Goal: Task Accomplishment & Management: Manage account settings

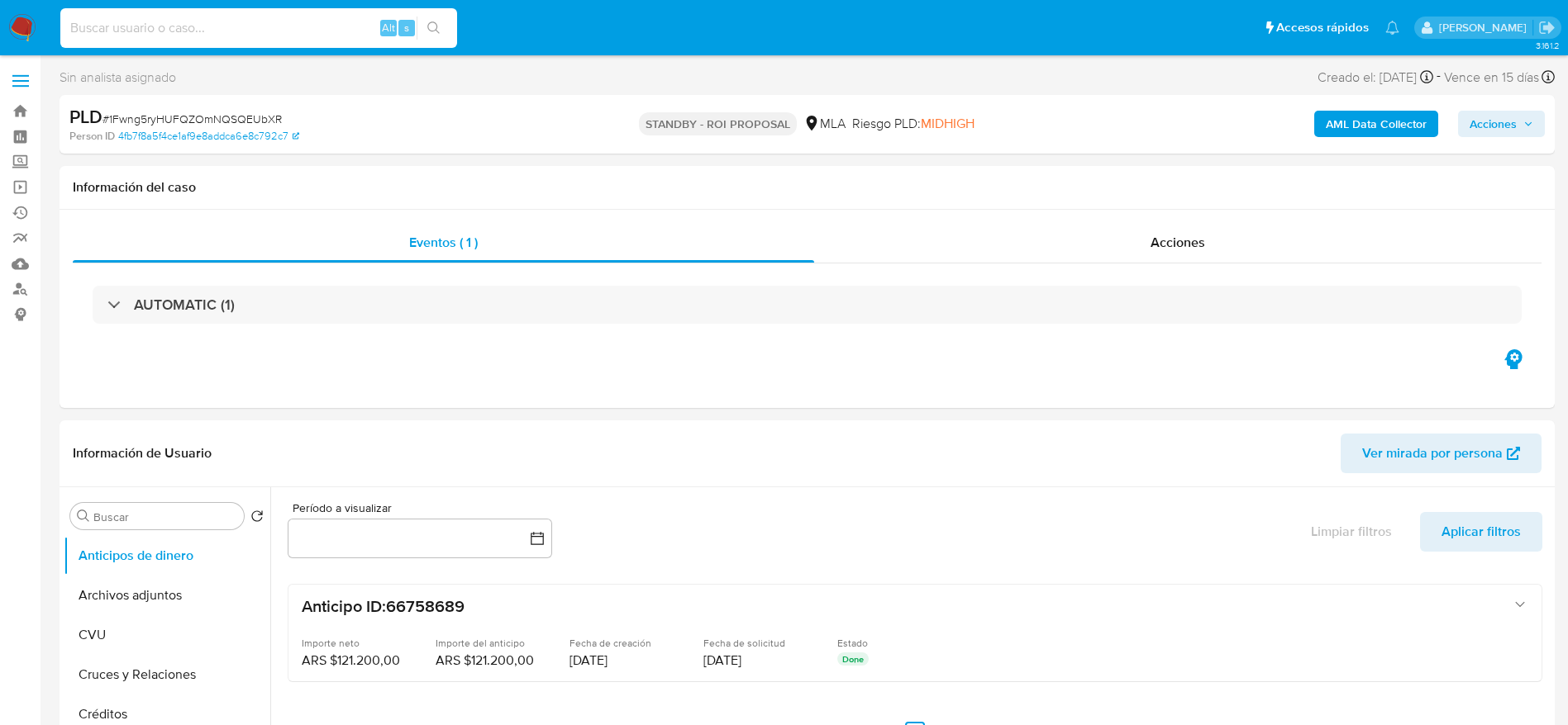
select select "10"
type input "WYPamzg3GtkWKkbgzrnlVgev"
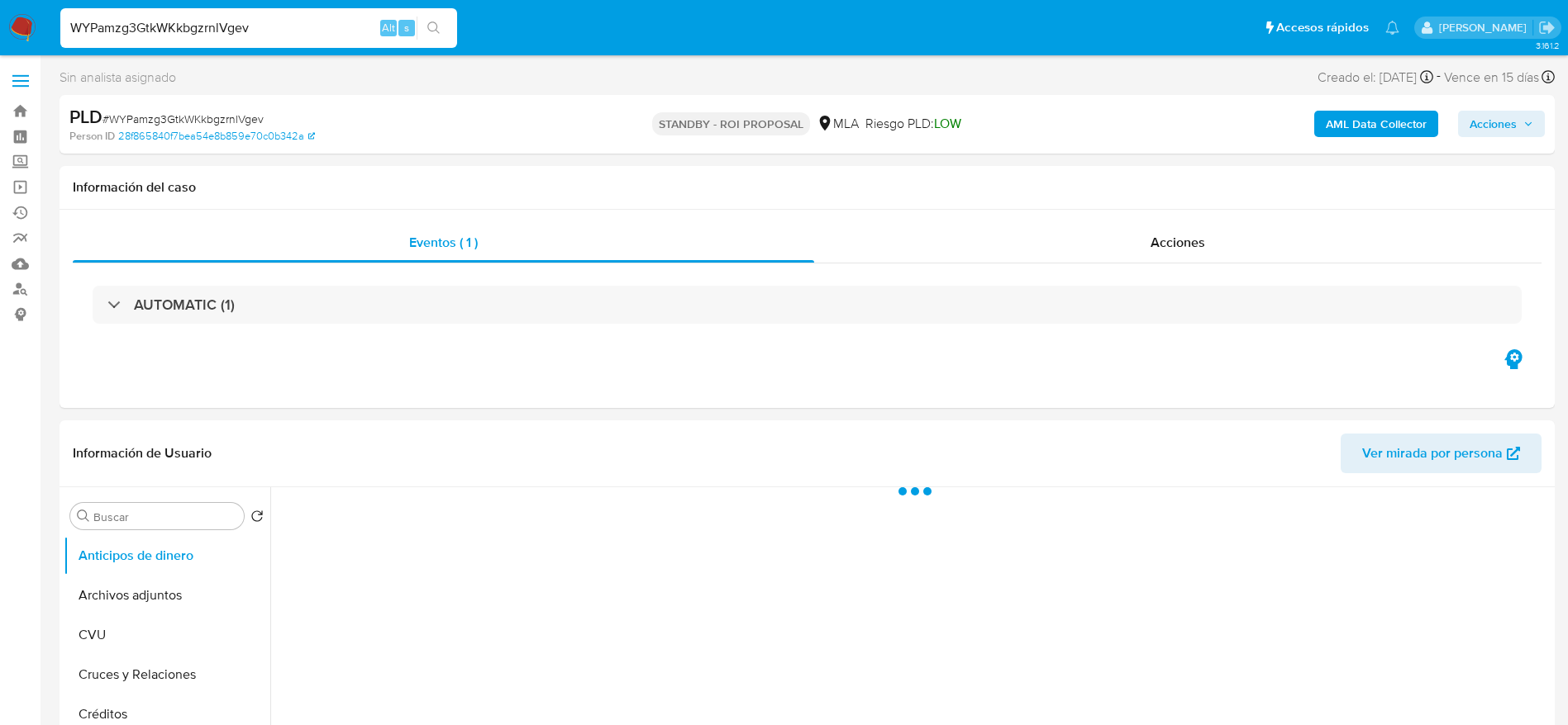
select select "10"
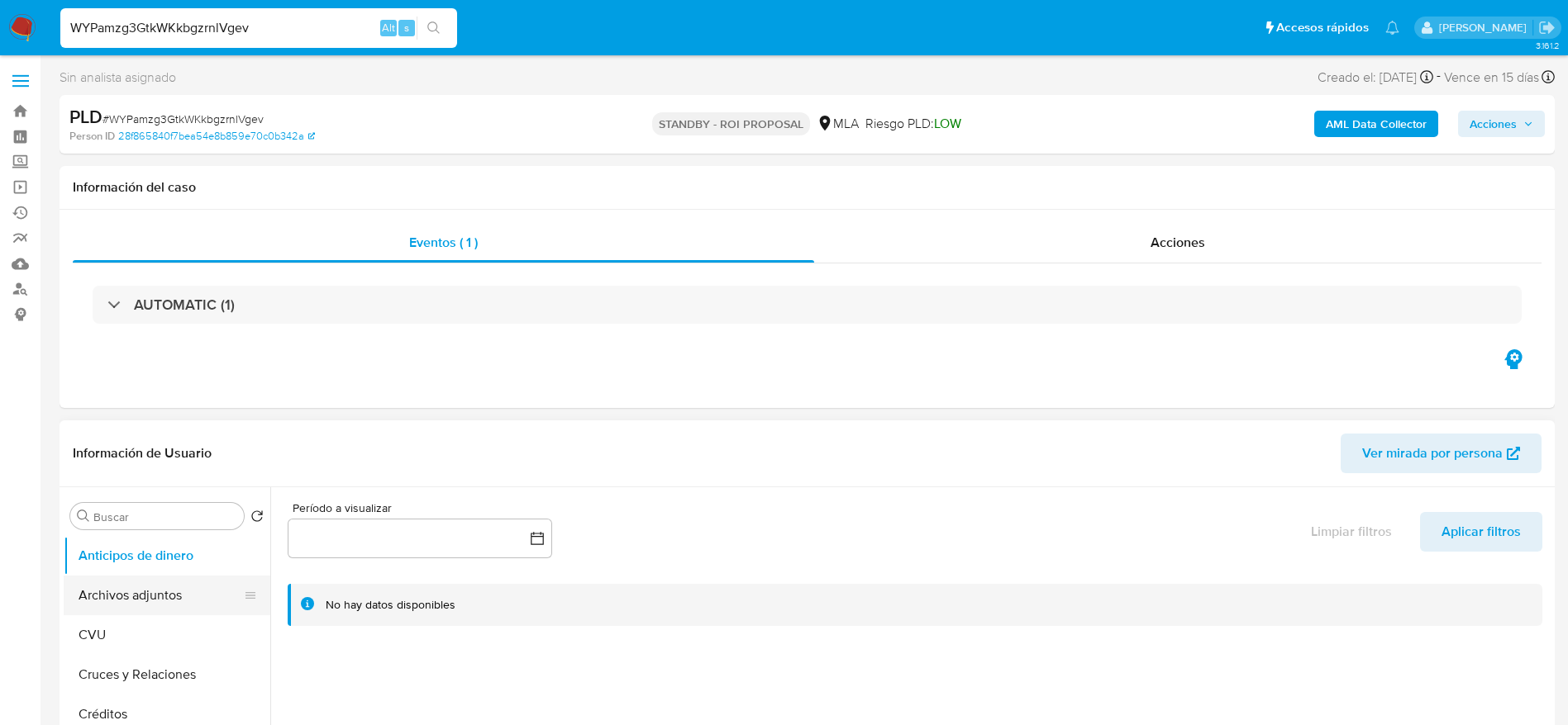
click at [139, 579] on button "Archivos adjuntos" at bounding box center [160, 596] width 194 height 40
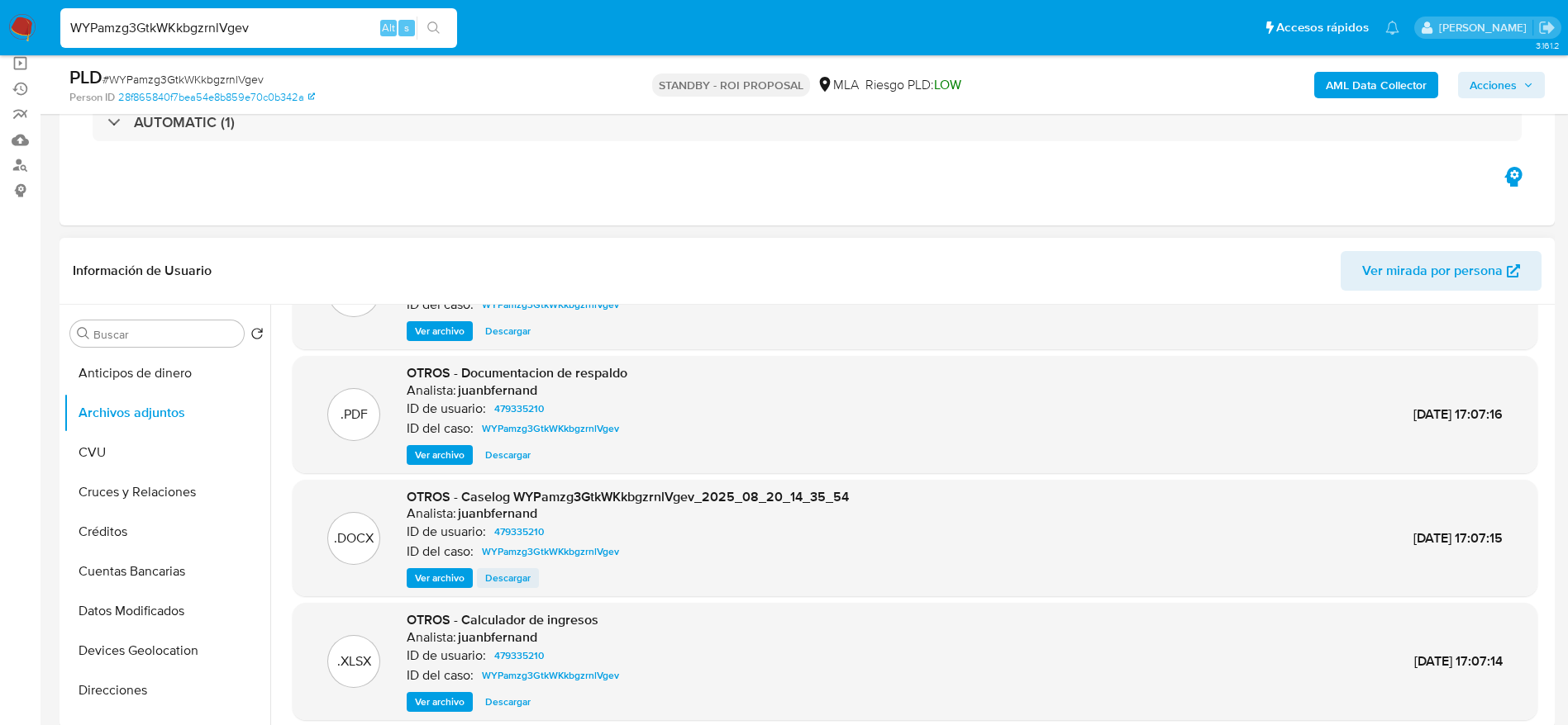
scroll to position [124, 0]
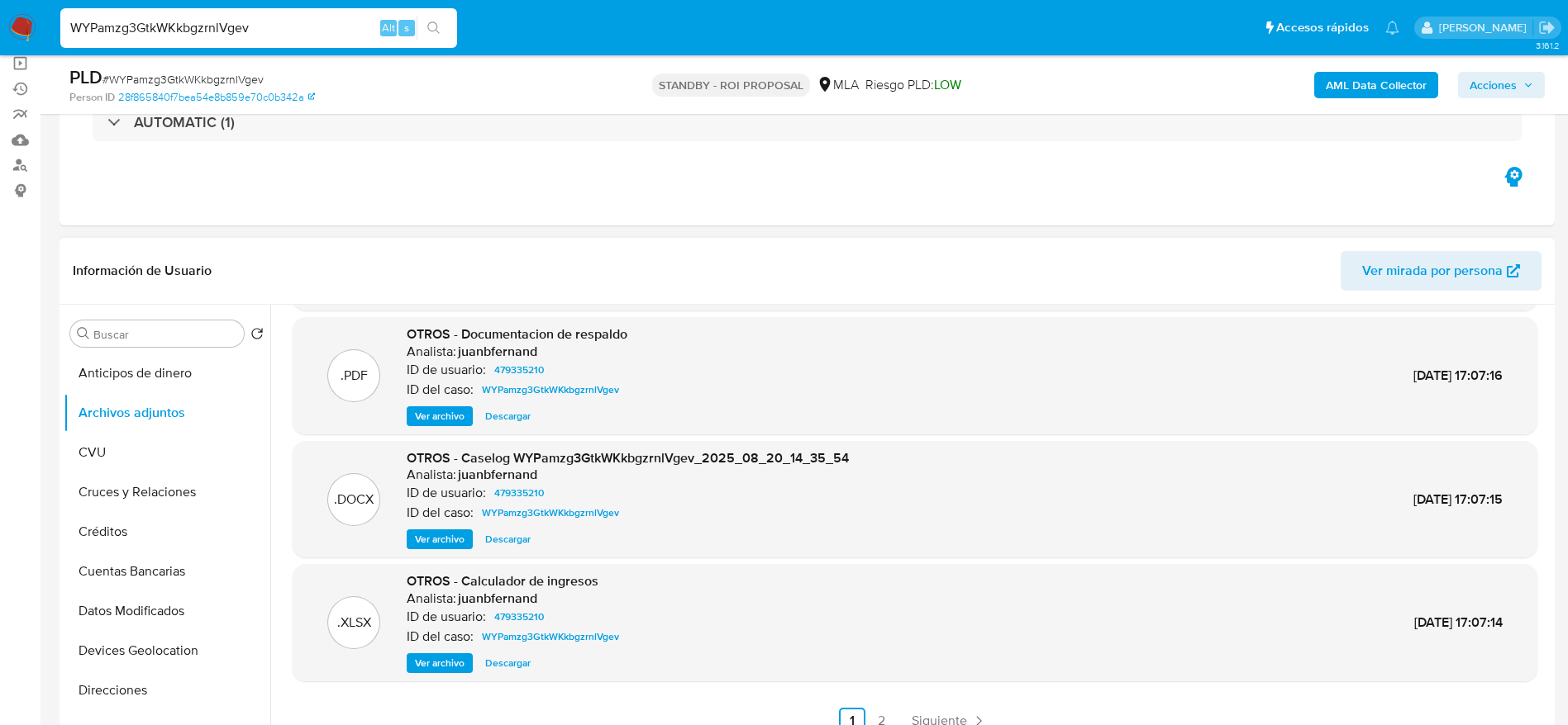
click at [518, 546] on span "Descargar" at bounding box center [508, 540] width 45 height 17
click at [436, 409] on span "Ver archivo" at bounding box center [439, 416] width 50 height 17
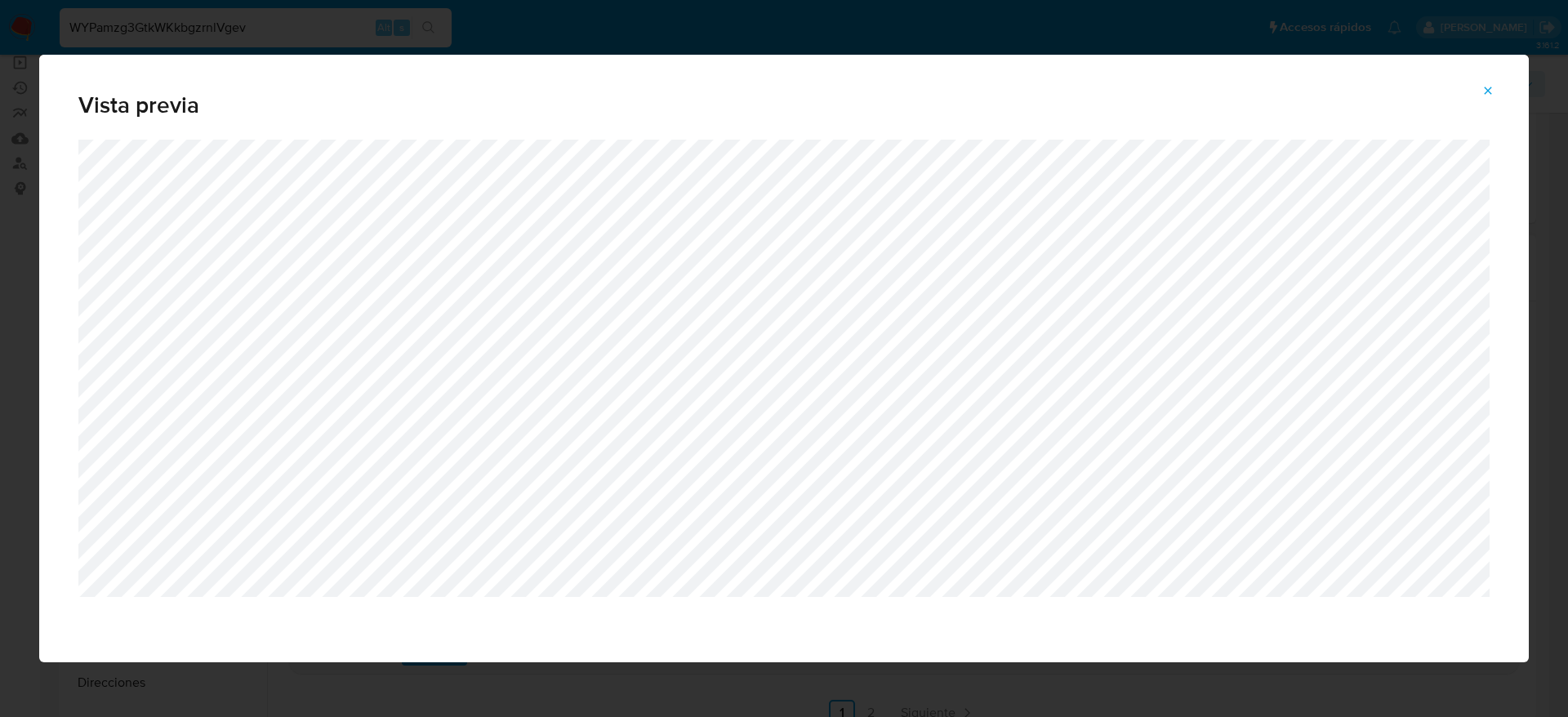
click at [1489, 95] on icon "Attachment preview" at bounding box center [1488, 91] width 13 height 13
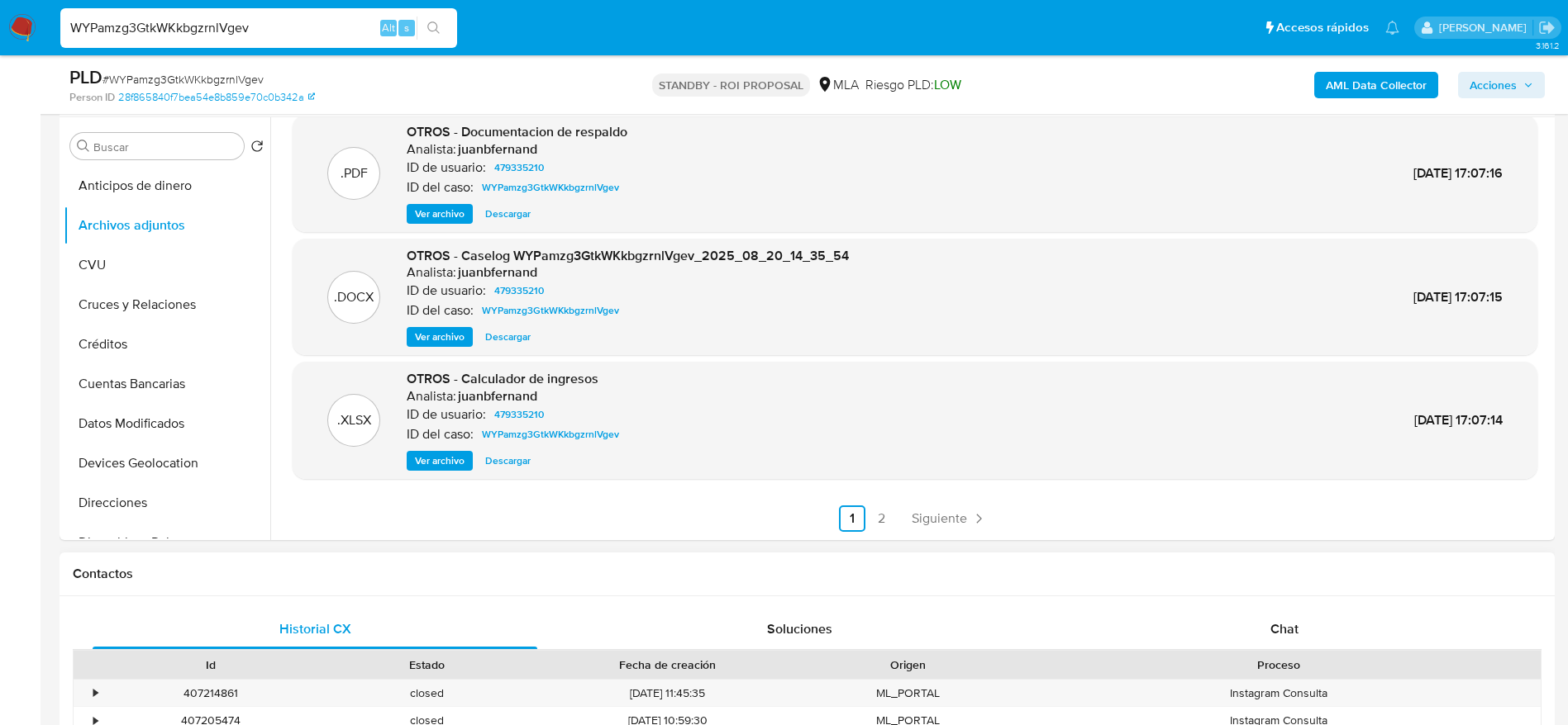
scroll to position [496, 0]
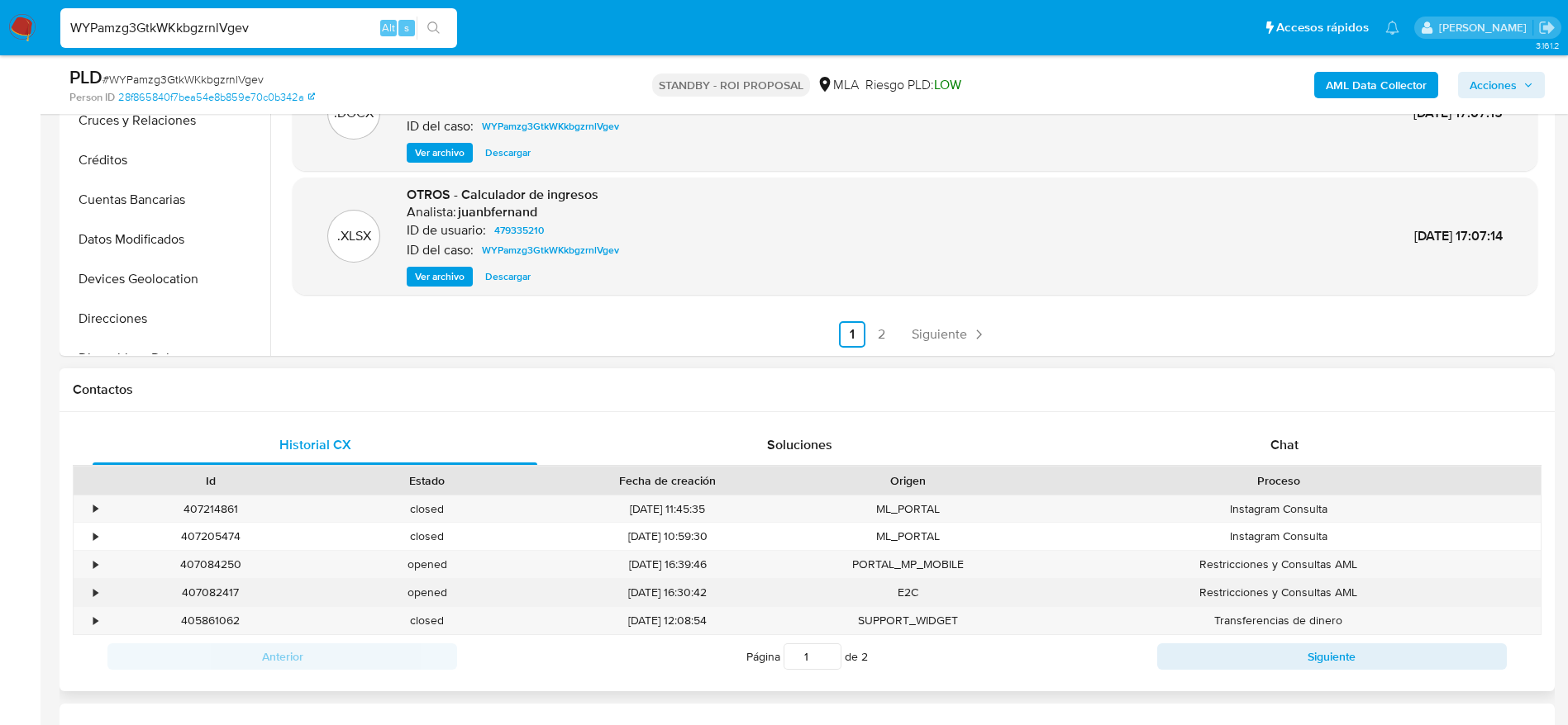
click at [209, 587] on div "407082417" at bounding box center [211, 592] width 216 height 27
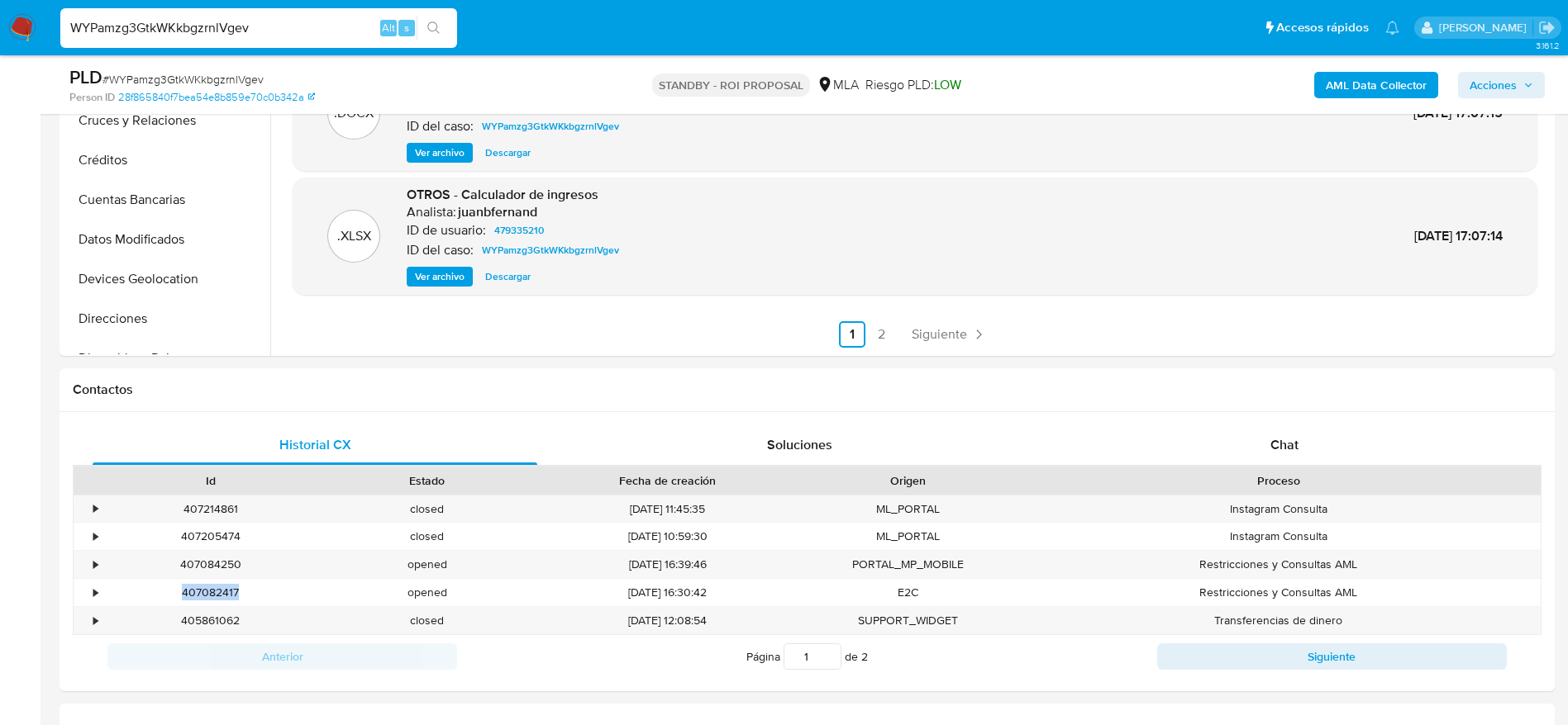
copy div "407082417"
click at [197, 573] on div "407084250" at bounding box center [211, 565] width 216 height 27
copy div "407084250"
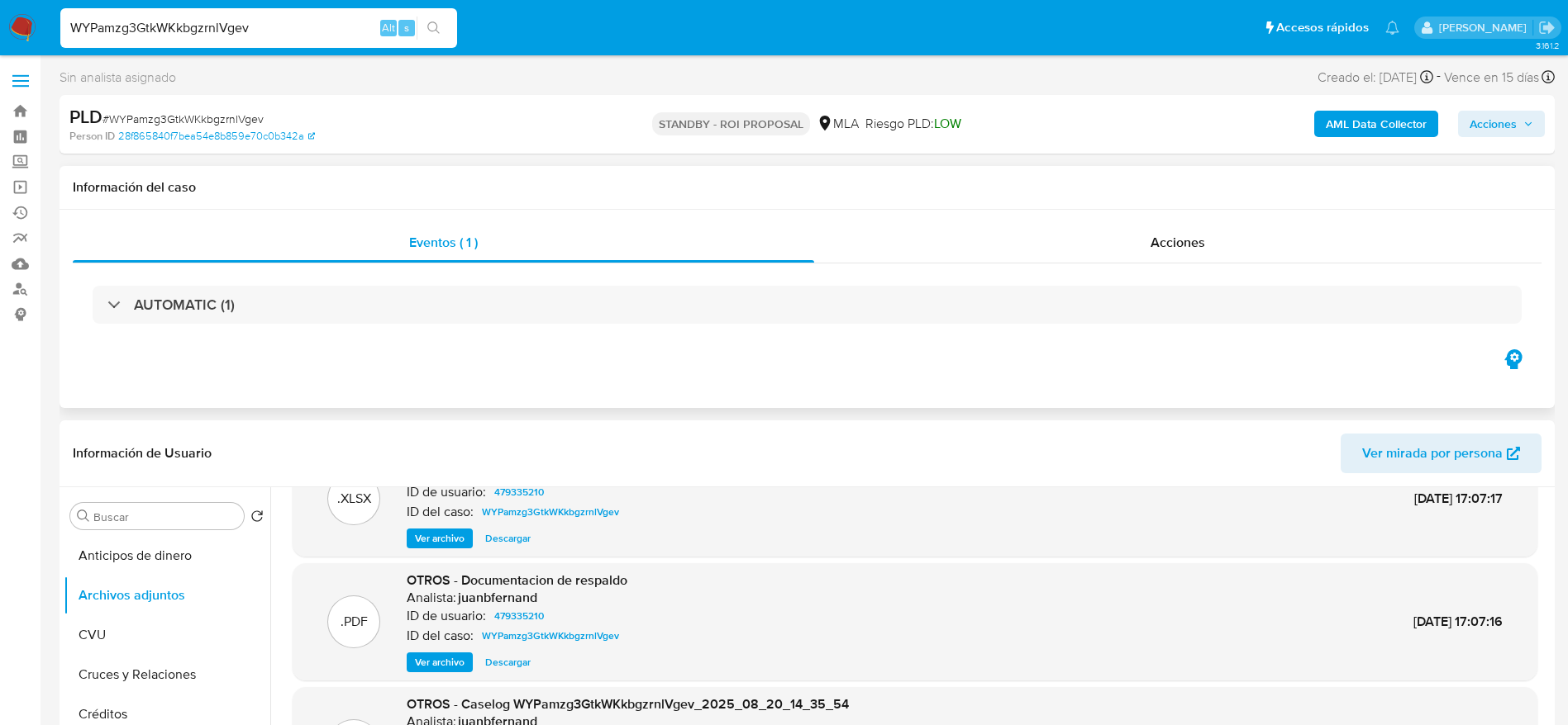
scroll to position [0, 0]
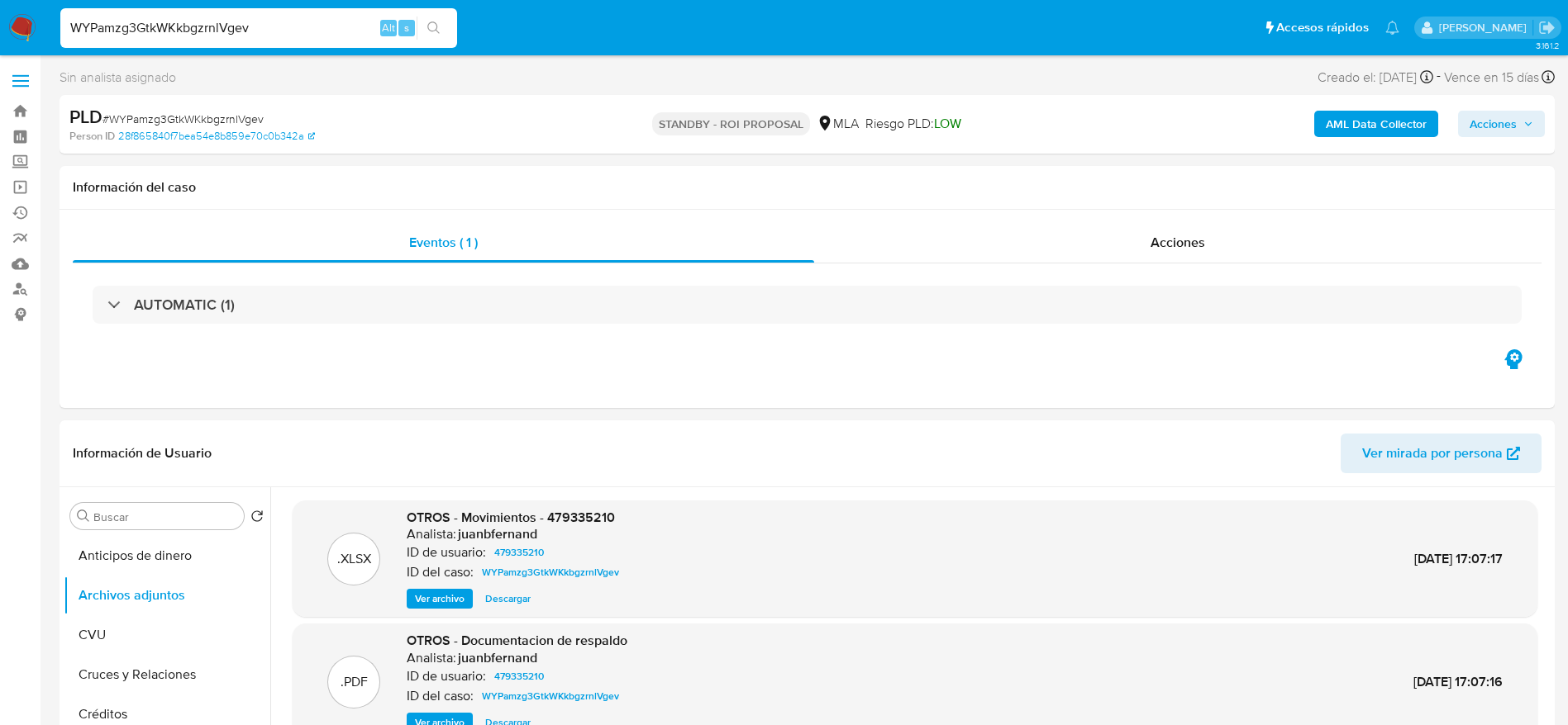
click at [182, 118] on span "# WYPamzg3GtkWKkbgzrnlVgev" at bounding box center [183, 119] width 162 height 17
copy span "WYPamzg3GtkWKkbgzrnlVgev"
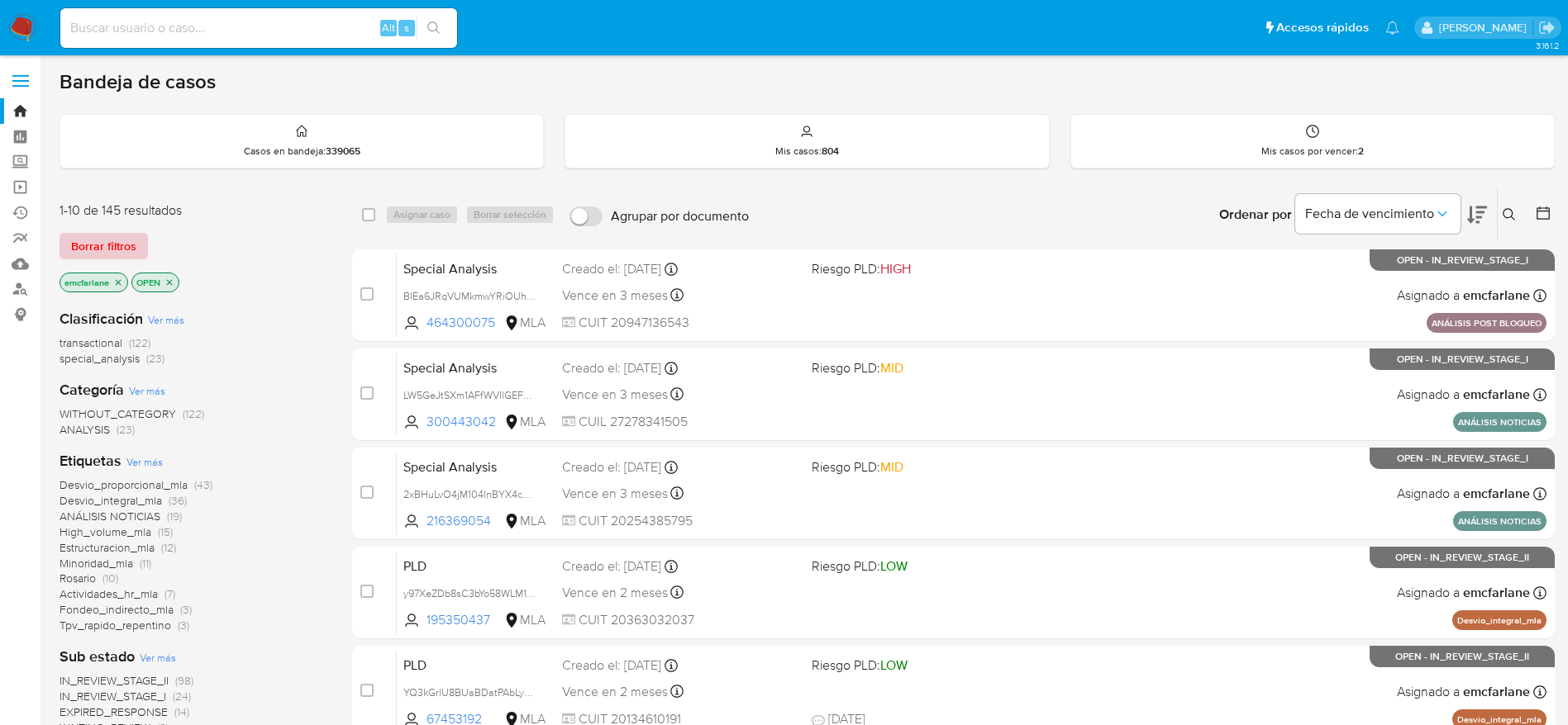
click at [90, 241] on span "Borrar filtros" at bounding box center [103, 246] width 65 height 24
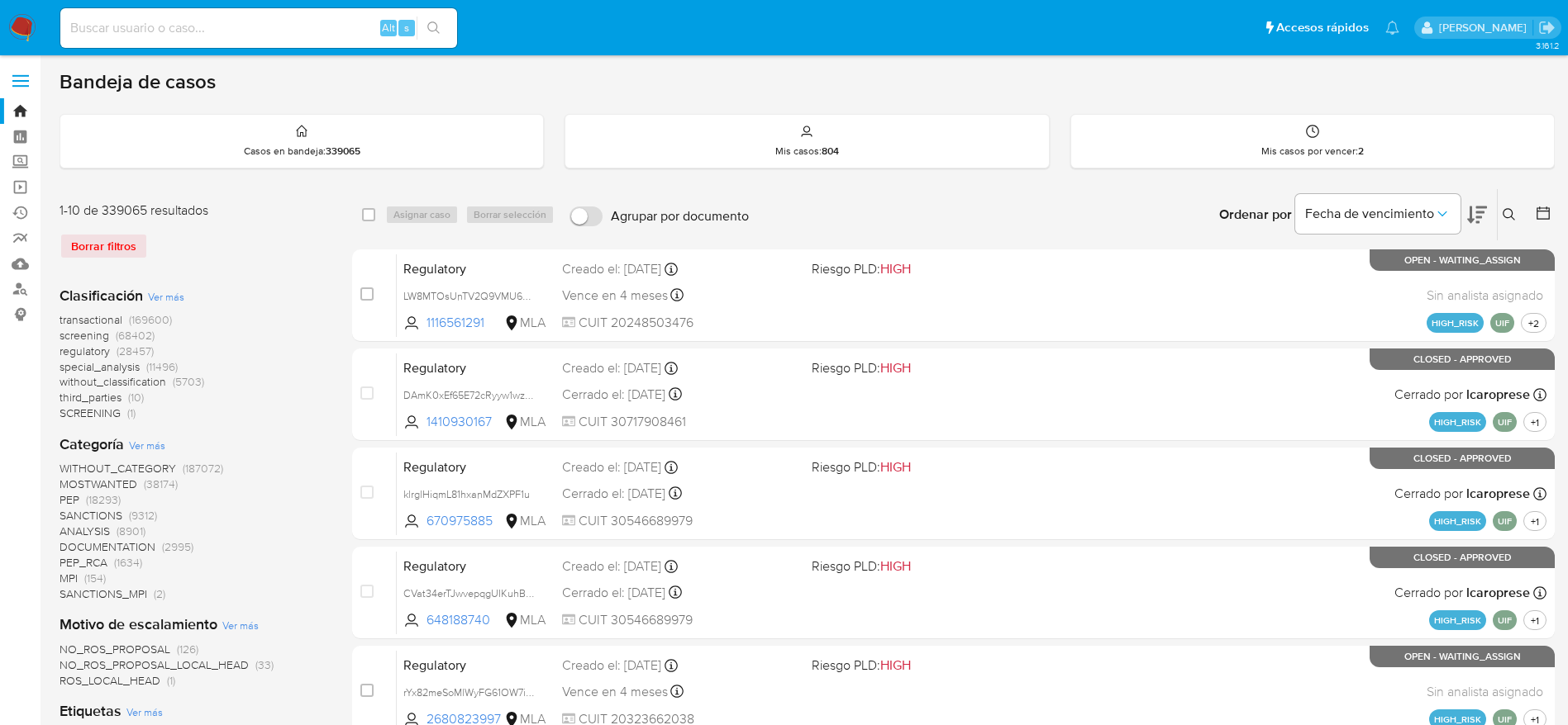
click at [1508, 214] on icon at bounding box center [1509, 215] width 13 height 13
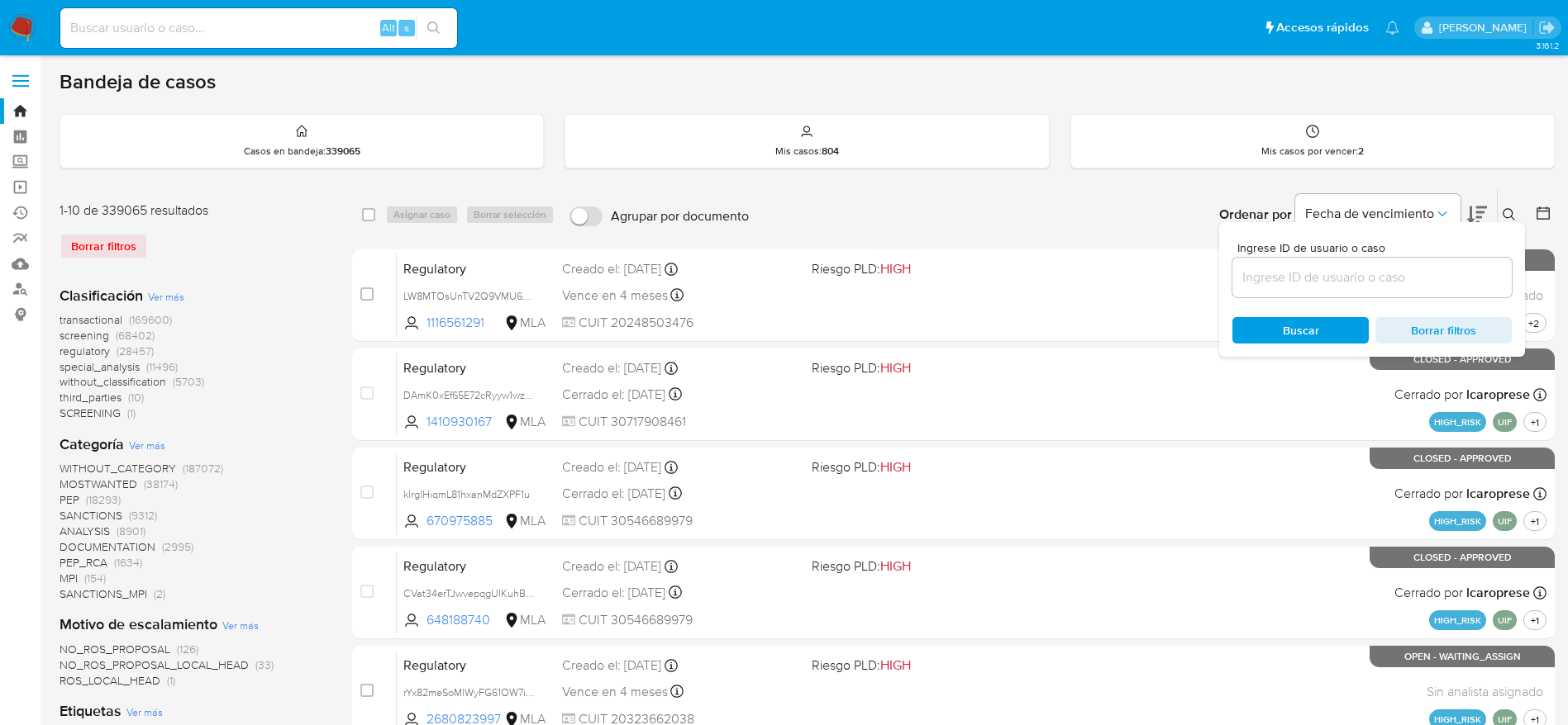
click at [1322, 268] on input at bounding box center [1372, 278] width 280 height 22
type input "WYPamzg3GtkWKkbgzrnlVgev"
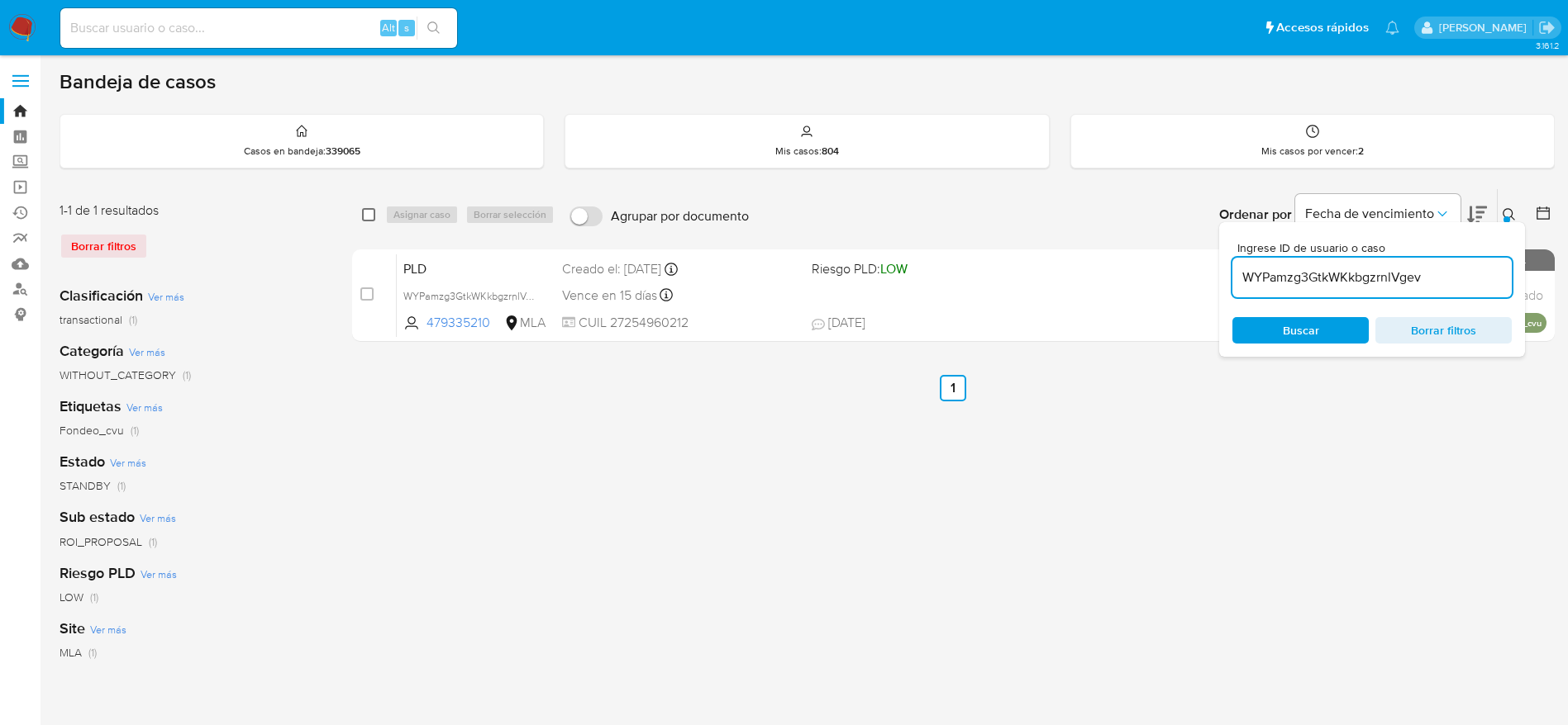
drag, startPoint x: 367, startPoint y: 217, endPoint x: 409, endPoint y: 215, distance: 42.0
click at [368, 216] on input "checkbox" at bounding box center [368, 215] width 13 height 13
checkbox input "true"
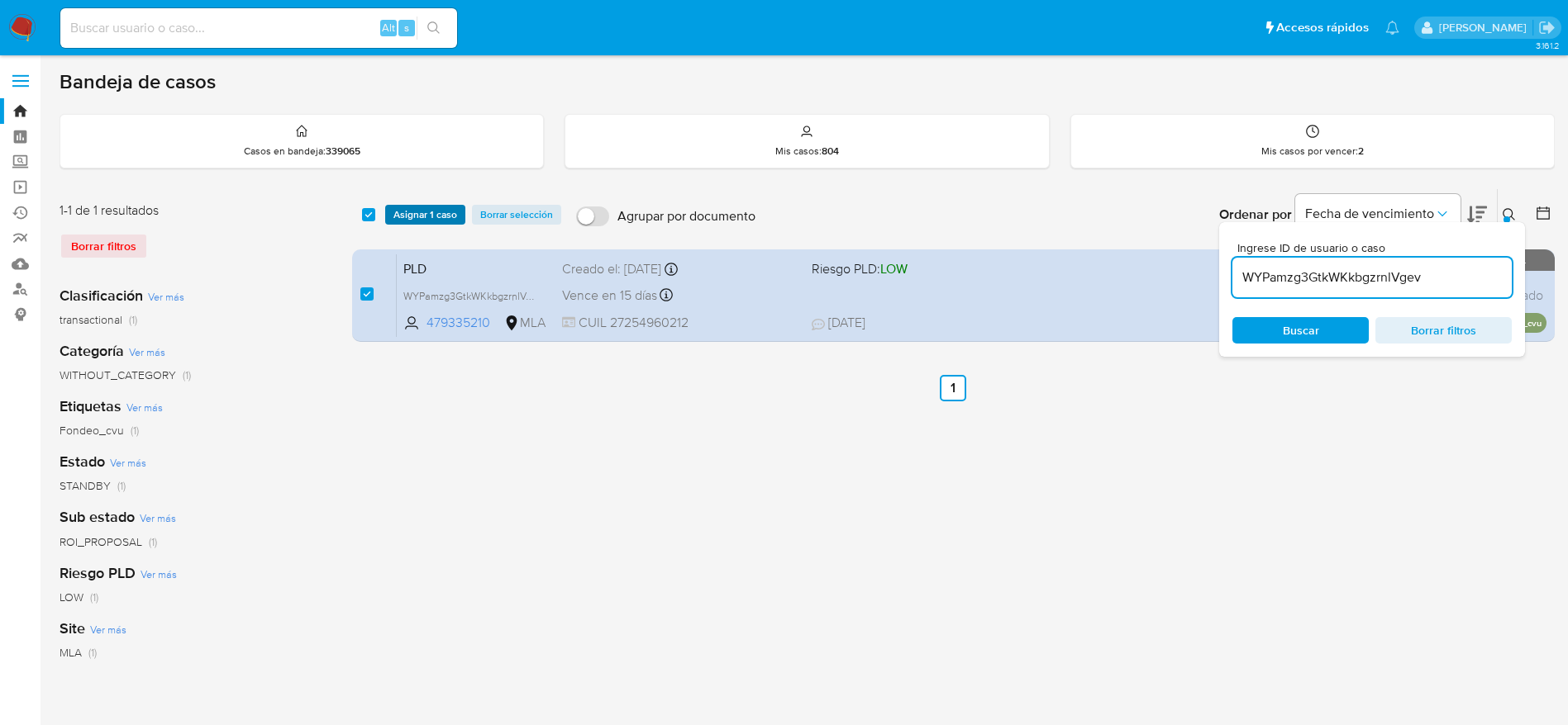
click at [411, 213] on span "Asignar 1 caso" at bounding box center [425, 215] width 63 height 17
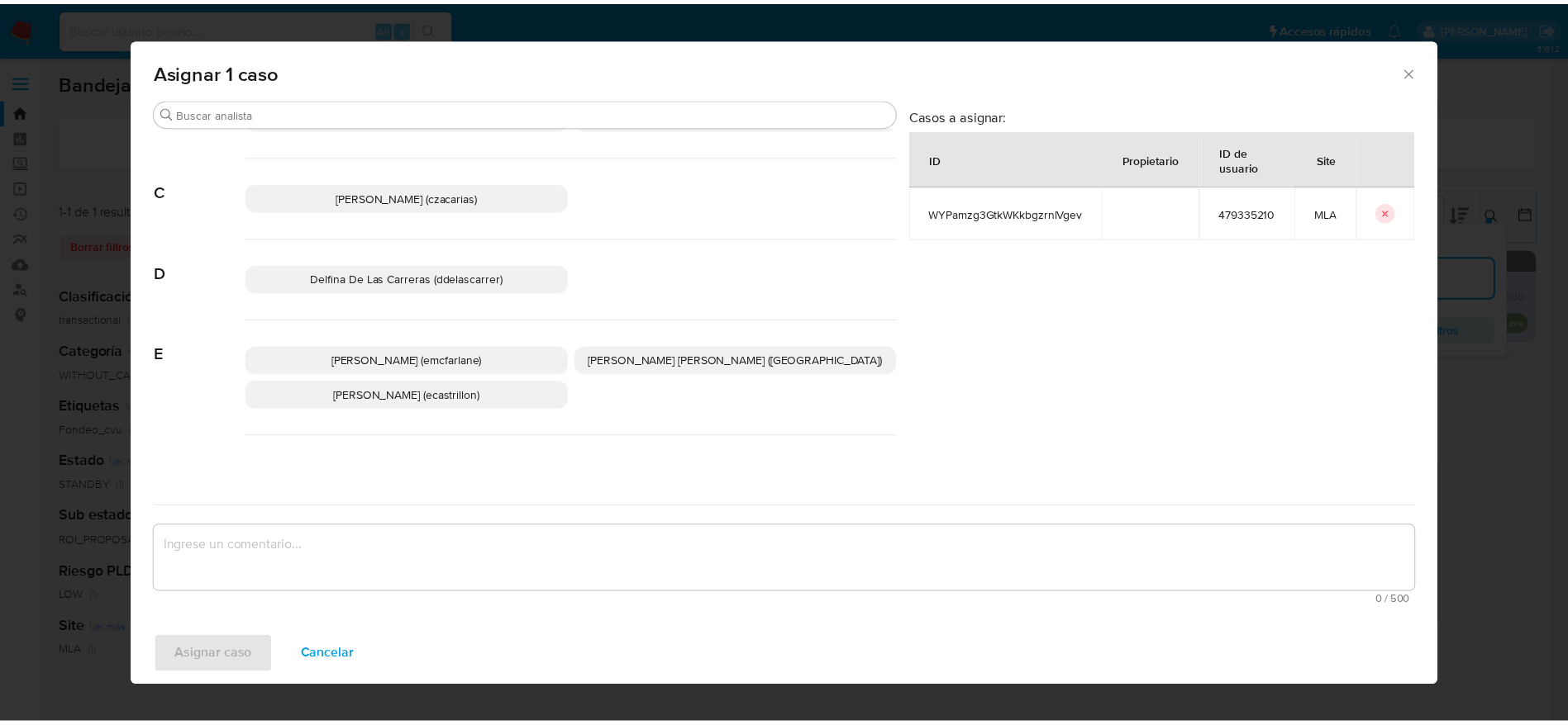
scroll to position [124, 0]
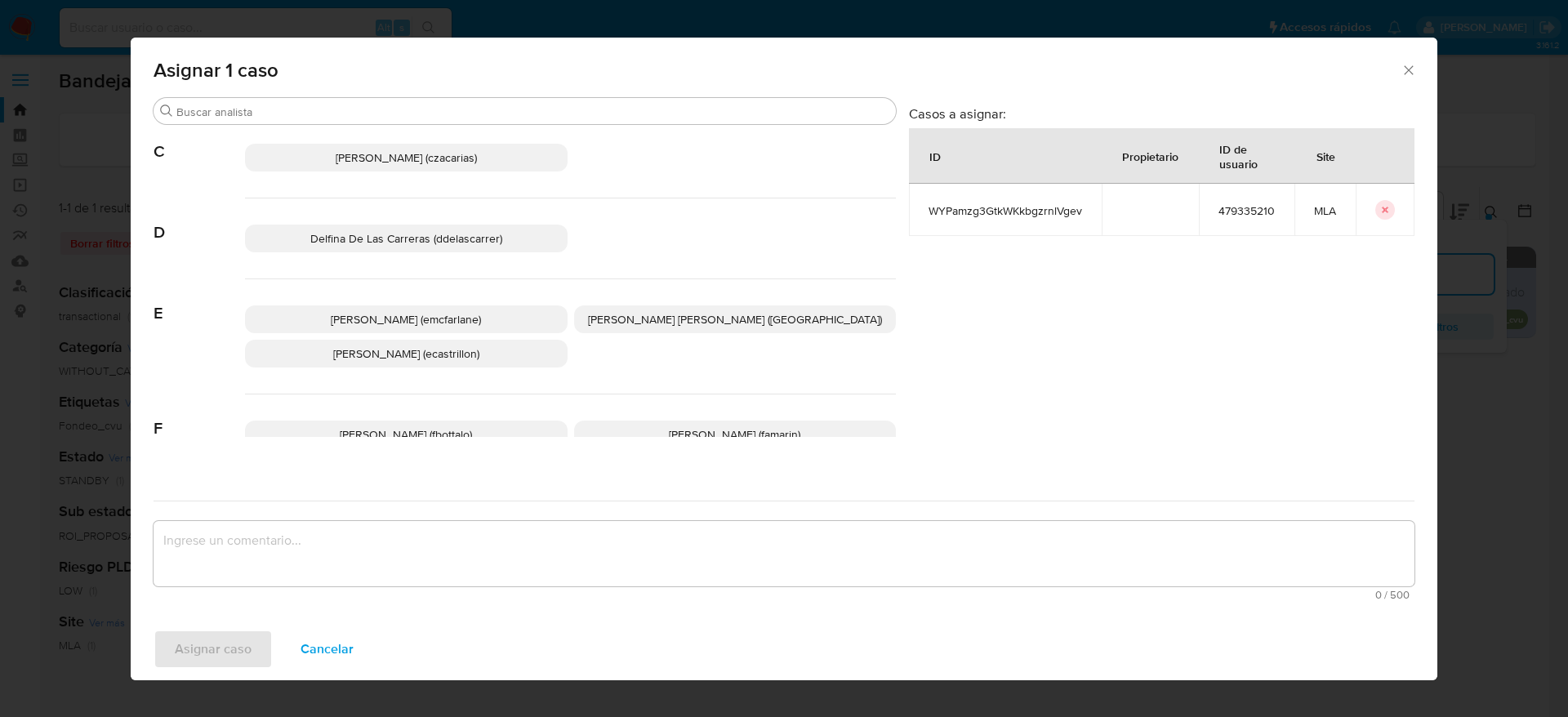
drag, startPoint x: 461, startPoint y: 328, endPoint x: 408, endPoint y: 545, distance: 223.4
click at [461, 329] on p "[PERSON_NAME] (emcfarlane)" at bounding box center [407, 319] width 323 height 28
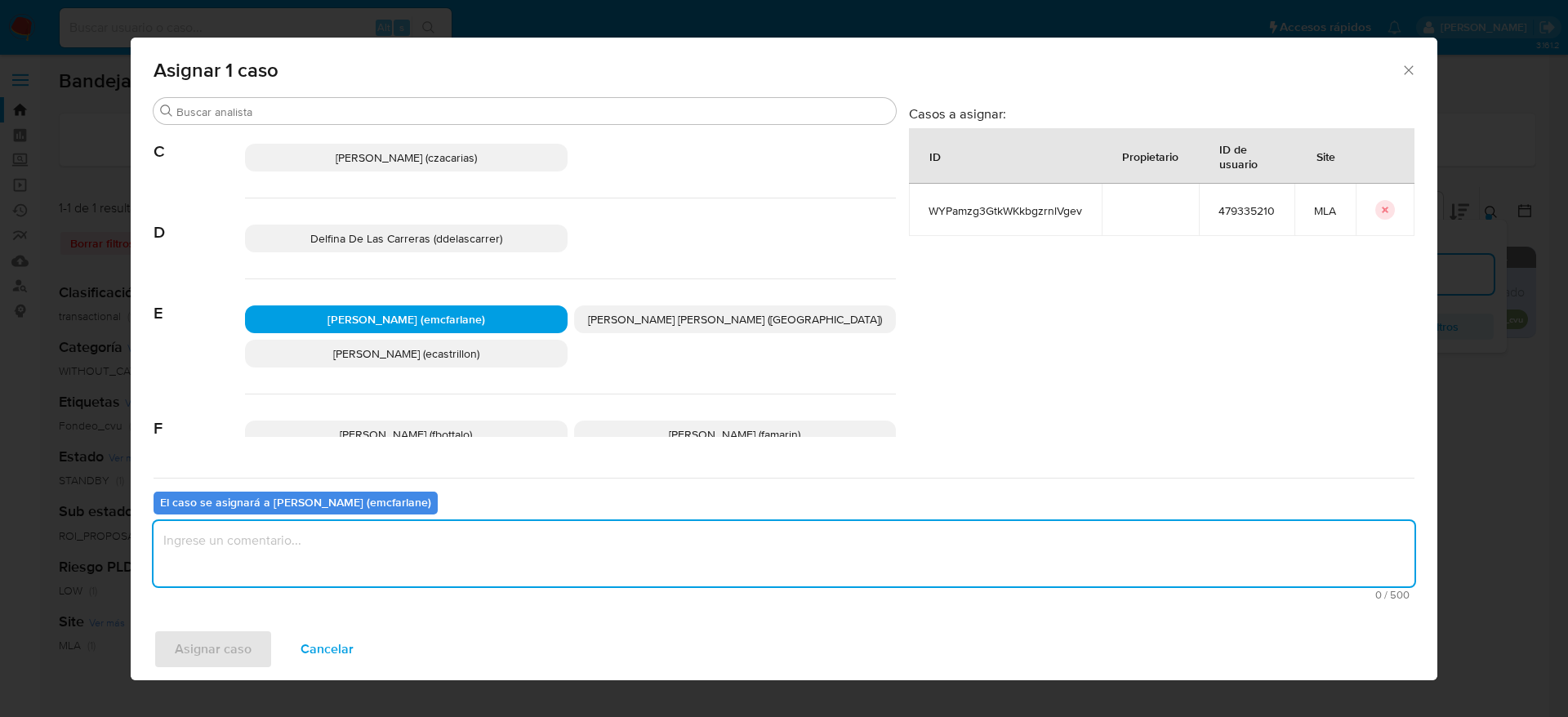
drag, startPoint x: 390, startPoint y: 565, endPoint x: 308, endPoint y: 589, distance: 85.4
click at [389, 565] on textarea "assign-modal" at bounding box center [784, 554] width 1261 height 65
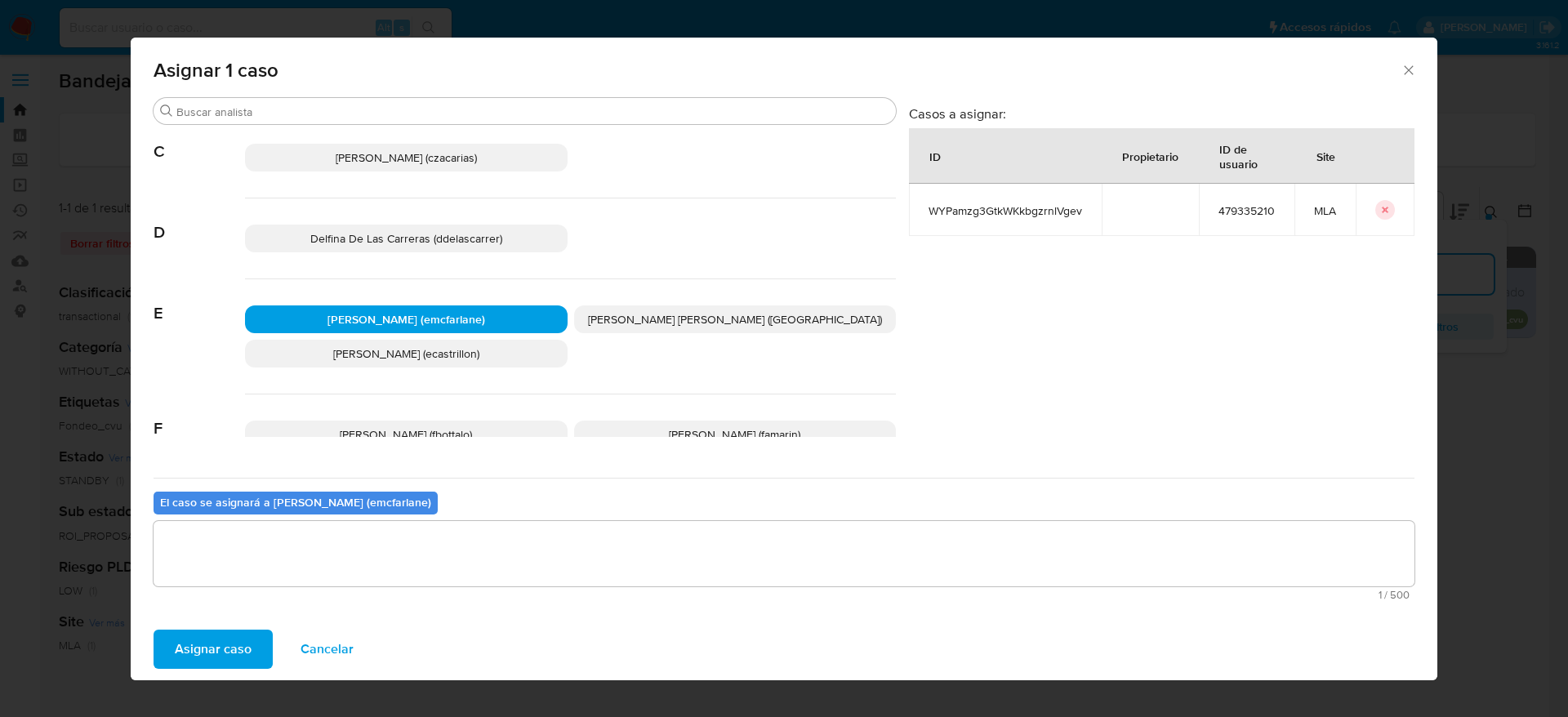
drag, startPoint x: 226, startPoint y: 622, endPoint x: 217, endPoint y: 635, distance: 15.8
click at [226, 622] on div "Asignar caso Cancelar" at bounding box center [784, 649] width 1307 height 63
click at [217, 639] on span "Asignar caso" at bounding box center [213, 649] width 77 height 36
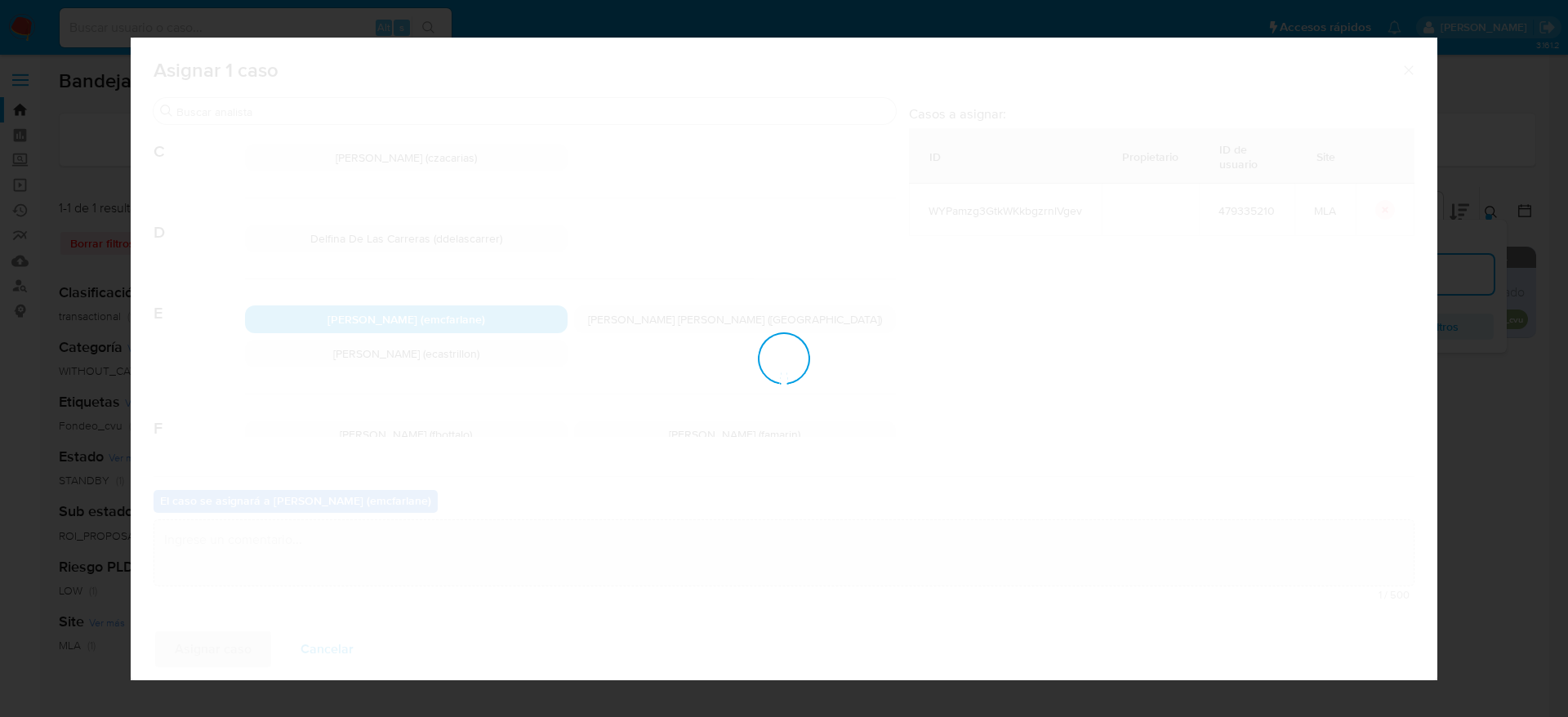
checkbox input "false"
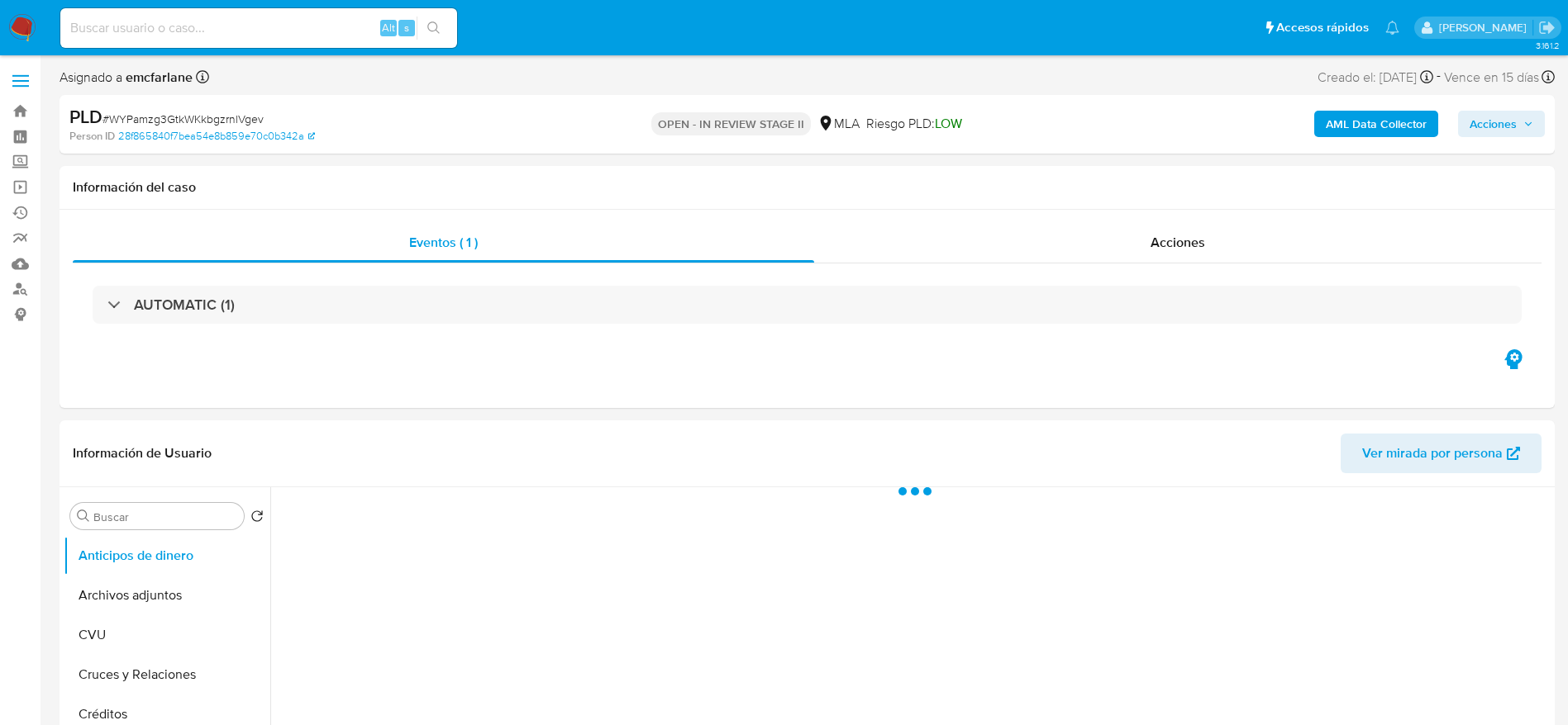
click at [1518, 119] on span "Acciones" at bounding box center [1501, 124] width 63 height 24
select select "10"
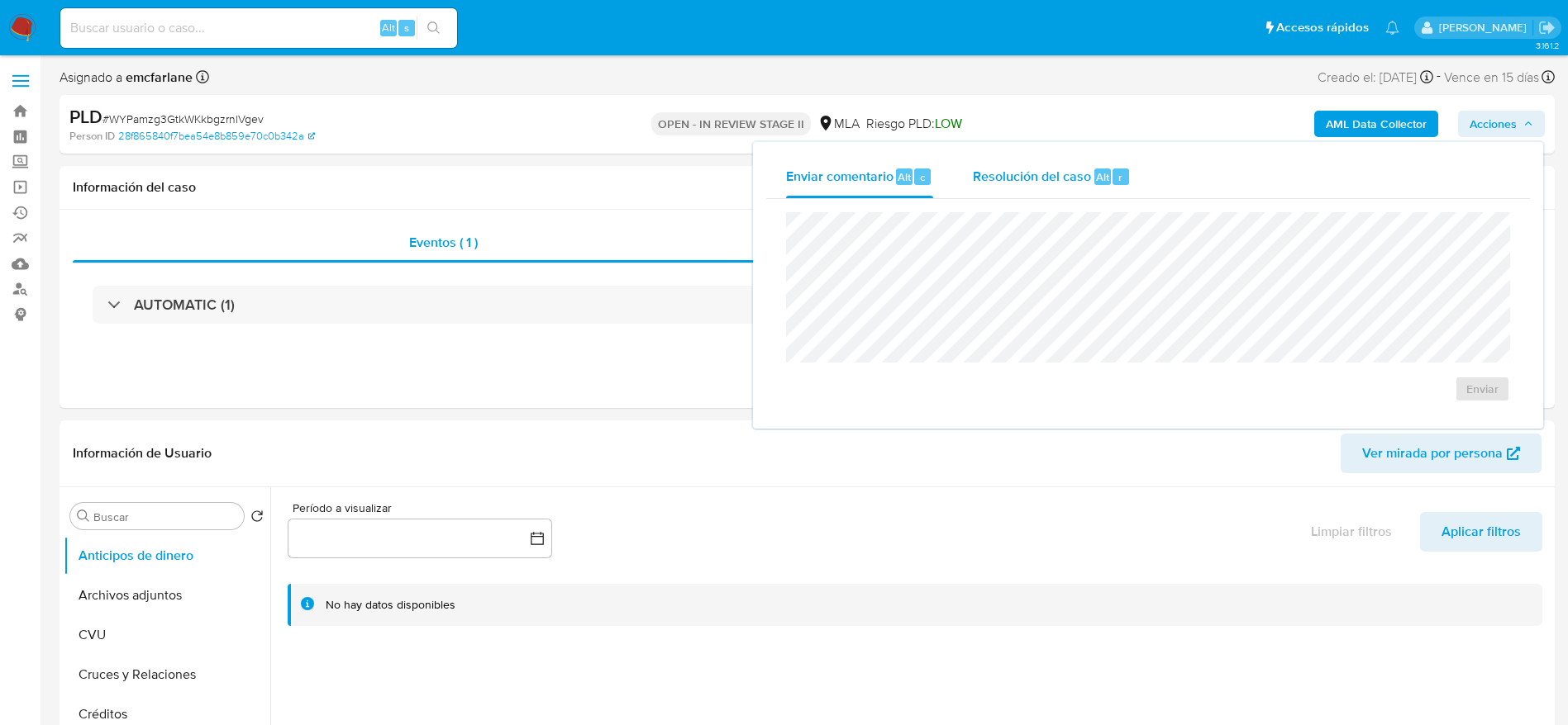
click at [1123, 176] on div "r" at bounding box center [1121, 177] width 17 height 17
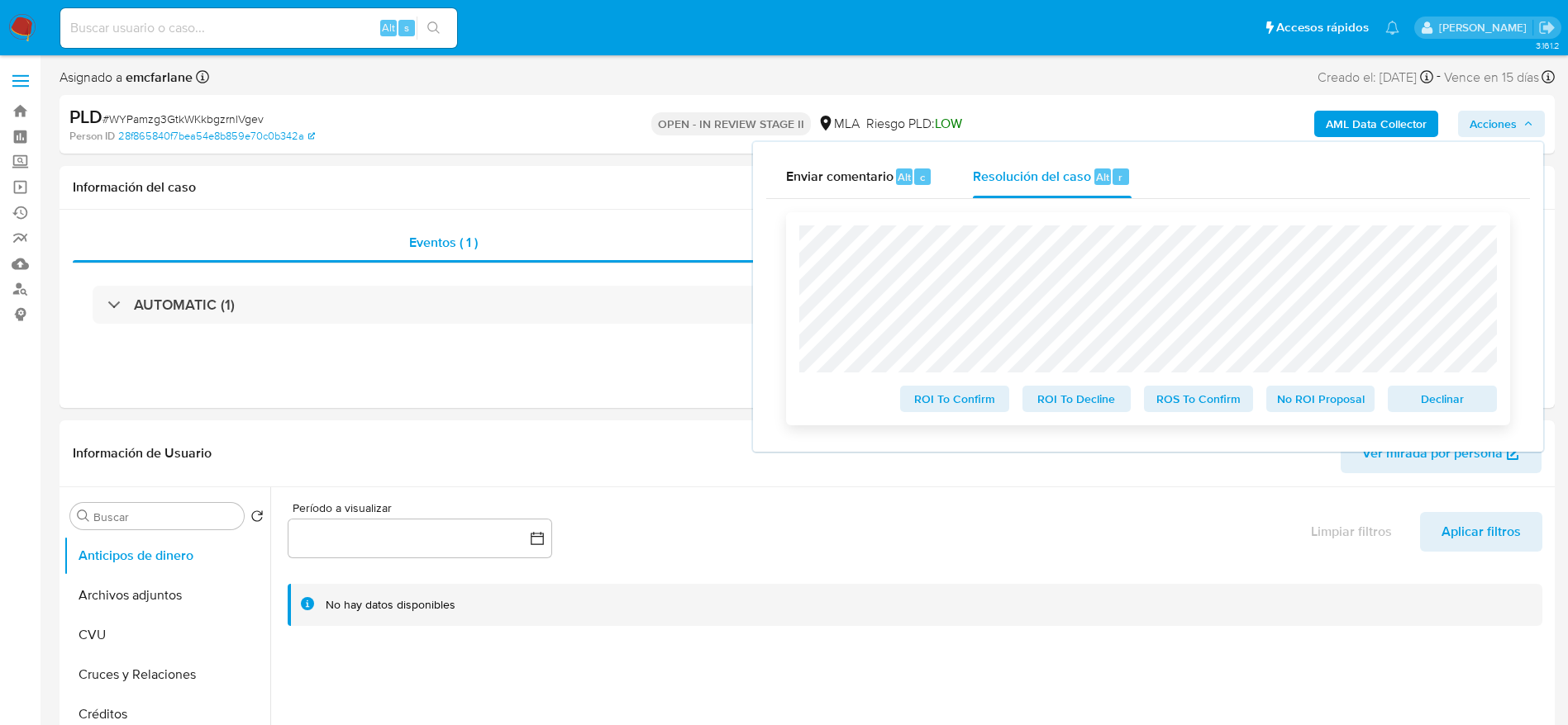
click at [1434, 411] on span "Declinar" at bounding box center [1441, 398] width 86 height 24
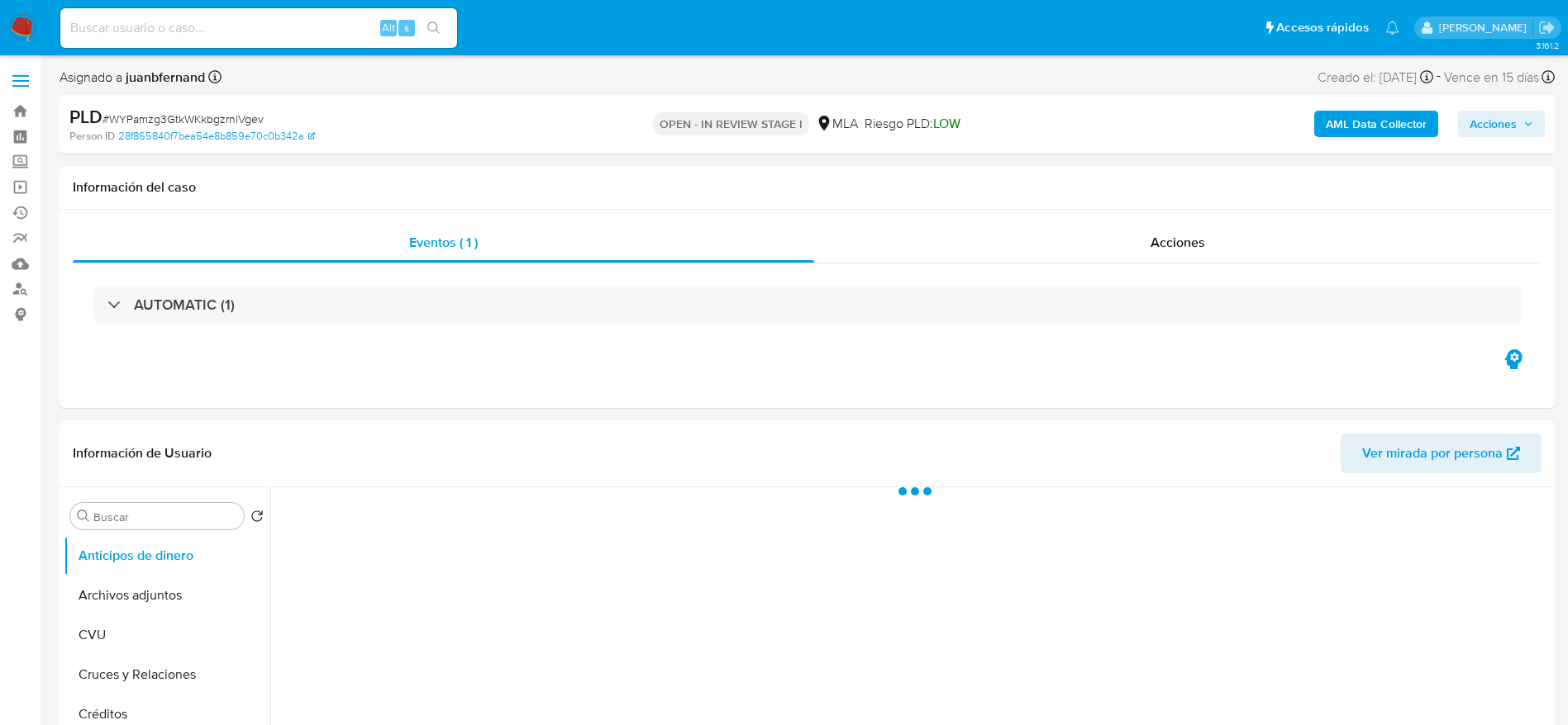
click at [200, 117] on span "# WYPamzg3GtkWKkbgzrnlVgev" at bounding box center [183, 119] width 162 height 17
click at [200, 116] on span "# WYPamzg3GtkWKkbgzrnlVgev" at bounding box center [183, 119] width 162 height 17
copy span "WYPamzg3GtkWKkbgzrnlVgev"
select select "10"
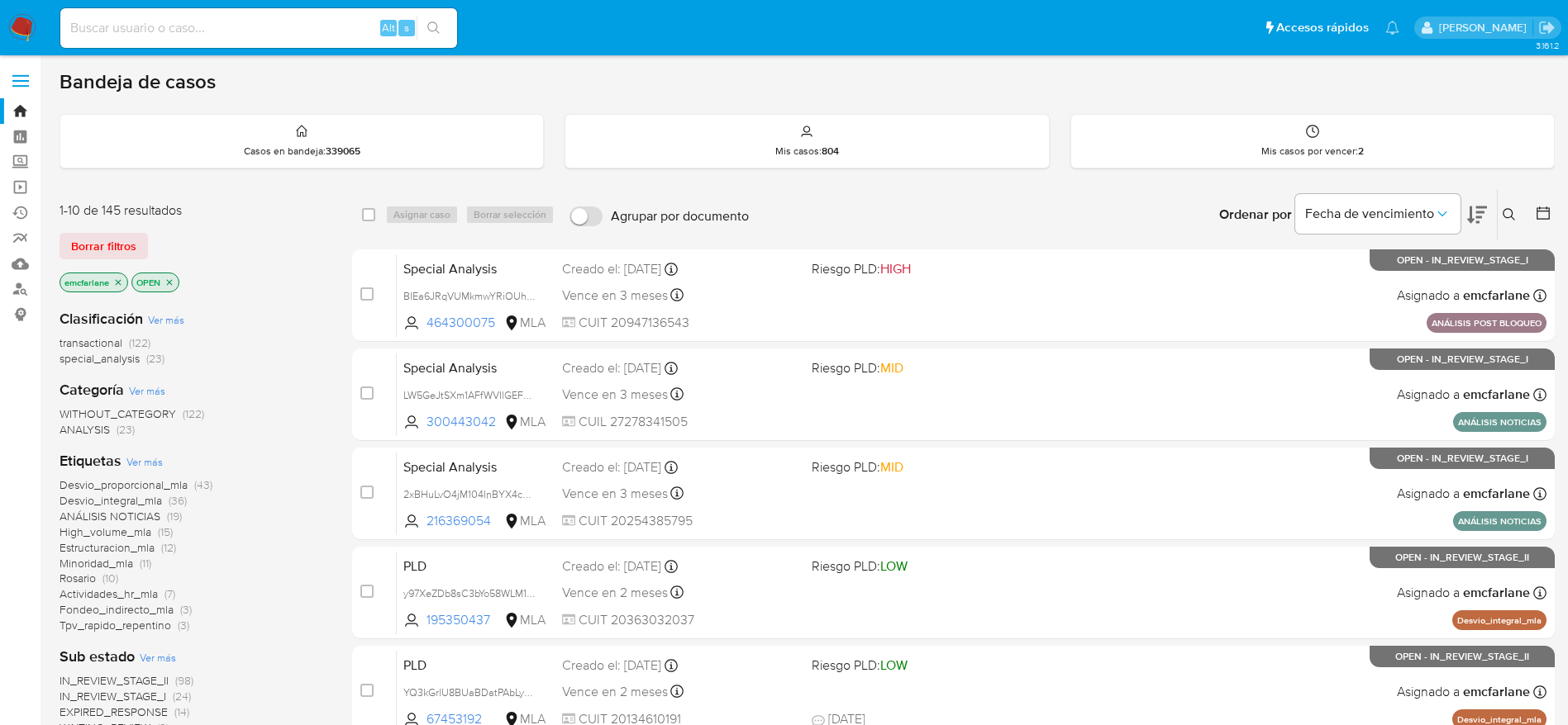
click at [111, 235] on span "Borrar filtros" at bounding box center [103, 246] width 65 height 24
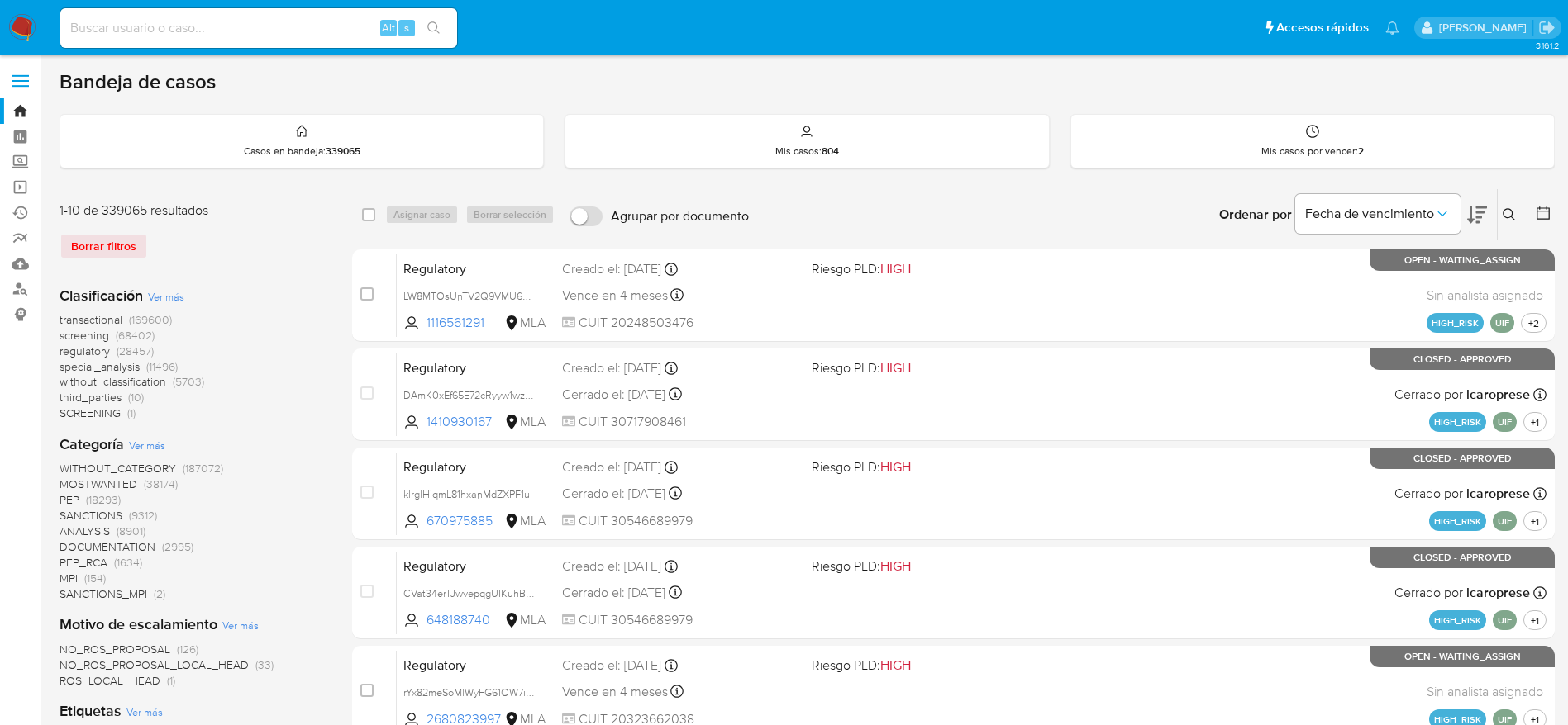
click at [1509, 218] on icon at bounding box center [1509, 215] width 13 height 13
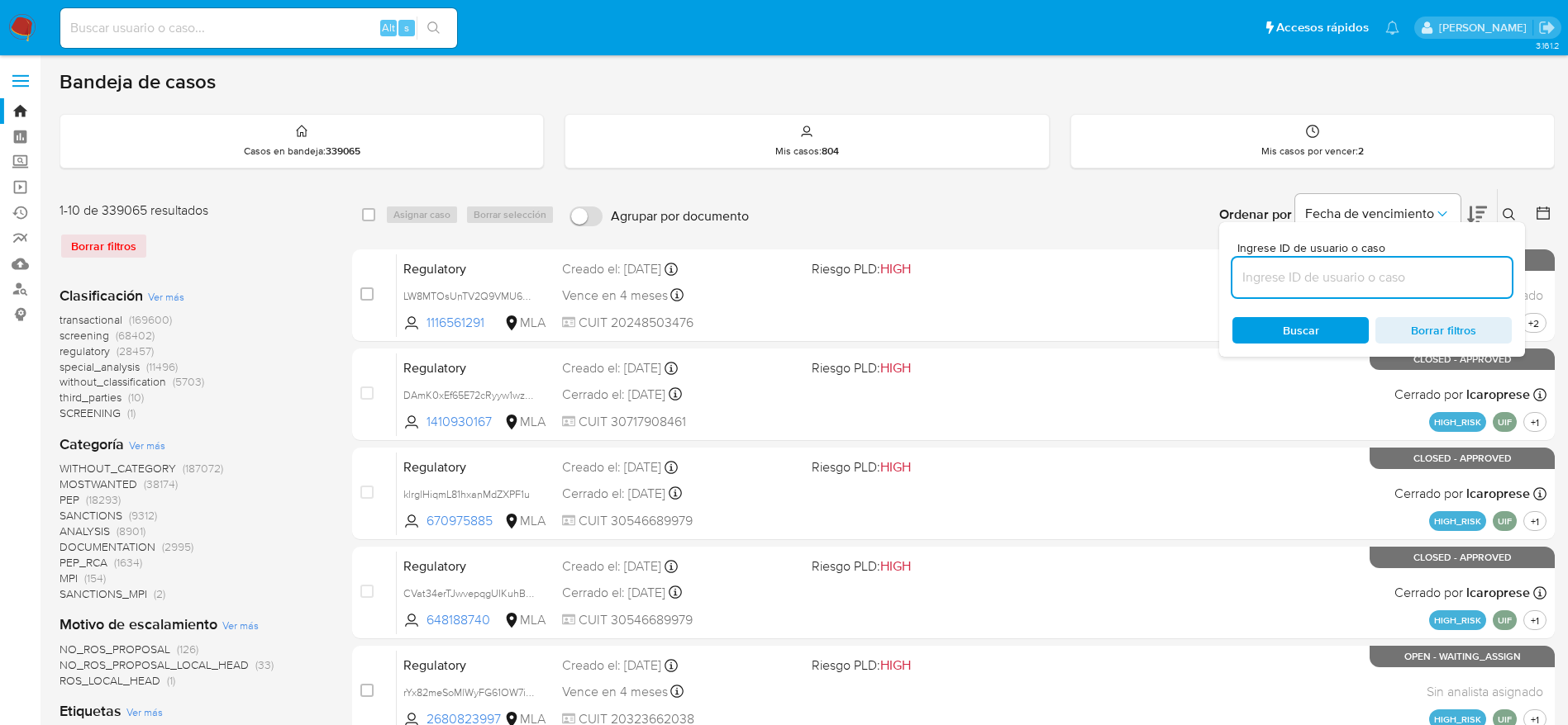
click at [1362, 284] on input at bounding box center [1372, 278] width 280 height 22
type input "WYPamzg3GtkWKkbgzrnlVgev"
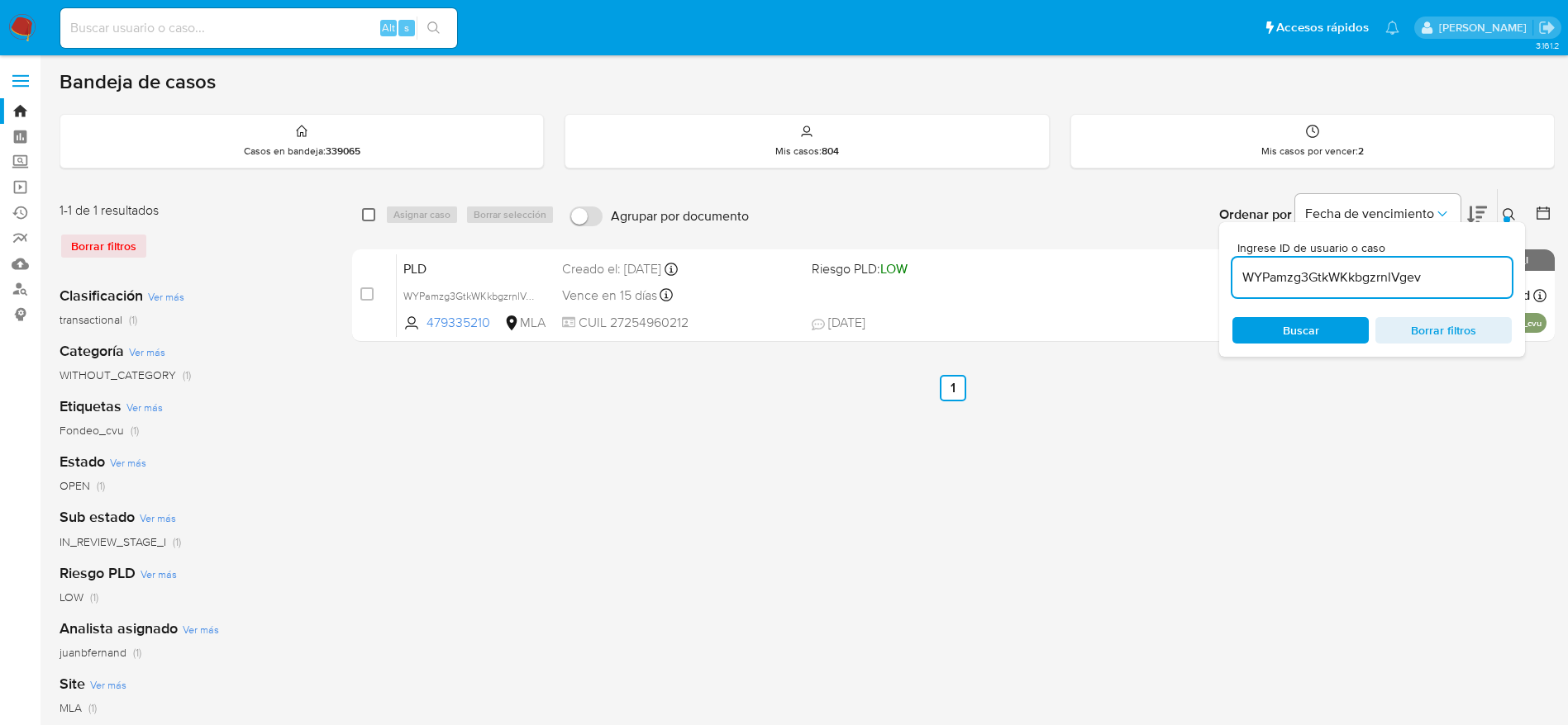
click at [367, 216] on input "checkbox" at bounding box center [368, 215] width 13 height 13
checkbox input "true"
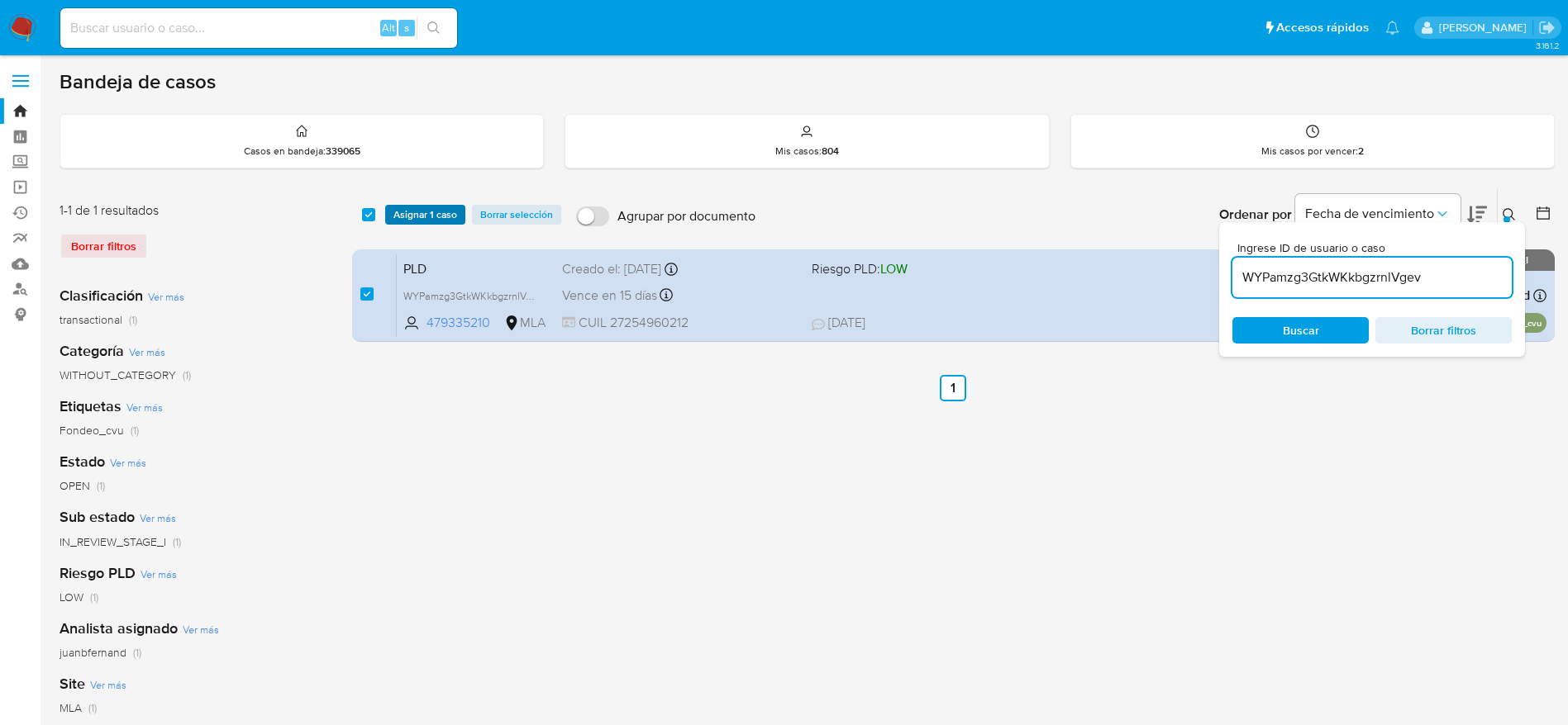
click at [414, 207] on span "Asignar 1 caso" at bounding box center [425, 215] width 63 height 17
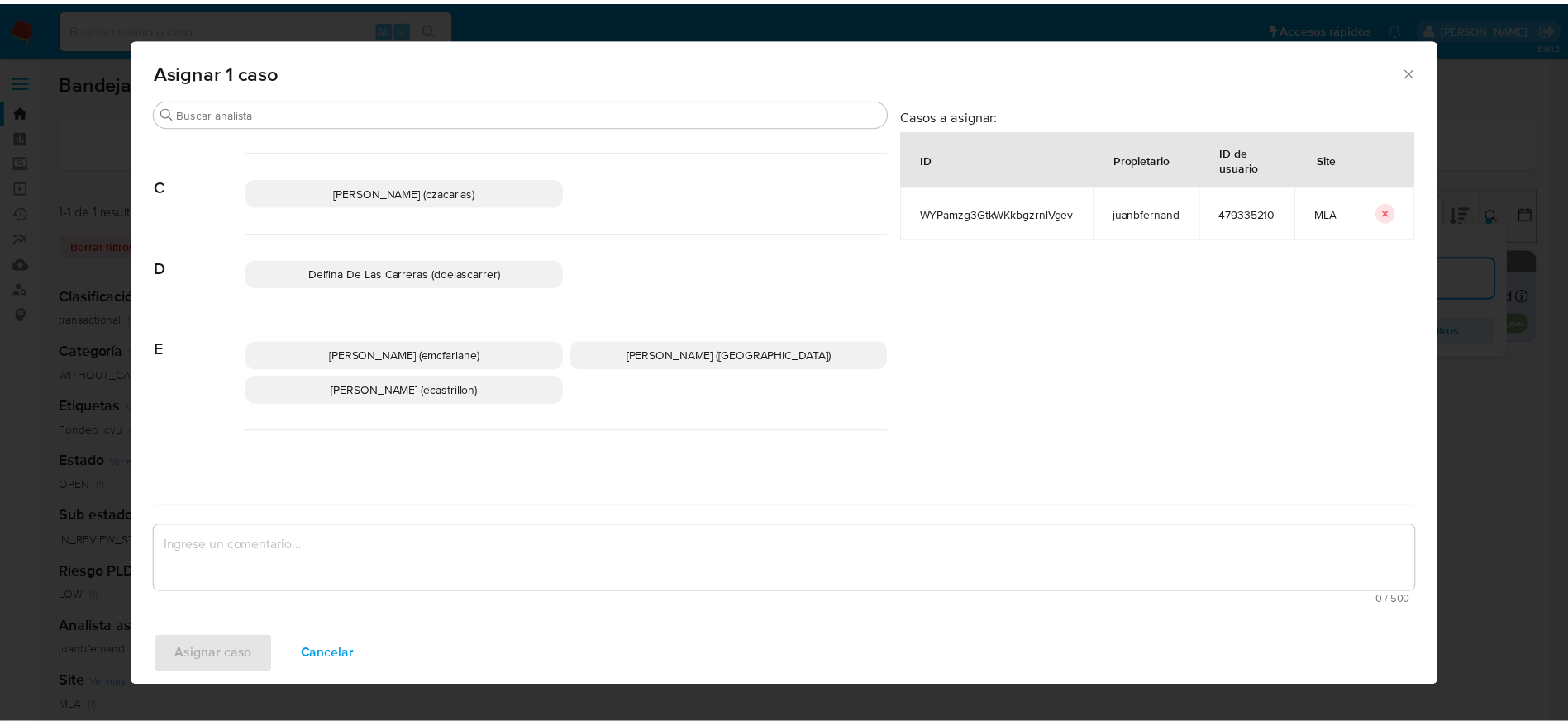
scroll to position [124, 0]
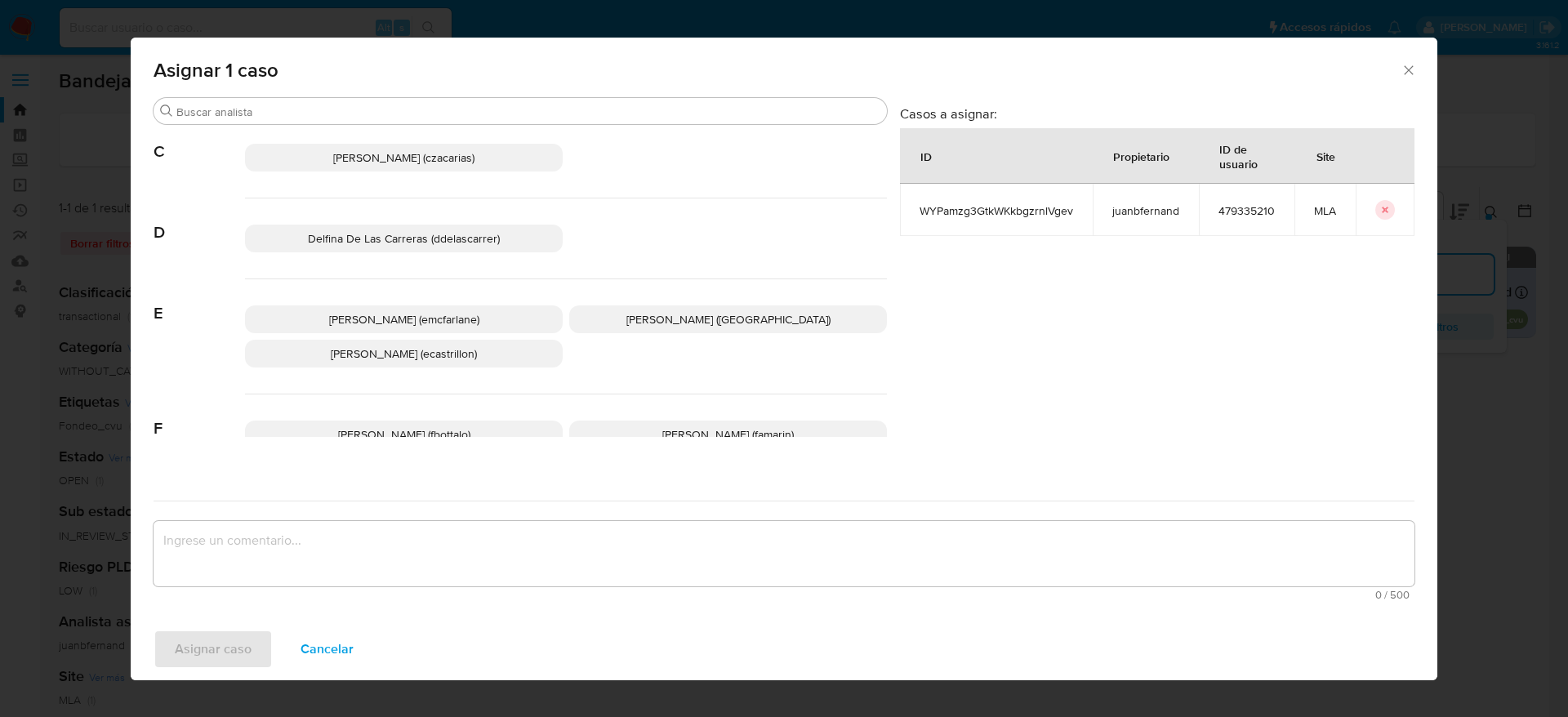
click at [468, 305] on p "Elaine Mc Farlane (emcfarlane)" at bounding box center [404, 319] width 317 height 28
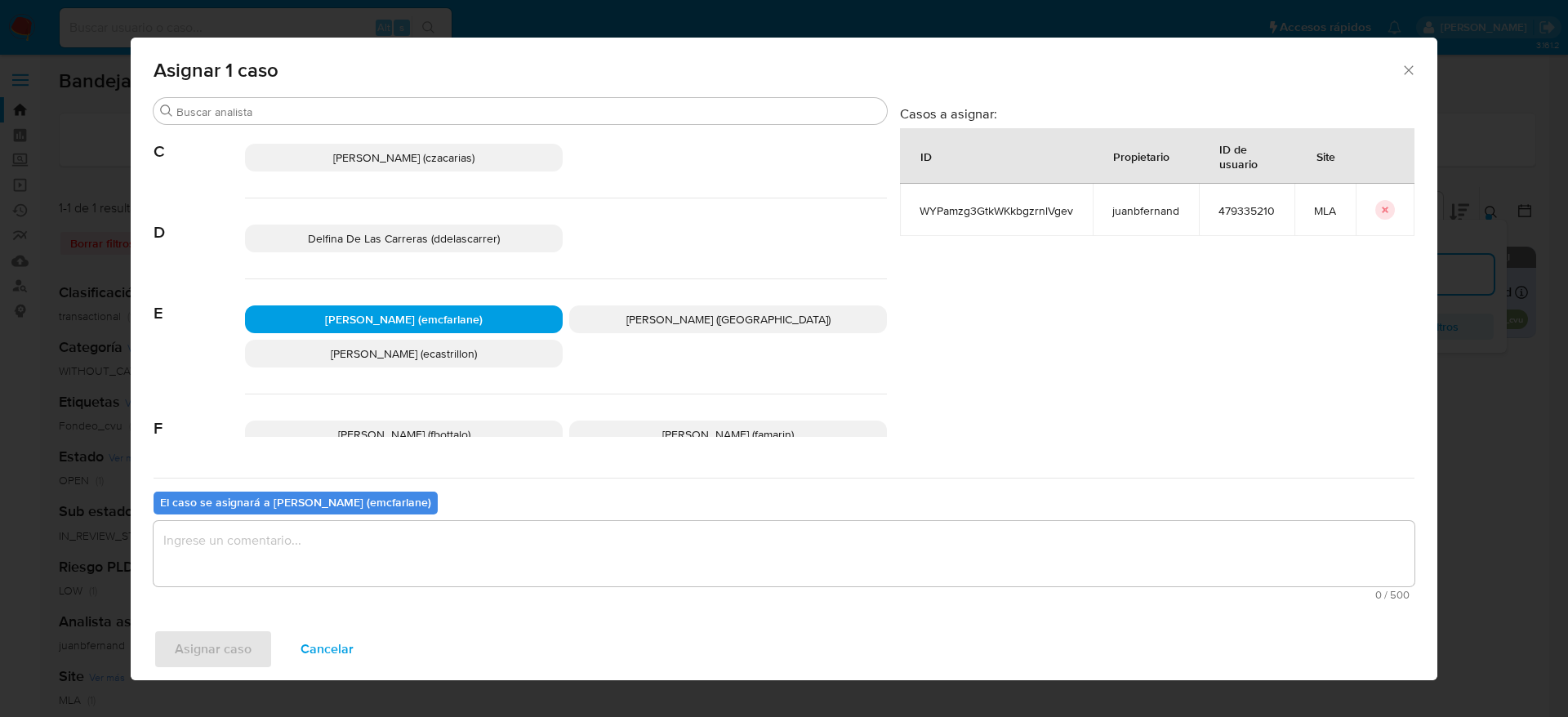
click at [343, 561] on textarea "assign-modal" at bounding box center [784, 554] width 1261 height 65
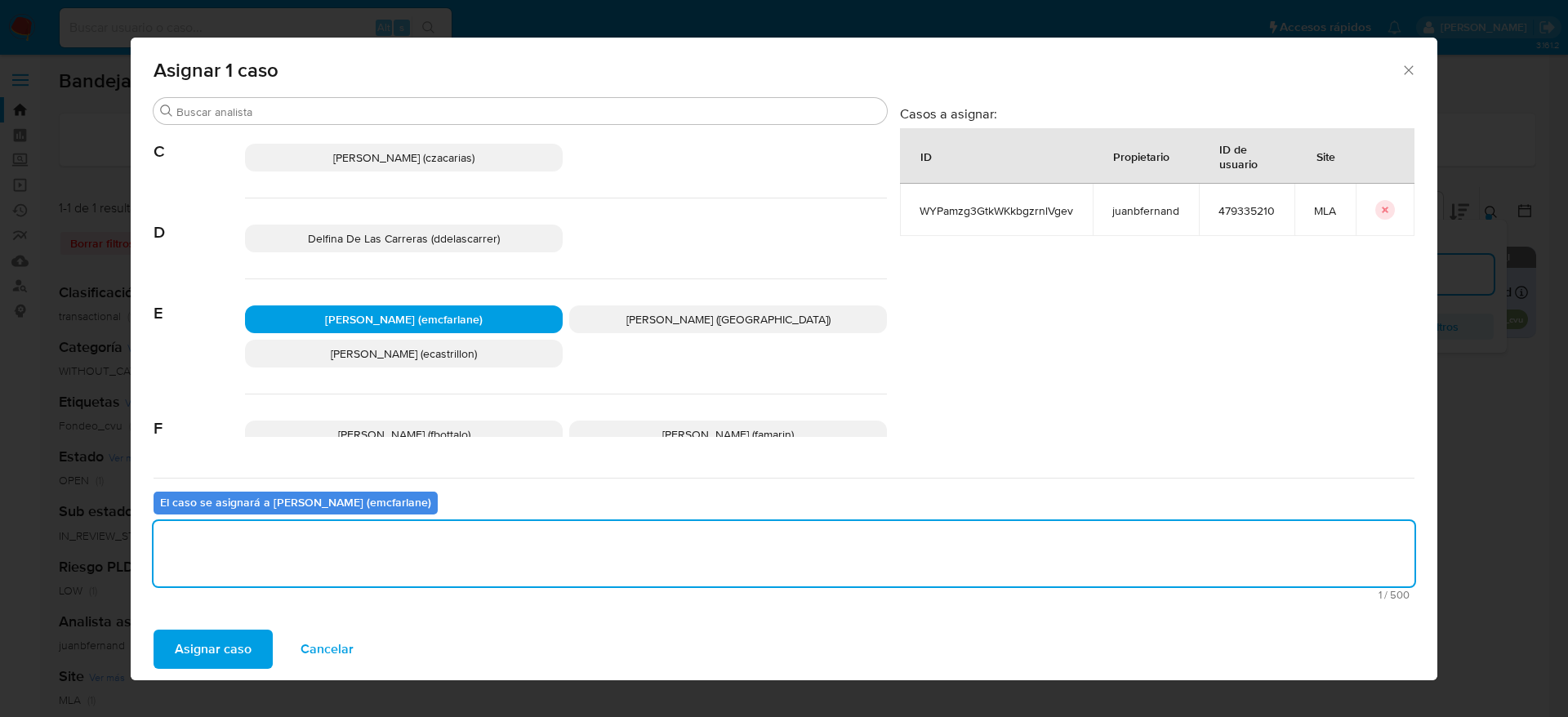
click at [232, 656] on span "Asignar caso" at bounding box center [213, 649] width 77 height 36
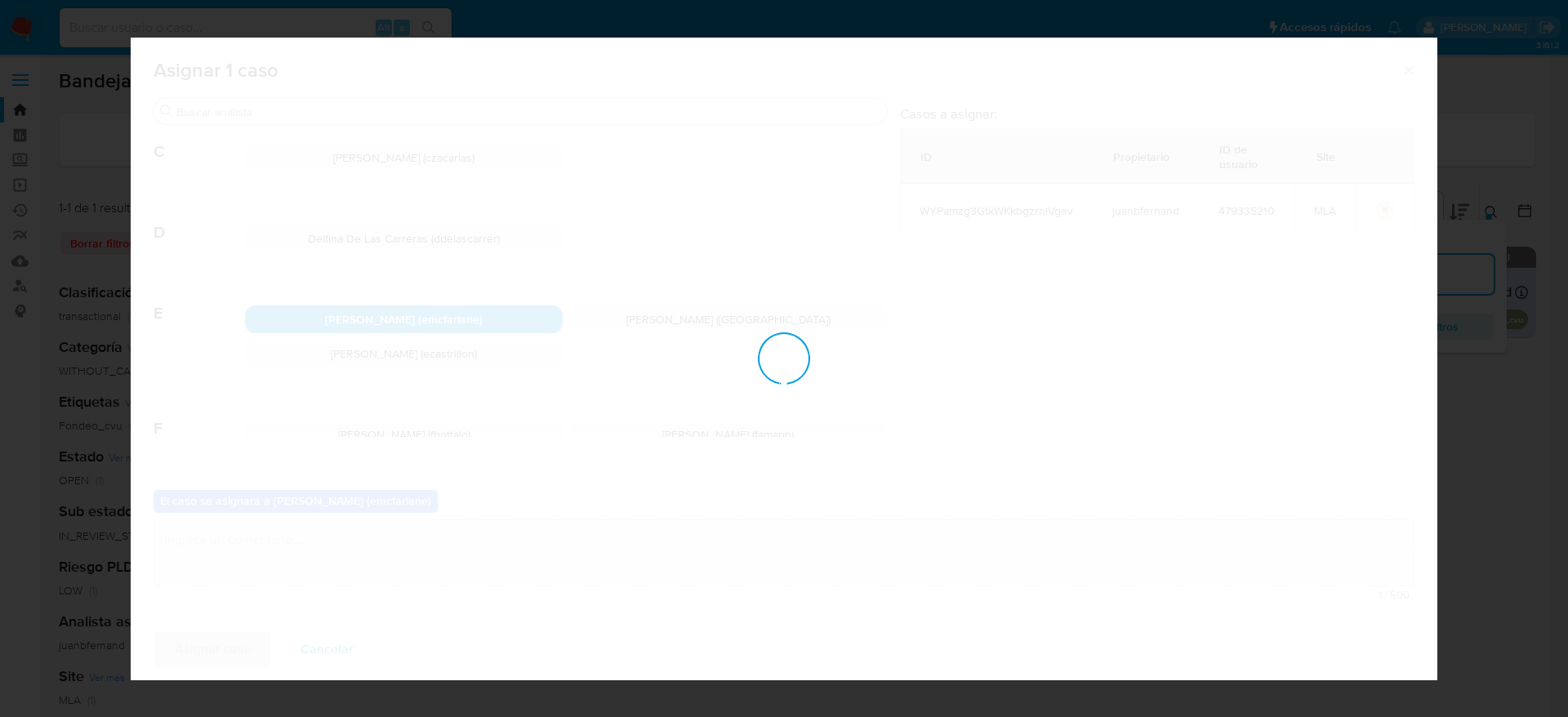
checkbox input "false"
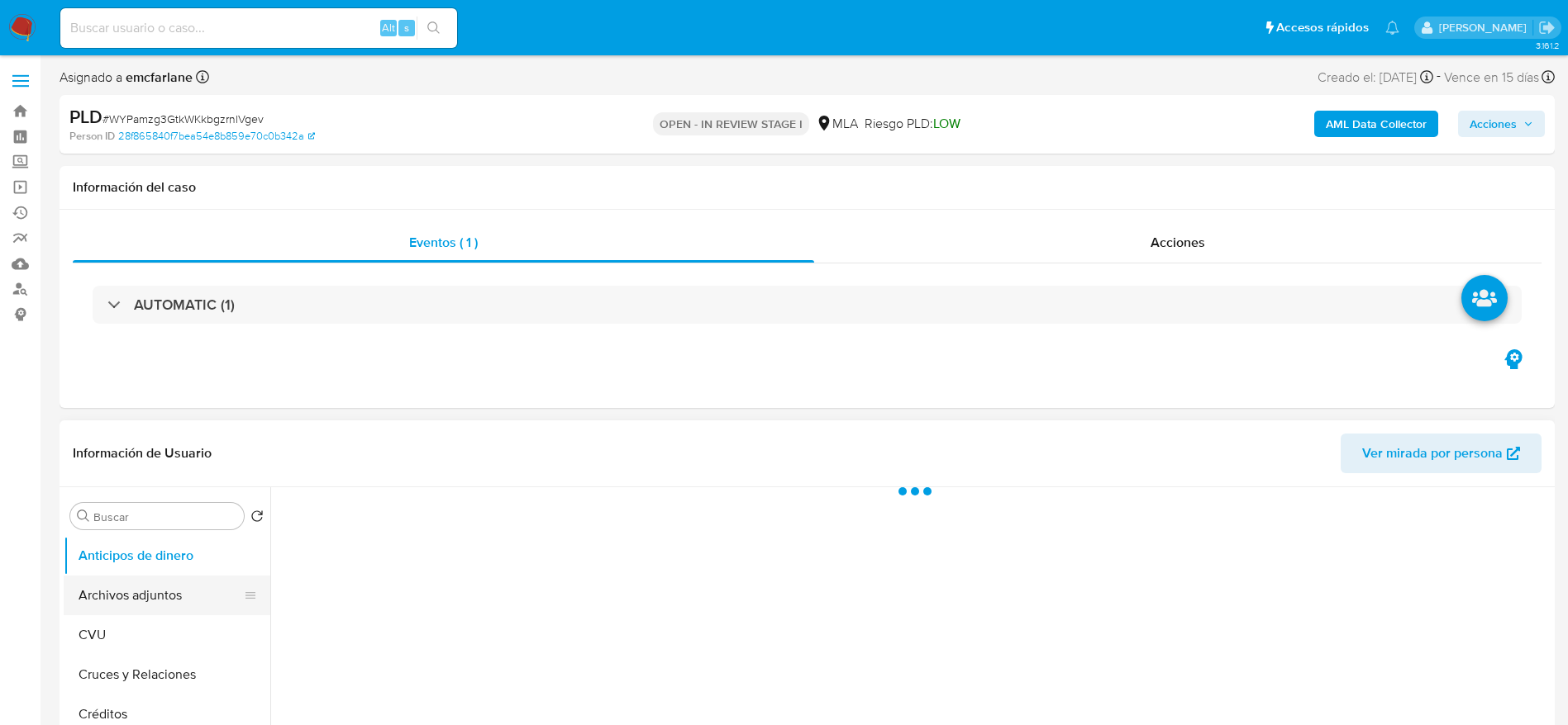
click at [133, 587] on button "Archivos adjuntos" at bounding box center [160, 596] width 194 height 40
select select "10"
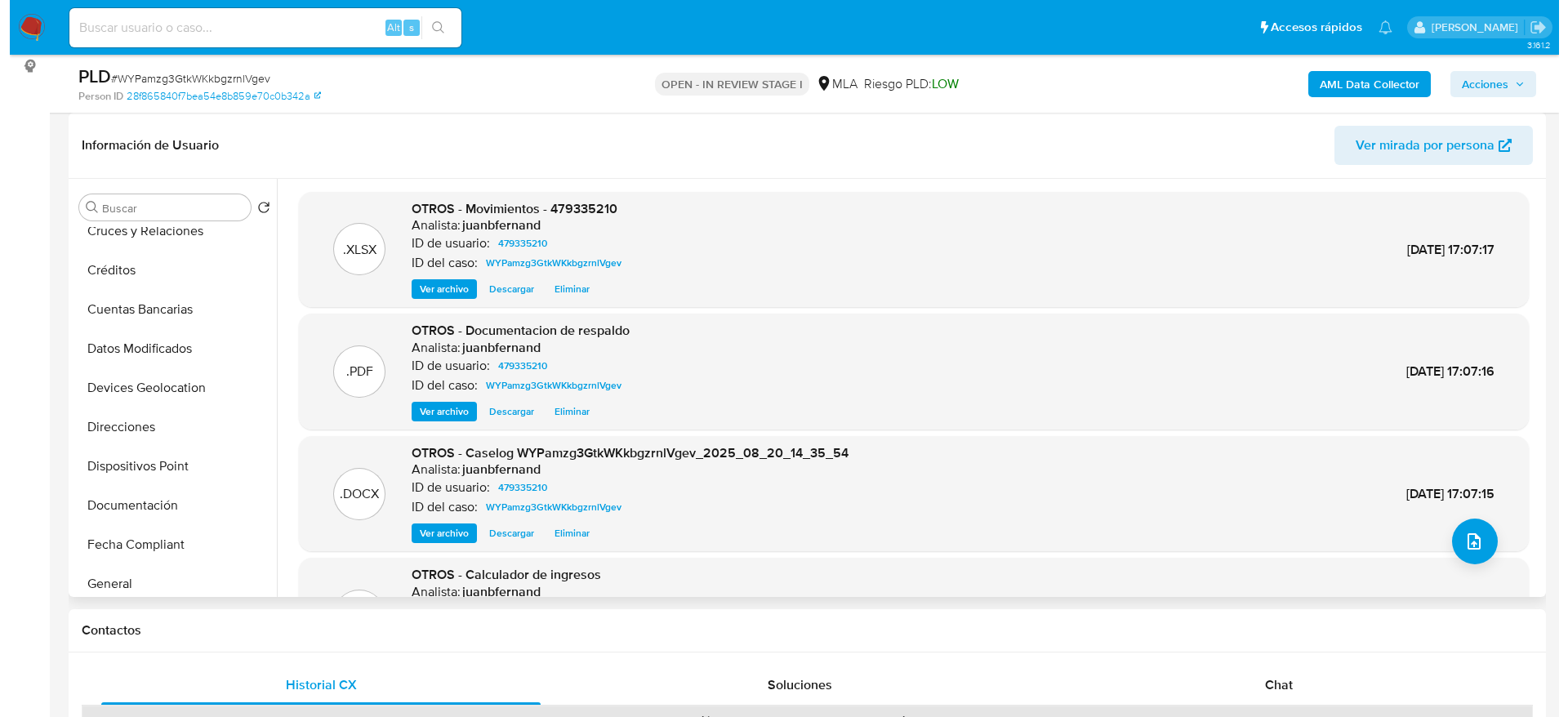
scroll to position [246, 0]
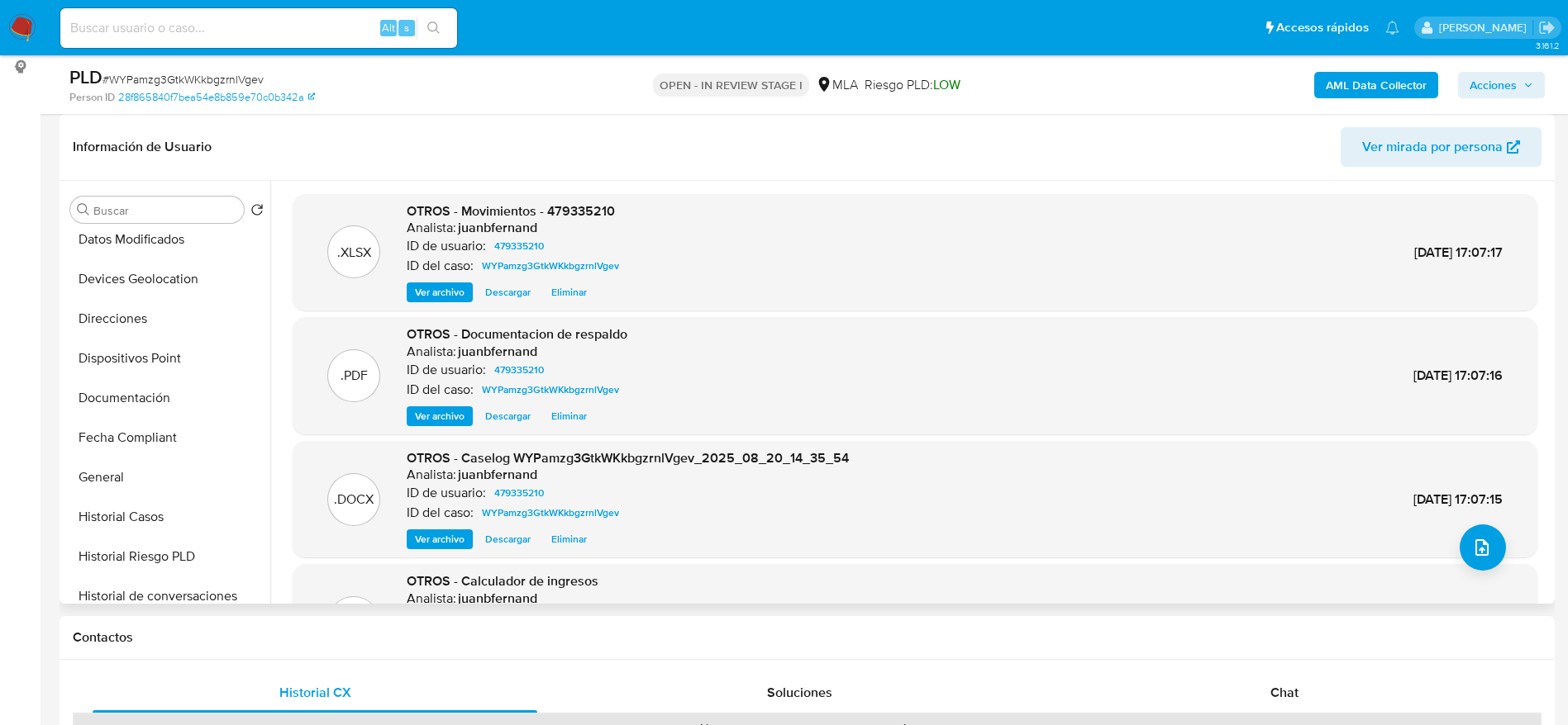
click at [586, 533] on span "Eliminar" at bounding box center [570, 540] width 36 height 17
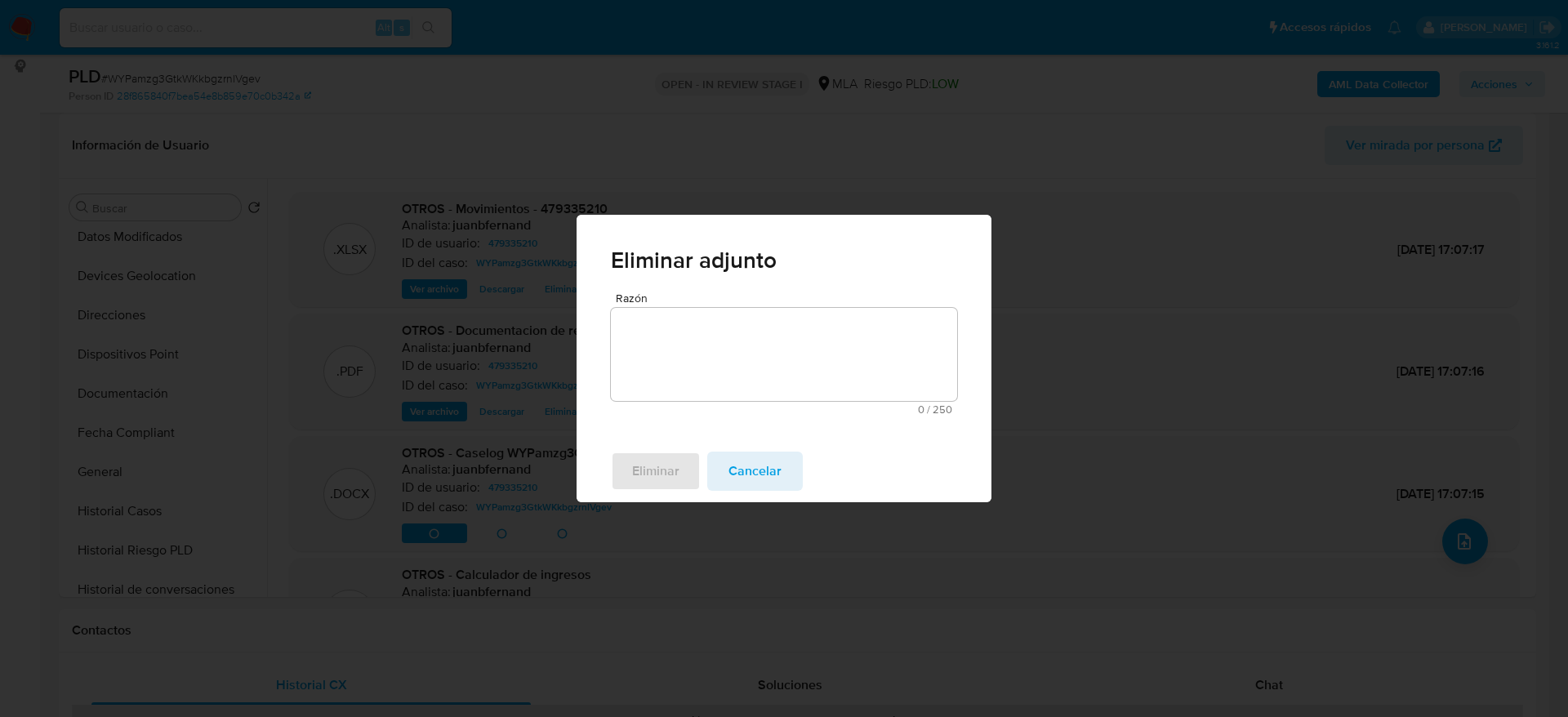
click at [696, 401] on div "Razón 0 / 250 250 caracteres restantes" at bounding box center [784, 353] width 346 height 122
click at [706, 370] on textarea "Razón" at bounding box center [784, 355] width 346 height 93
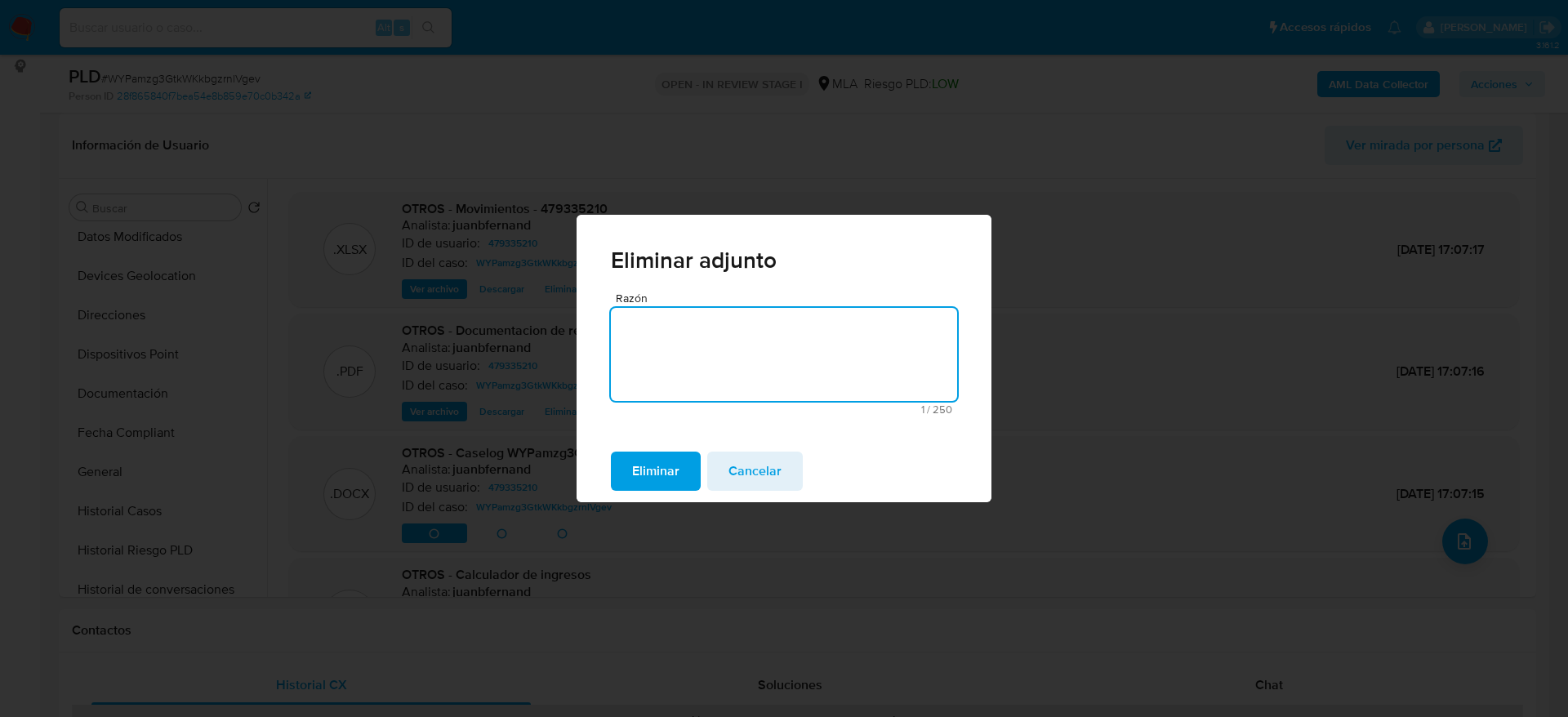
click at [664, 472] on span "Eliminar" at bounding box center [655, 471] width 48 height 36
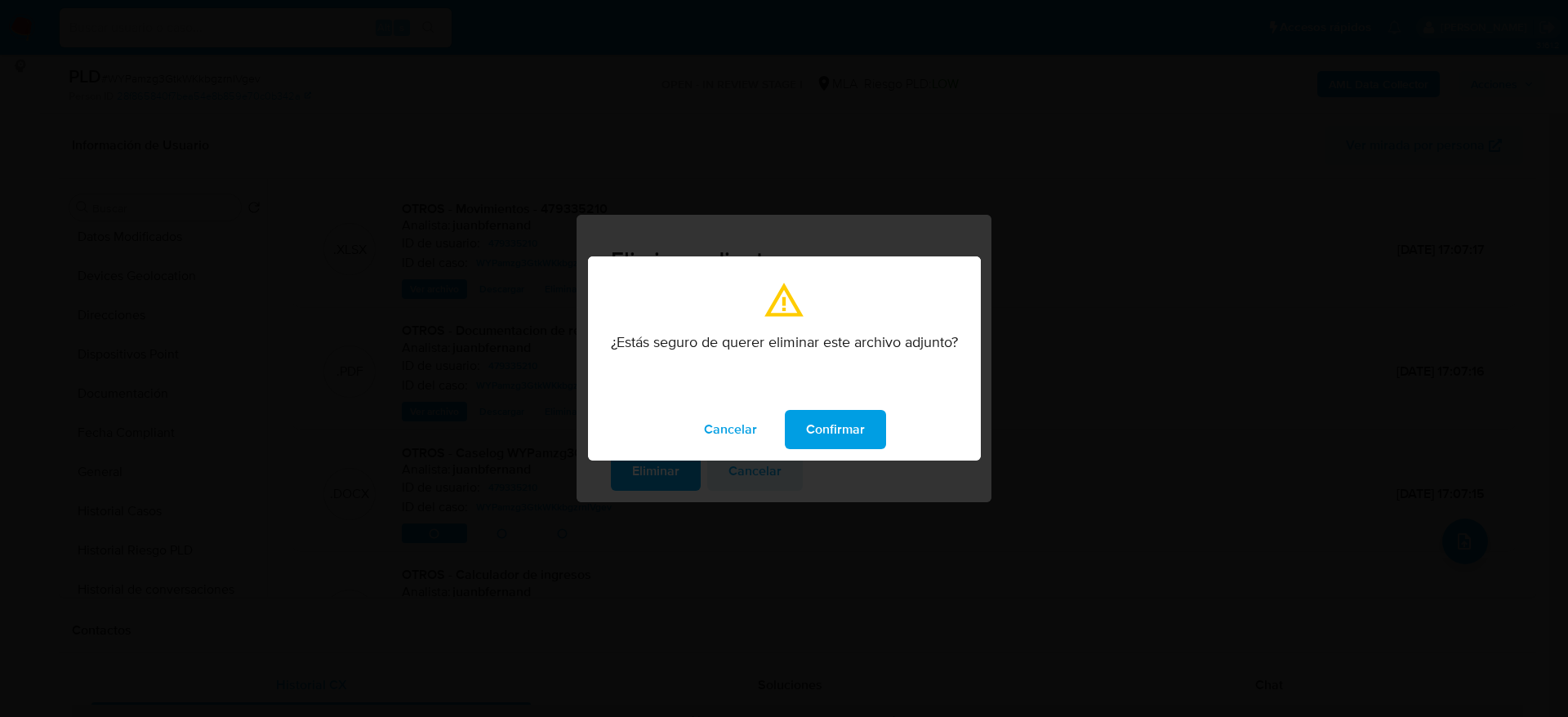
click at [840, 403] on div "Cancelar Confirmar" at bounding box center [784, 429] width 393 height 63
click at [862, 432] on span "Confirmar" at bounding box center [835, 429] width 59 height 36
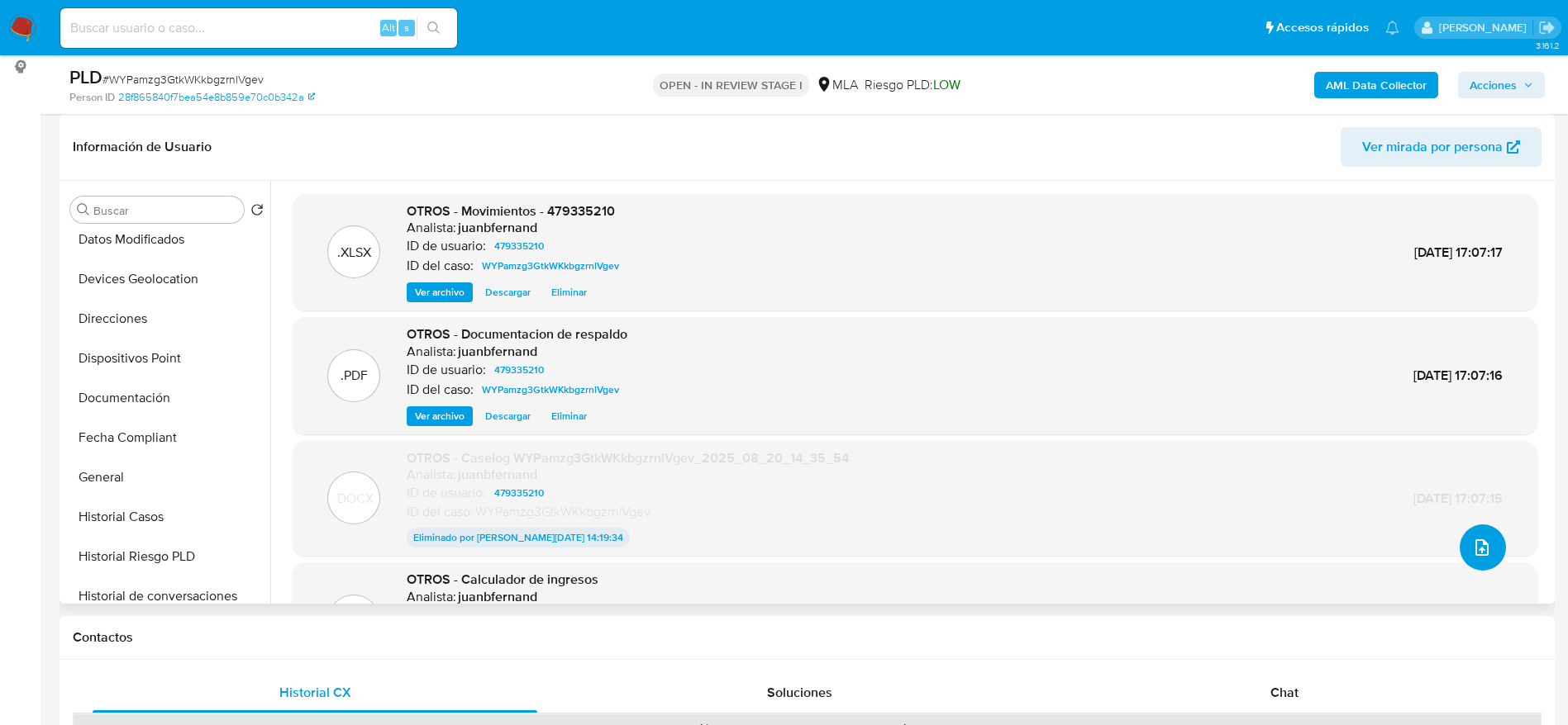
click at [1475, 549] on icon "upload-file" at bounding box center [1482, 548] width 13 height 17
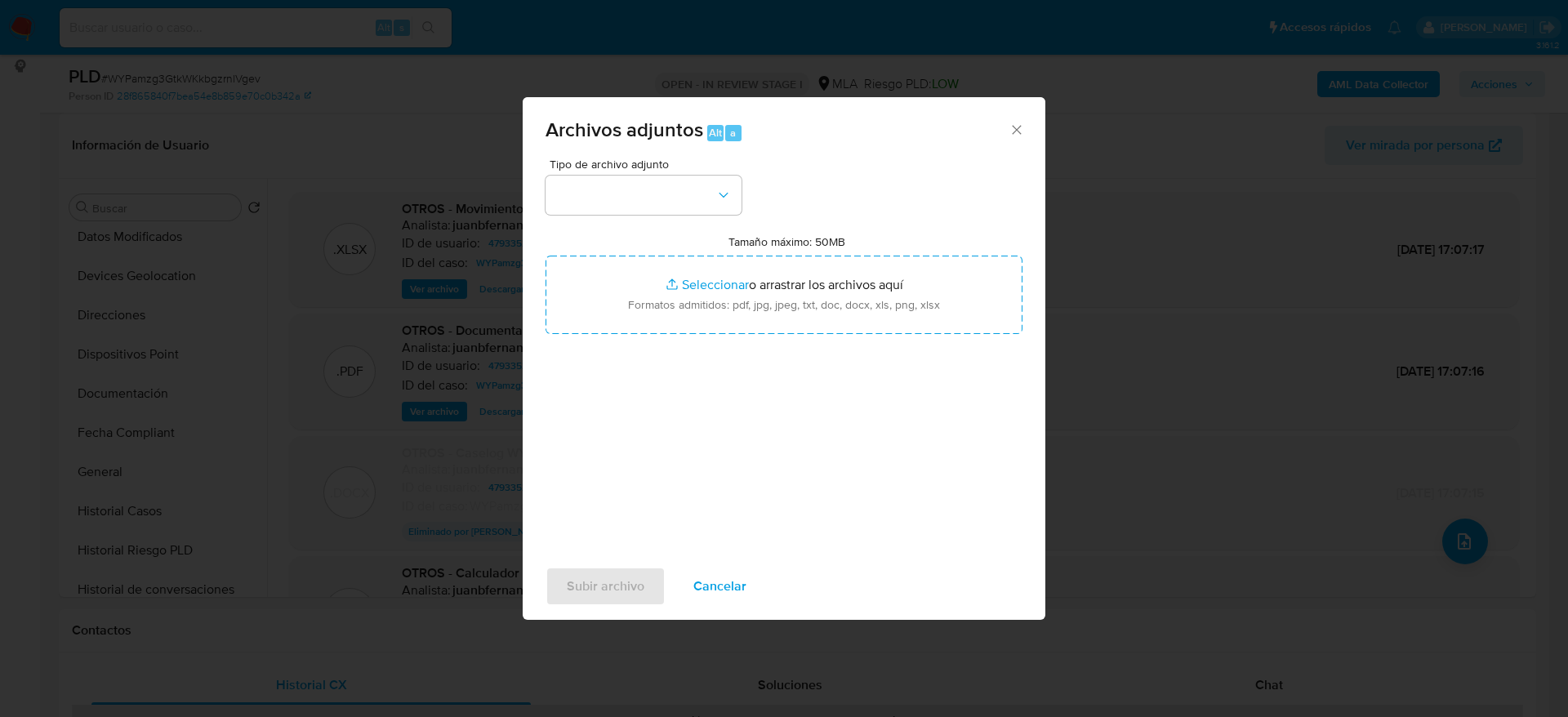
click at [679, 225] on div "Tipo de archivo adjunto Tamaño máximo: 50MB Seleccionar archivos Seleccionar o …" at bounding box center [784, 351] width 477 height 386
click at [682, 186] on button "button" at bounding box center [644, 195] width 196 height 39
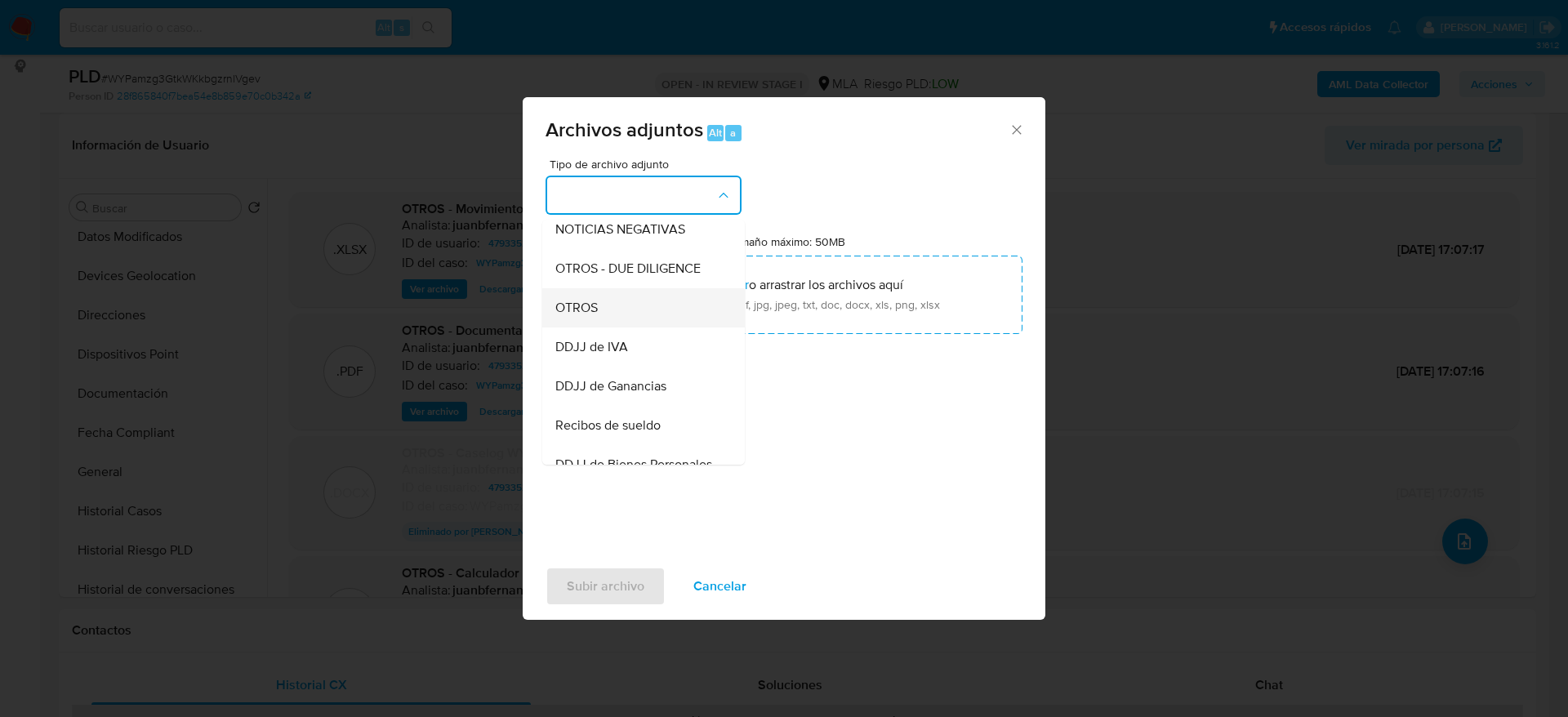
click at [608, 322] on div "OTROS" at bounding box center [638, 308] width 167 height 39
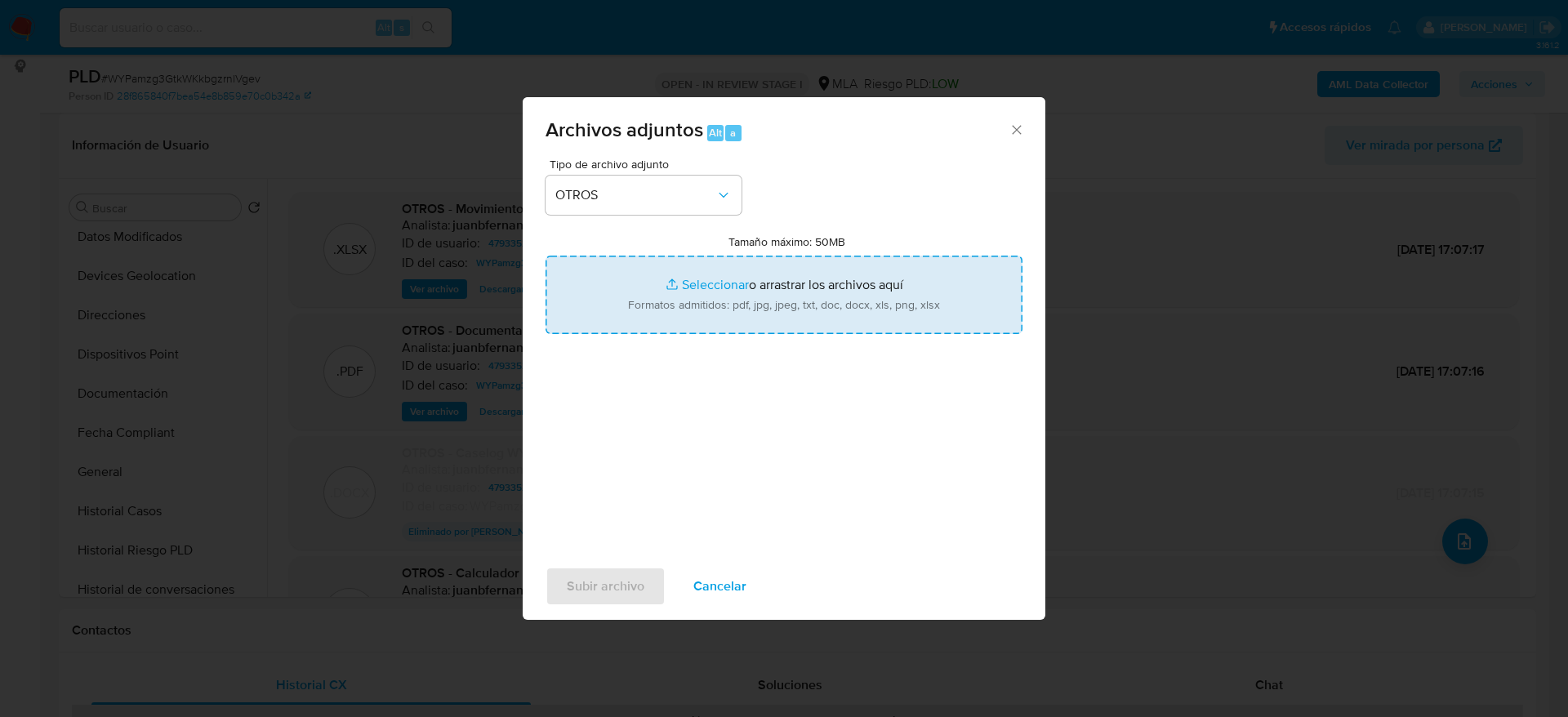
type input "C:\fakepath\Caselog WYPamzg3GtkWKkbgzrnlVgev v2.docx"
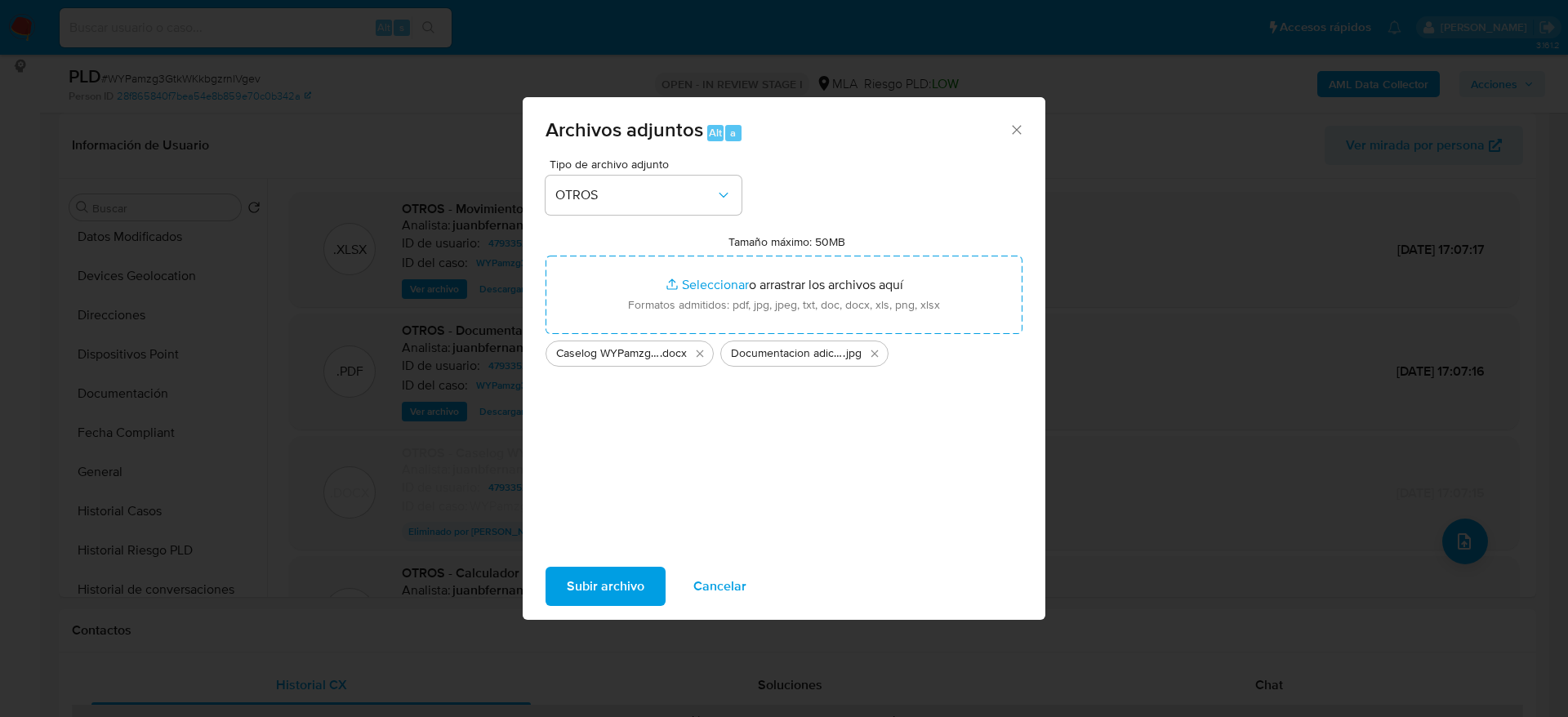
click at [567, 579] on button "Subir archivo" at bounding box center [606, 586] width 120 height 39
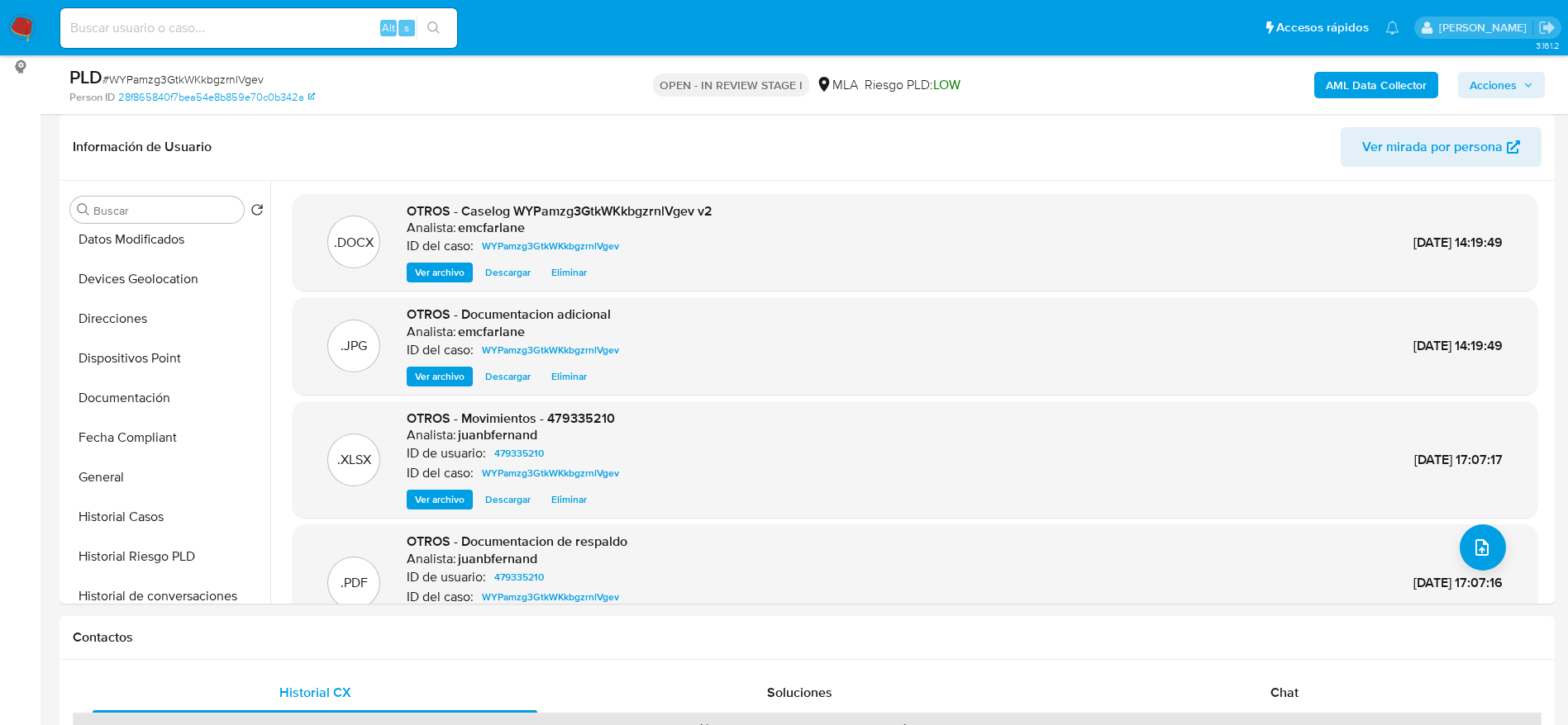
click at [1496, 82] on span "Acciones" at bounding box center [1493, 85] width 47 height 26
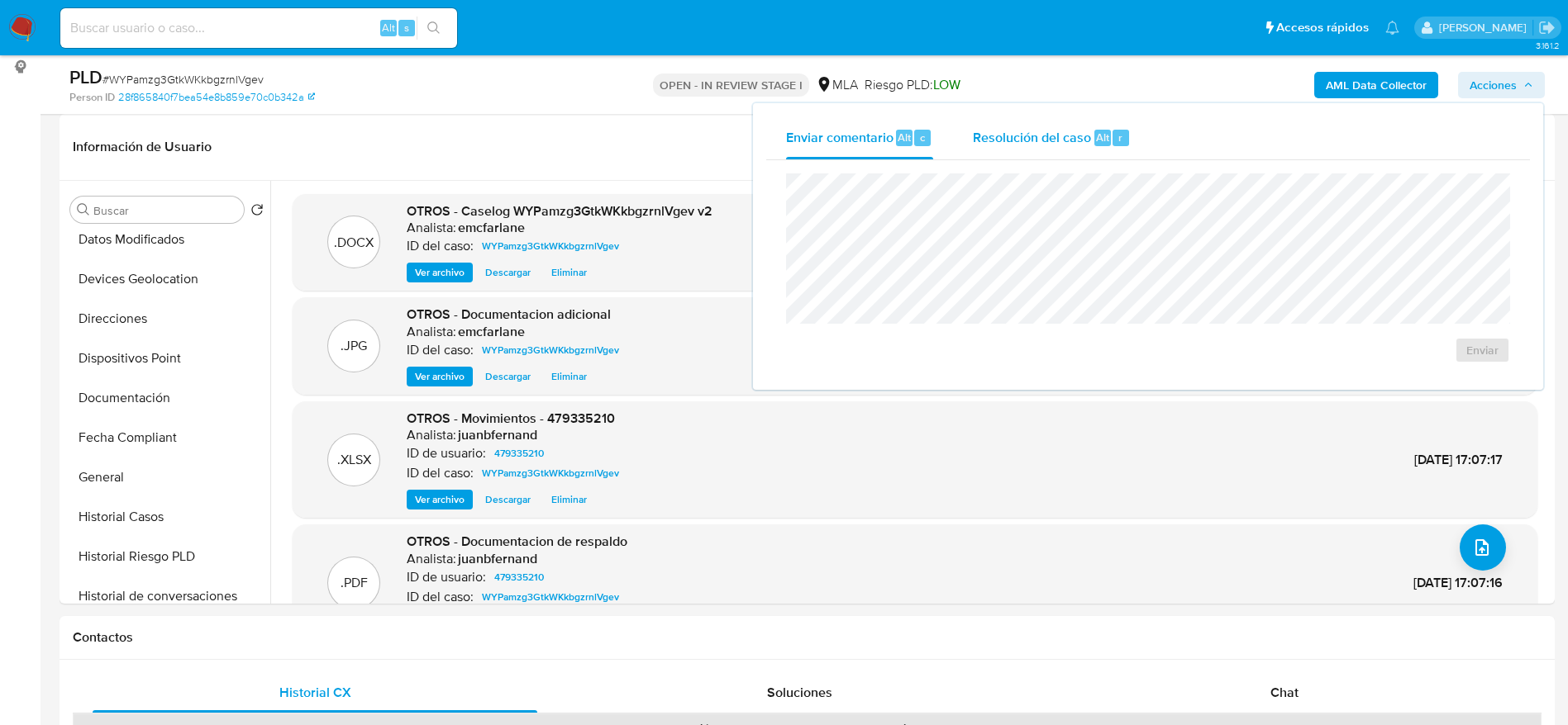
drag, startPoint x: 1062, startPoint y: 128, endPoint x: 1059, endPoint y: 172, distance: 44.1
click at [1062, 133] on span "Resolución del caso" at bounding box center [1031, 137] width 118 height 19
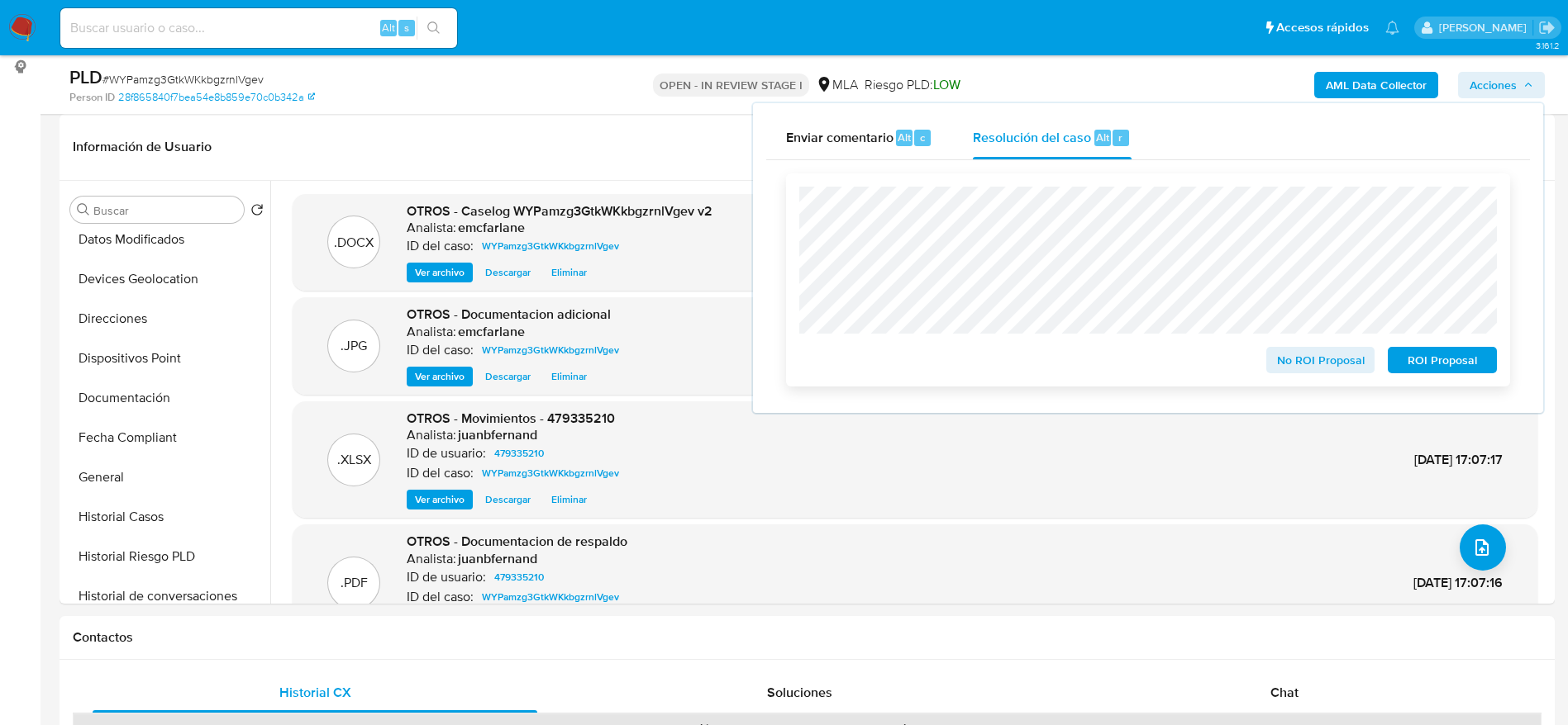
click at [1449, 351] on span "ROI Proposal" at bounding box center [1441, 360] width 86 height 24
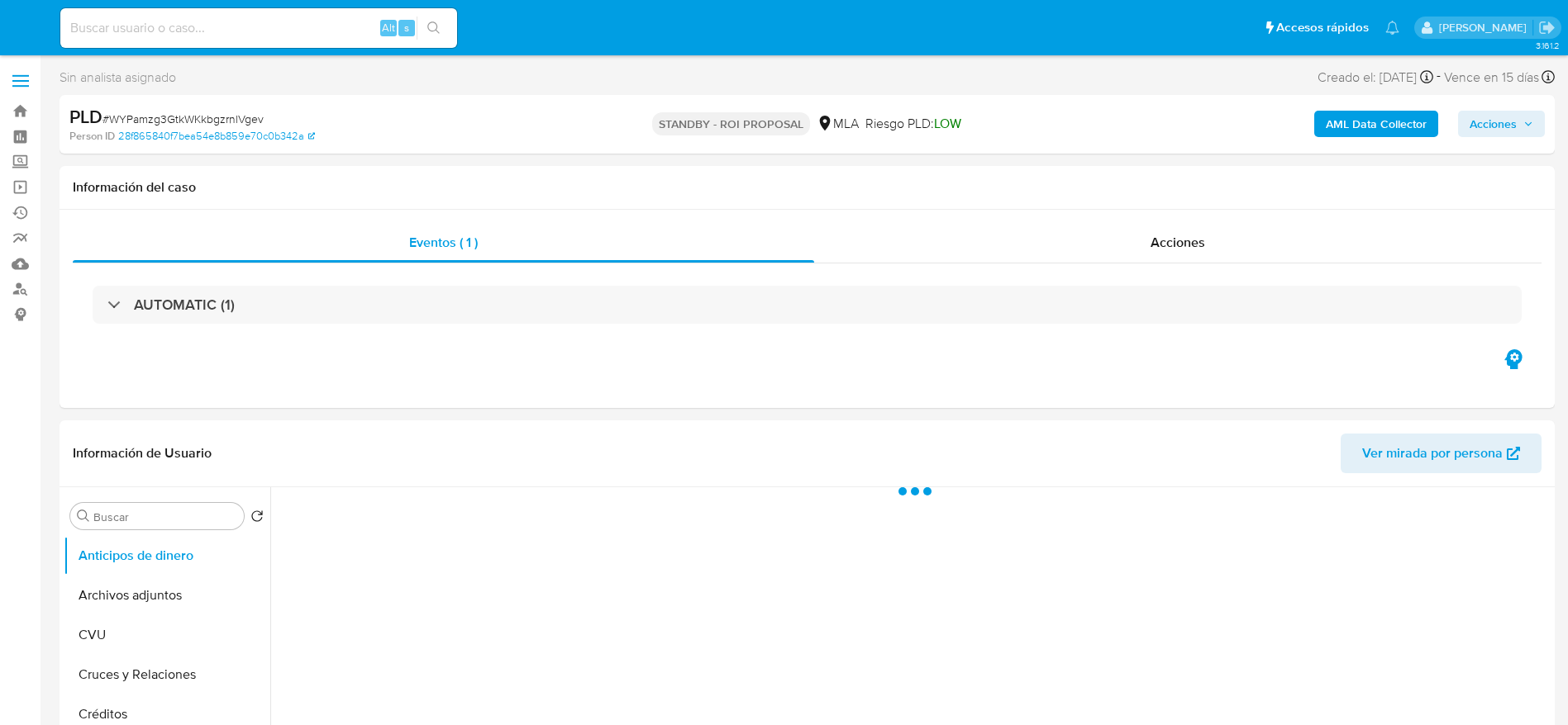
select select "10"
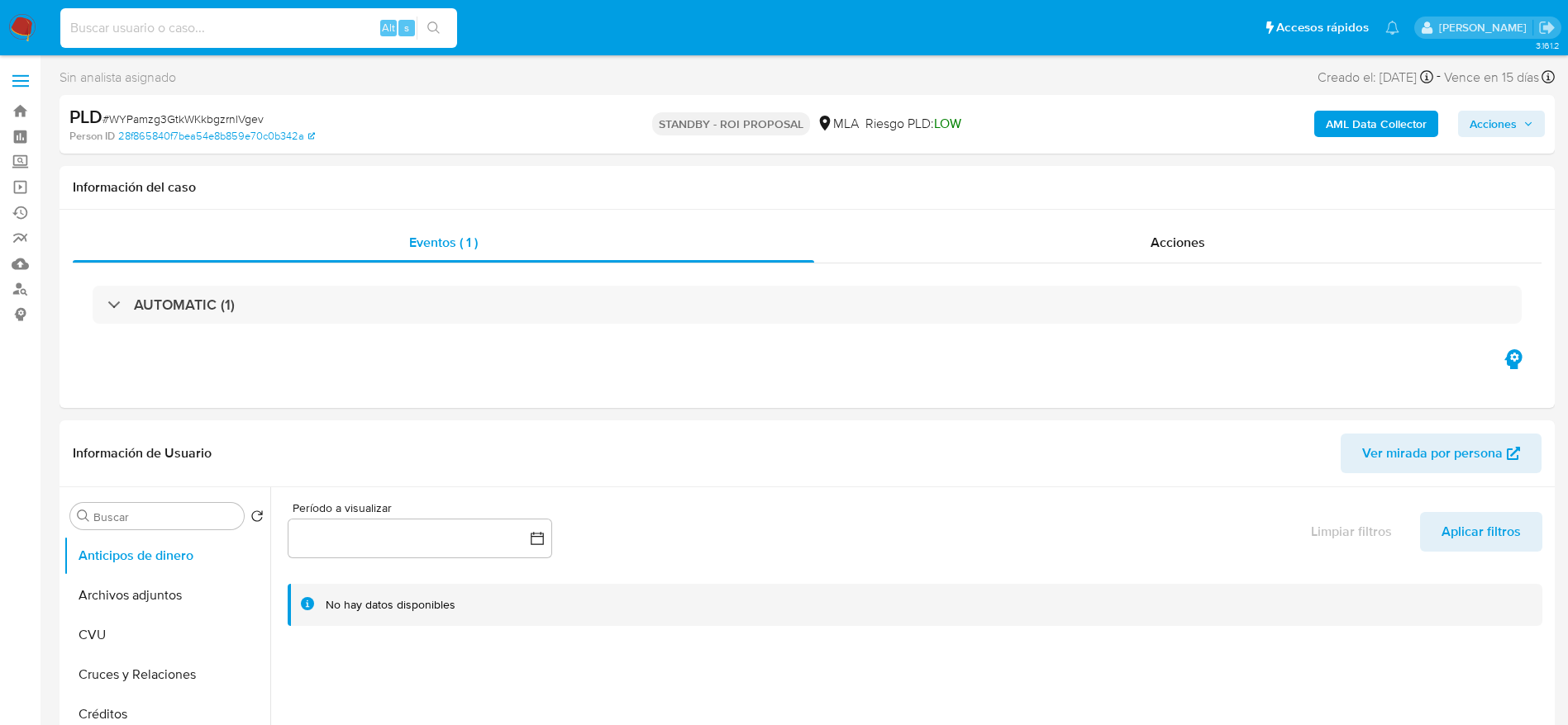
click at [301, 24] on input at bounding box center [259, 27] width 397 height 22
paste input "XeainaWNbM6bgkzy3or7SEiD"
type input "XeainaWNbM6bgkzy3or7SEiD"
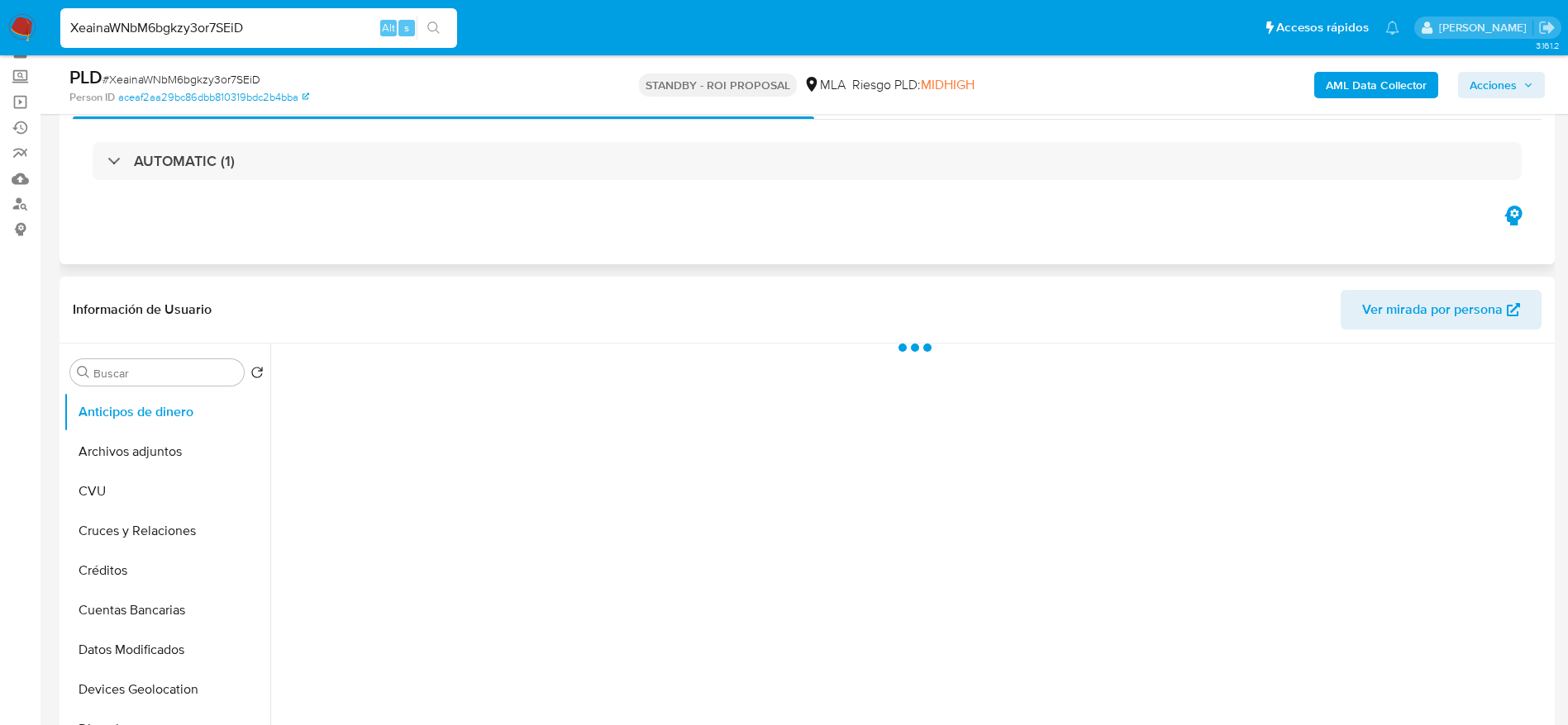
scroll to position [124, 0]
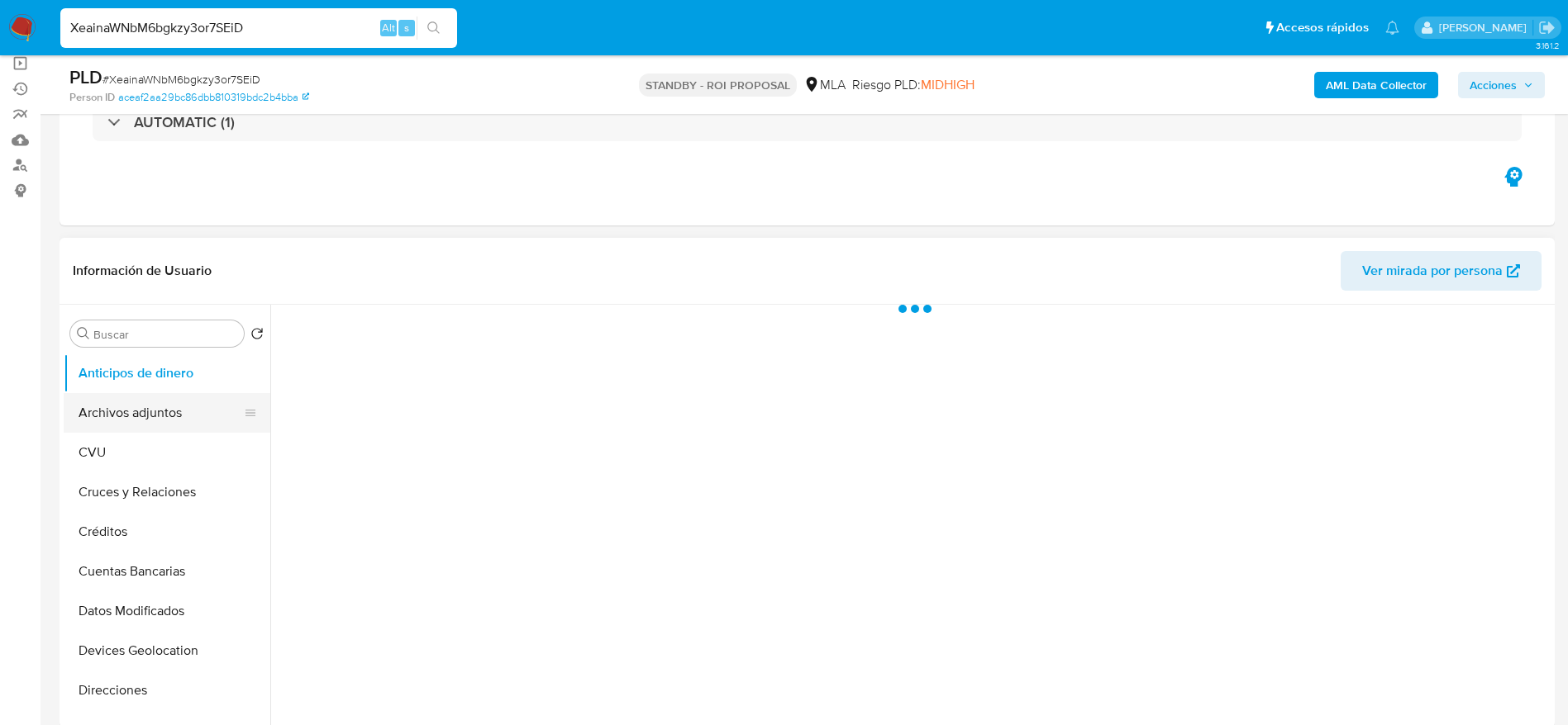
click at [125, 400] on button "Archivos adjuntos" at bounding box center [160, 413] width 194 height 40
select select "10"
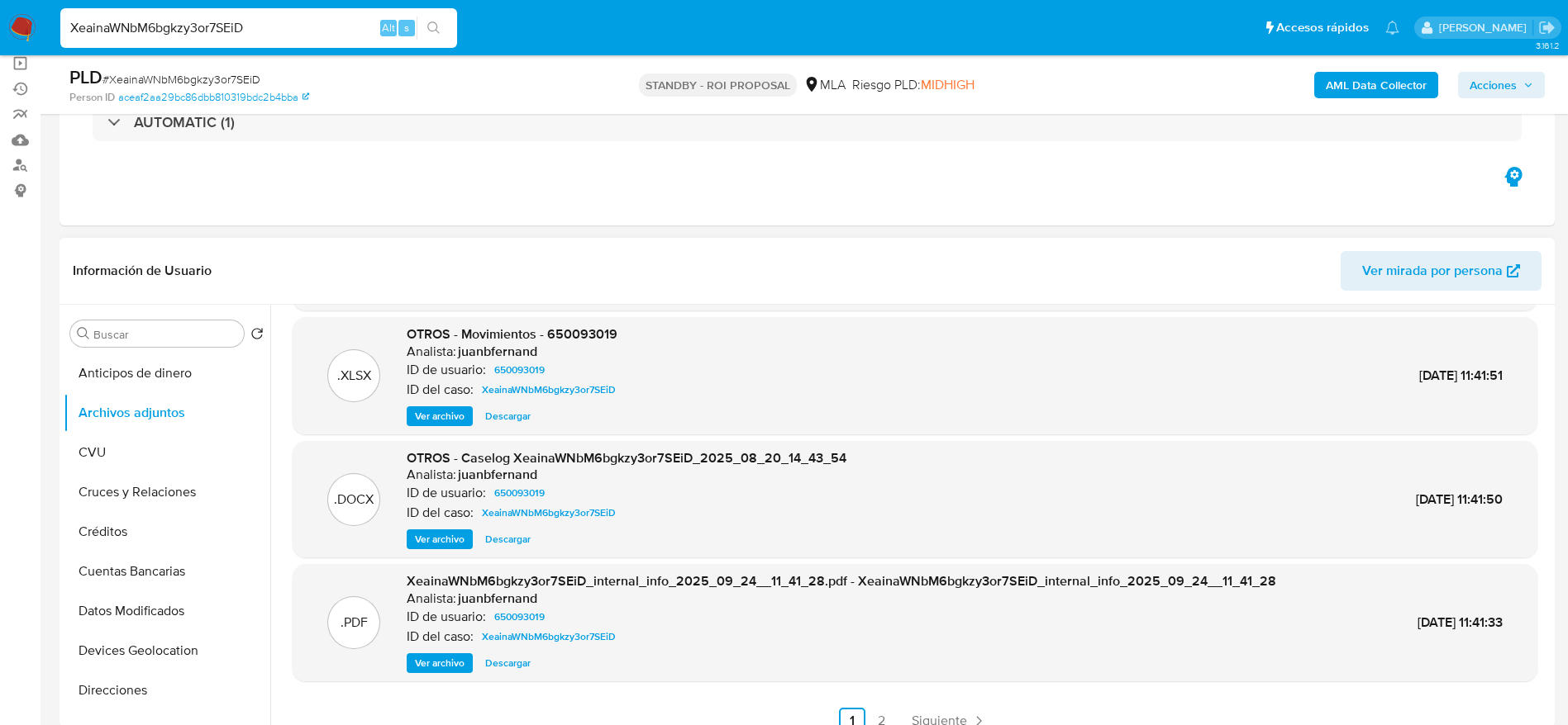
click at [492, 532] on span "Descargar" at bounding box center [508, 540] width 45 height 17
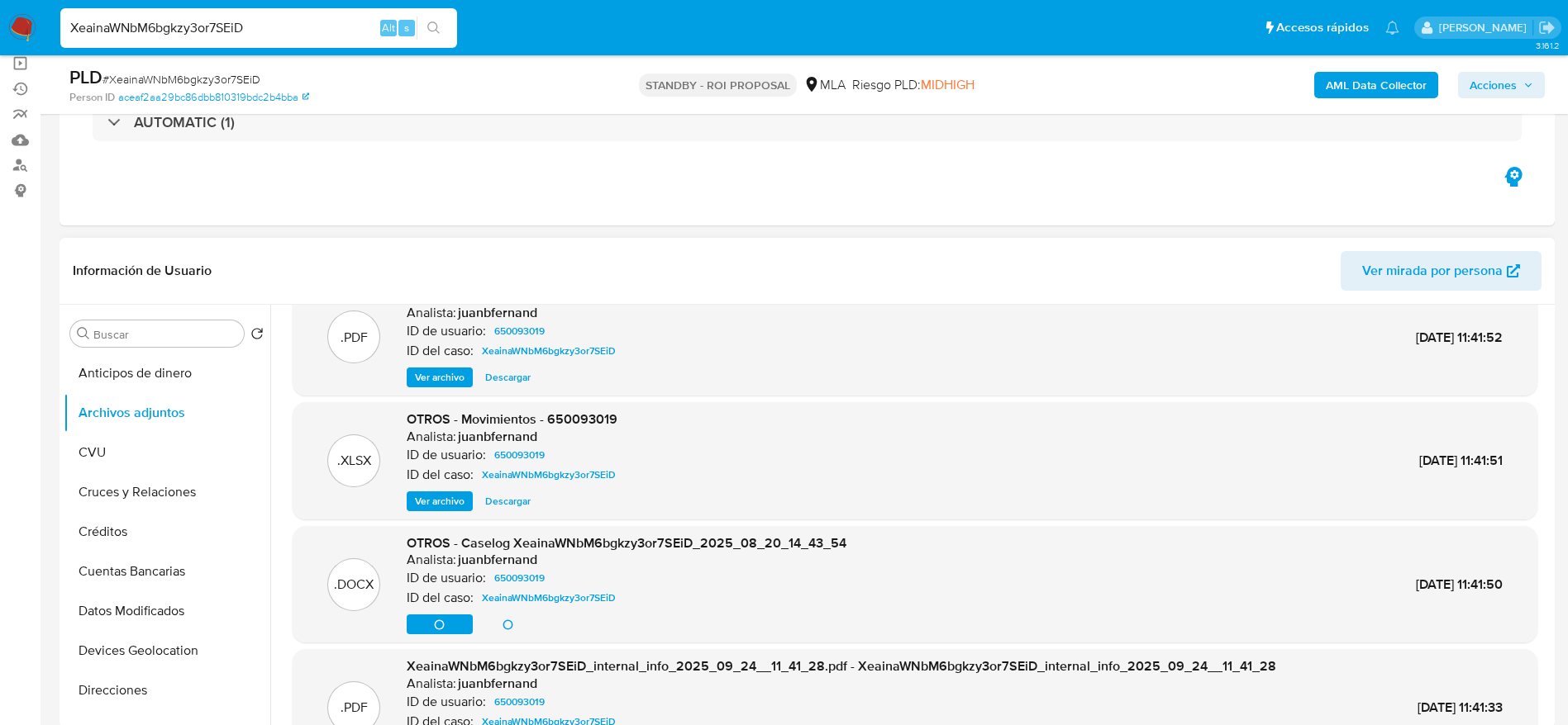
scroll to position [0, 0]
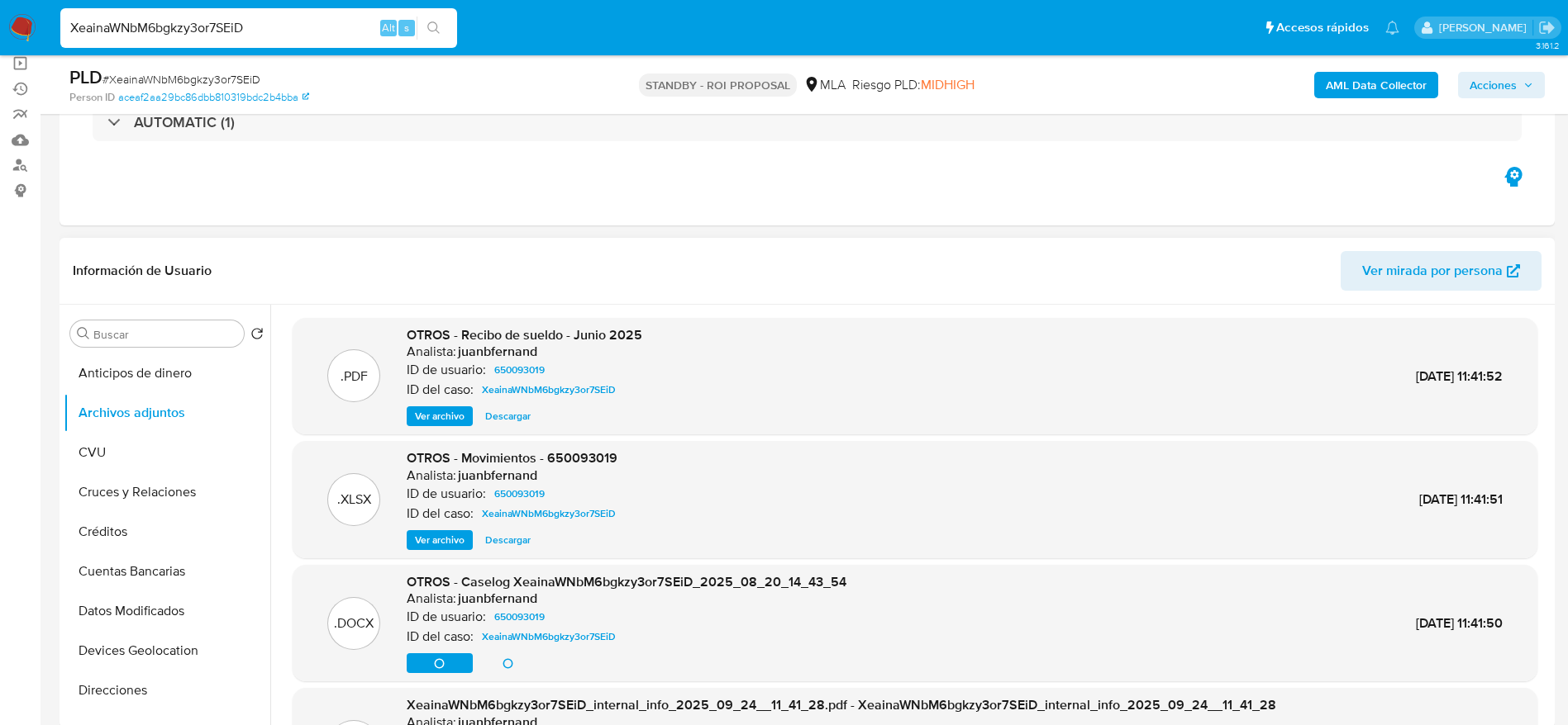
click at [502, 532] on span "Descargar" at bounding box center [508, 541] width 45 height 17
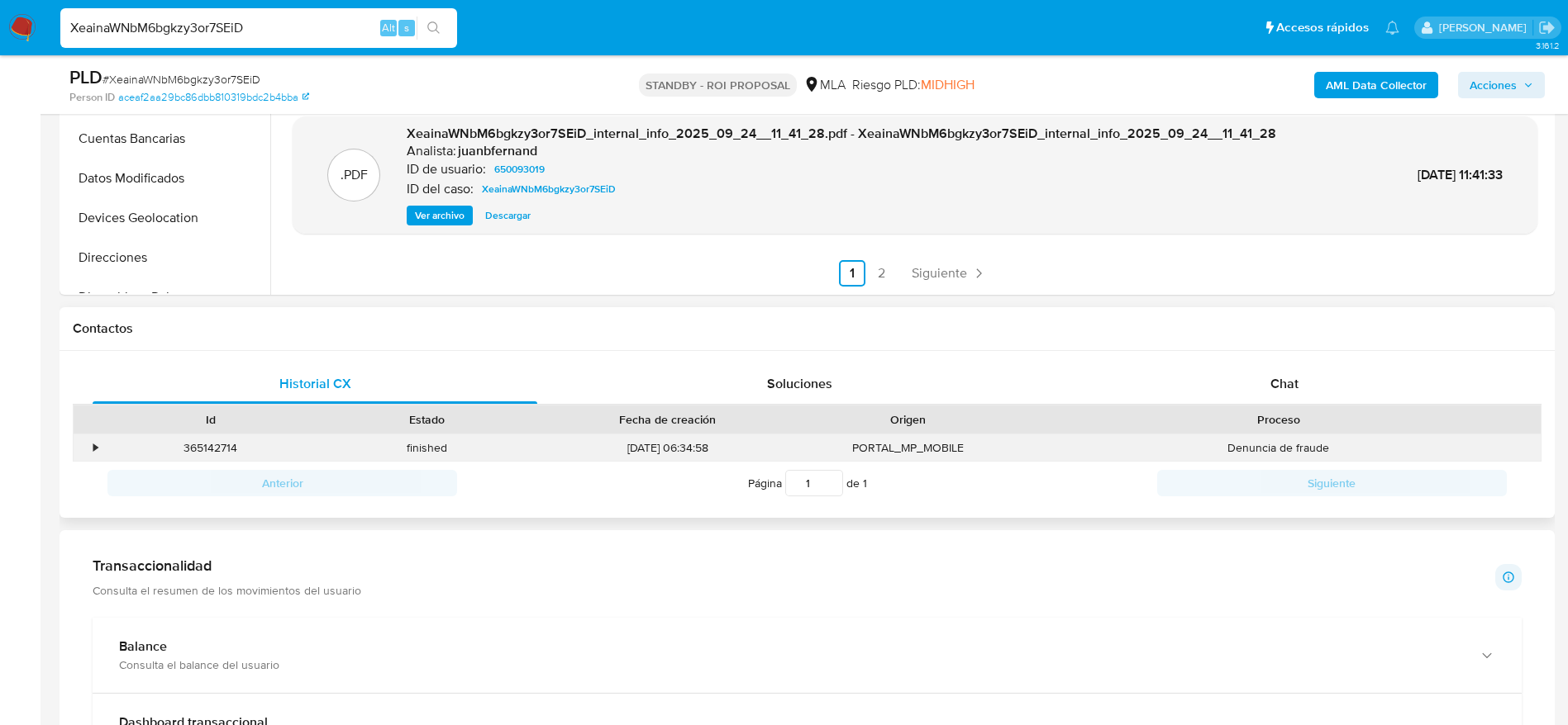
scroll to position [496, 0]
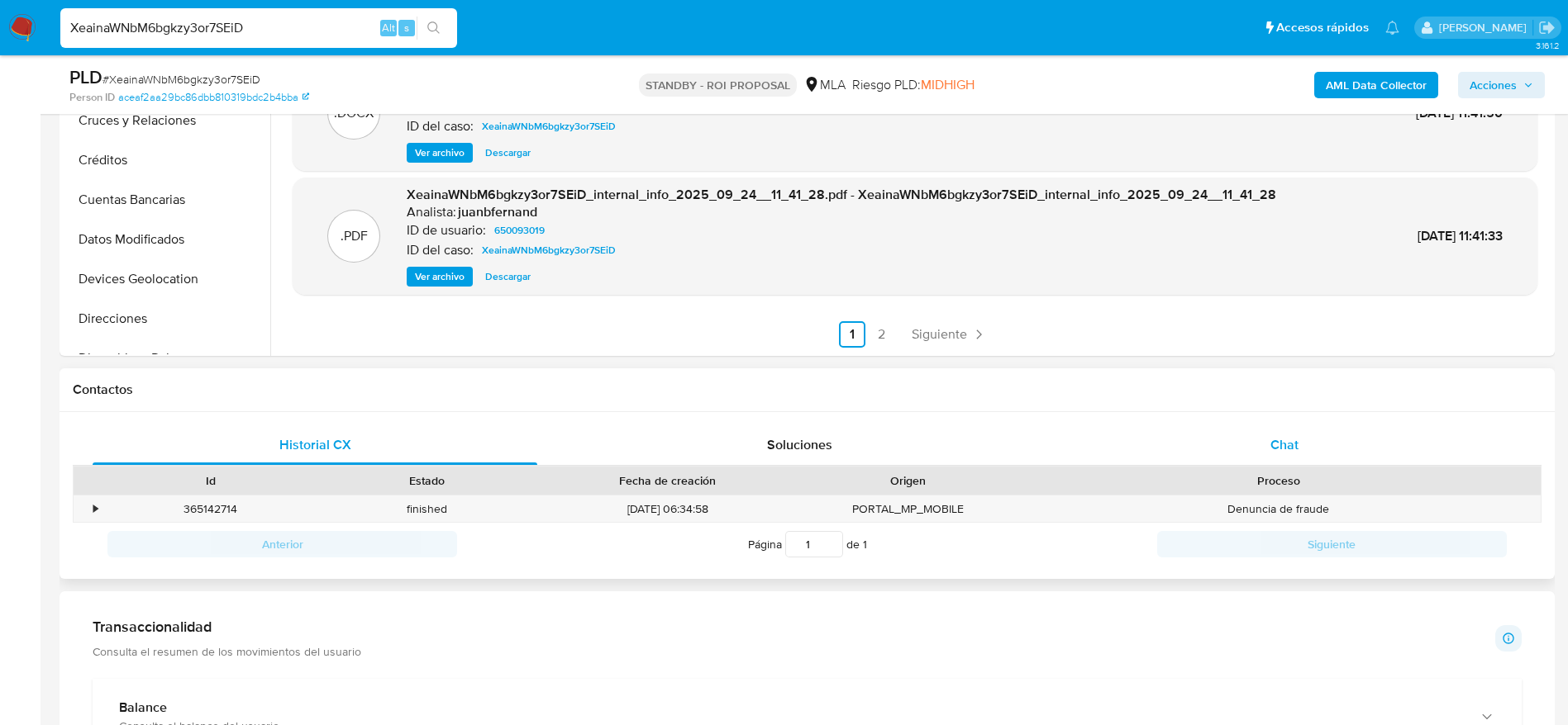
click at [1297, 441] on span "Chat" at bounding box center [1285, 445] width 28 height 19
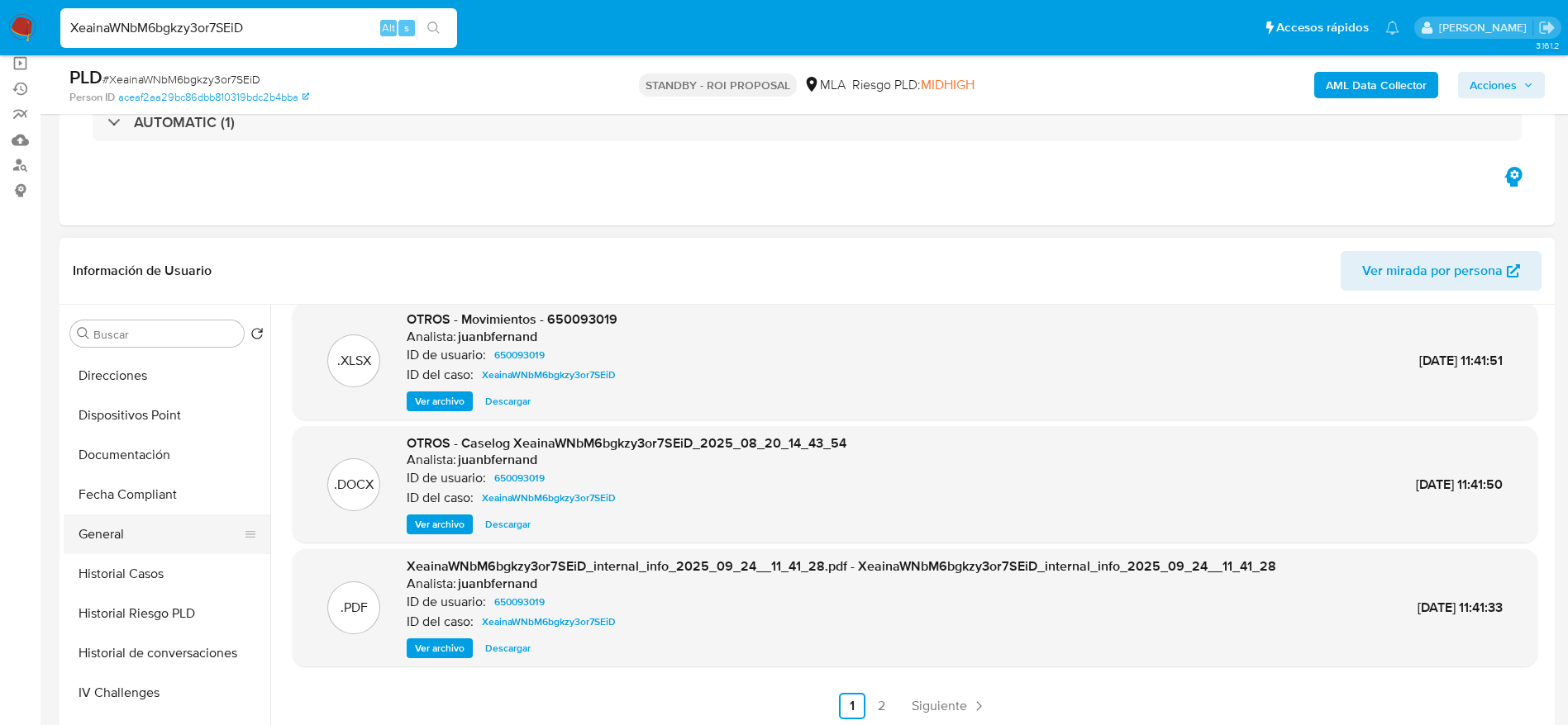
scroll to position [372, 0]
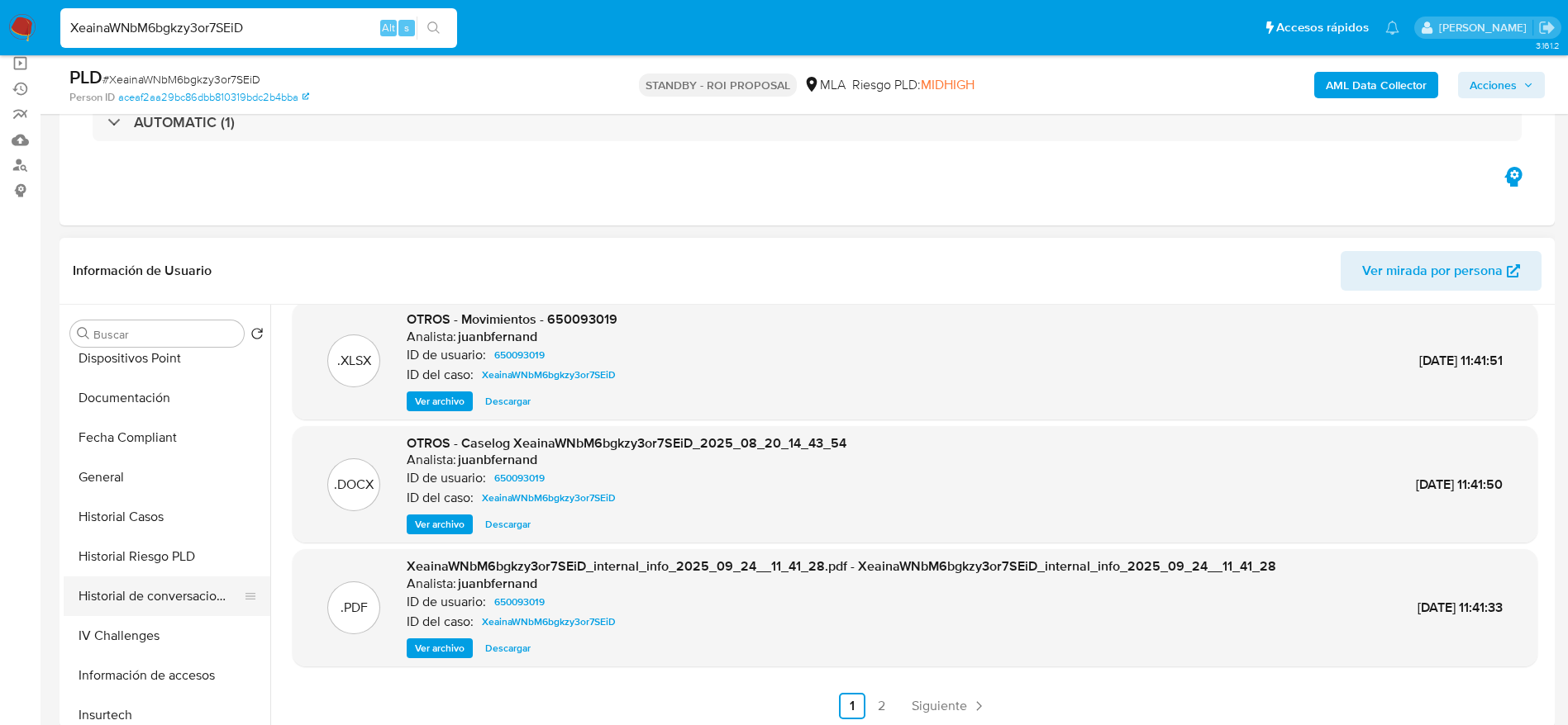
click at [153, 599] on button "Historial de conversaciones" at bounding box center [160, 597] width 194 height 40
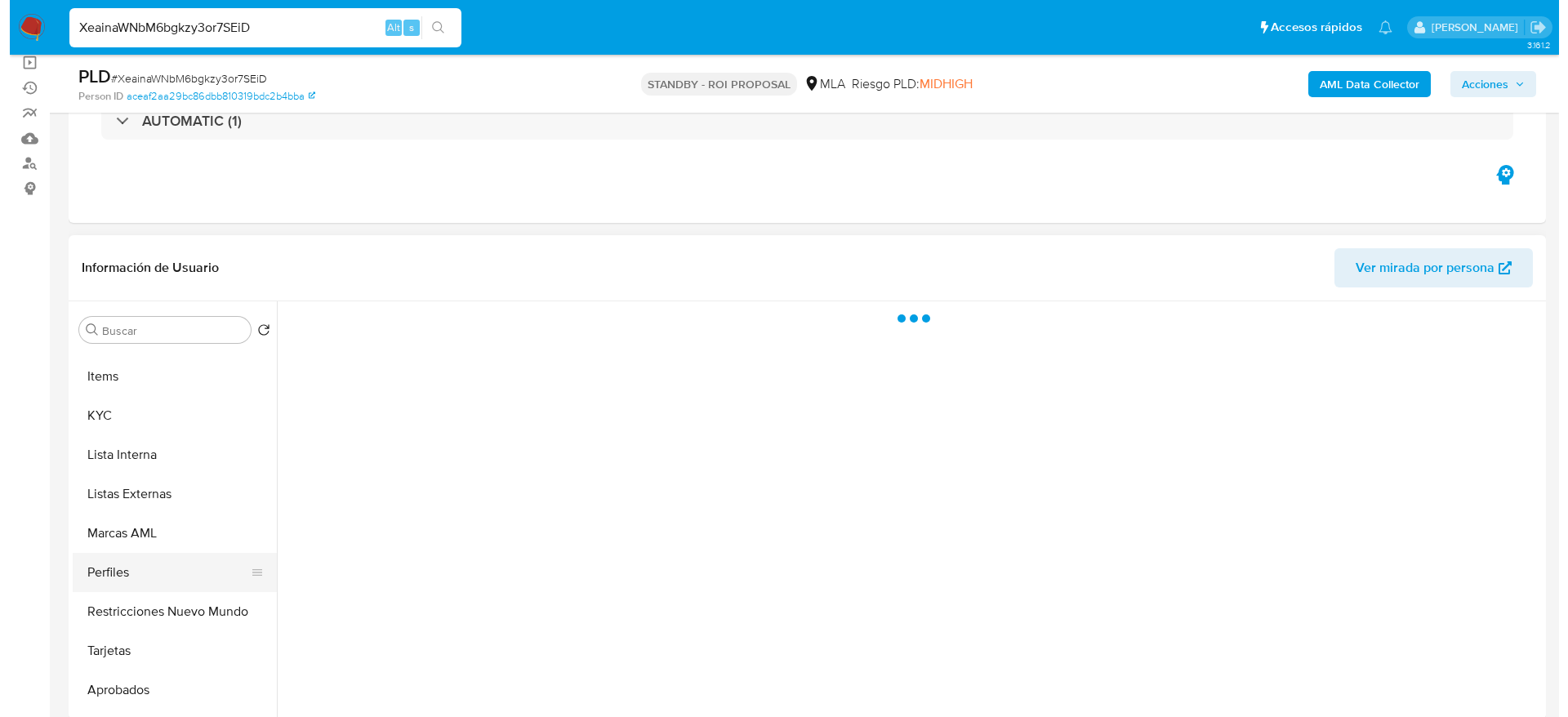
scroll to position [847, 0]
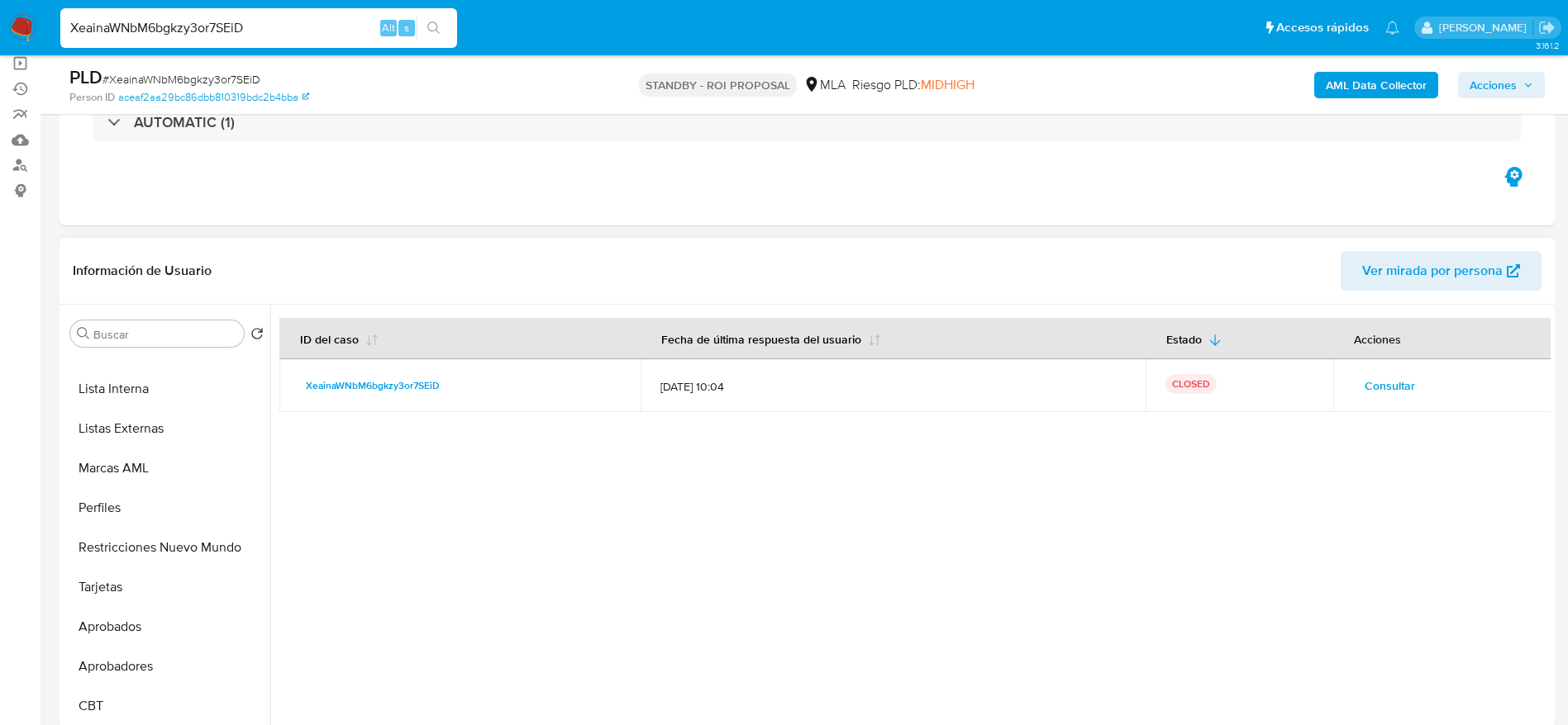
click at [1407, 380] on span "Consultar" at bounding box center [1389, 385] width 50 height 24
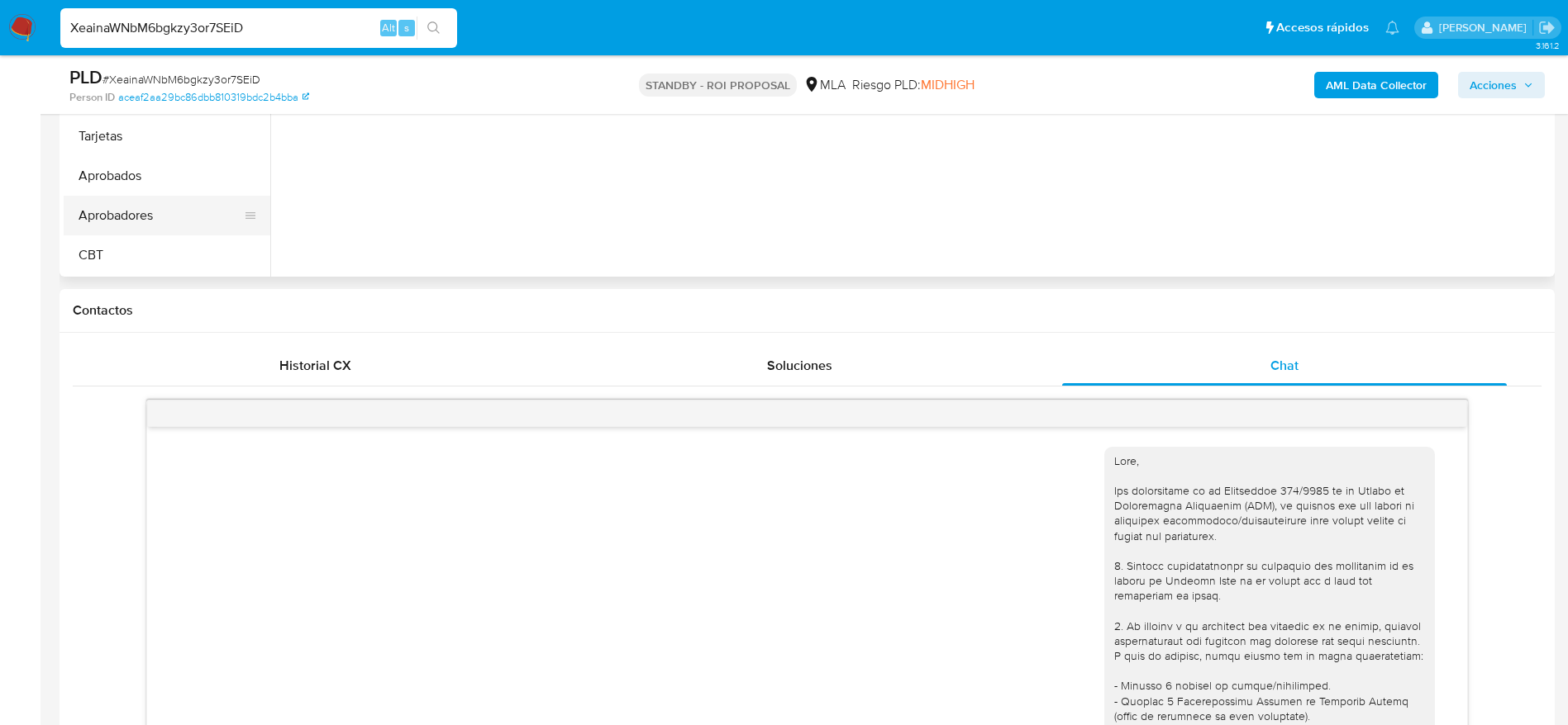
scroll to position [248, 0]
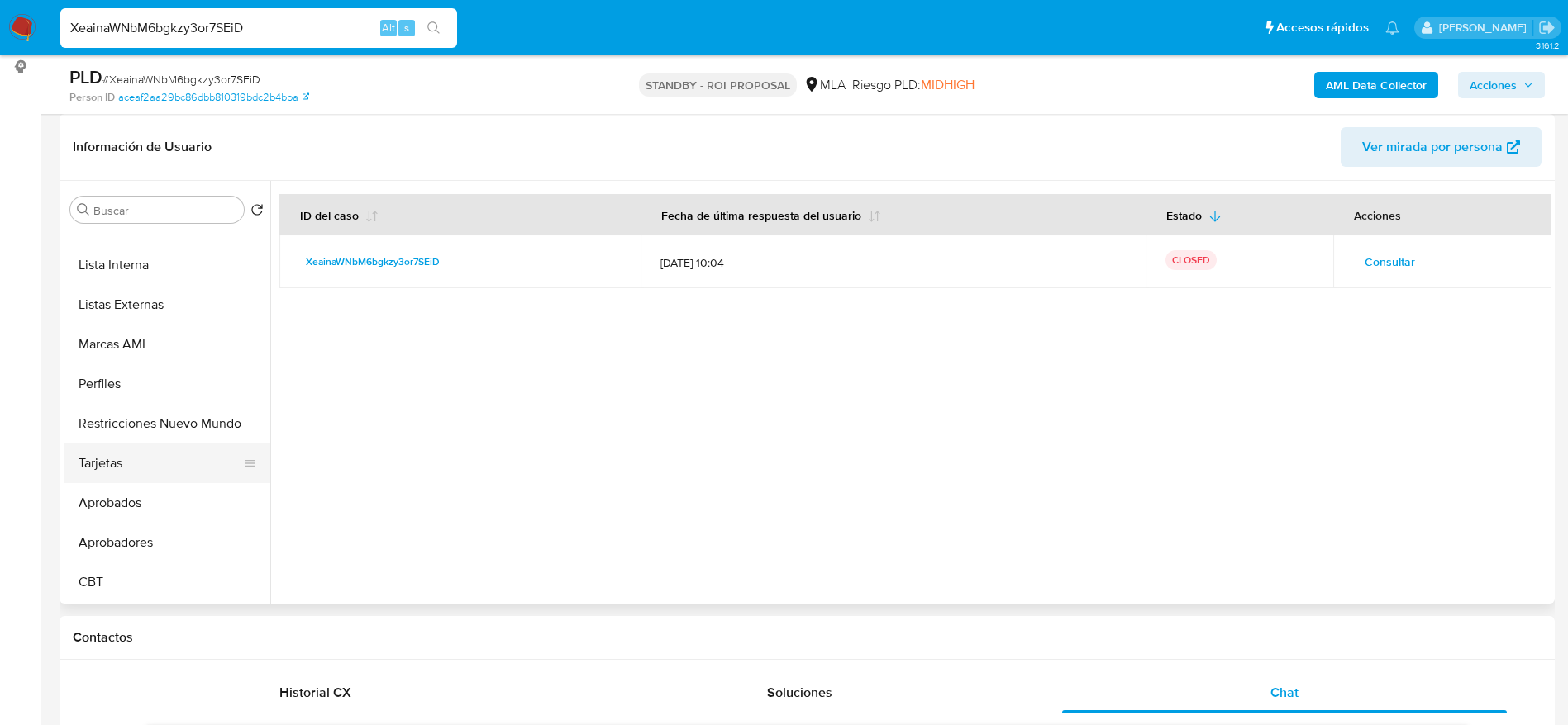
click at [177, 446] on button "Tarjetas" at bounding box center [160, 464] width 194 height 40
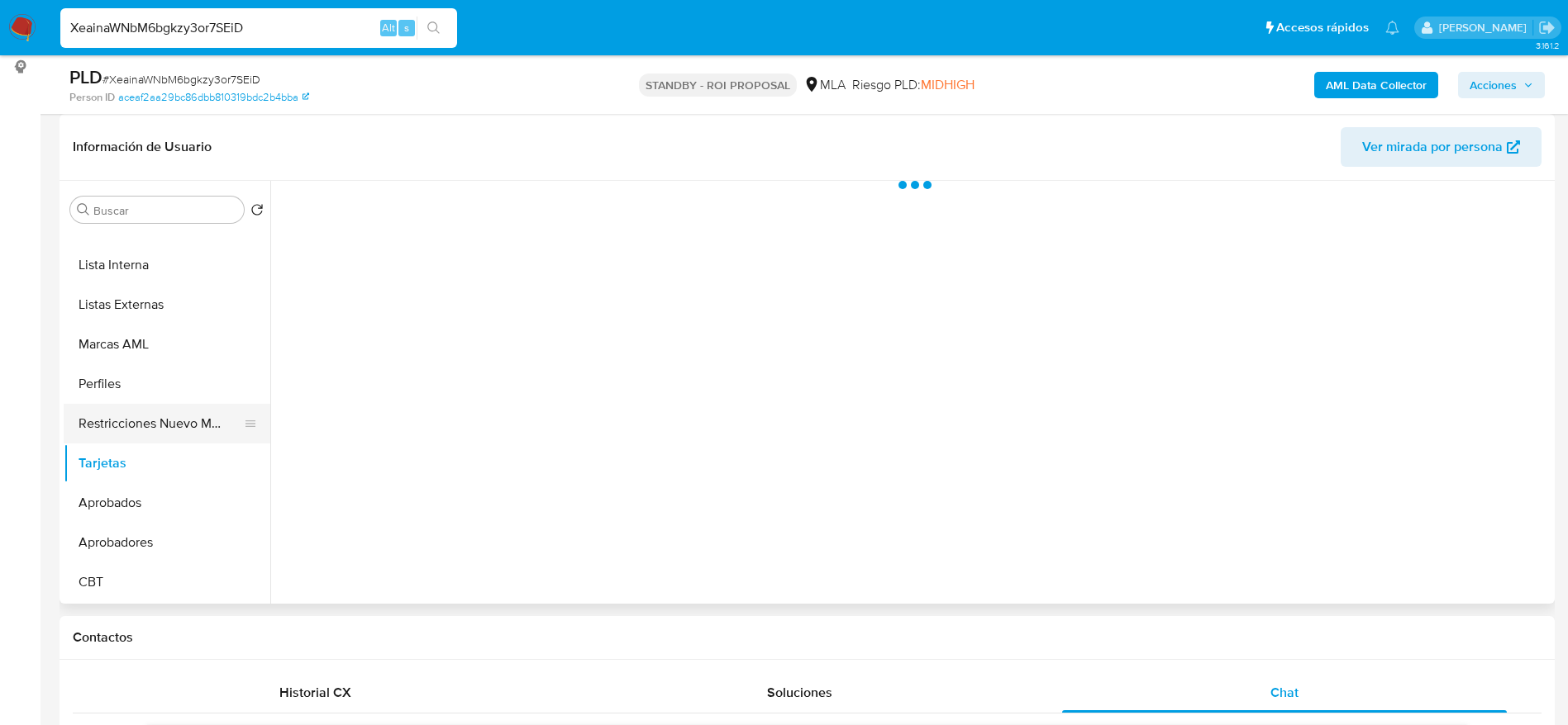
click at [171, 428] on button "Restricciones Nuevo Mundo" at bounding box center [160, 424] width 194 height 40
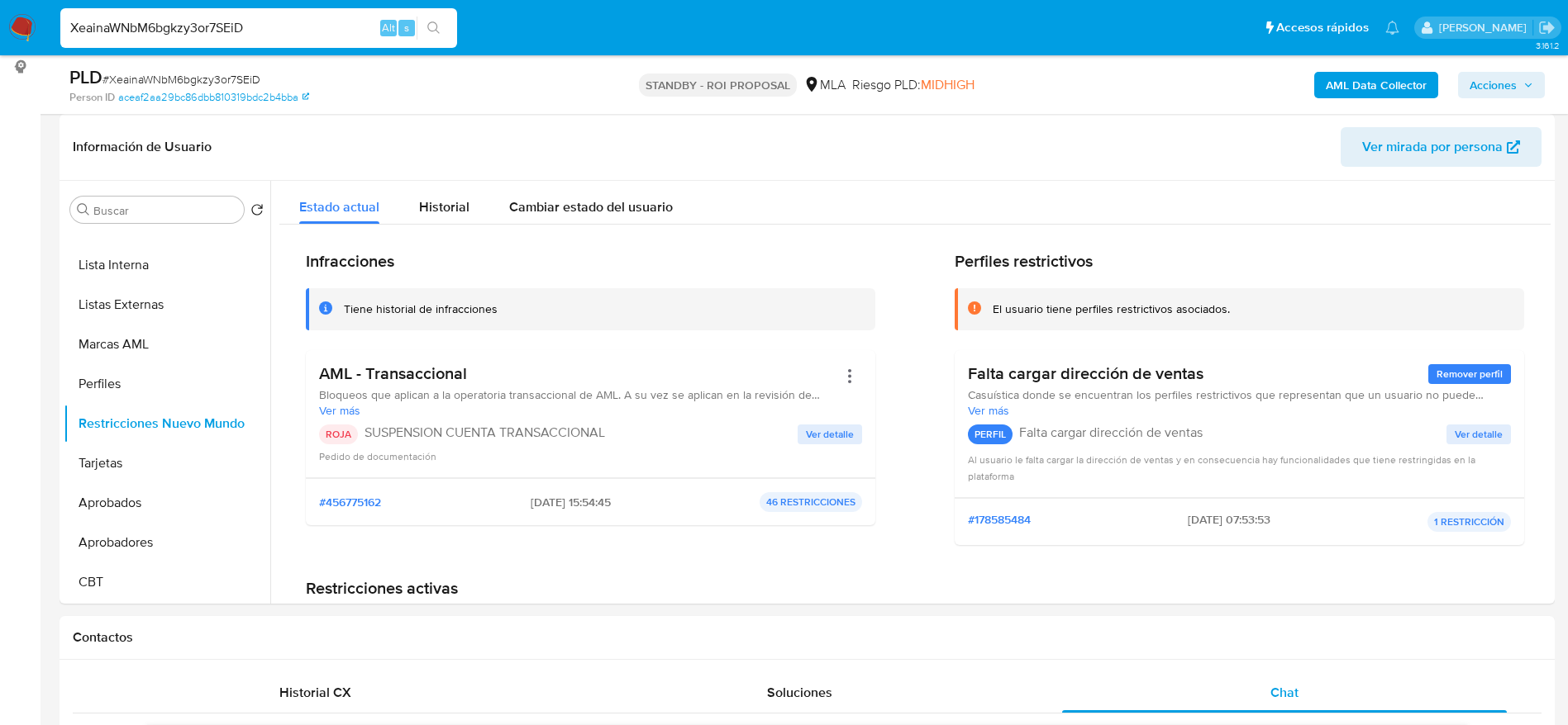
click at [152, 27] on input "XeainaWNbM6bgkzy3or7SEiD" at bounding box center [259, 27] width 397 height 22
paste input "479335210"
type input "479335210"
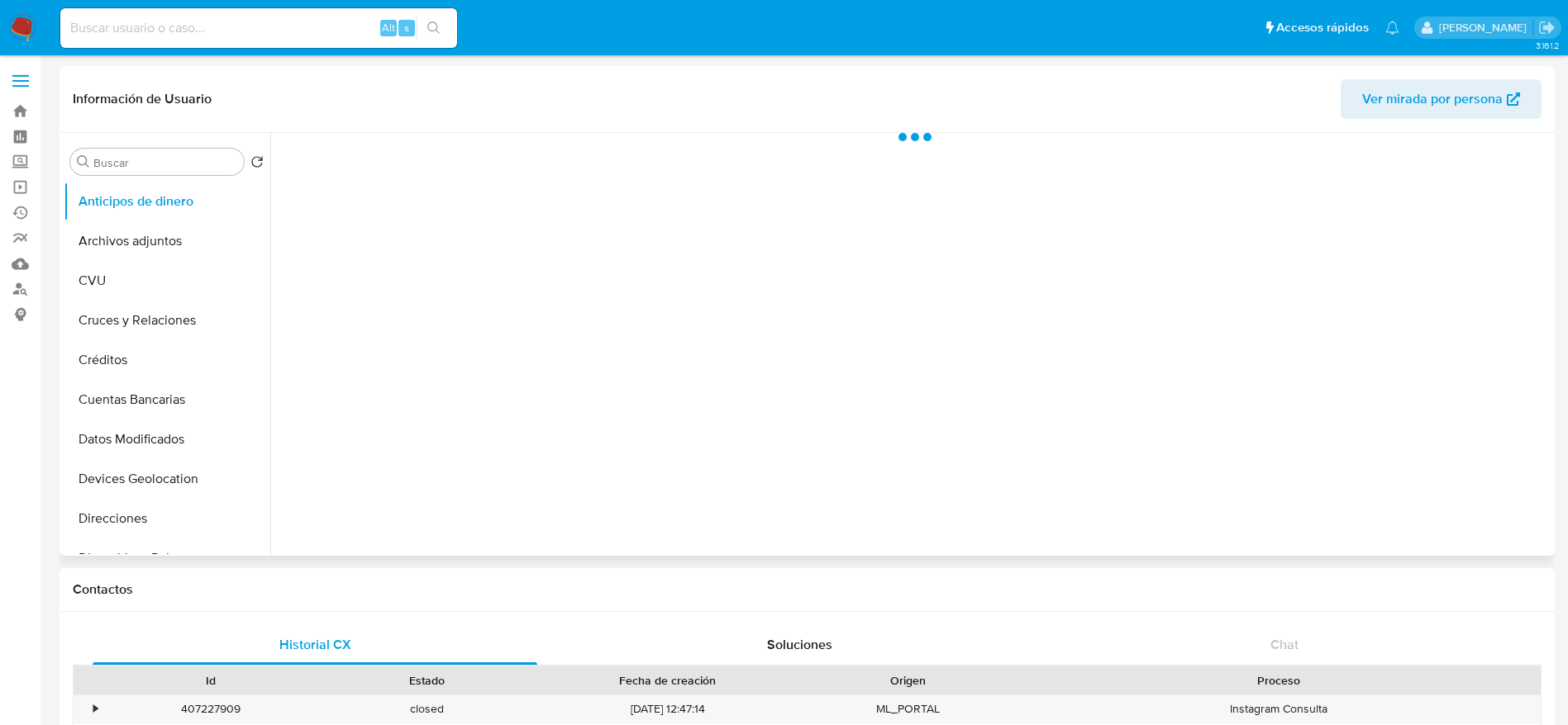
select select "10"
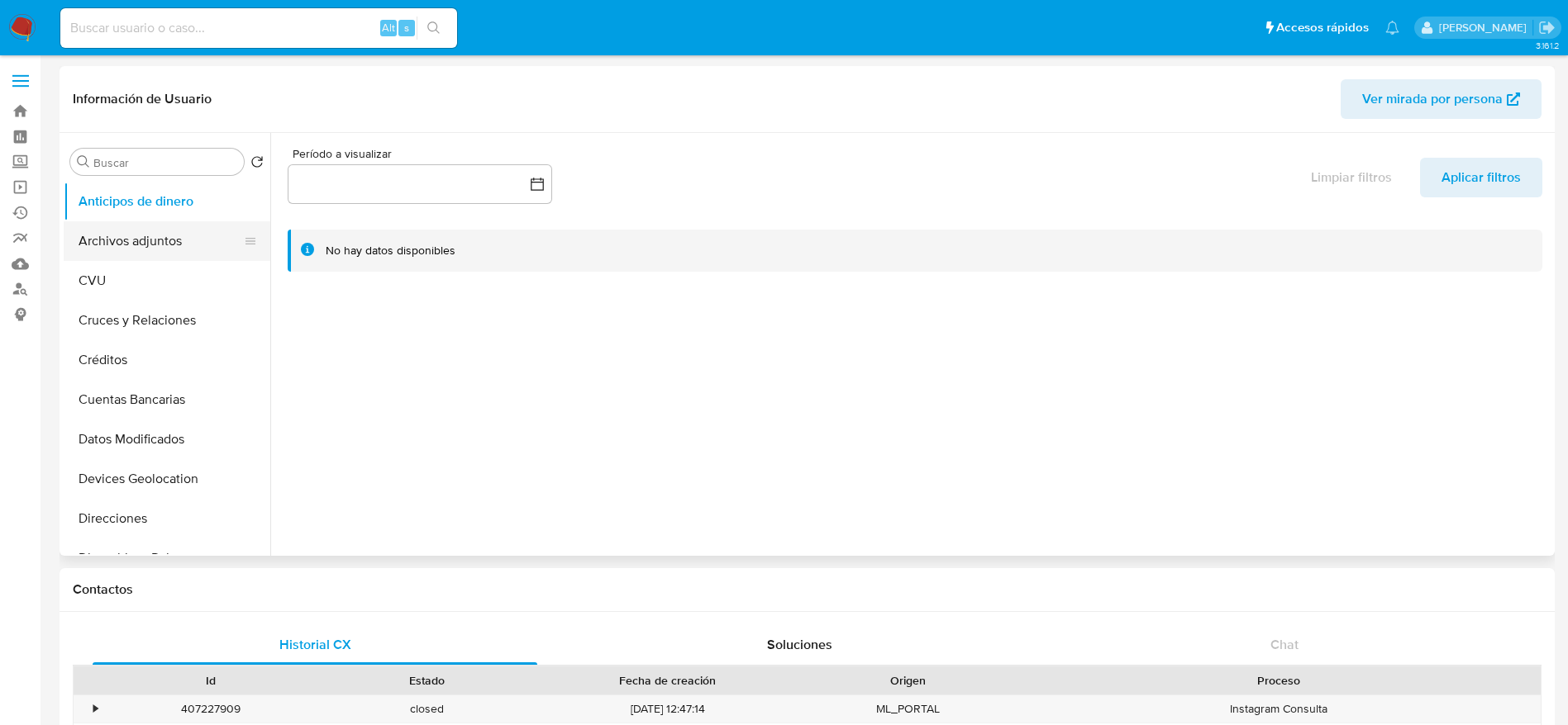
click at [149, 236] on button "Archivos adjuntos" at bounding box center [160, 242] width 194 height 40
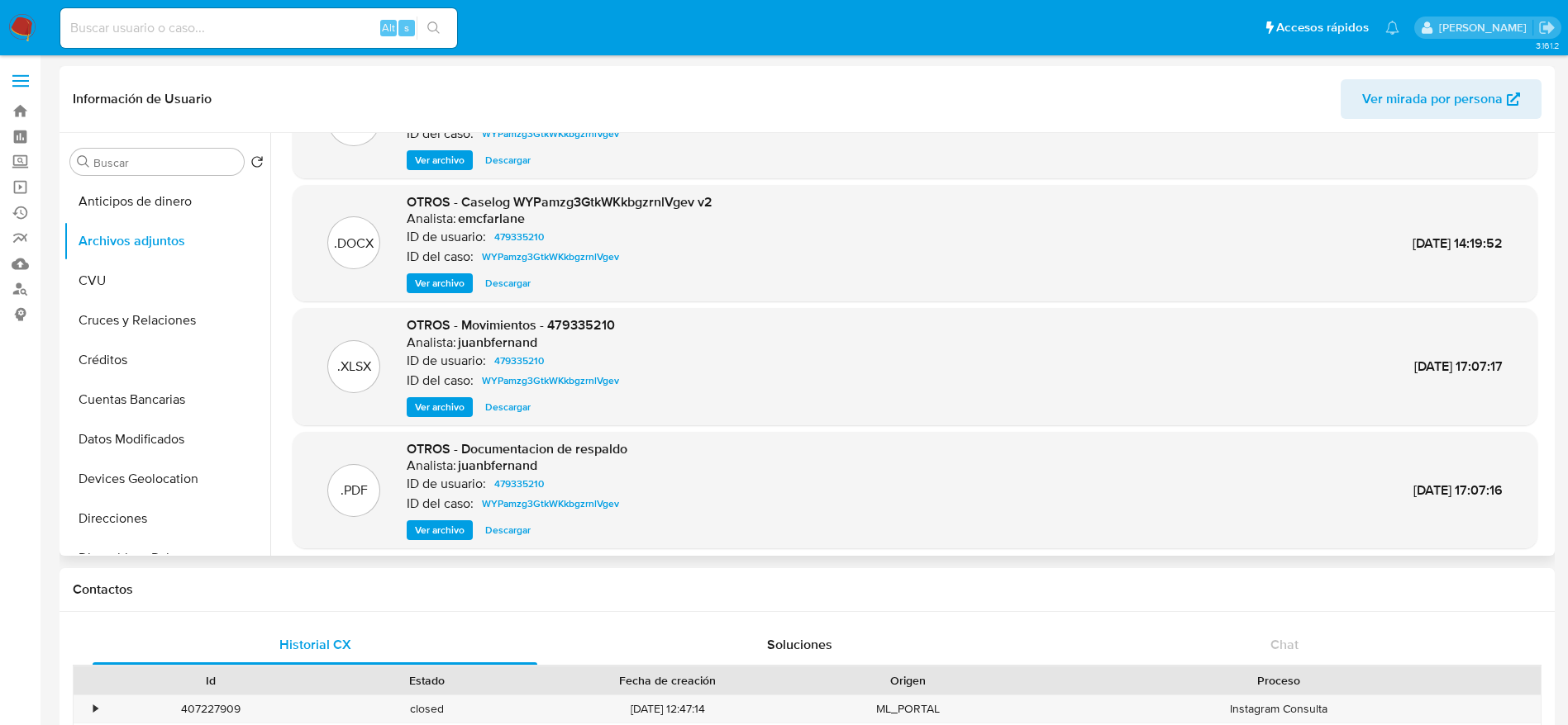
scroll to position [124, 0]
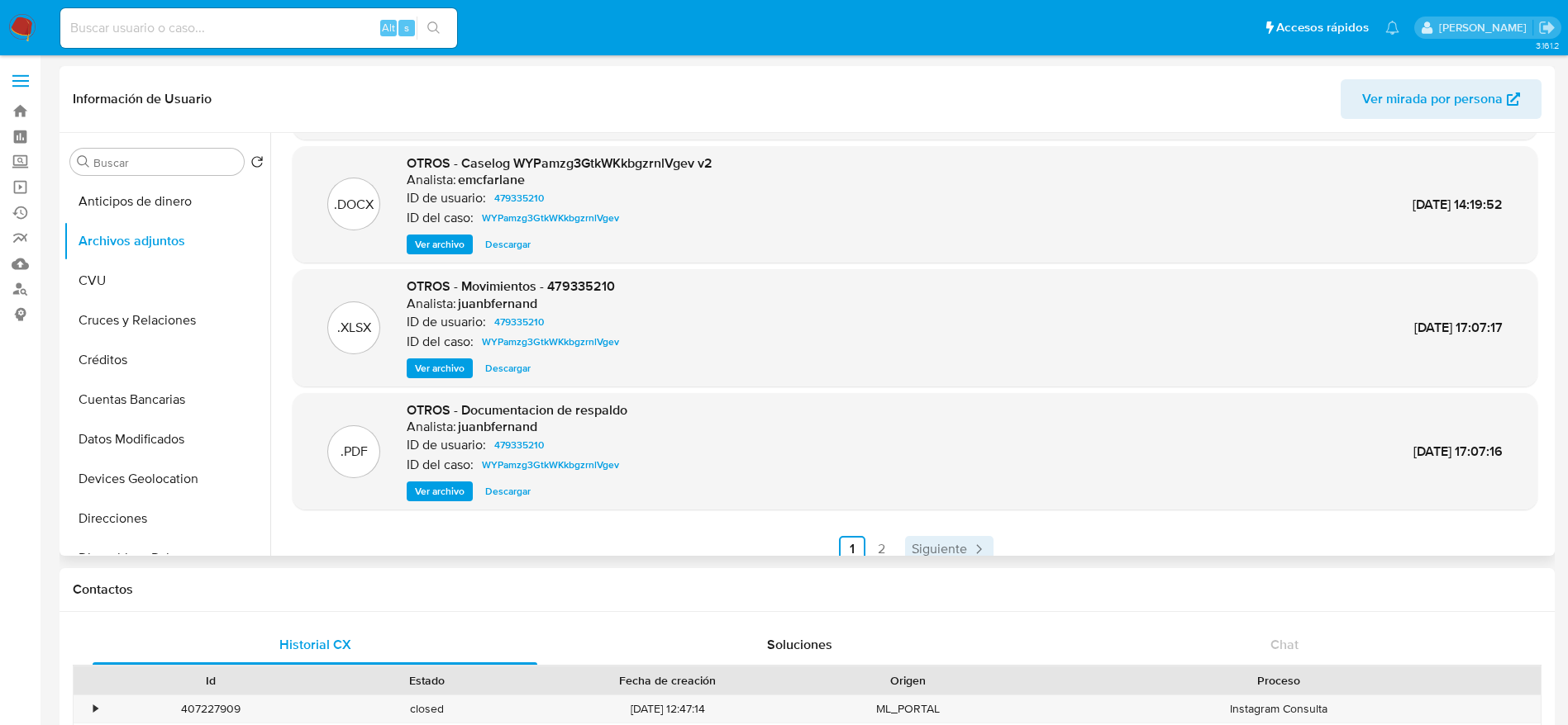
click at [940, 544] on span "Siguiente" at bounding box center [939, 549] width 56 height 13
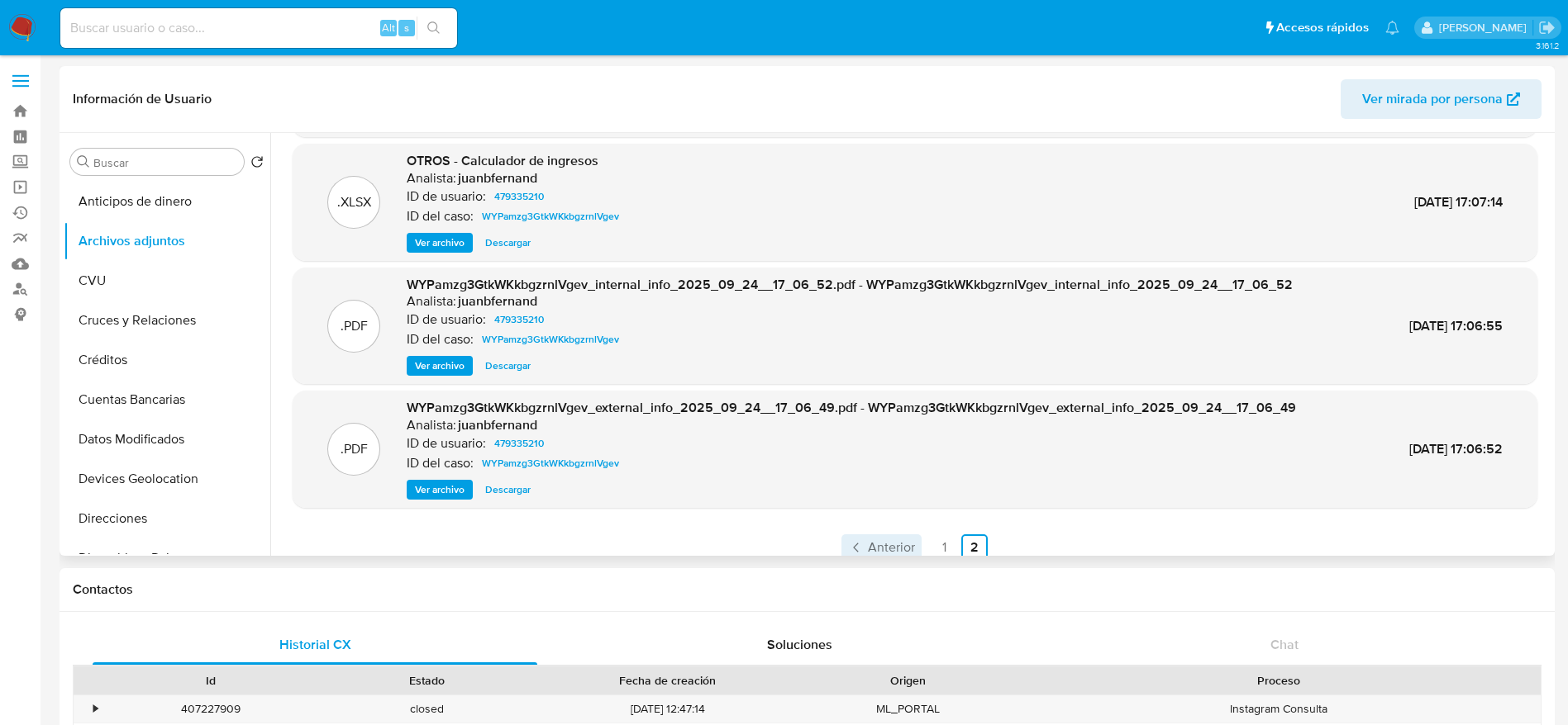
click at [857, 549] on icon "Paginación" at bounding box center [857, 548] width 17 height 17
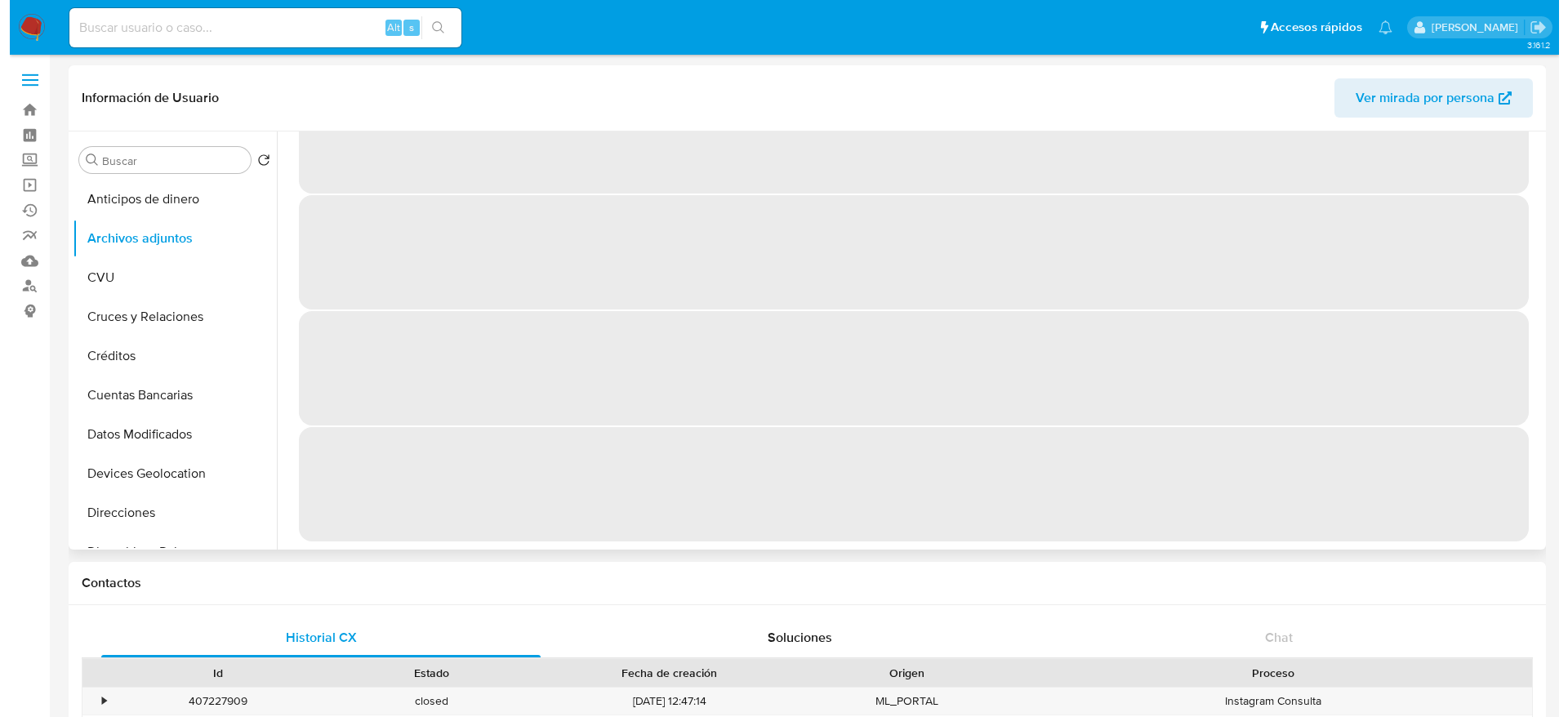
scroll to position [0, 0]
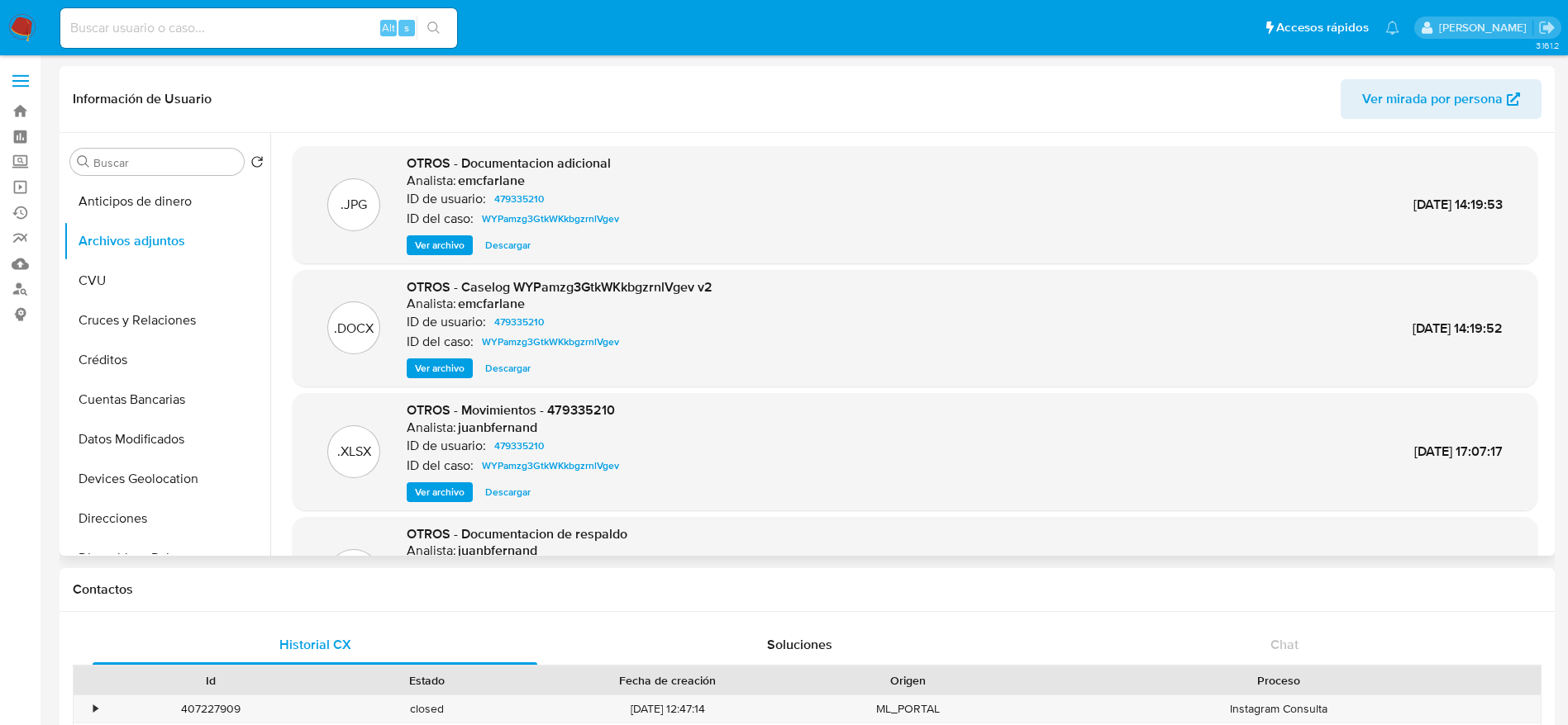
drag, startPoint x: 422, startPoint y: 366, endPoint x: 696, endPoint y: 267, distance: 291.3
click at [421, 366] on span "Ver archivo" at bounding box center [439, 369] width 50 height 17
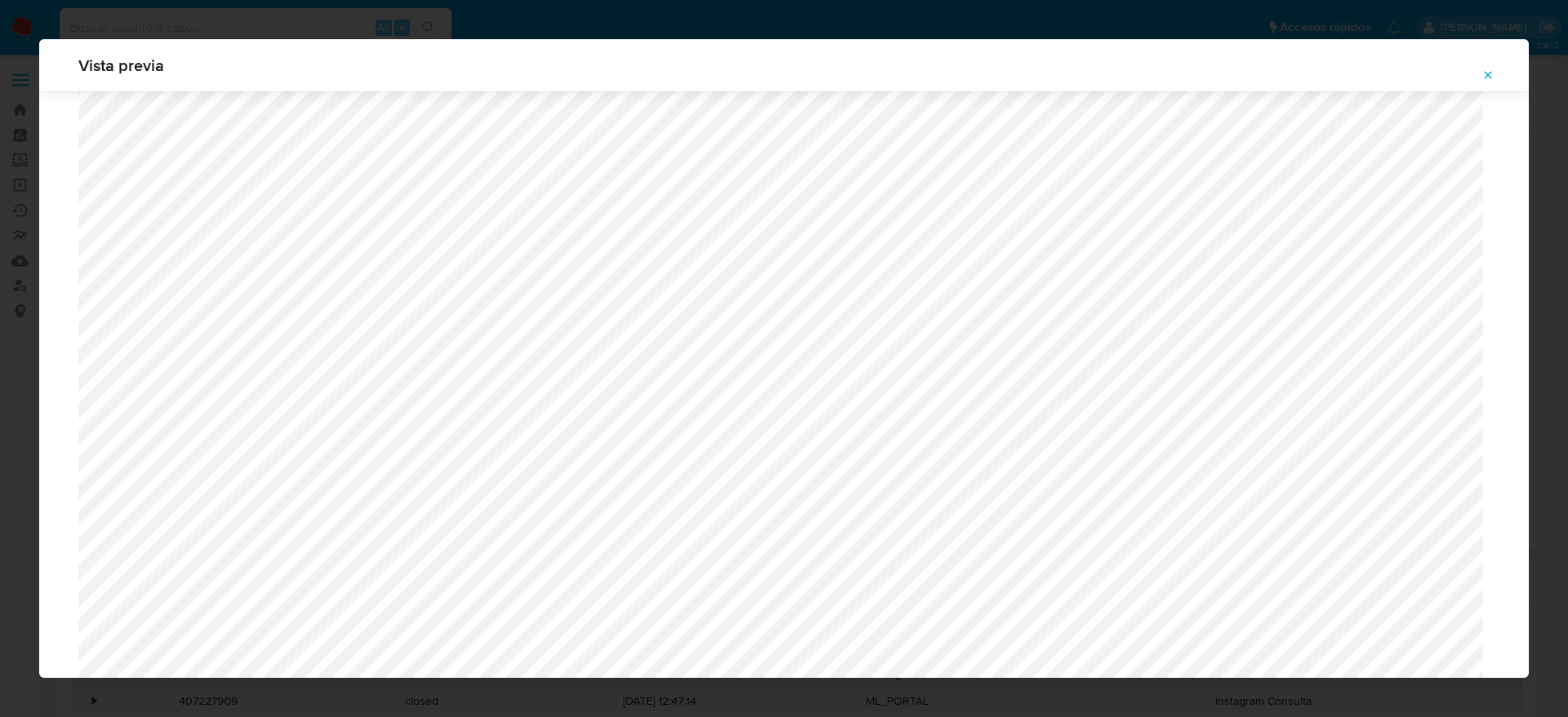
scroll to position [580, 0]
click at [1485, 78] on icon "Attachment preview" at bounding box center [1488, 76] width 13 height 13
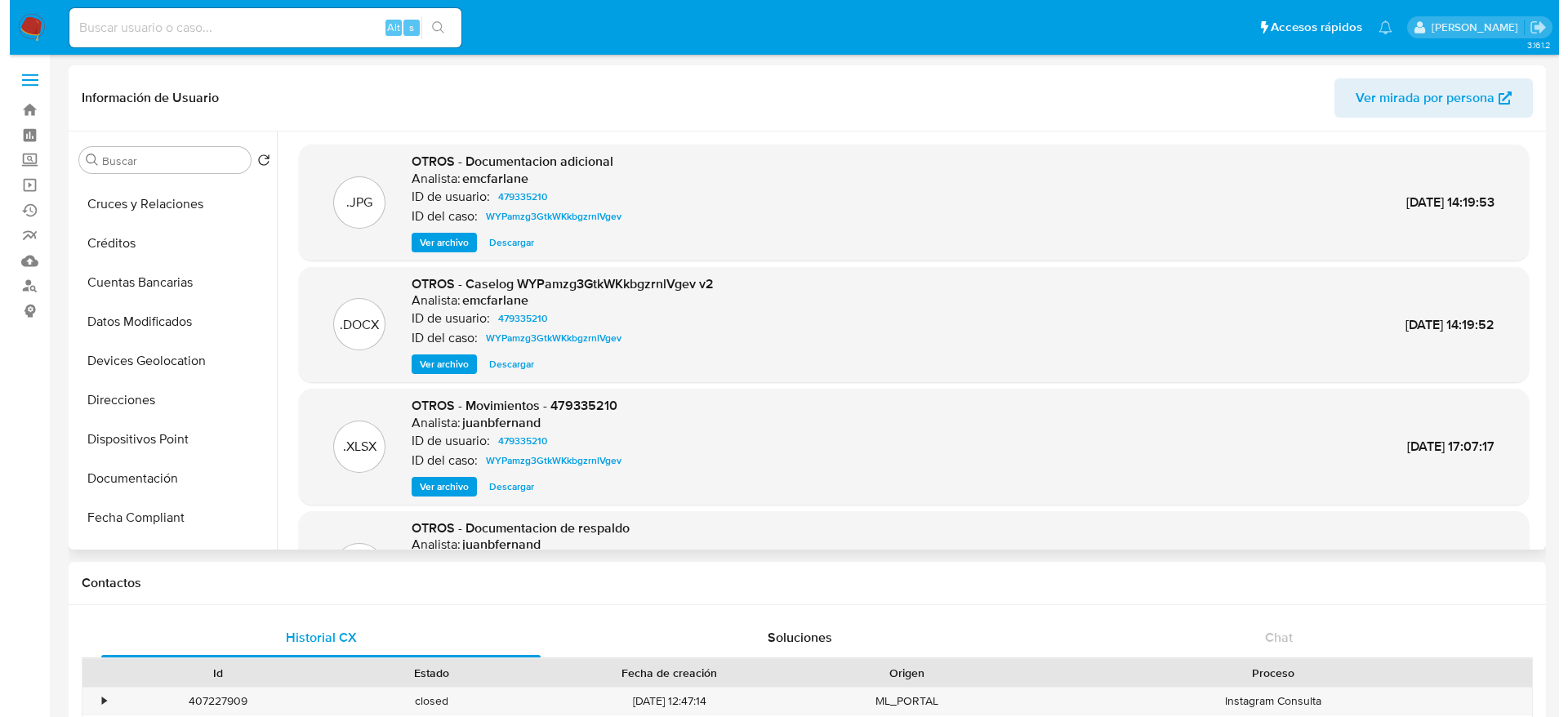
scroll to position [368, 0]
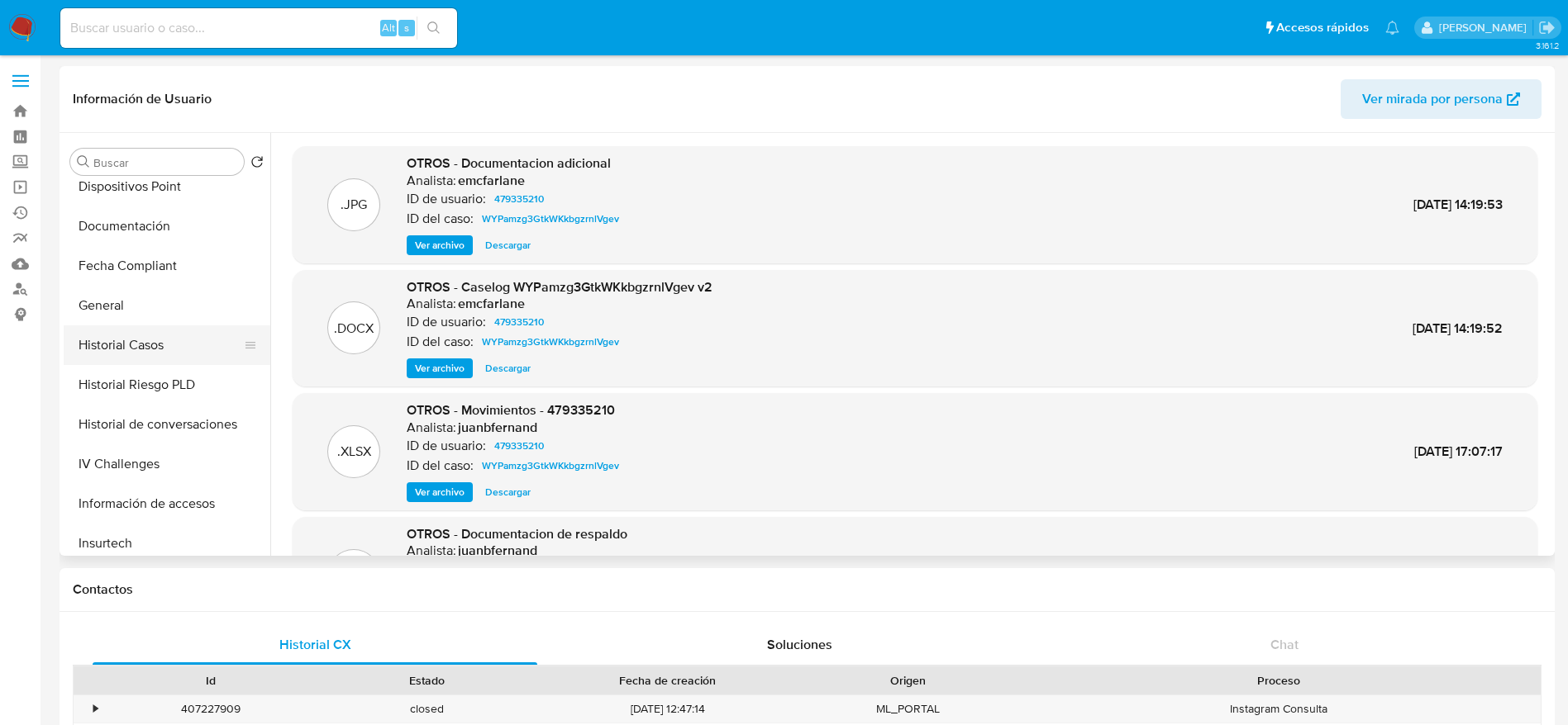
click at [129, 350] on button "Historial Casos" at bounding box center [160, 346] width 194 height 40
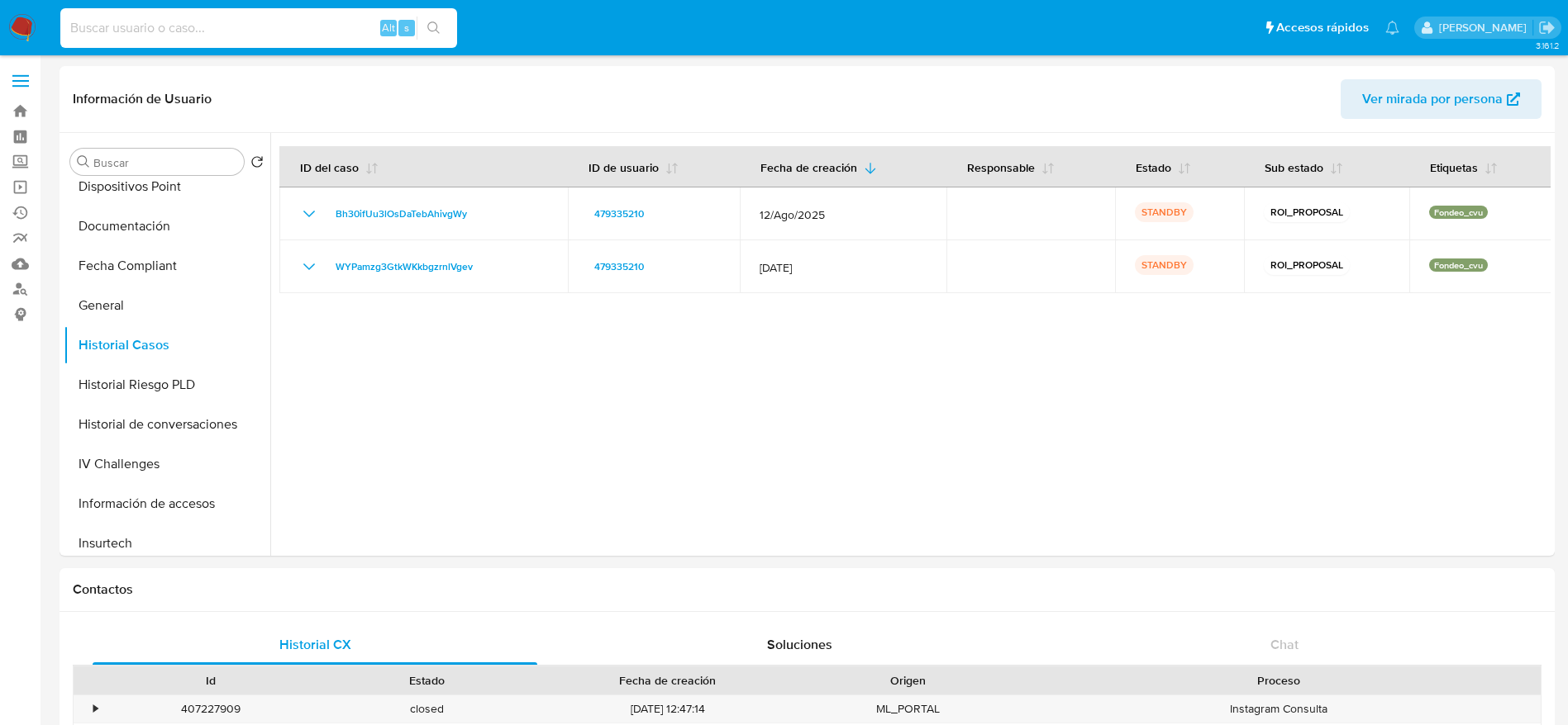
click at [242, 25] on input at bounding box center [259, 27] width 397 height 22
paste input "499944983"
type input "499944983"
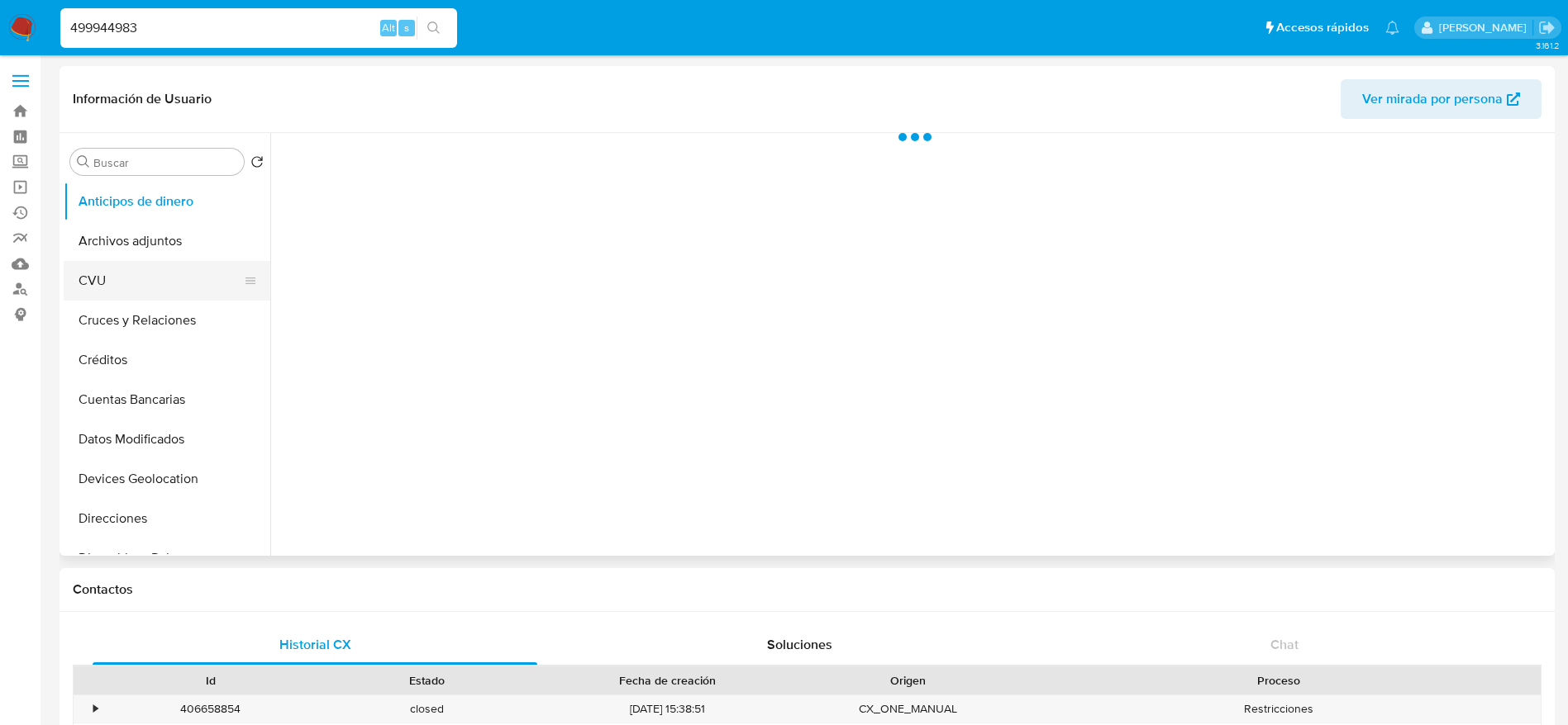
select select "10"
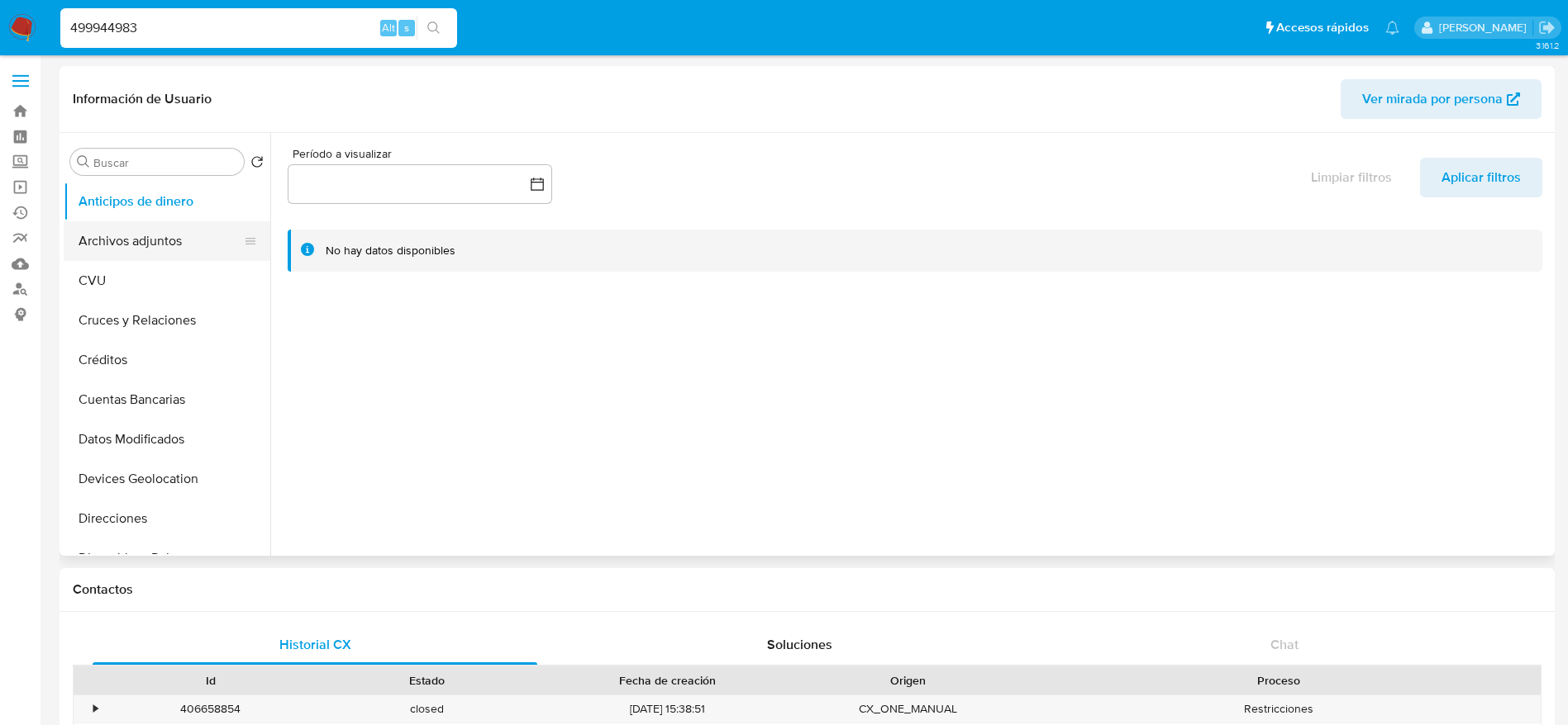
click at [158, 249] on button "Archivos adjuntos" at bounding box center [160, 242] width 194 height 40
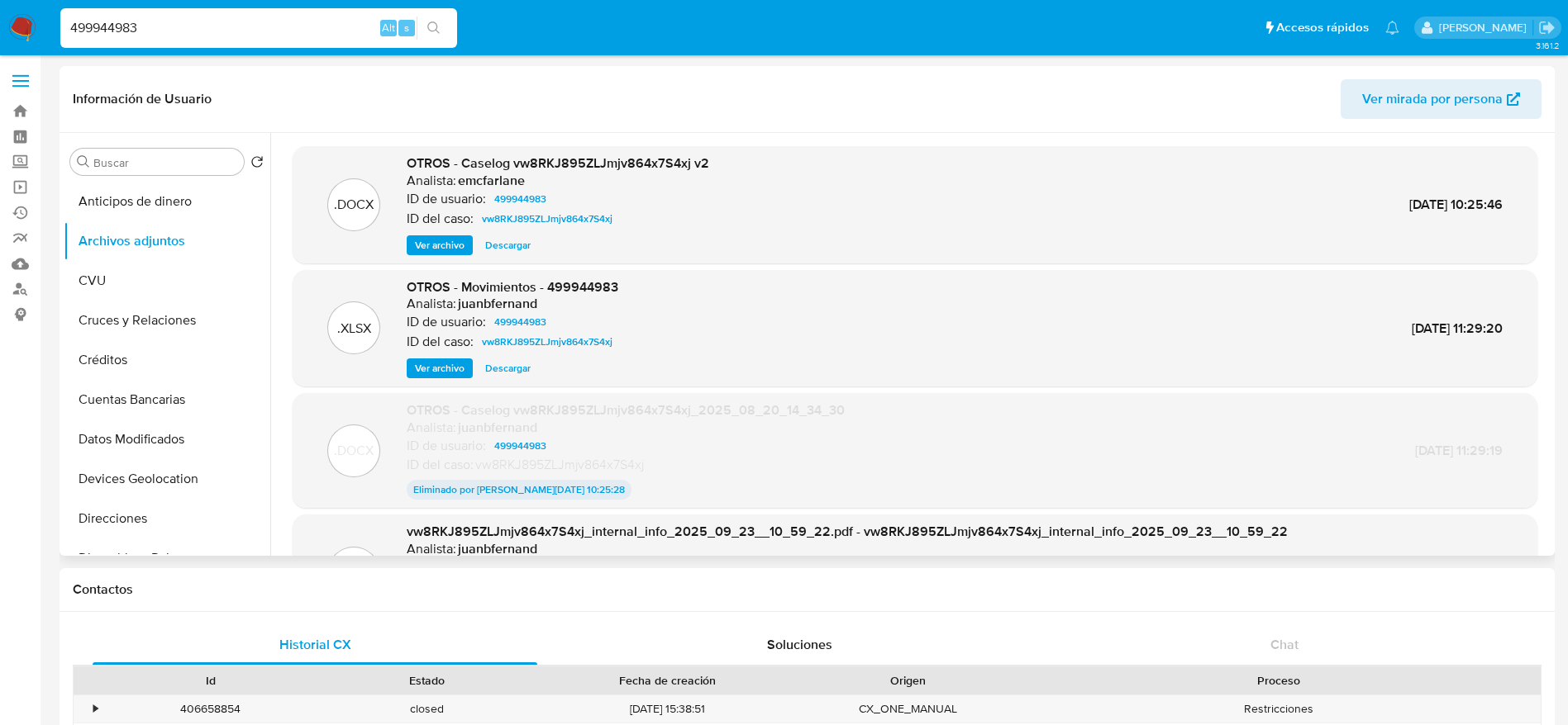
click at [440, 246] on span "Ver archivo" at bounding box center [439, 245] width 50 height 17
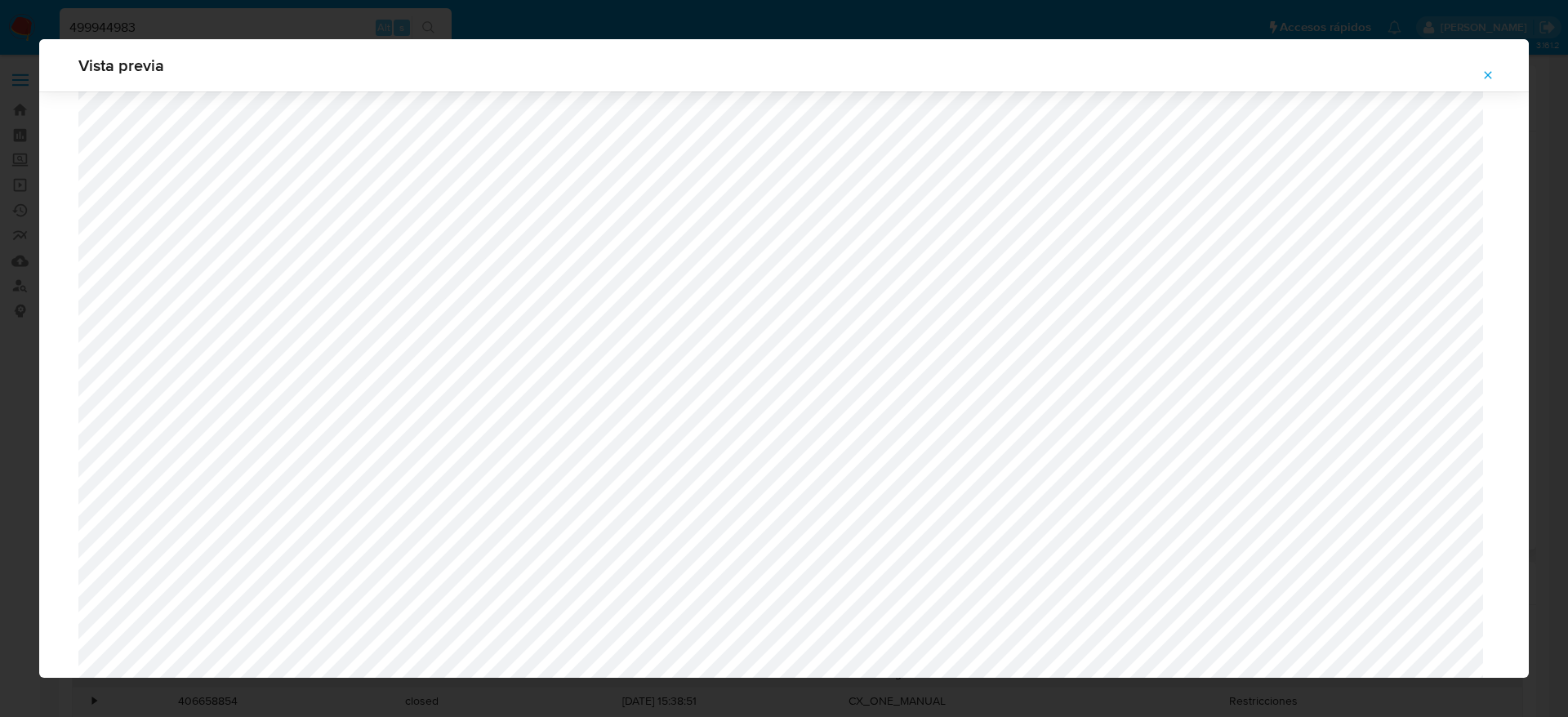
scroll to position [580, 0]
click at [1488, 71] on icon "Attachment preview" at bounding box center [1488, 76] width 13 height 13
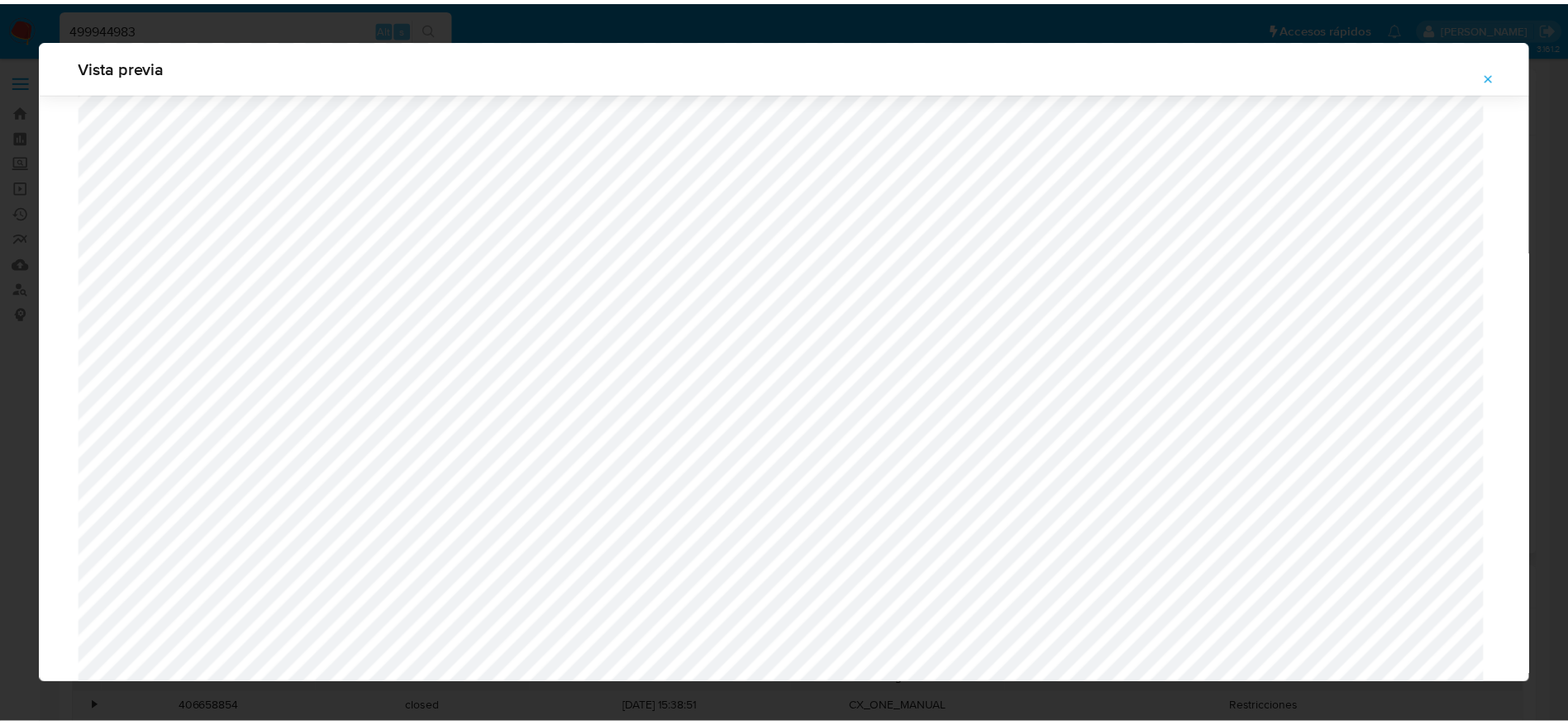
scroll to position [0, 0]
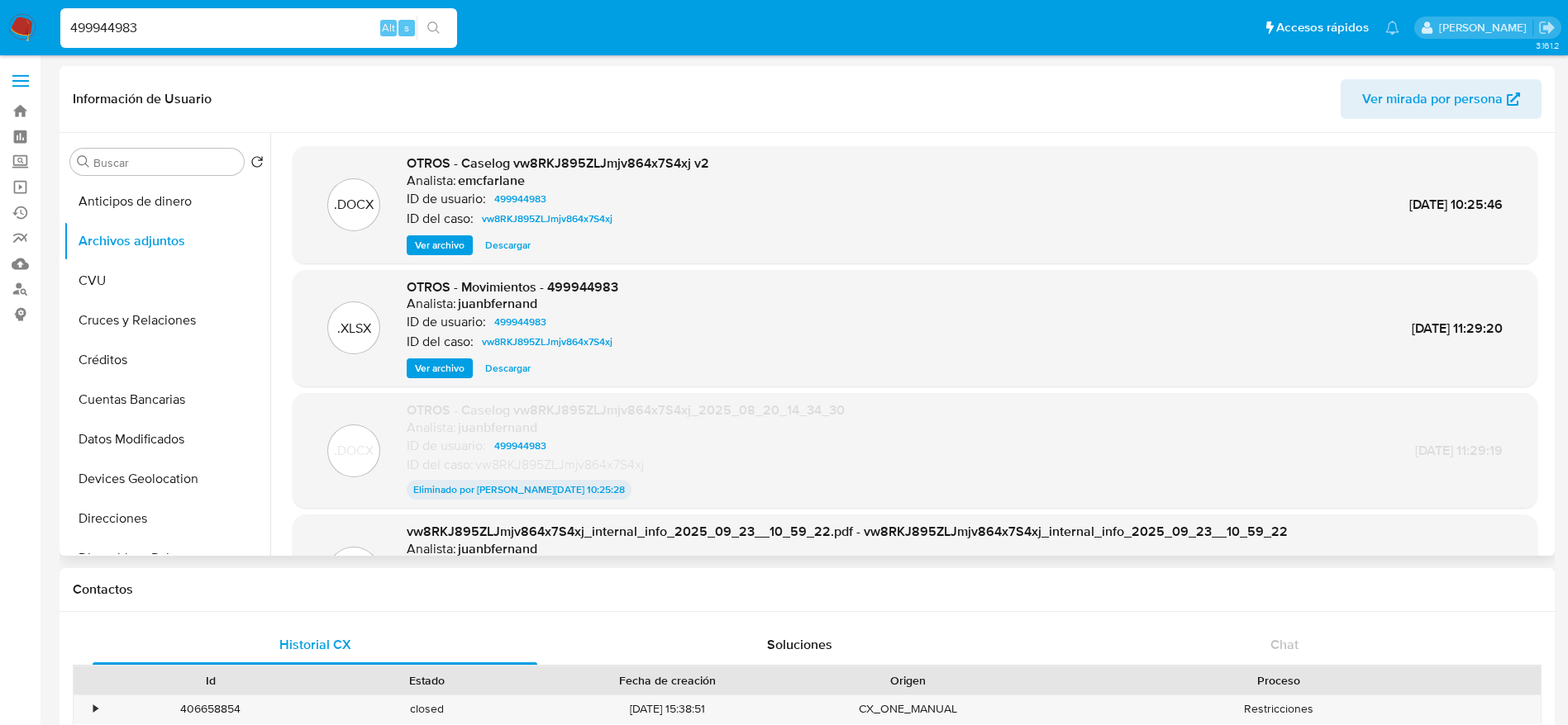
click at [187, 25] on input "499944983" at bounding box center [259, 27] width 397 height 22
paste input "650093019"
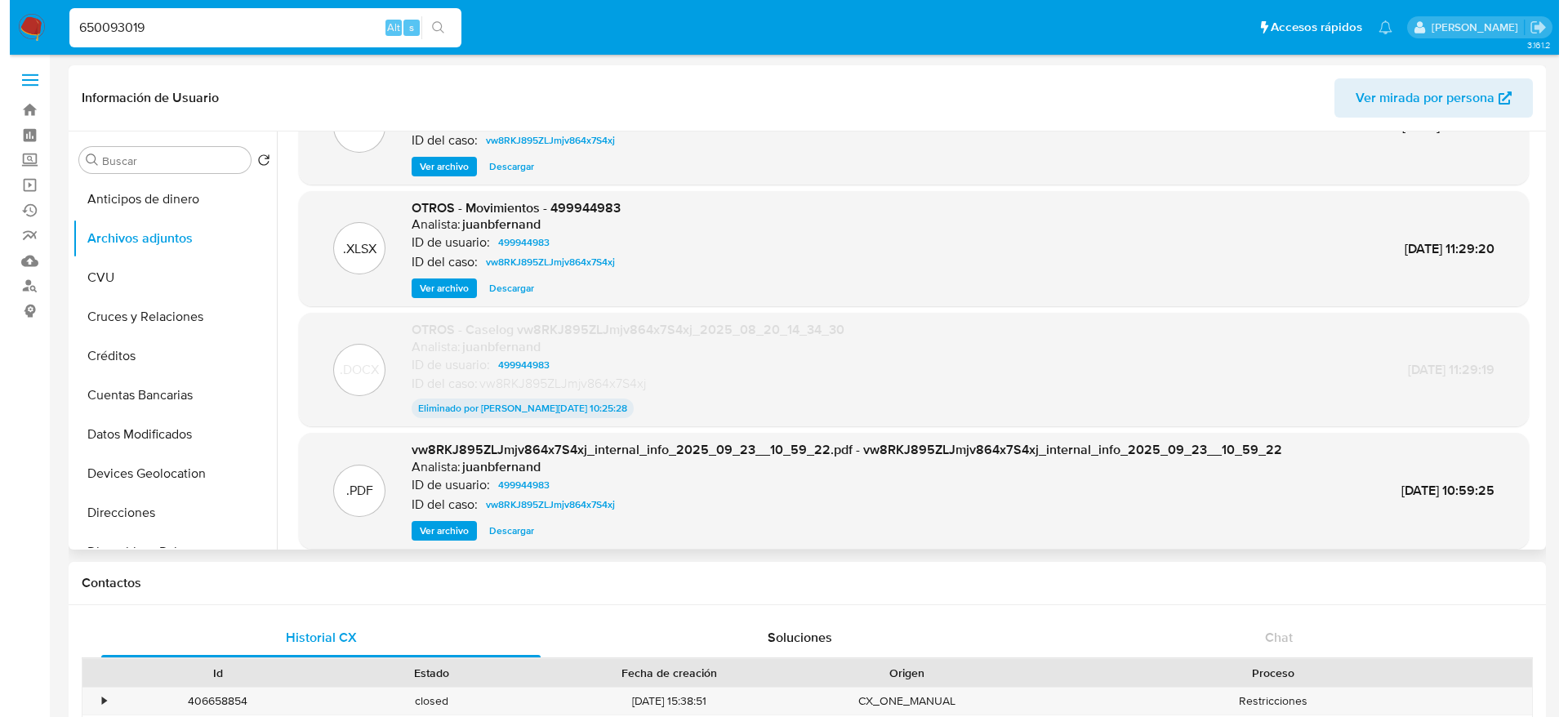
scroll to position [135, 0]
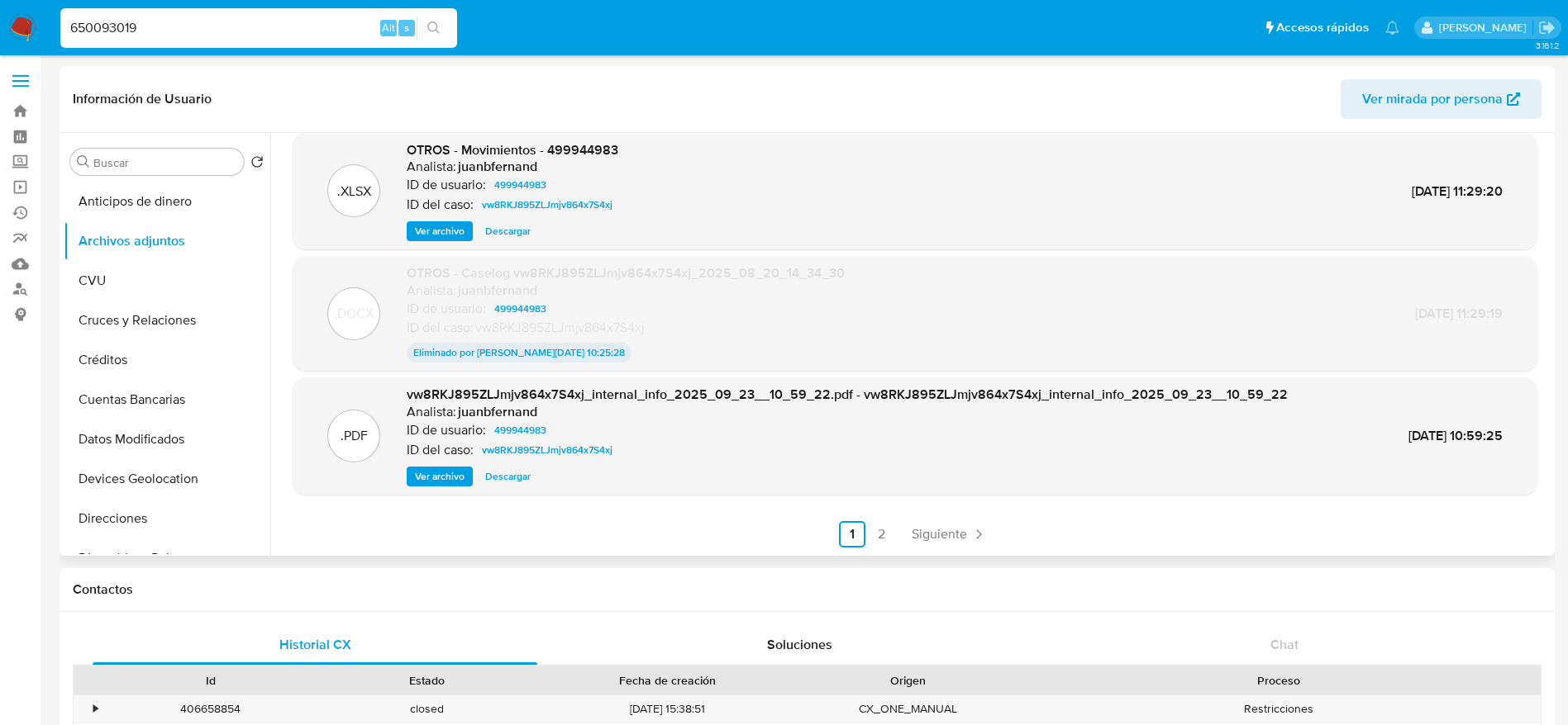
type input "650093019"
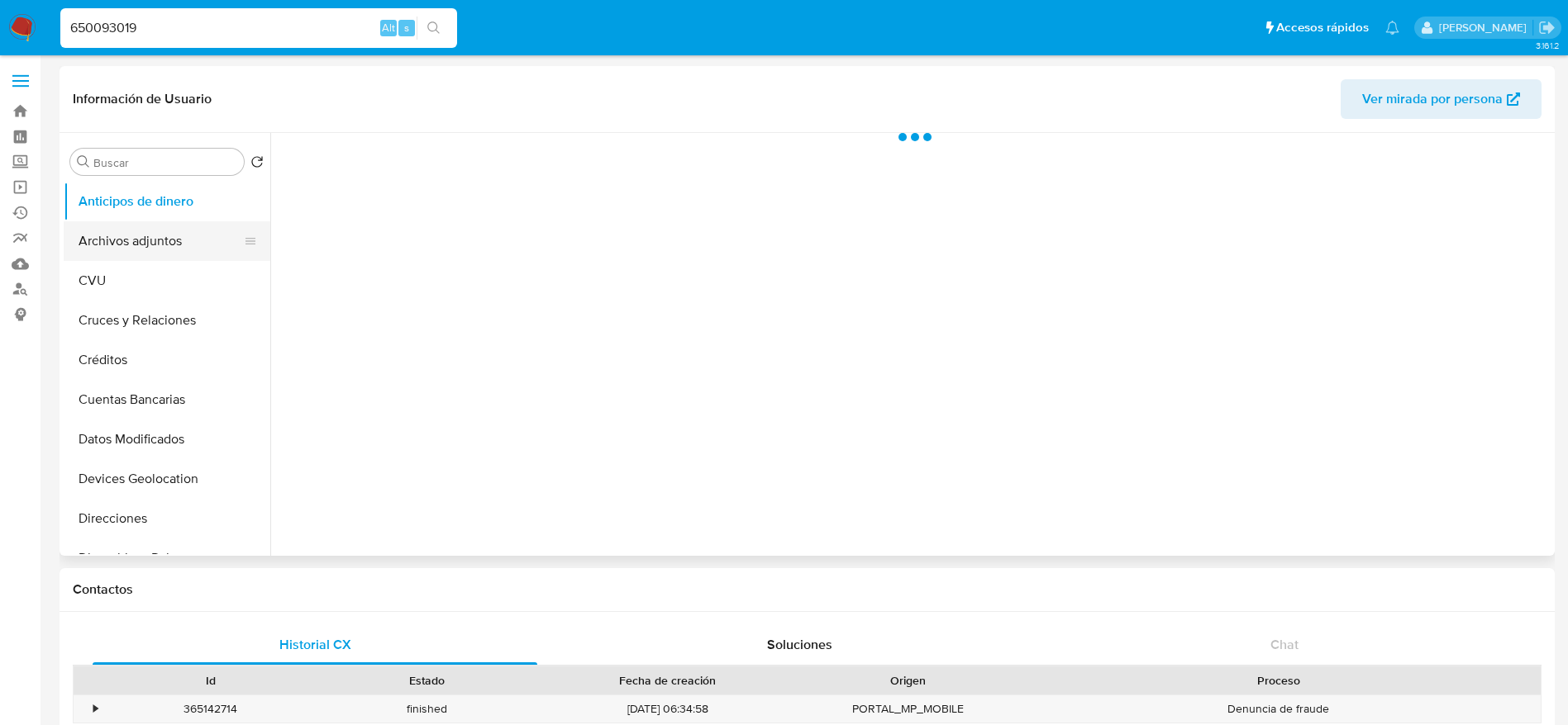
click at [96, 239] on button "Archivos adjuntos" at bounding box center [160, 242] width 194 height 40
select select "10"
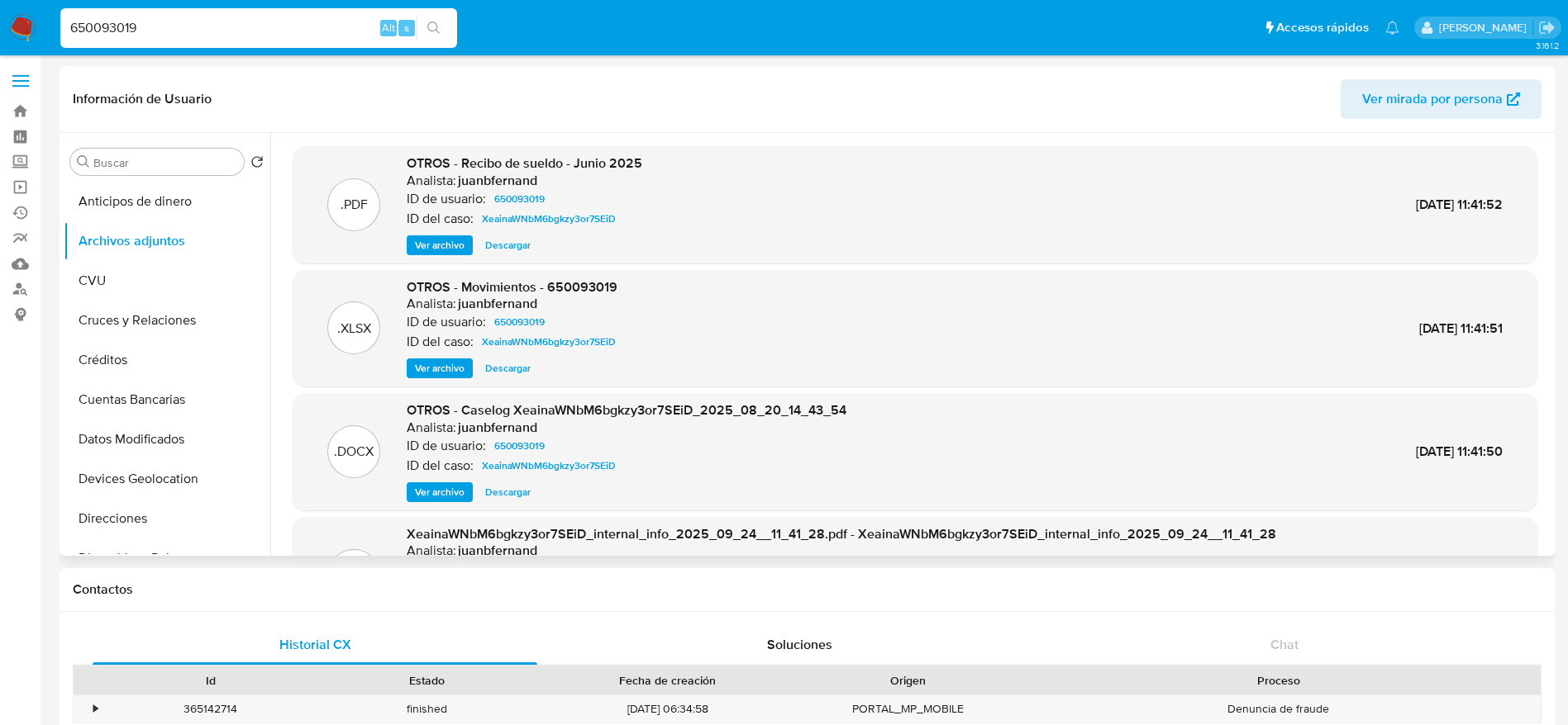
click at [433, 493] on span "Ver archivo" at bounding box center [439, 493] width 50 height 17
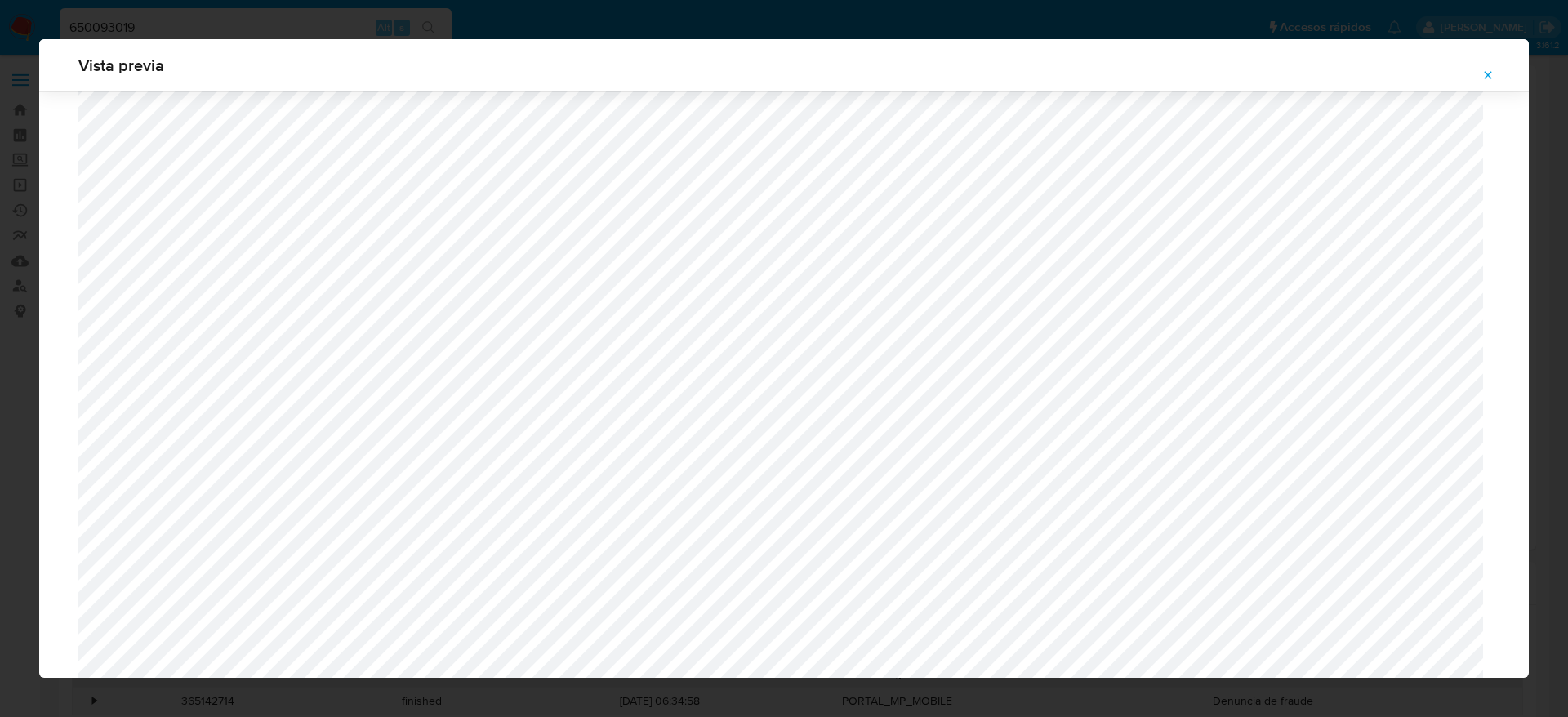
scroll to position [457, 0]
click at [1486, 69] on icon "Attachment preview" at bounding box center [1488, 76] width 13 height 13
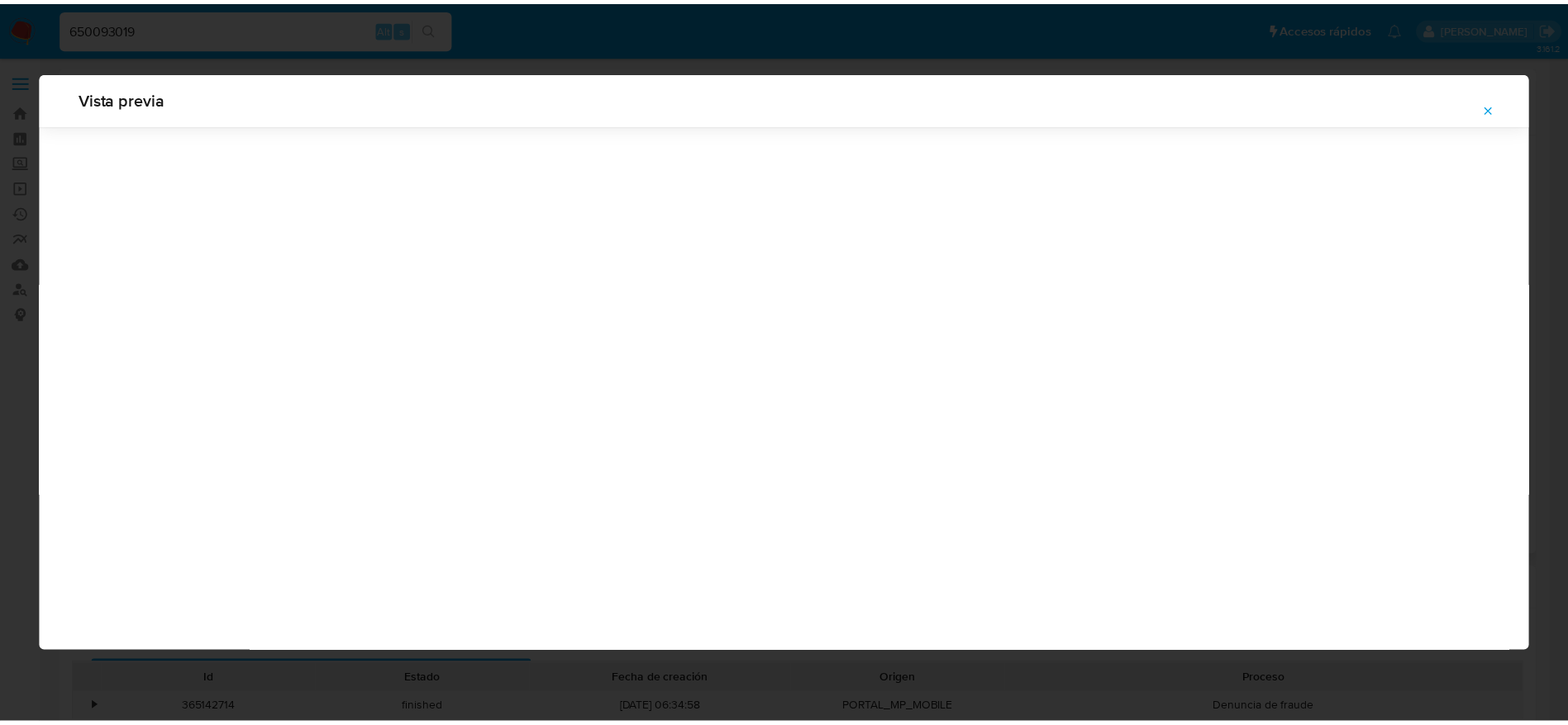
scroll to position [0, 0]
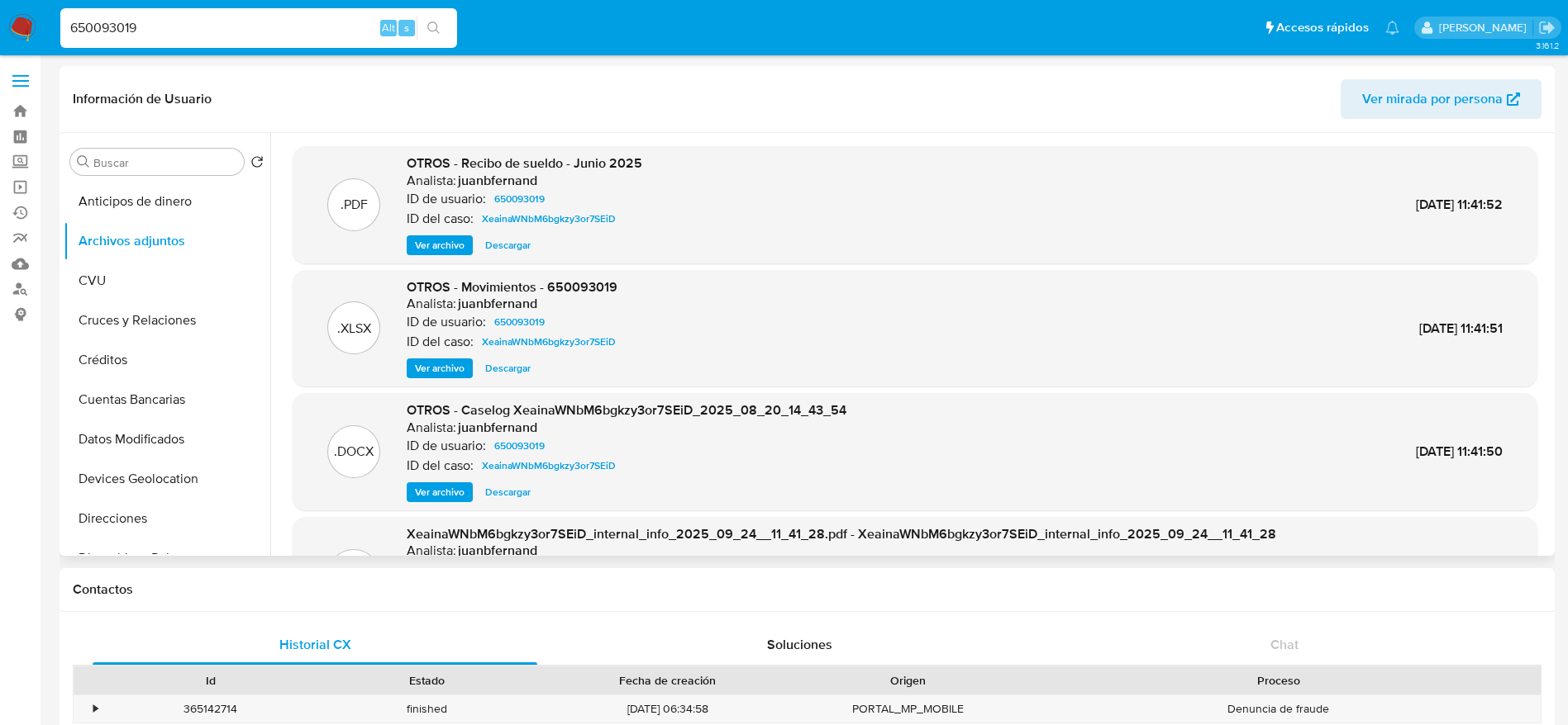
click at [171, 13] on div "650093019 Alt s" at bounding box center [259, 28] width 397 height 40
click at [165, 28] on input "650093019" at bounding box center [259, 27] width 397 height 22
paste input "9WNnbd0NxjPGmUU50iFZrRSt"
type input "9WNnbd0NxjPGmUU50iFZrRSt"
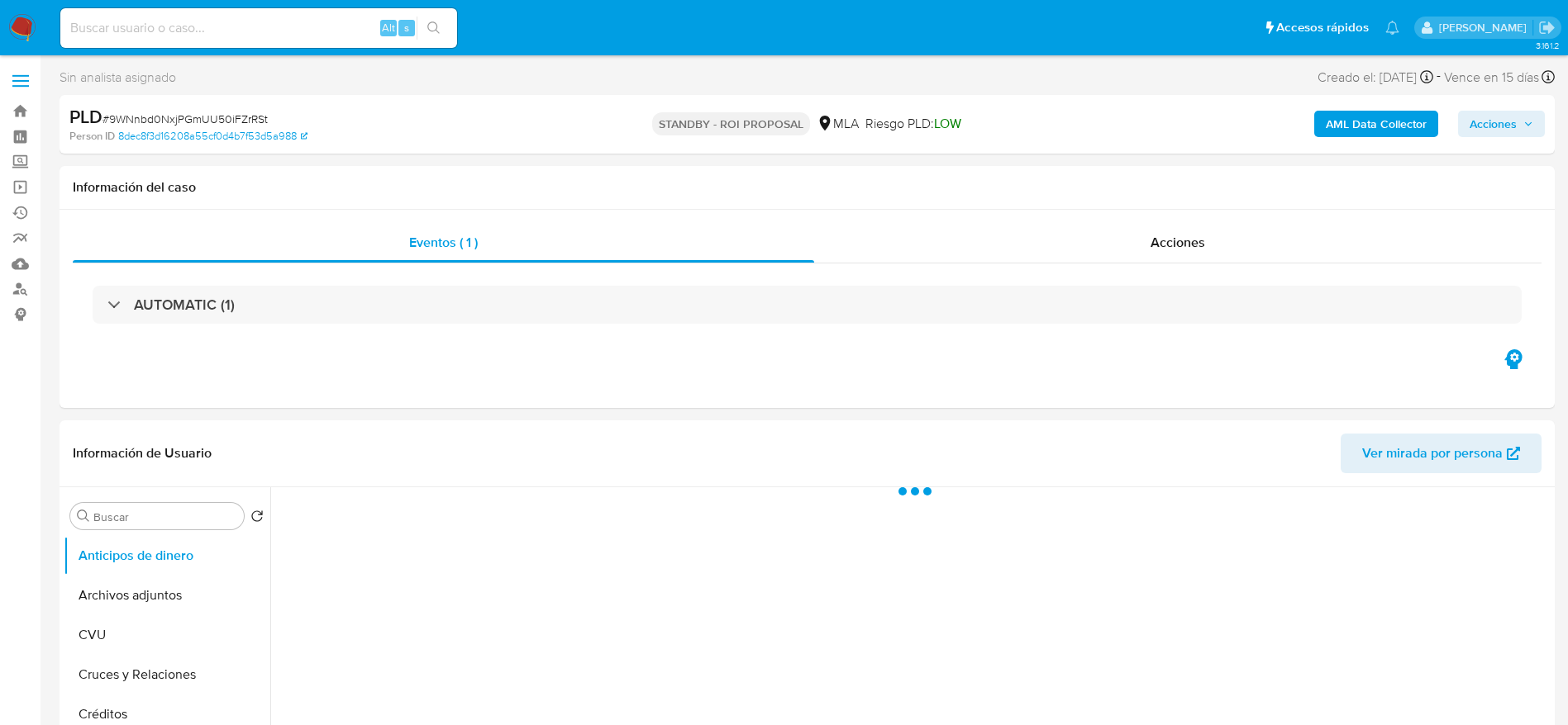
select select "10"
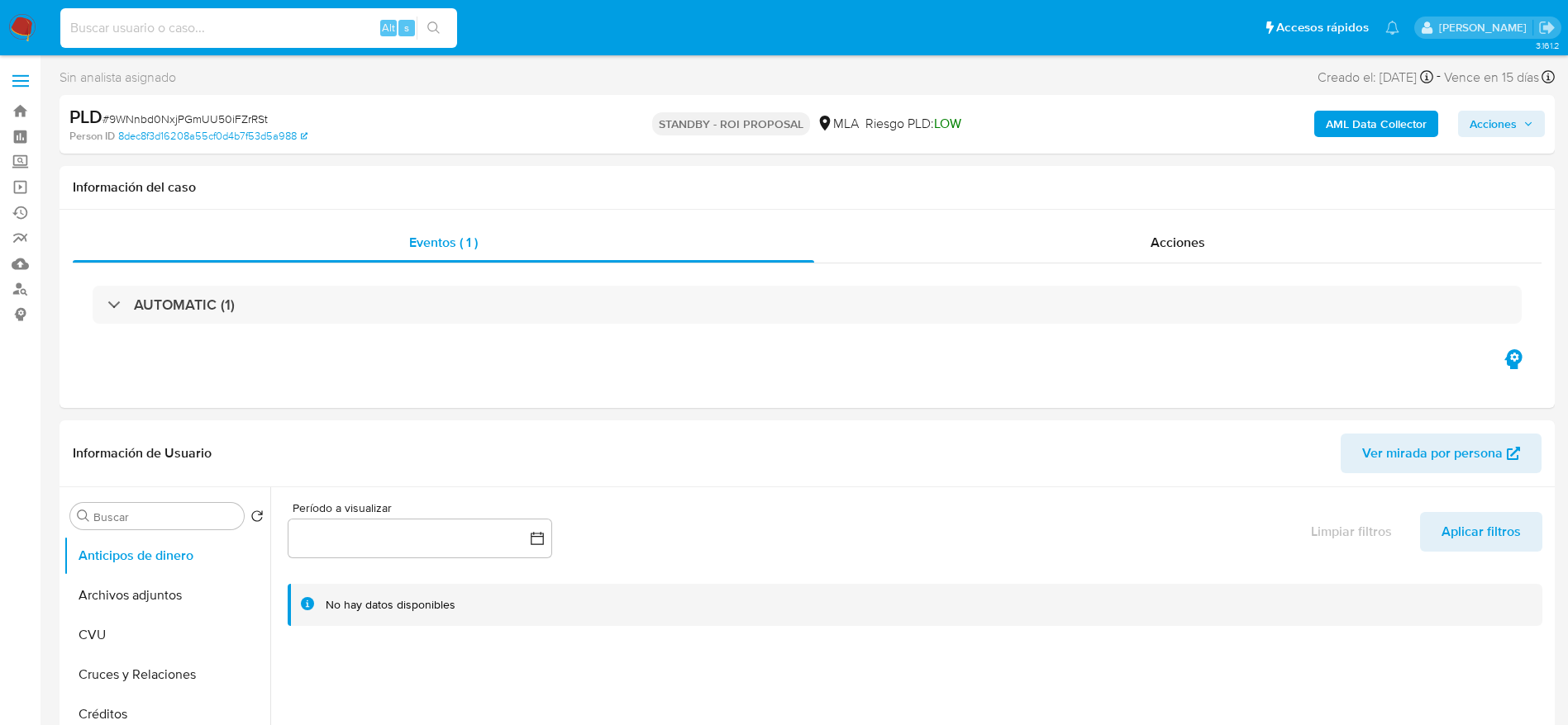
click at [239, 17] on input at bounding box center [259, 27] width 397 height 22
paste input "9WNnbd0NxjPGmUU50iFZrRSt"
click at [109, 611] on button "Archivos adjuntos" at bounding box center [160, 596] width 194 height 40
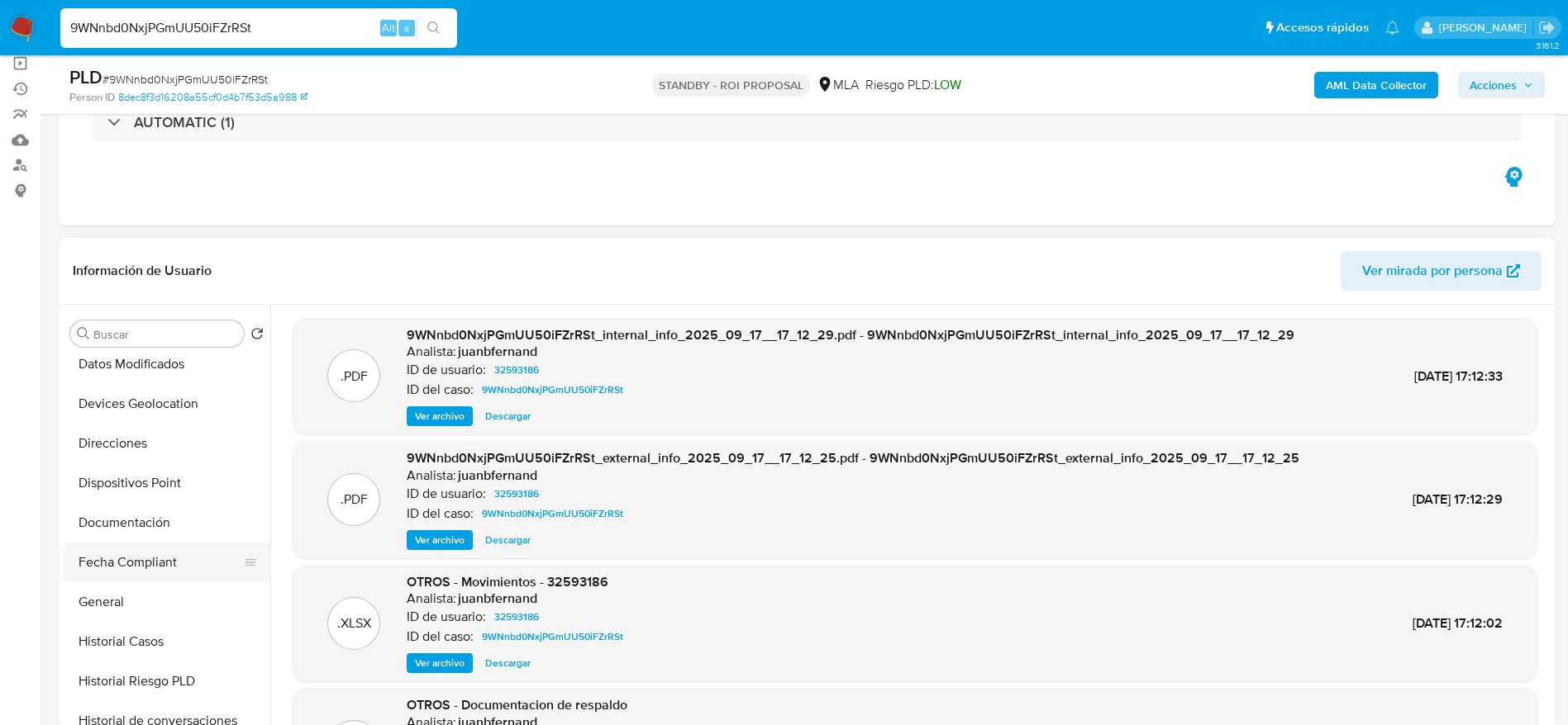
scroll to position [248, 0]
click at [95, 599] on button "General" at bounding box center [160, 601] width 194 height 40
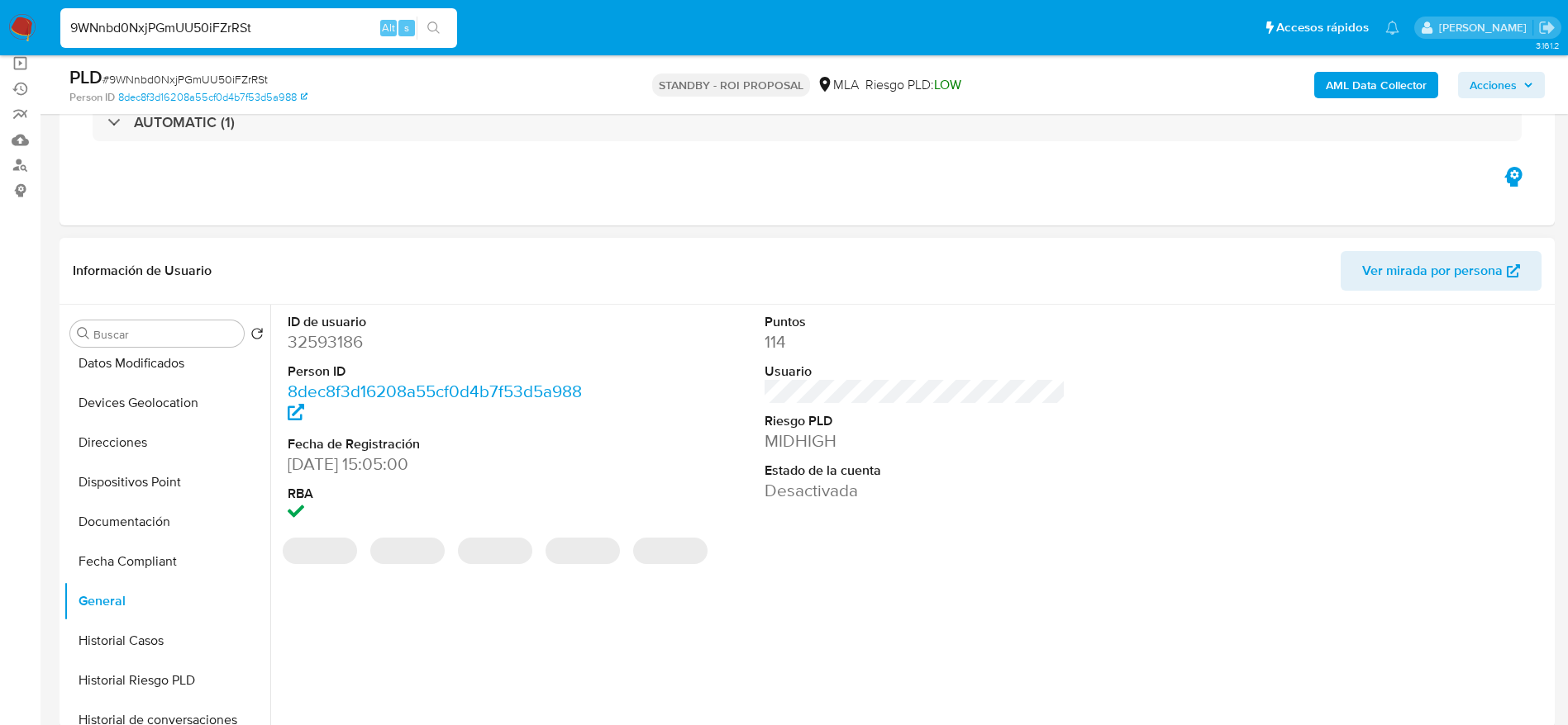
click at [351, 331] on dd "32593186" at bounding box center [438, 342] width 301 height 24
copy dd "32593186"
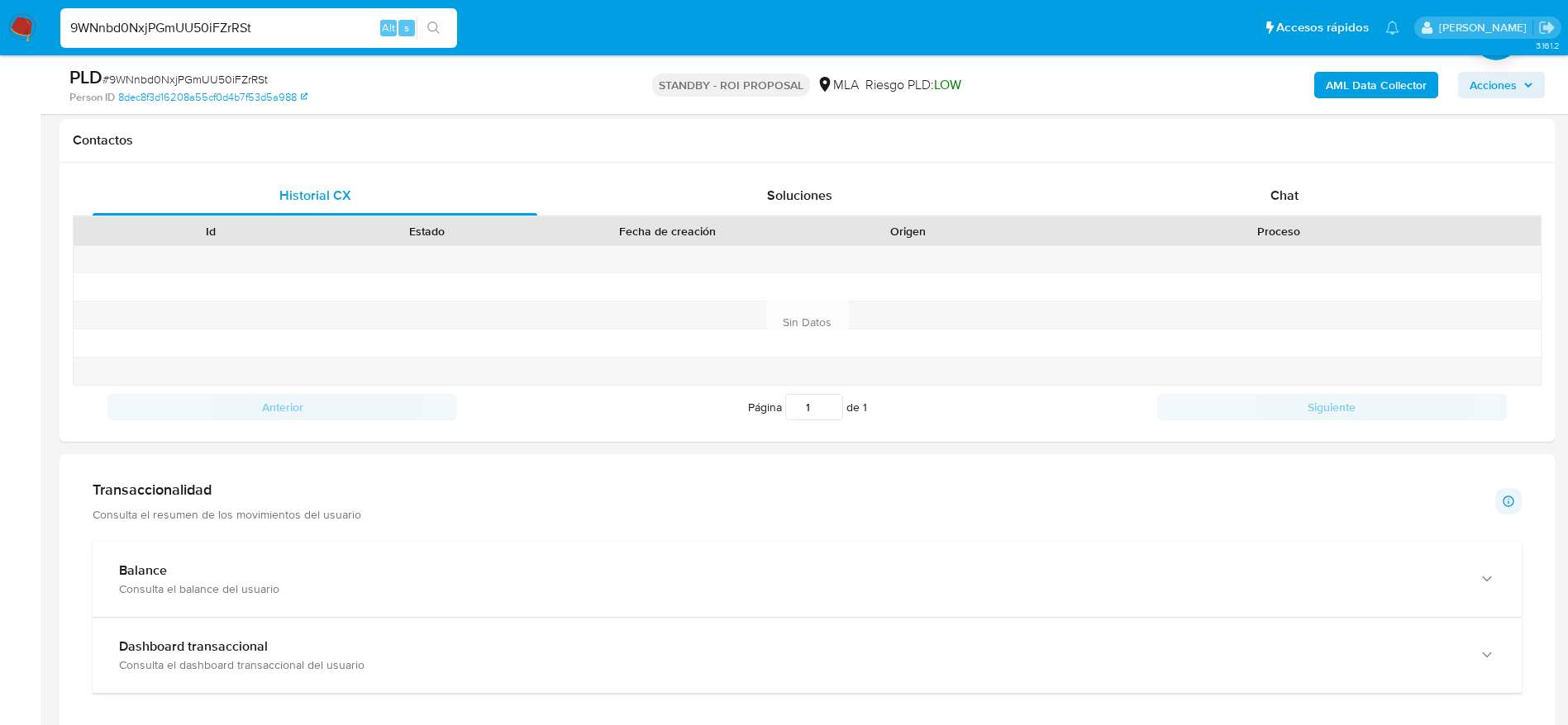
scroll to position [744, 0]
click at [790, 191] on span "Soluciones" at bounding box center [799, 197] width 65 height 19
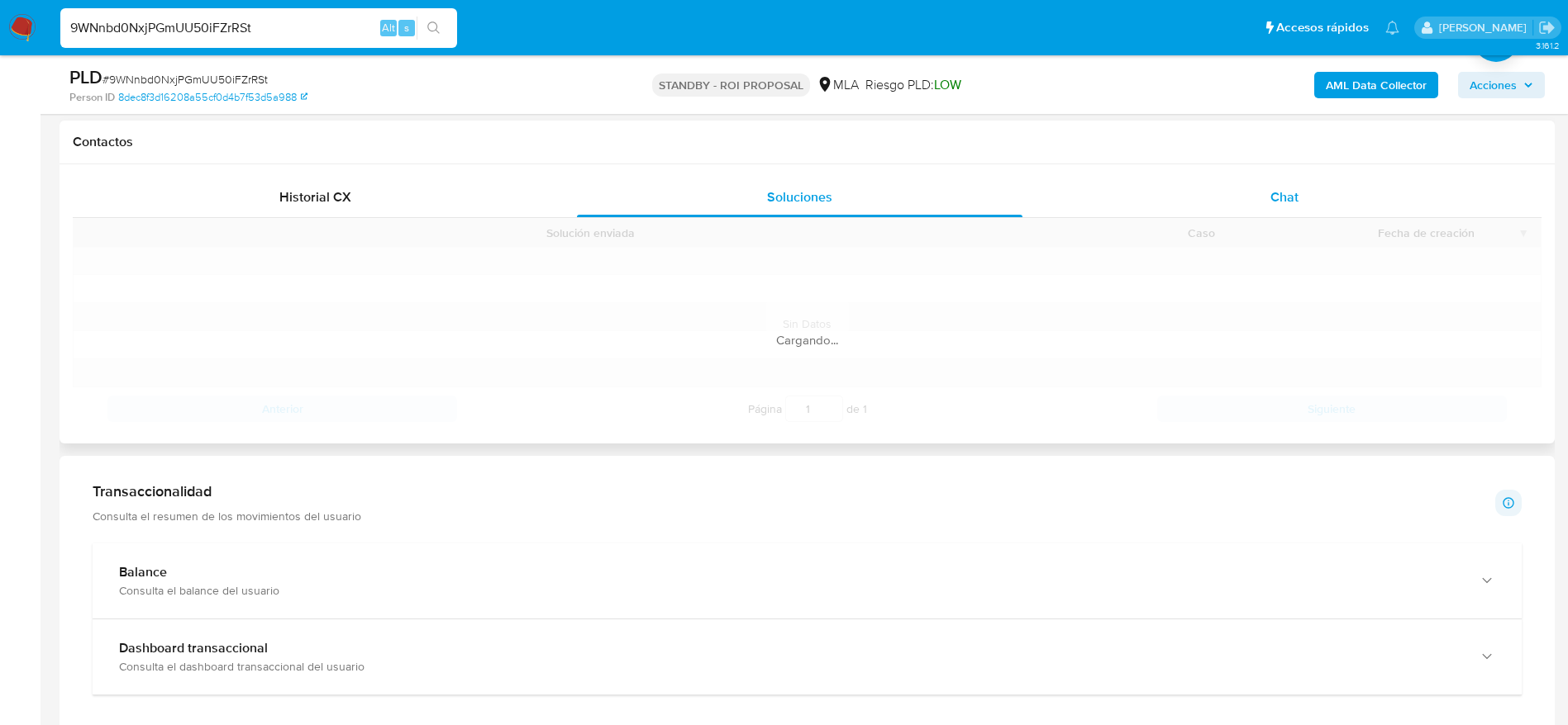
click at [1296, 204] on span "Chat" at bounding box center [1285, 197] width 28 height 19
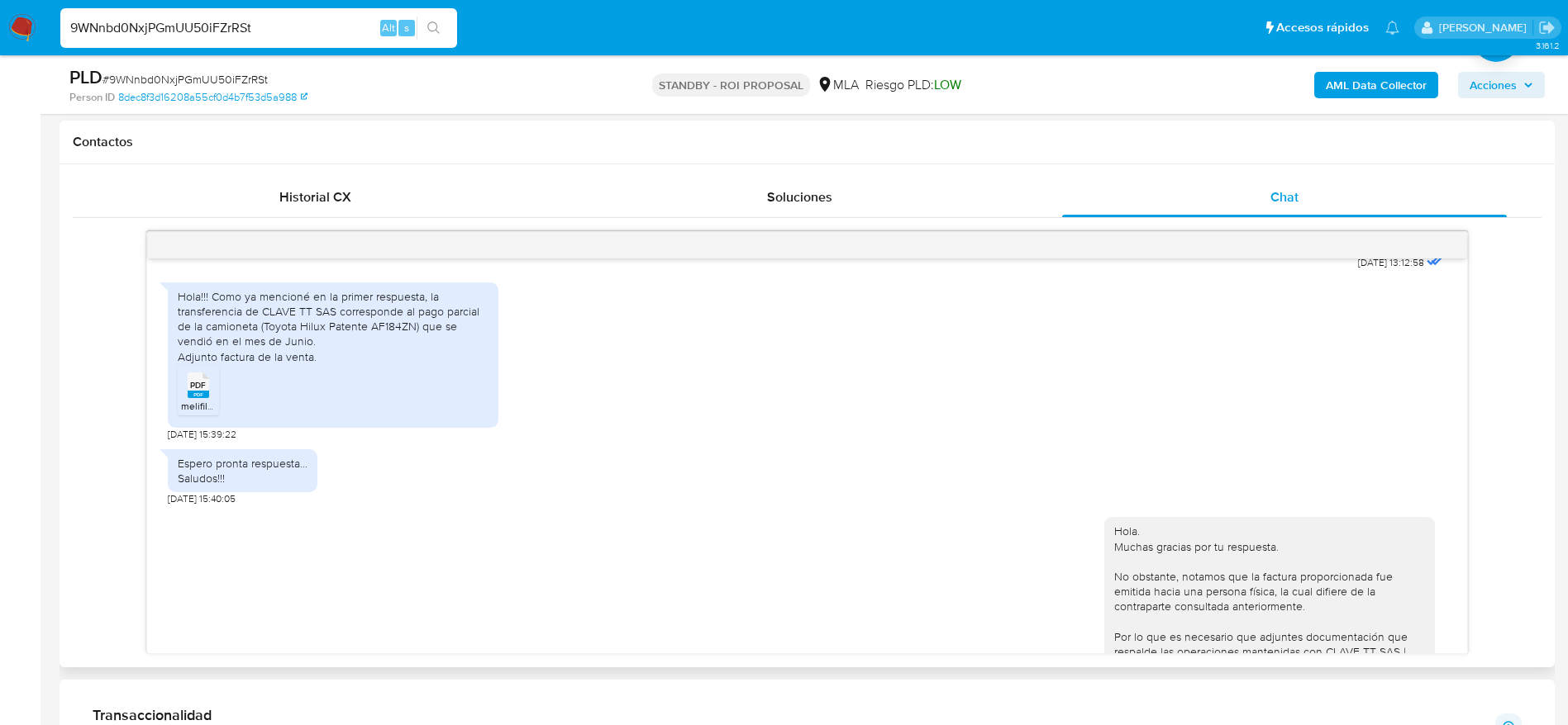
scroll to position [4089, 0]
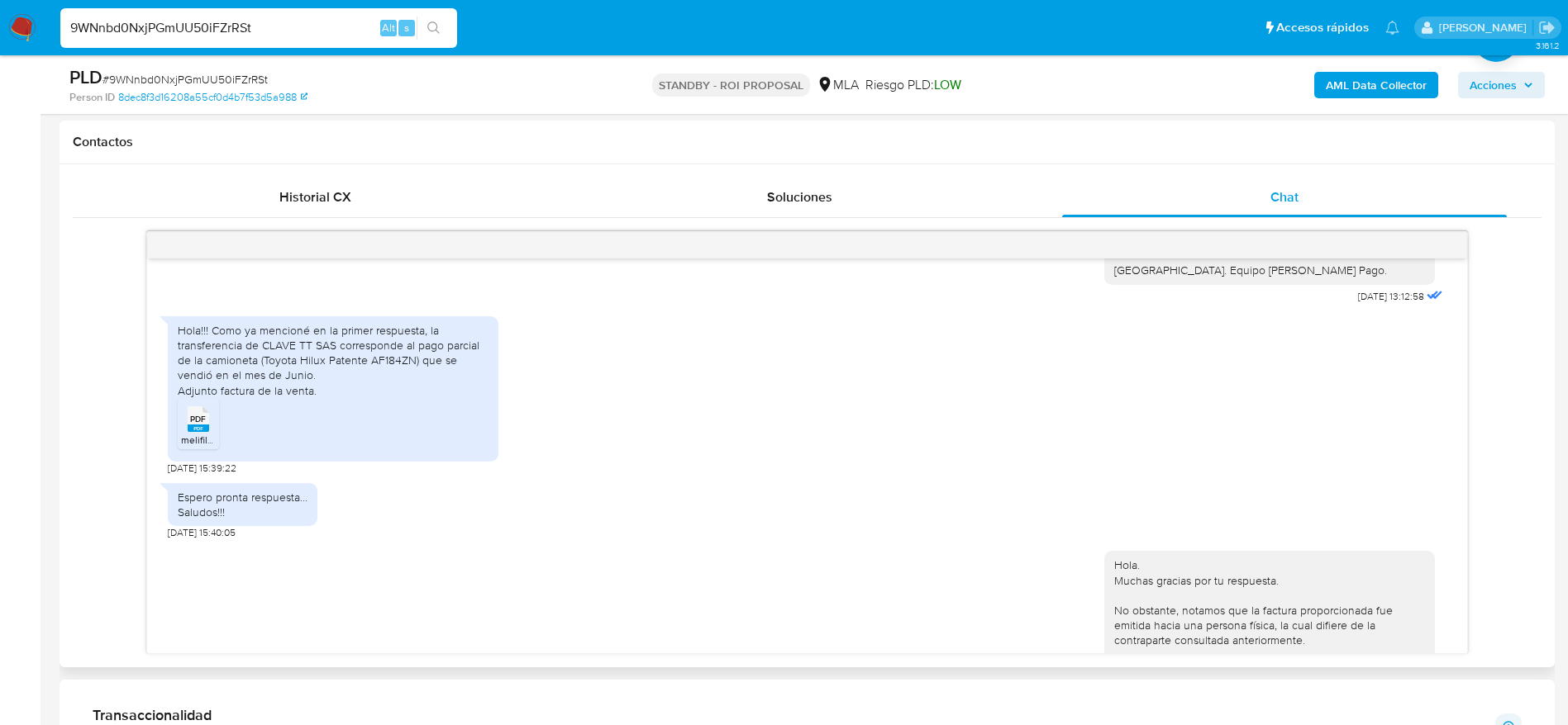
click at [192, 425] on span "PDF" at bounding box center [197, 418] width 16 height 10
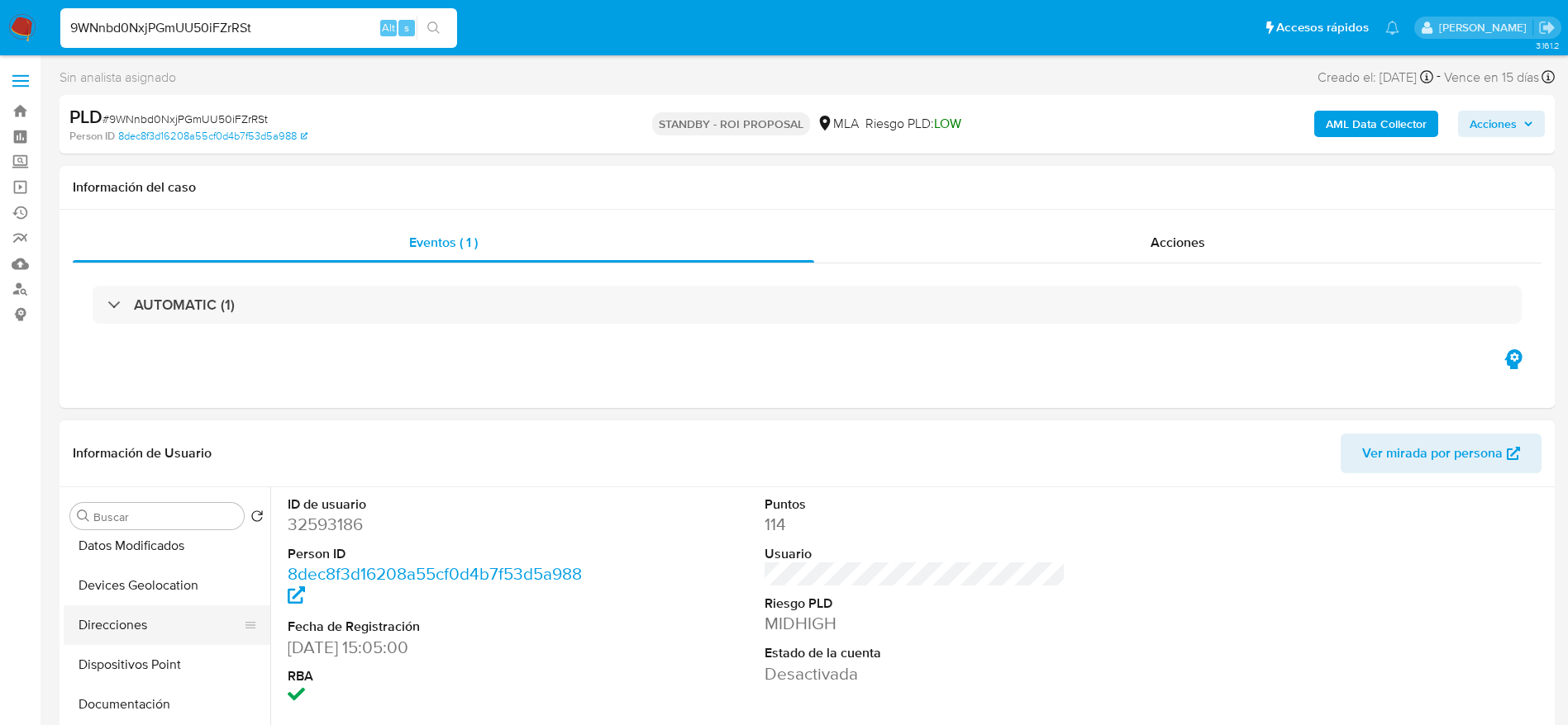
scroll to position [0, 0]
click at [143, 608] on button "Archivos adjuntos" at bounding box center [160, 596] width 194 height 40
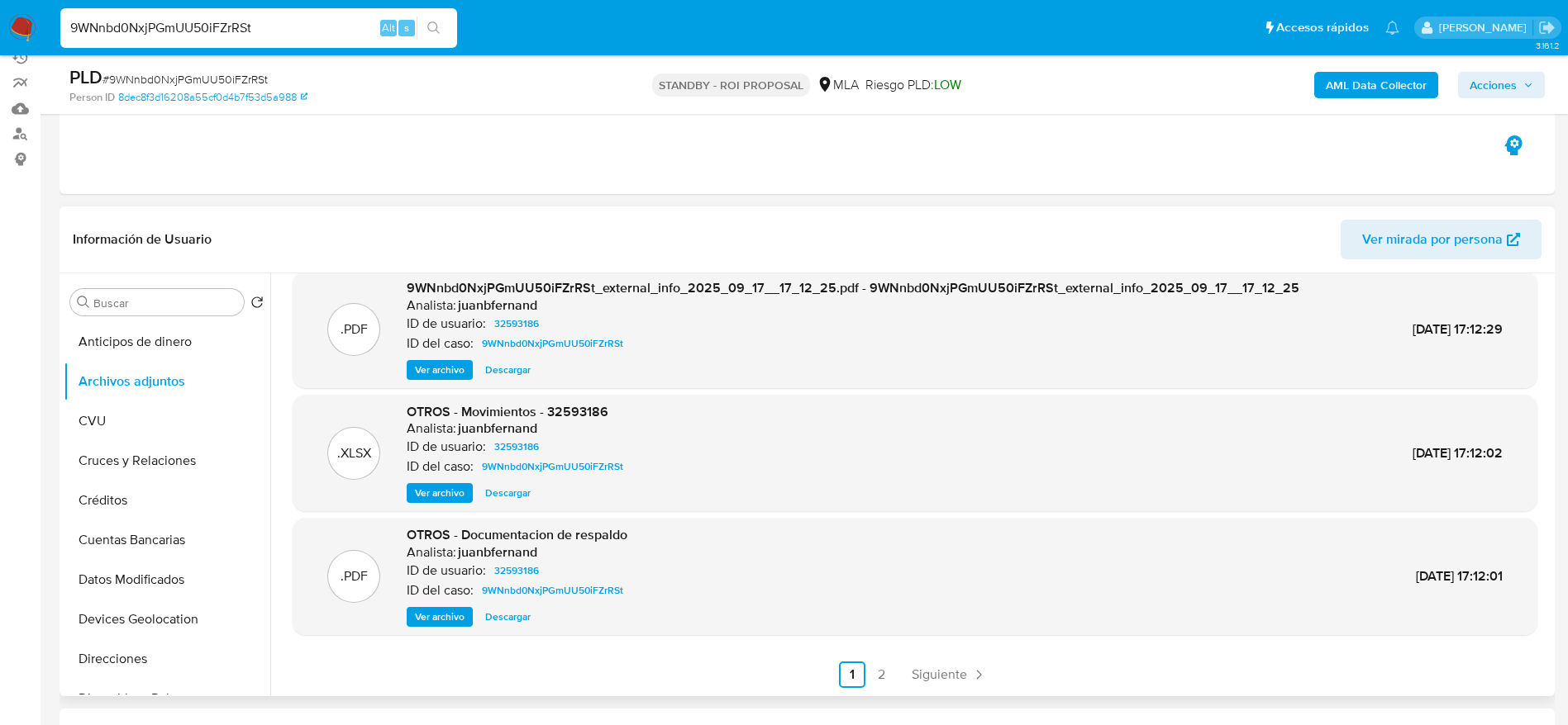
scroll to position [248, 0]
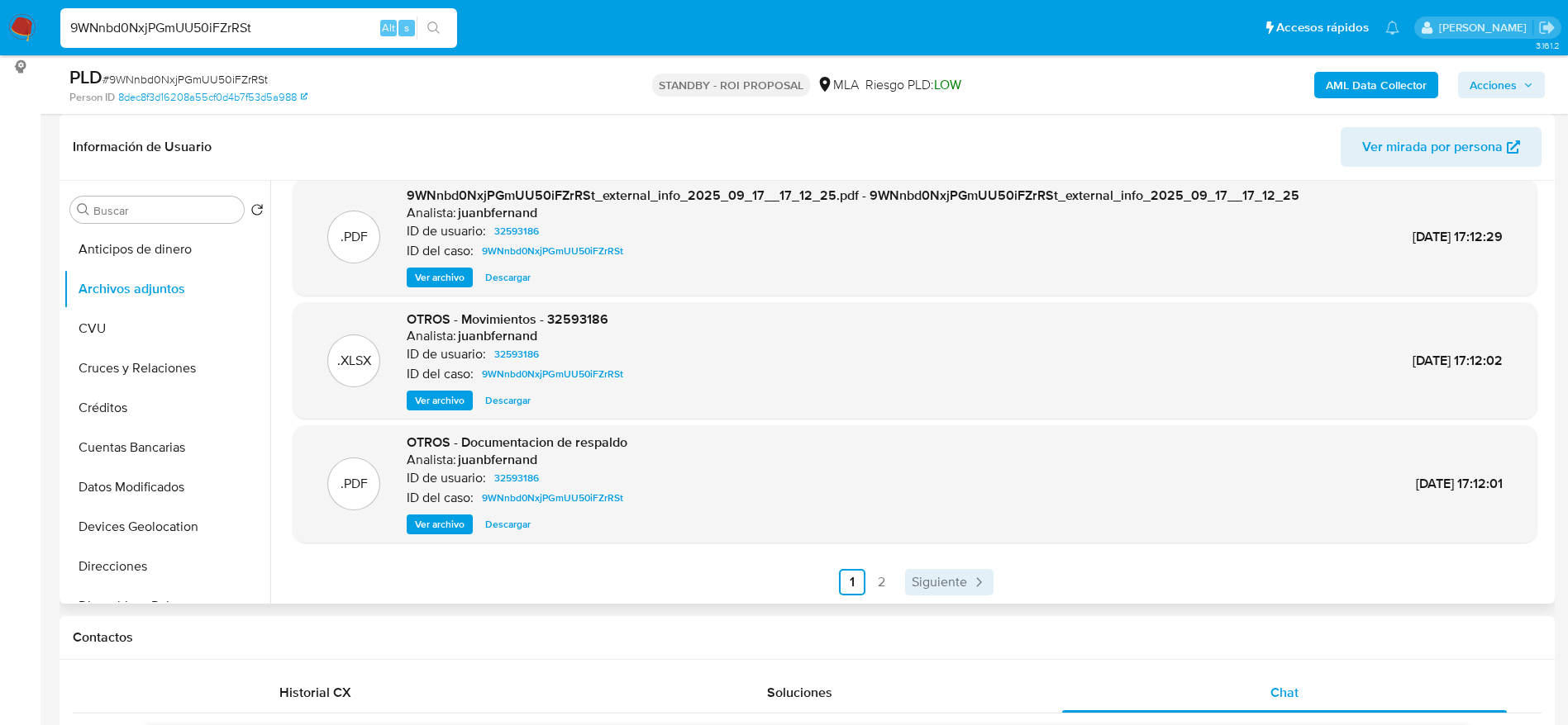
click at [945, 586] on span "Siguiente" at bounding box center [939, 582] width 56 height 13
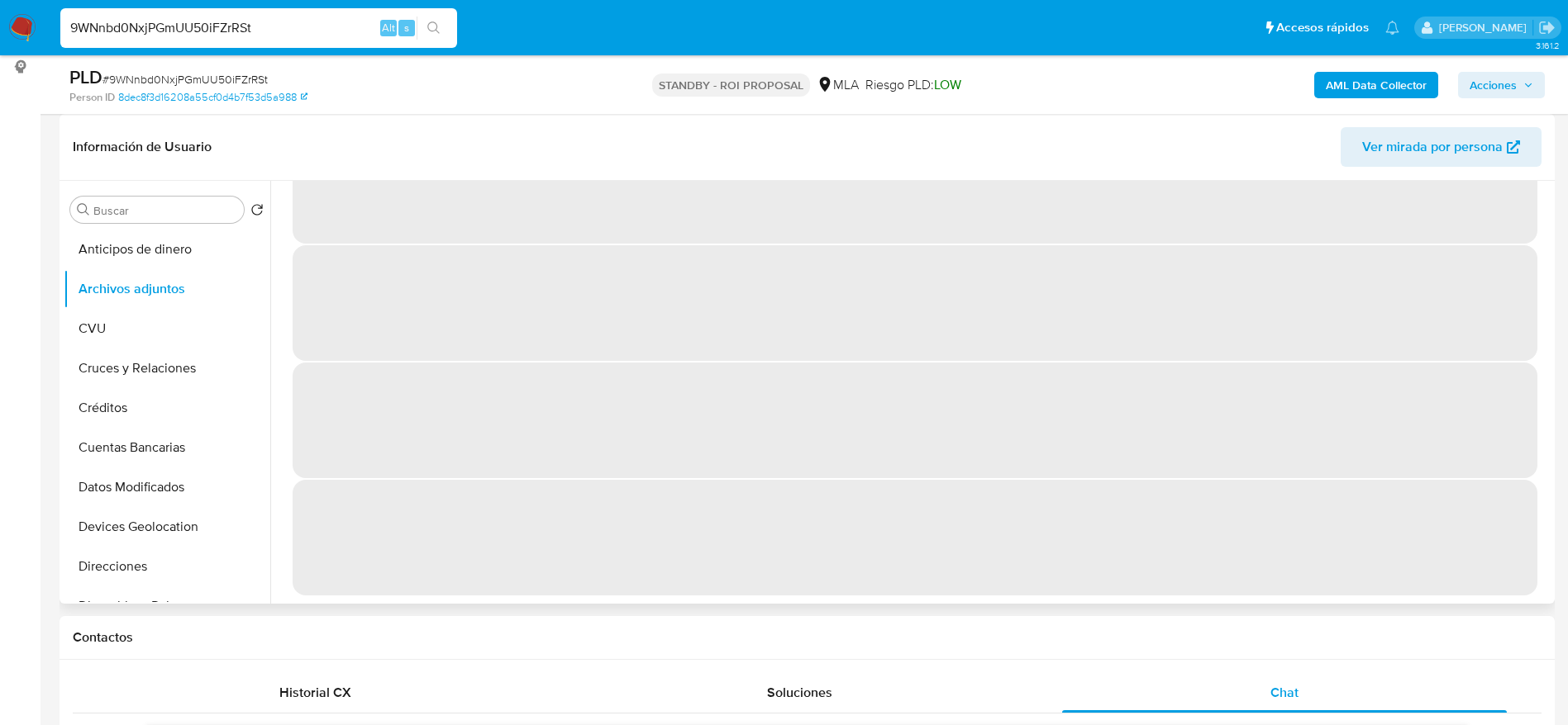
scroll to position [0, 0]
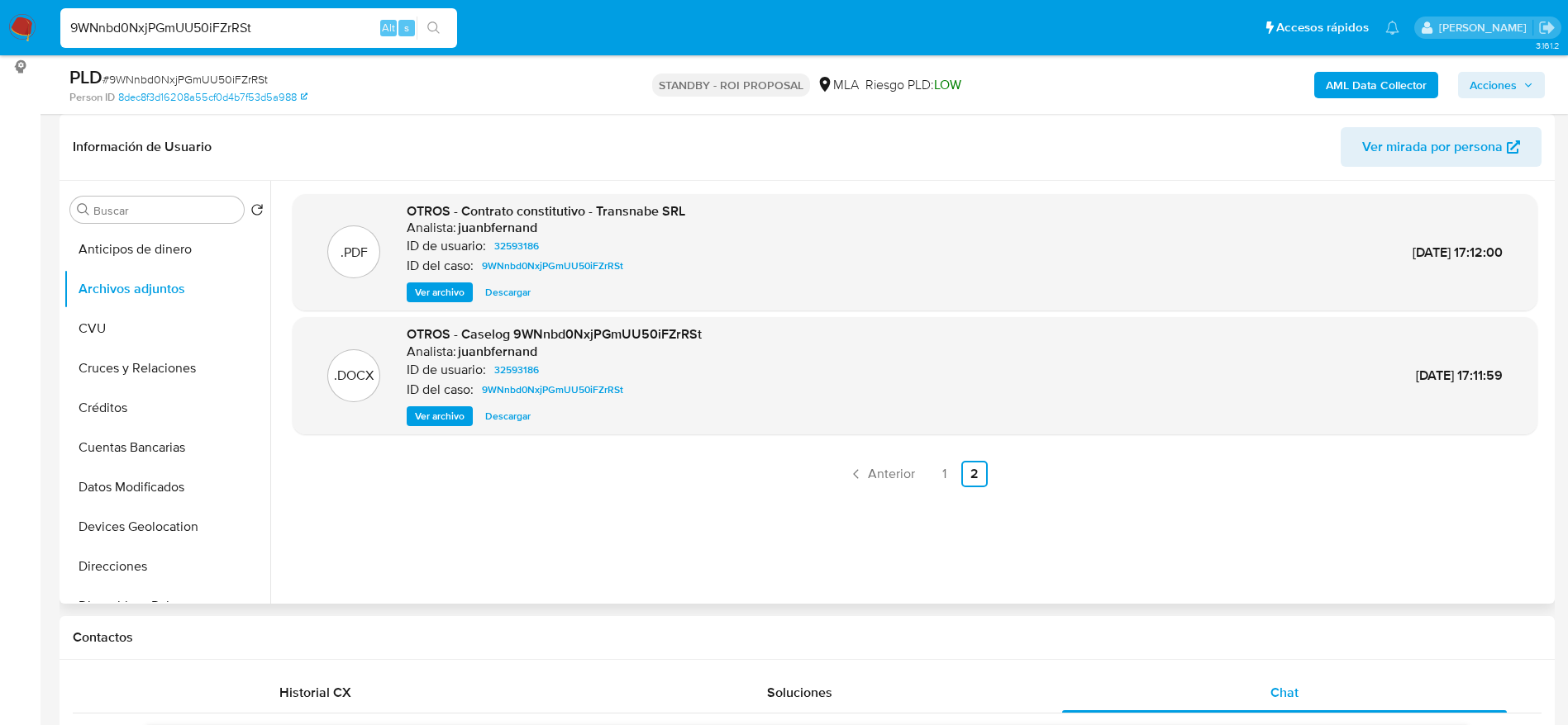
click at [520, 419] on span "Descargar" at bounding box center [508, 416] width 45 height 17
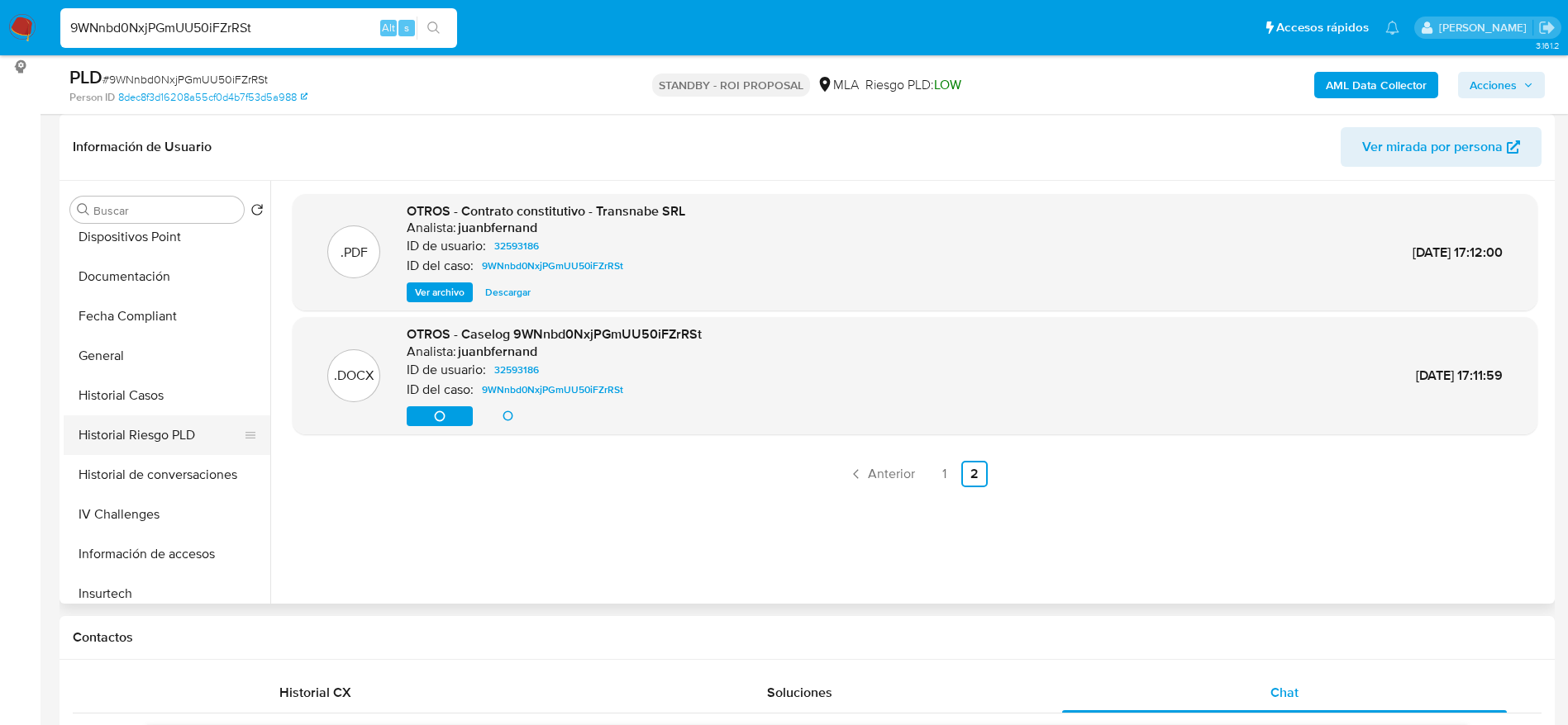
scroll to position [372, 0]
click at [144, 392] on button "Historial Casos" at bounding box center [160, 394] width 194 height 40
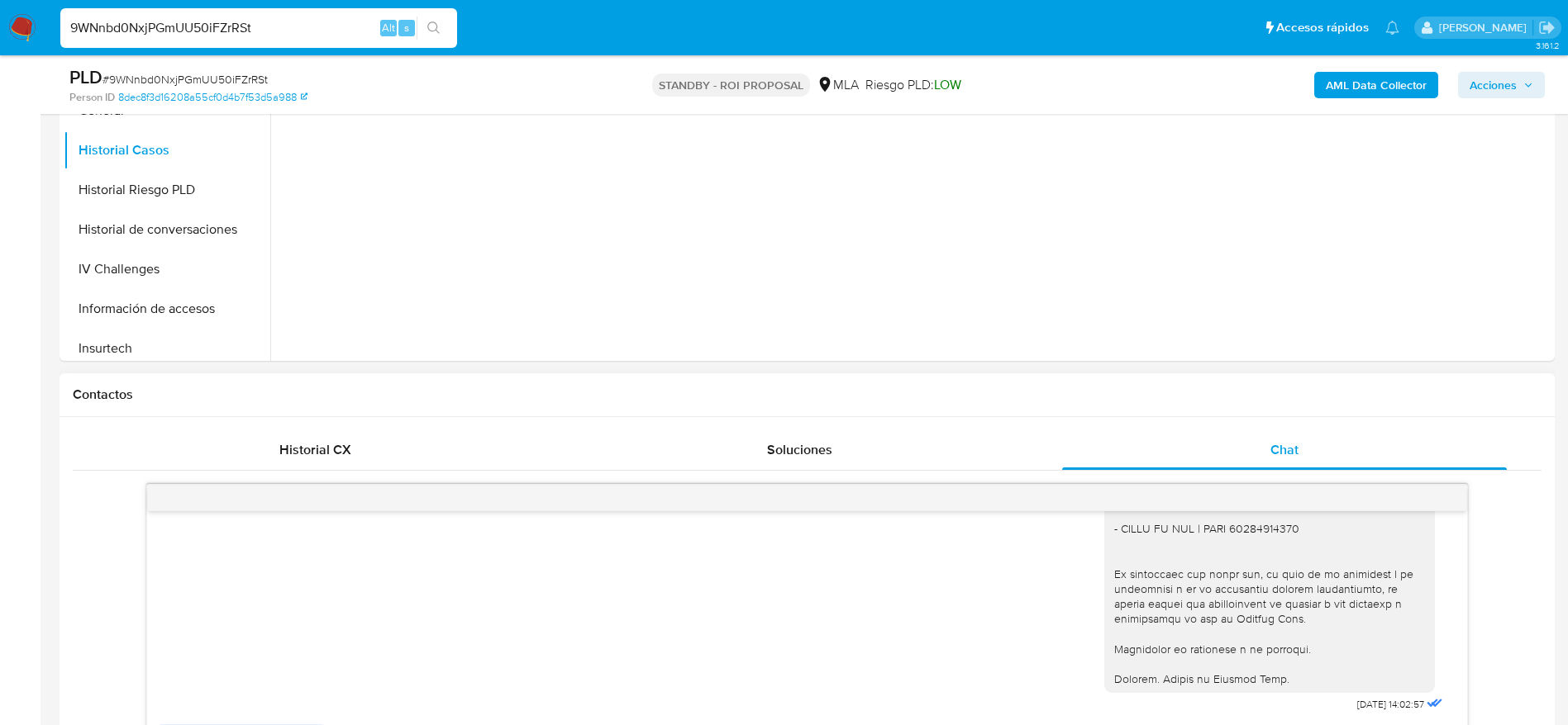
scroll to position [496, 0]
click at [278, 451] on div "Historial CX" at bounding box center [315, 446] width 445 height 40
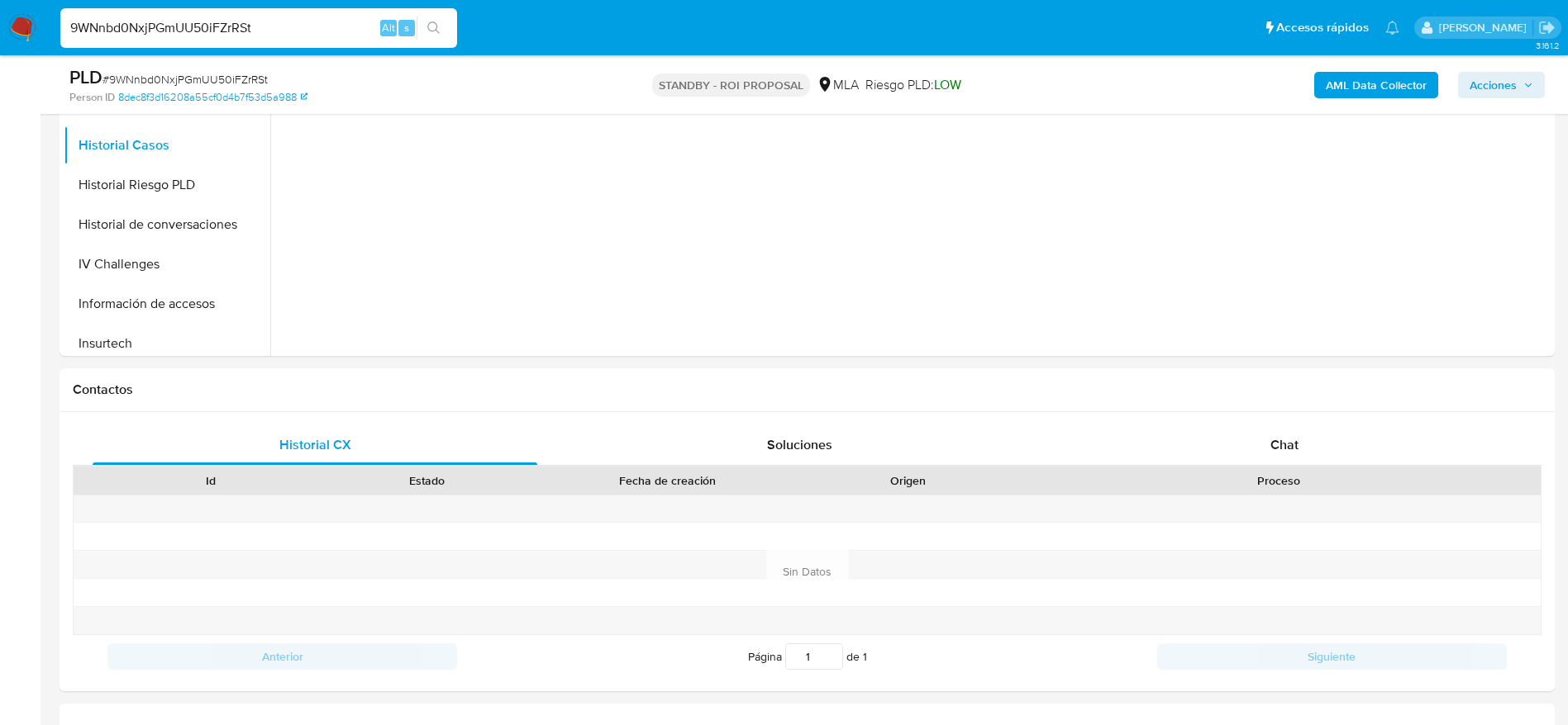
click at [282, 16] on div "9WNnbd0NxjPGmUU50iFZrRSt Alt s" at bounding box center [259, 28] width 397 height 40
click at [282, 25] on input "9WNnbd0NxjPGmUU50iFZrRSt" at bounding box center [259, 27] width 397 height 22
paste input "oCaQxuJwZggeIC4zVwCNE0in"
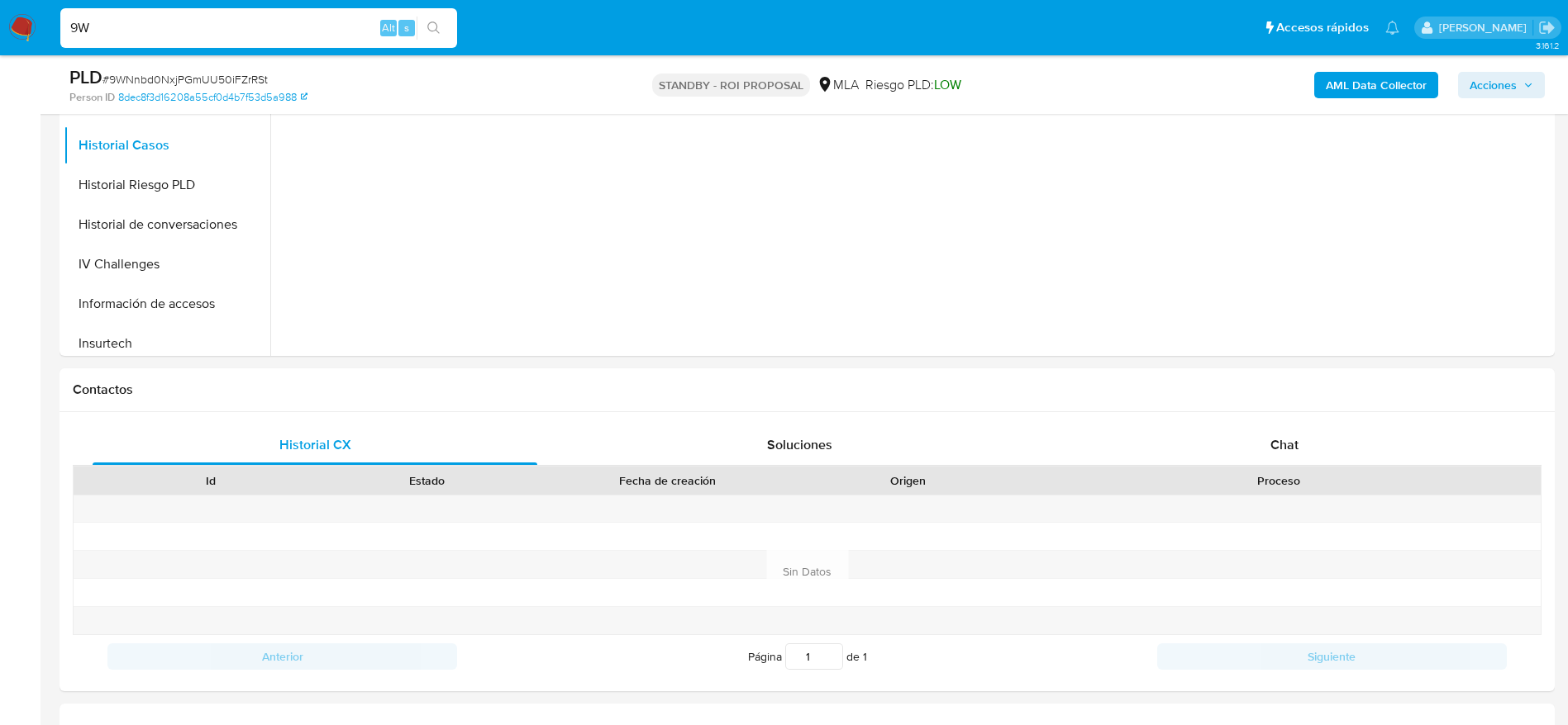
type input "9"
paste input "oCaQxuJwZggeIC4zVwCNE0in"
type input "oCaQxuJwZggeIC4zVwCNE0in"
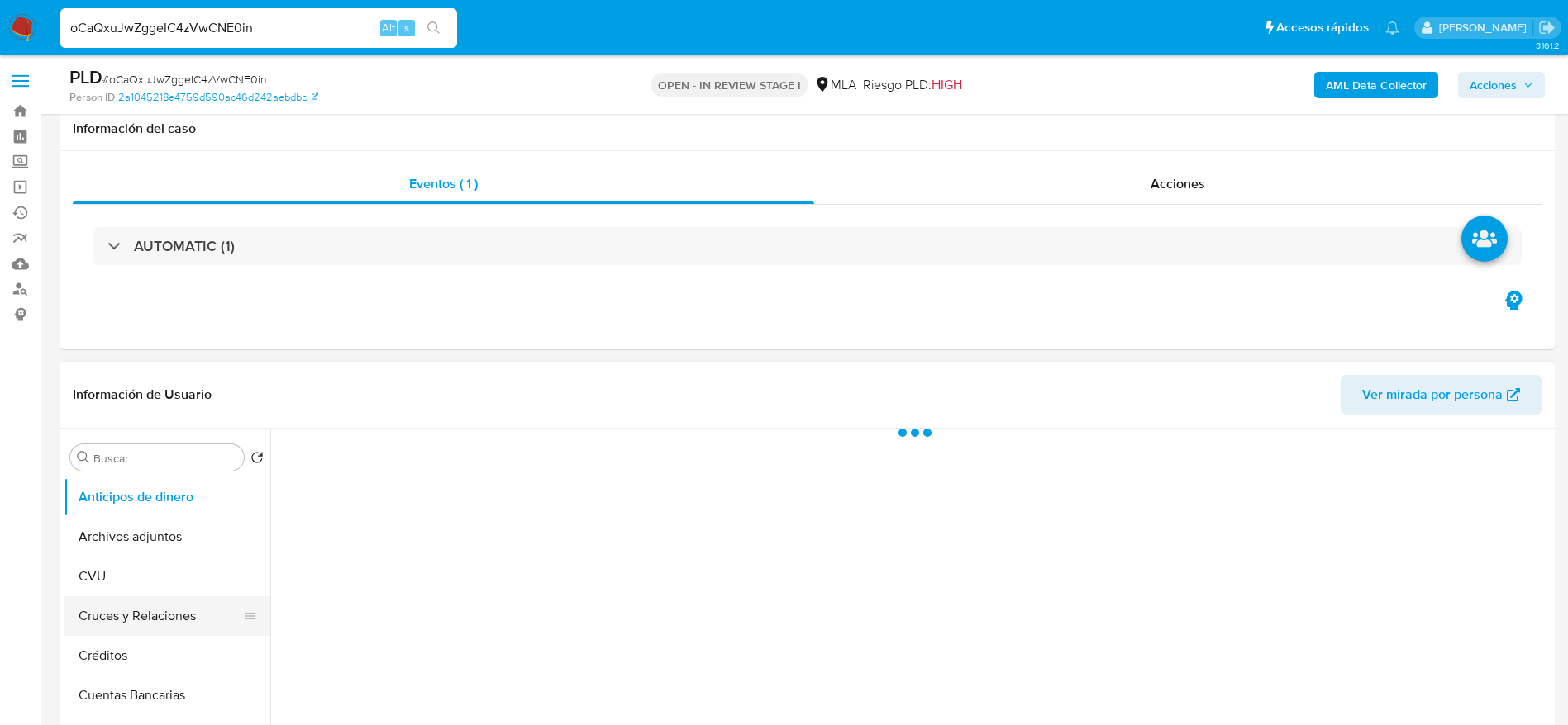
scroll to position [248, 0]
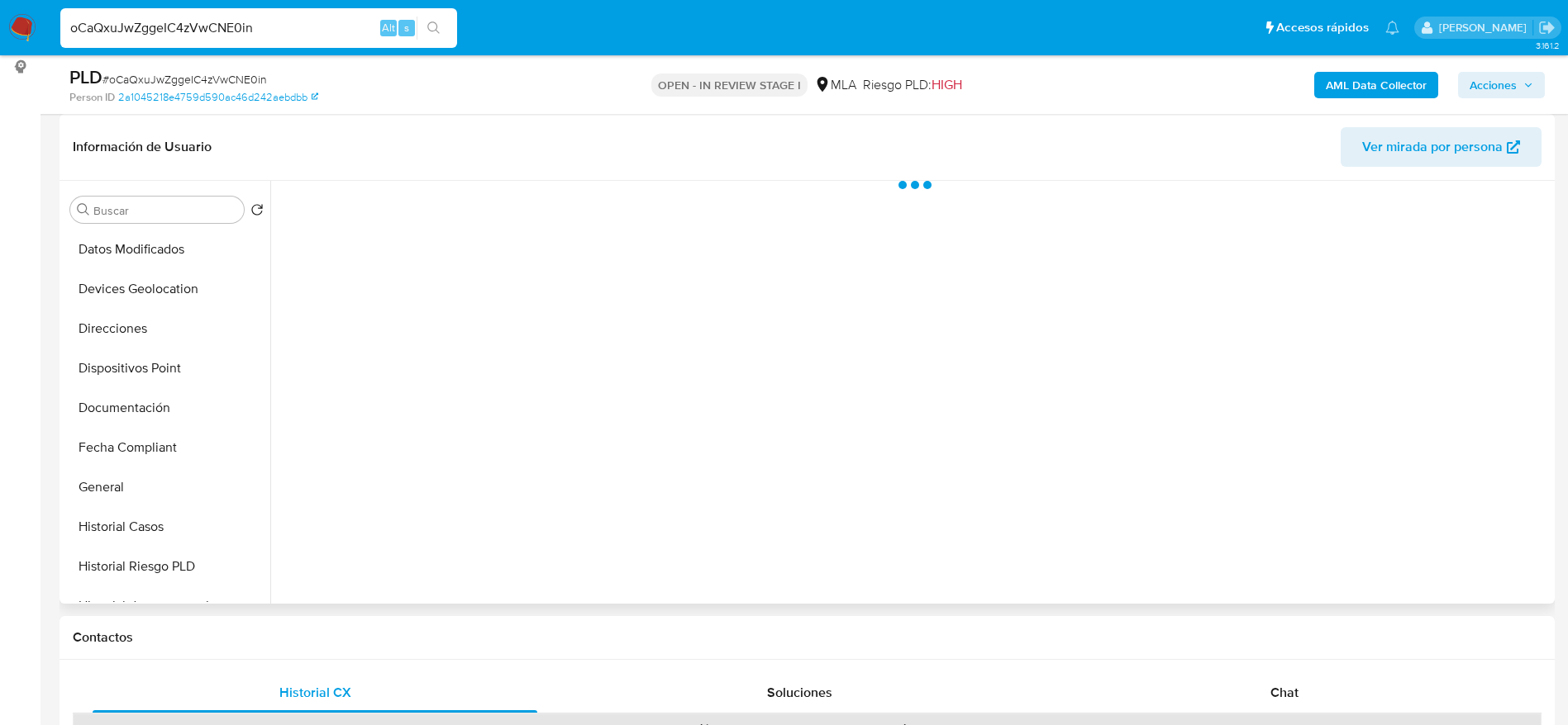
select select "10"
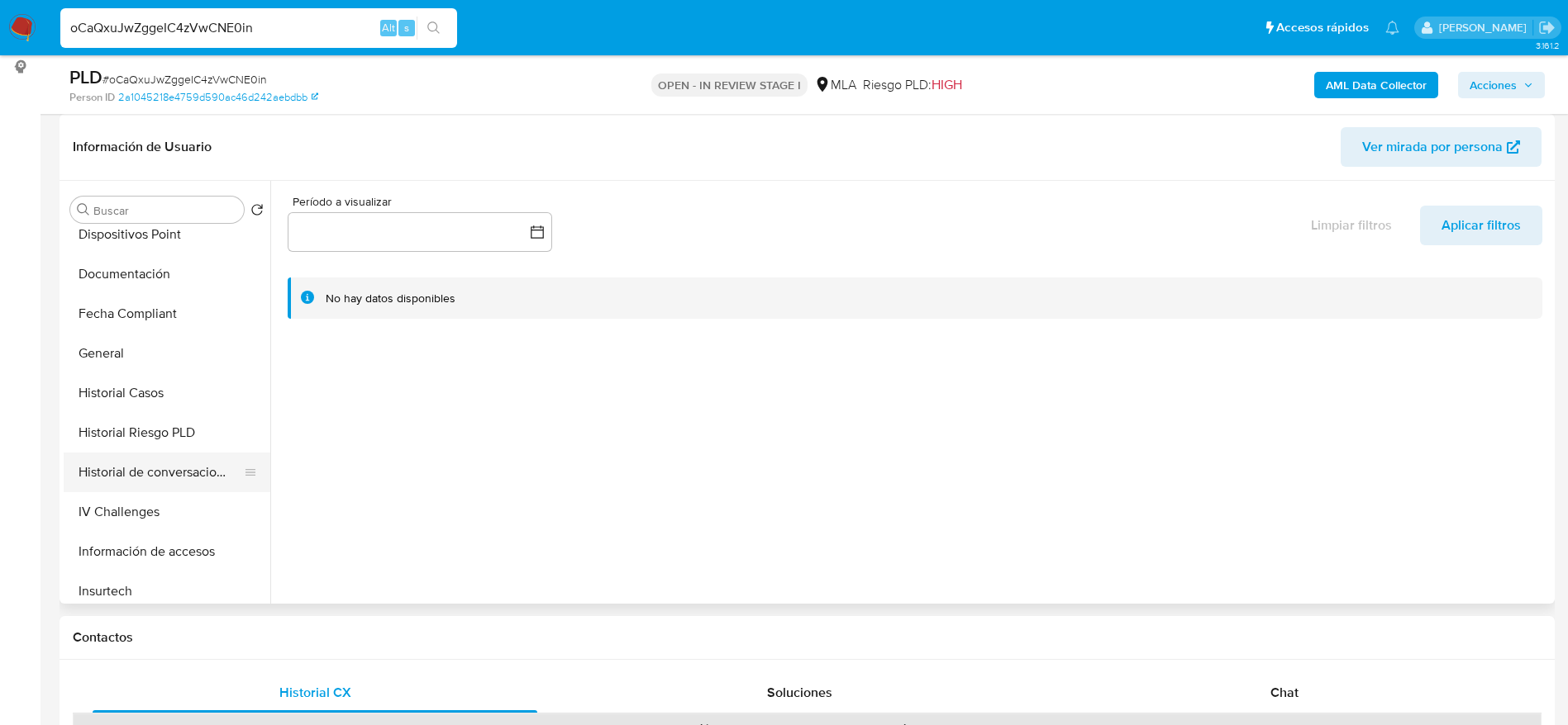
click at [176, 453] on button "Historial de conversaciones" at bounding box center [160, 473] width 194 height 40
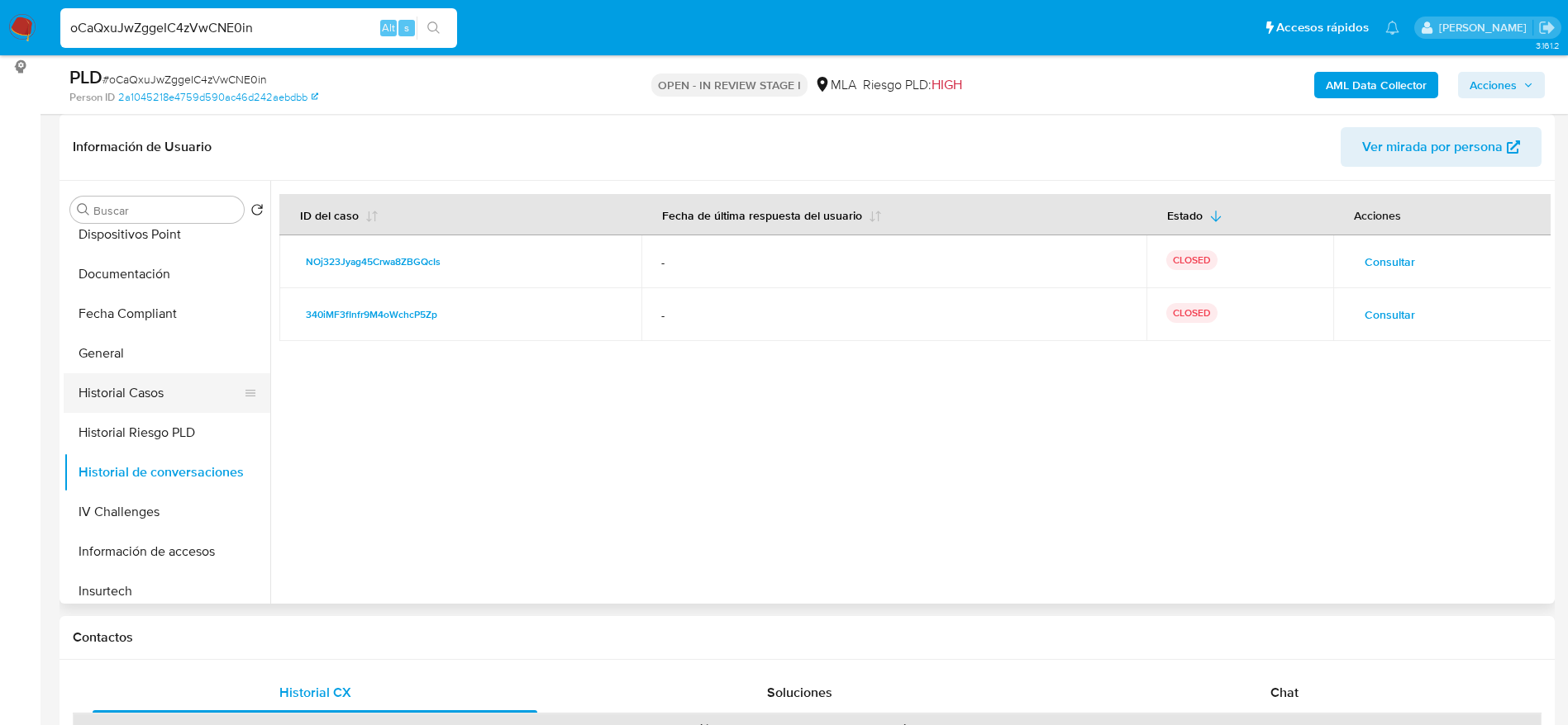
click at [120, 393] on button "Historial Casos" at bounding box center [160, 394] width 194 height 40
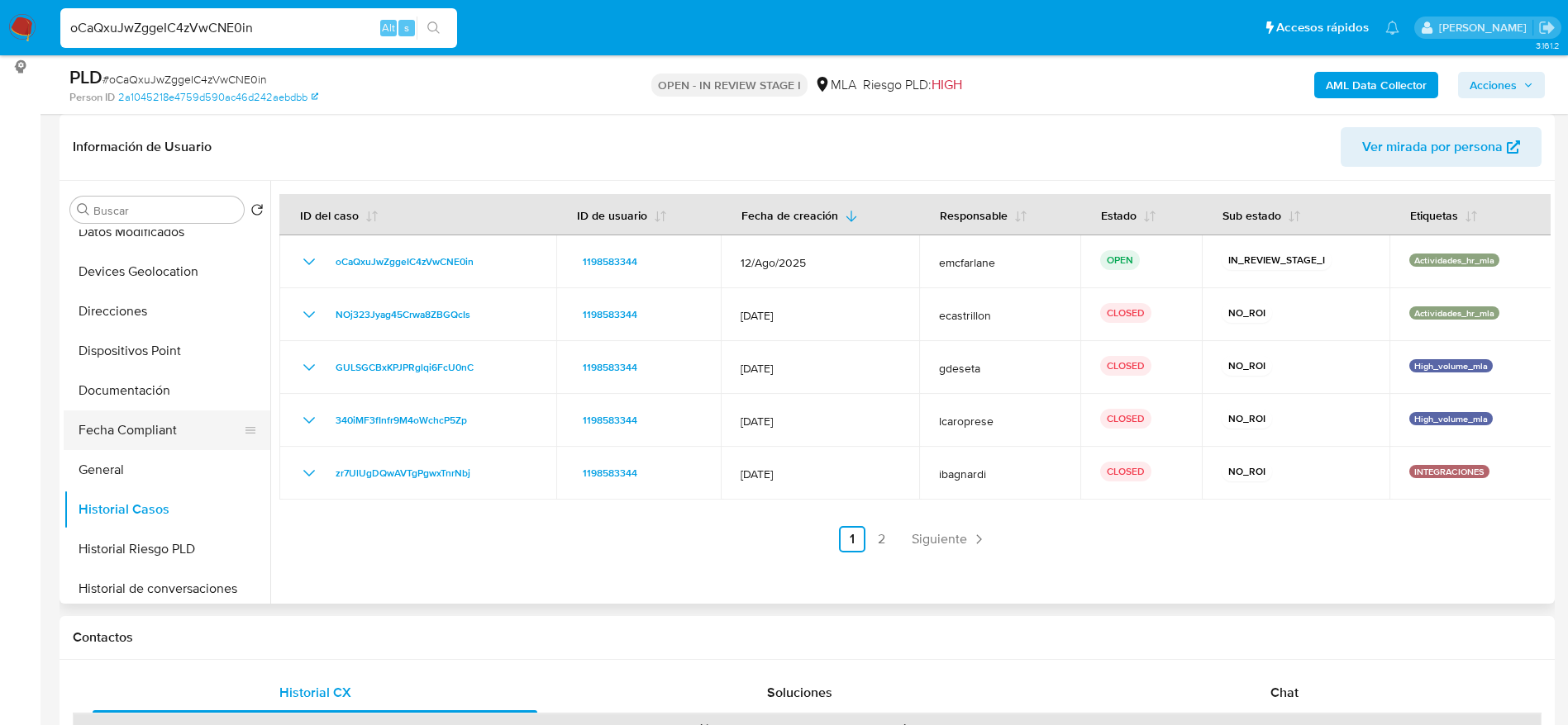
scroll to position [248, 0]
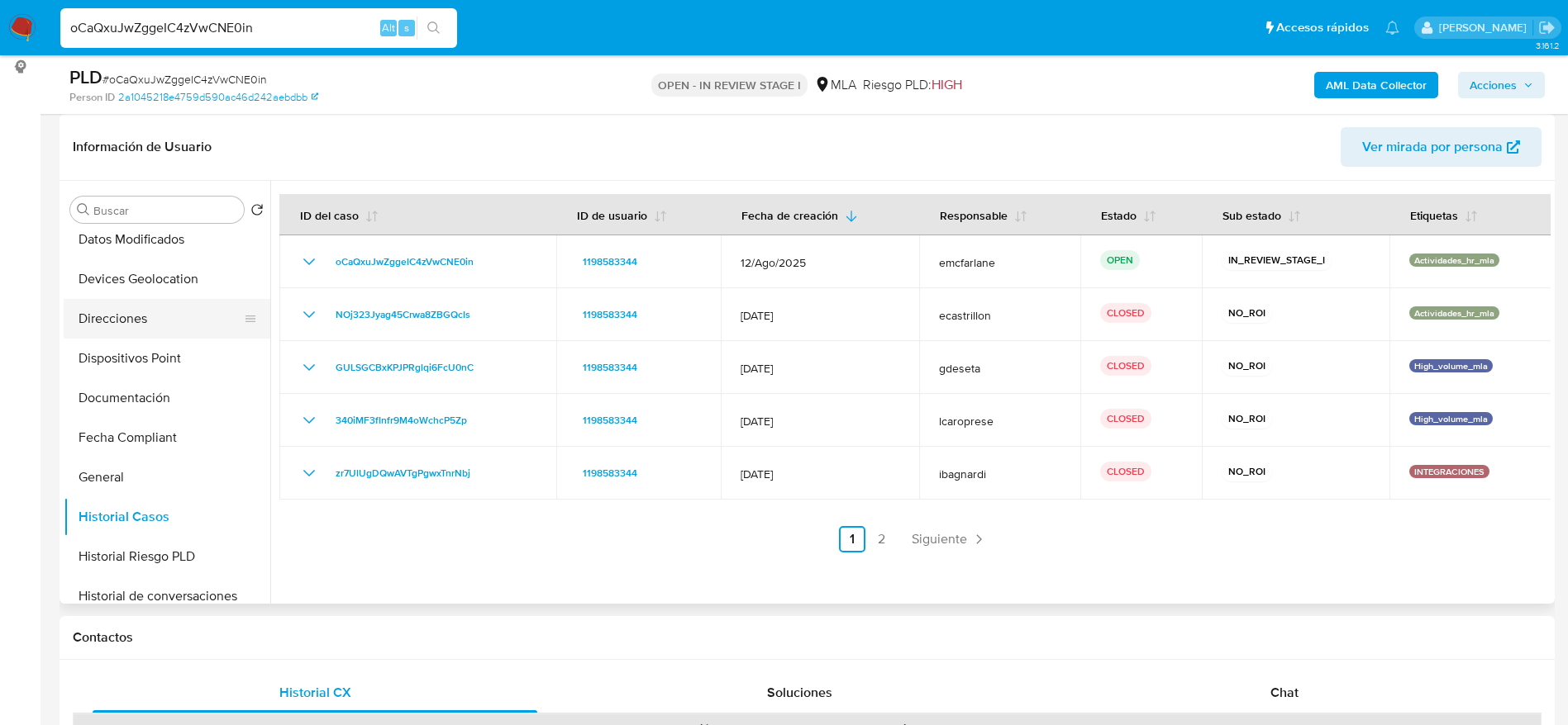
click at [136, 331] on button "Direcciones" at bounding box center [160, 319] width 194 height 40
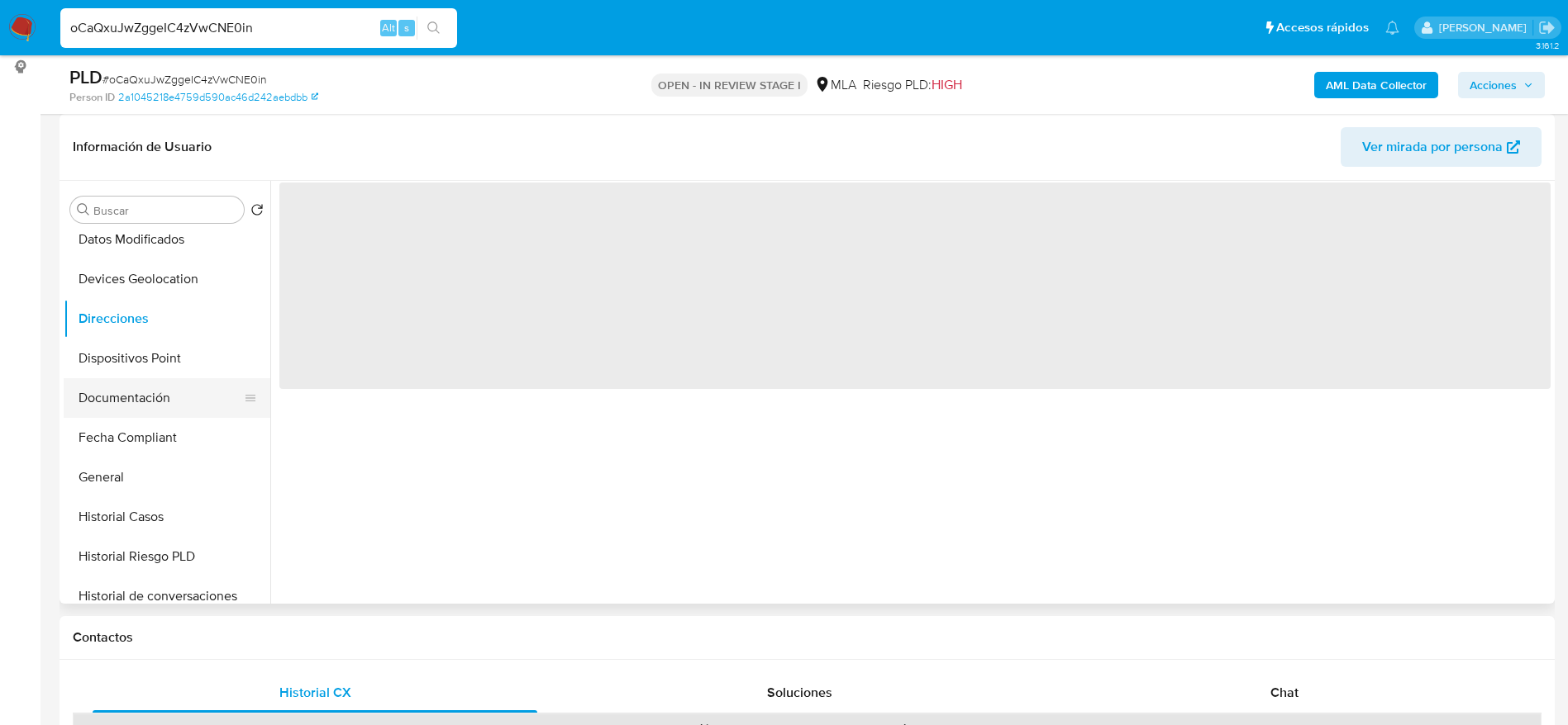
click at [146, 413] on button "Documentación" at bounding box center [160, 398] width 194 height 40
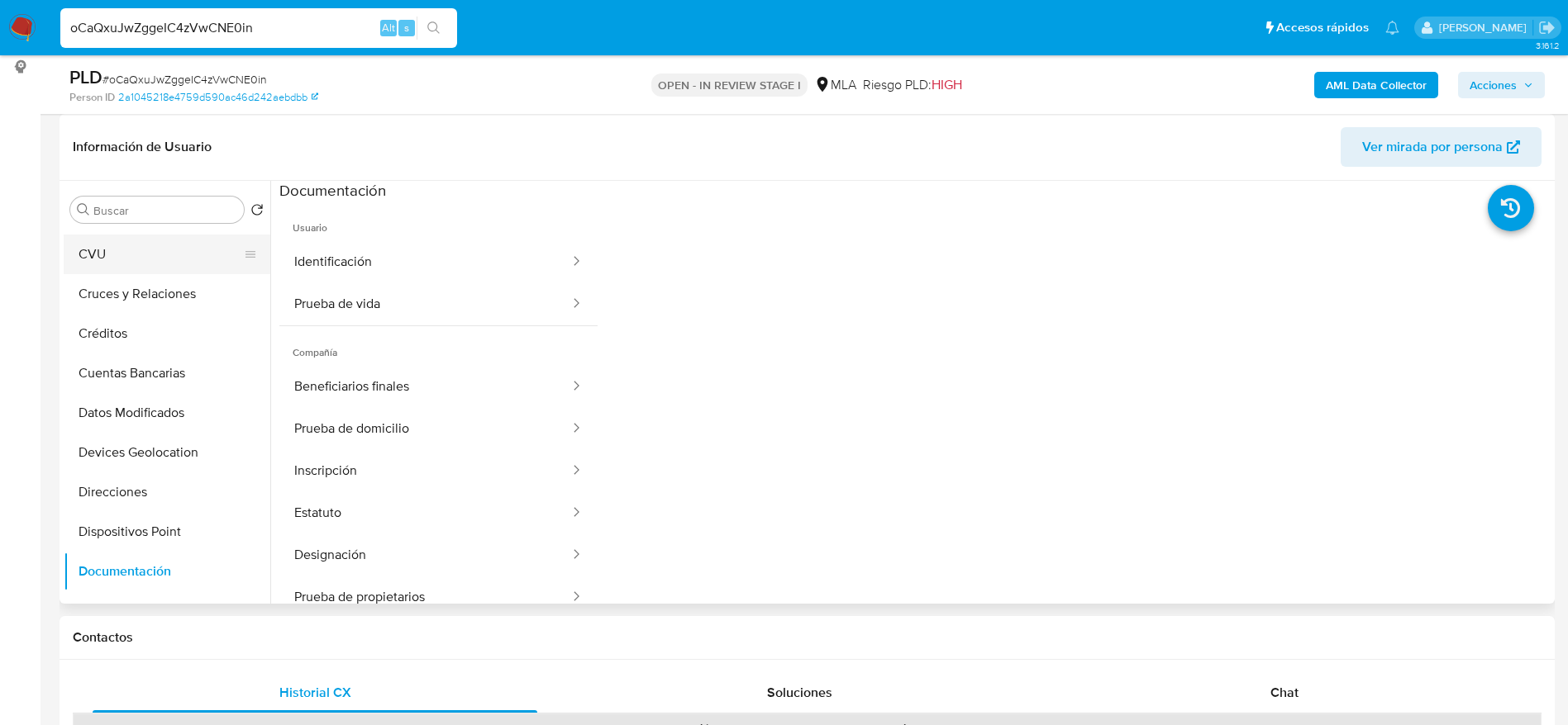
scroll to position [0, 0]
click at [139, 297] on button "Archivos adjuntos" at bounding box center [160, 289] width 194 height 40
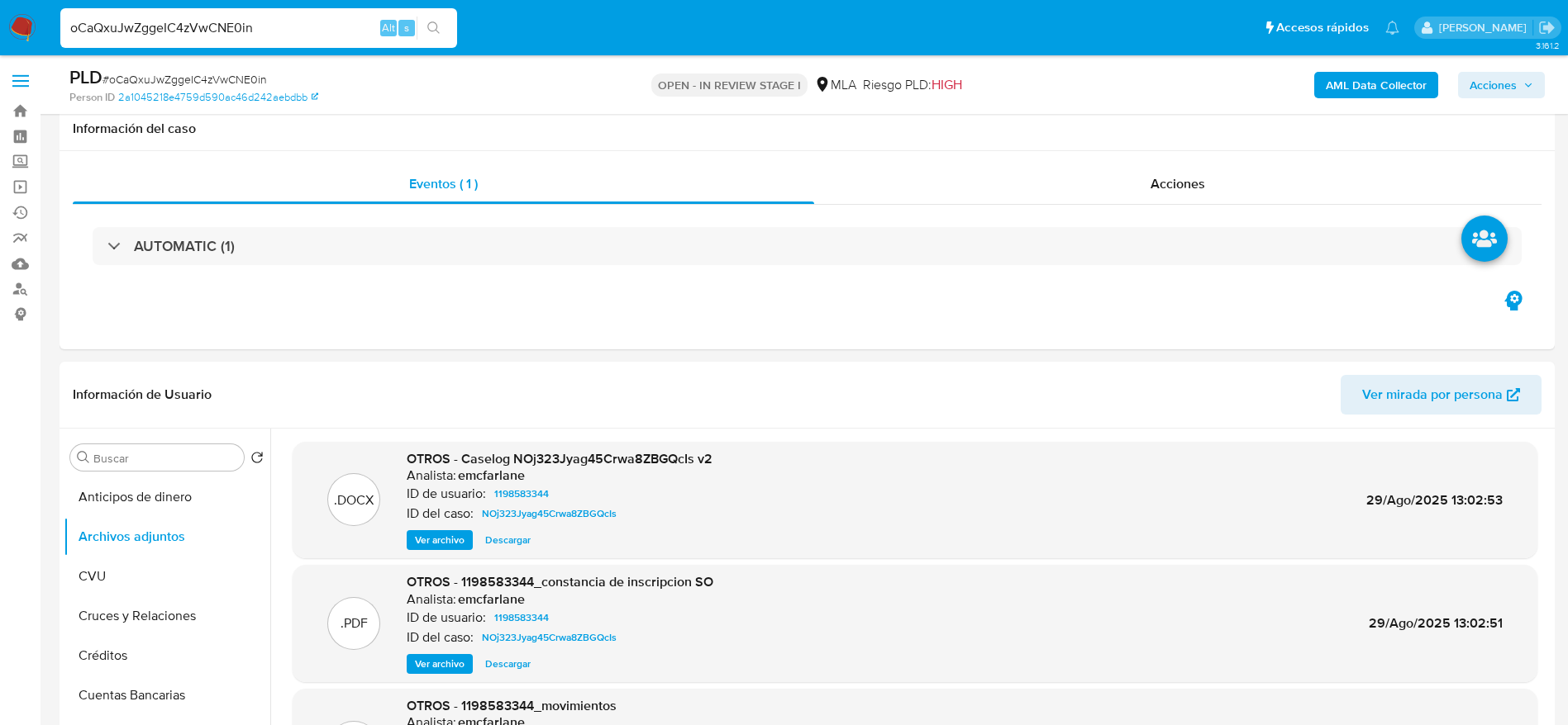
select select "10"
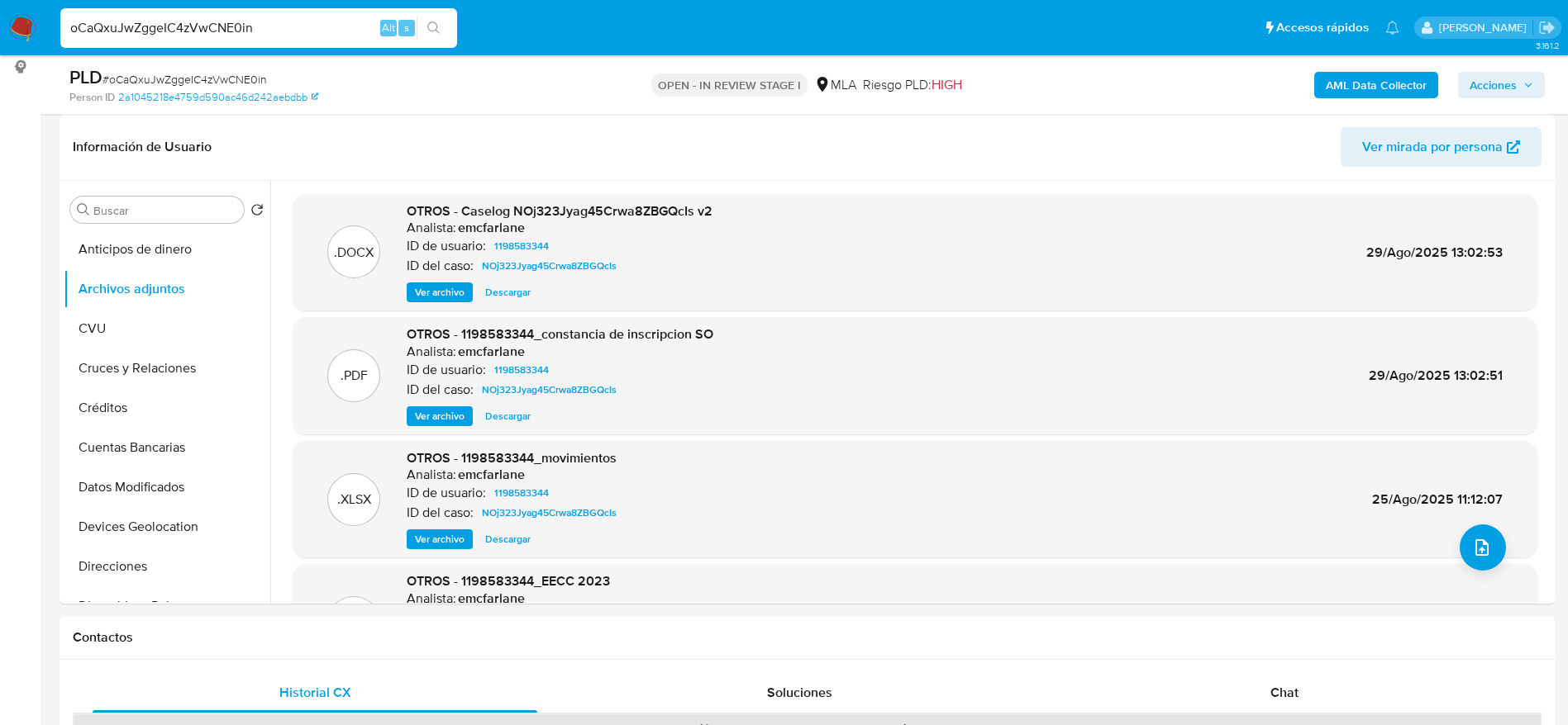
scroll to position [248, 0]
click at [295, 42] on div "oCaQxuJwZggeIC4zVwCNE0in Alt s" at bounding box center [259, 28] width 397 height 40
click at [280, 26] on input "oCaQxuJwZggeIC4zVwCNE0in" at bounding box center [259, 27] width 397 height 22
paste input "PLJ2AuZSftPk6GJmbsZkrxSm"
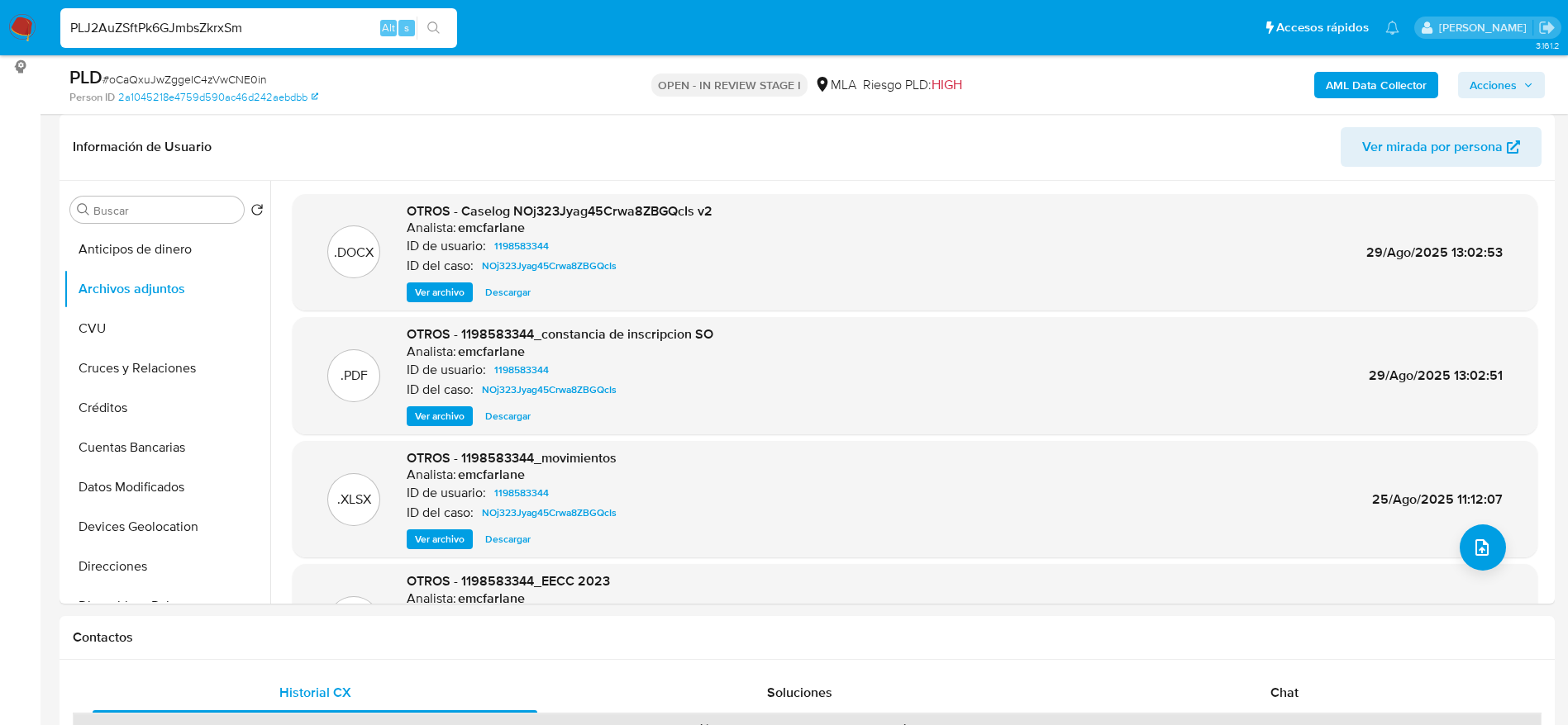
type input "PLJ2AuZSftPk6GJmbsZkrxSm"
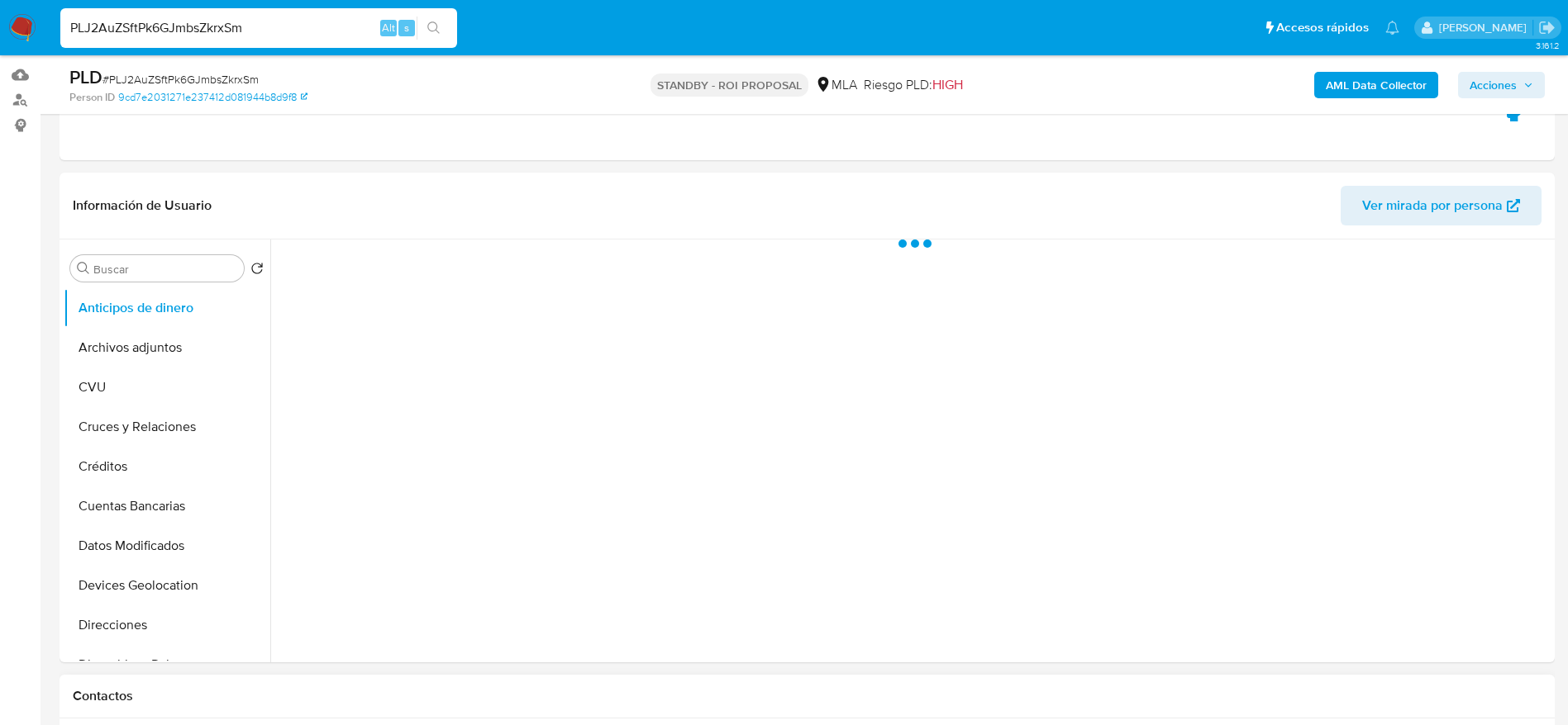
scroll to position [619, 0]
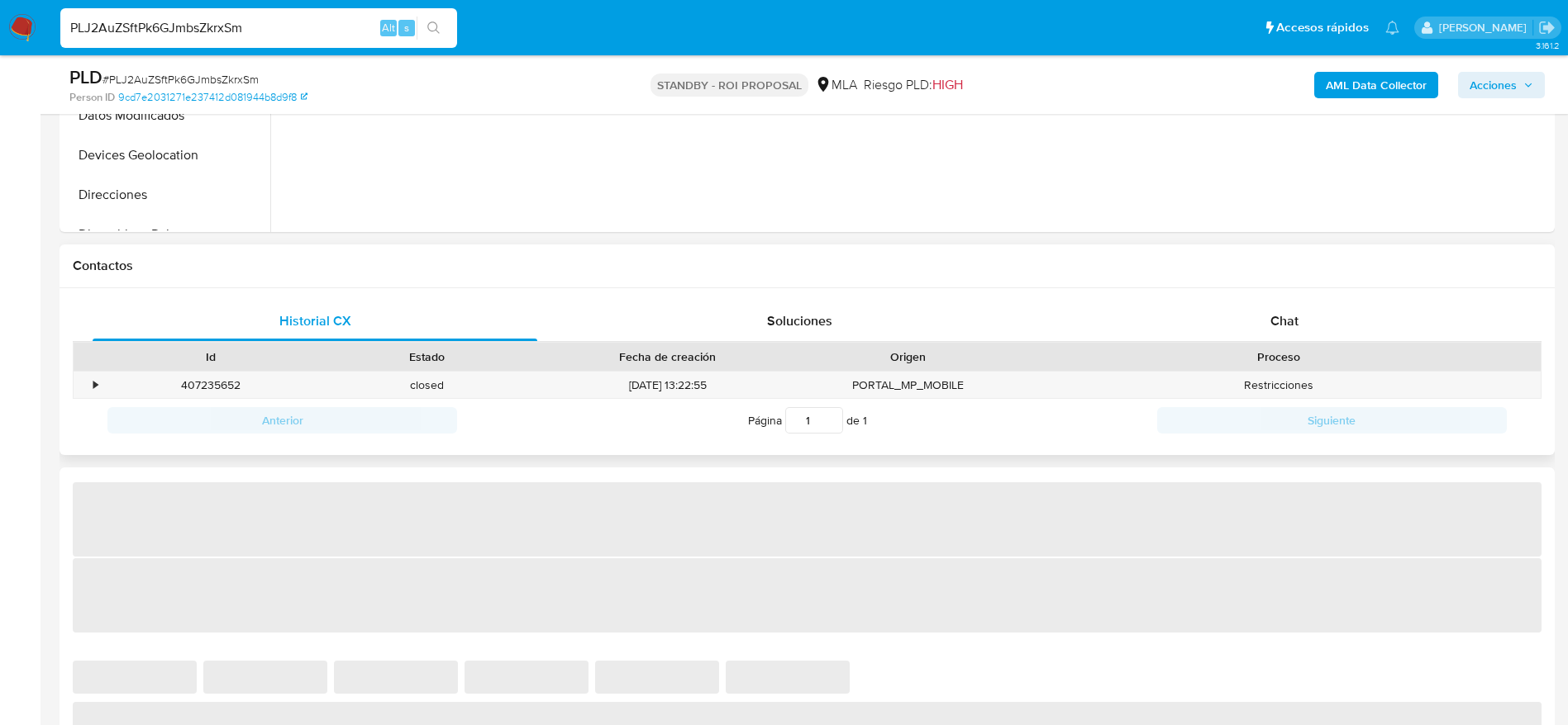
select select "10"
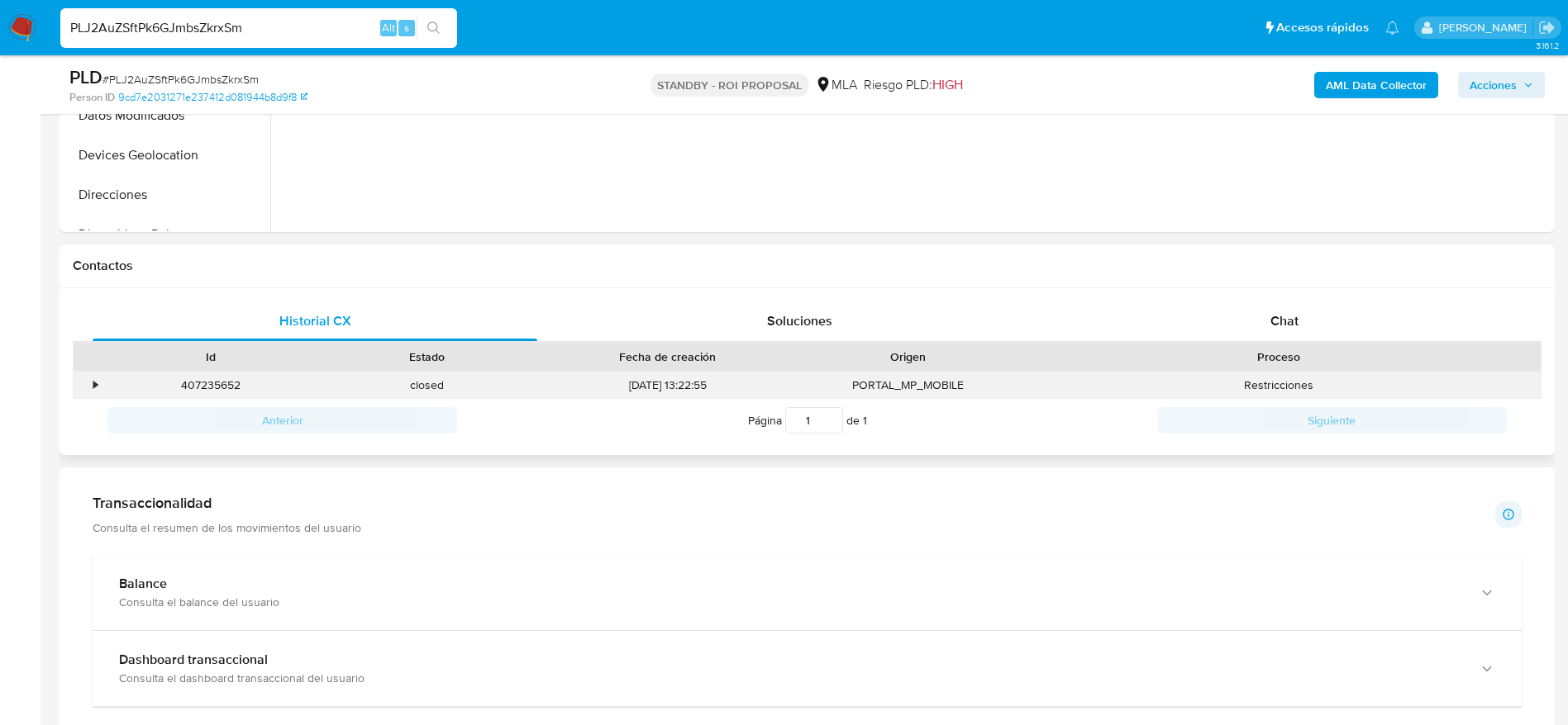
click at [219, 387] on div "407235652" at bounding box center [211, 385] width 216 height 27
copy div "407235652"
click at [189, 76] on span "# PLJ2AuZSftPk6GJmbsZkrxSm" at bounding box center [180, 79] width 156 height 17
click at [189, 75] on span "# PLJ2AuZSftPk6GJmbsZkrxSm" at bounding box center [180, 79] width 156 height 17
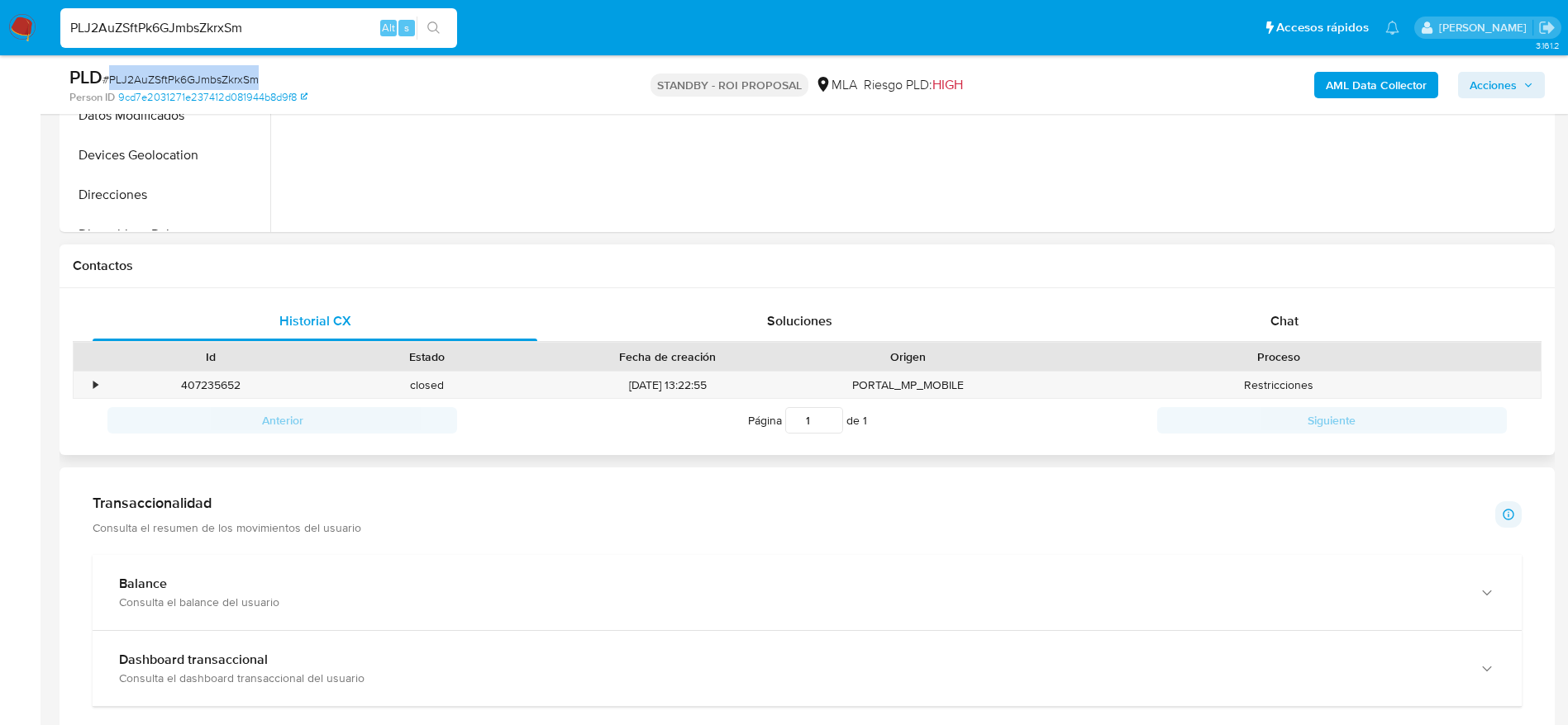
copy span "PLJ2AuZSftPk6GJmbsZkrxSm"
click at [281, 32] on input "PLJ2AuZSftPk6GJmbsZkrxSm" at bounding box center [259, 27] width 397 height 22
click at [281, 30] on input "PLJ2AuZSftPk6GJmbsZkrxSm" at bounding box center [259, 27] width 397 height 22
paste input "GtUGgSSWY2lrjYebFFffBehT"
type input "GtUGgSSWY2lrjYebFFffBehT"
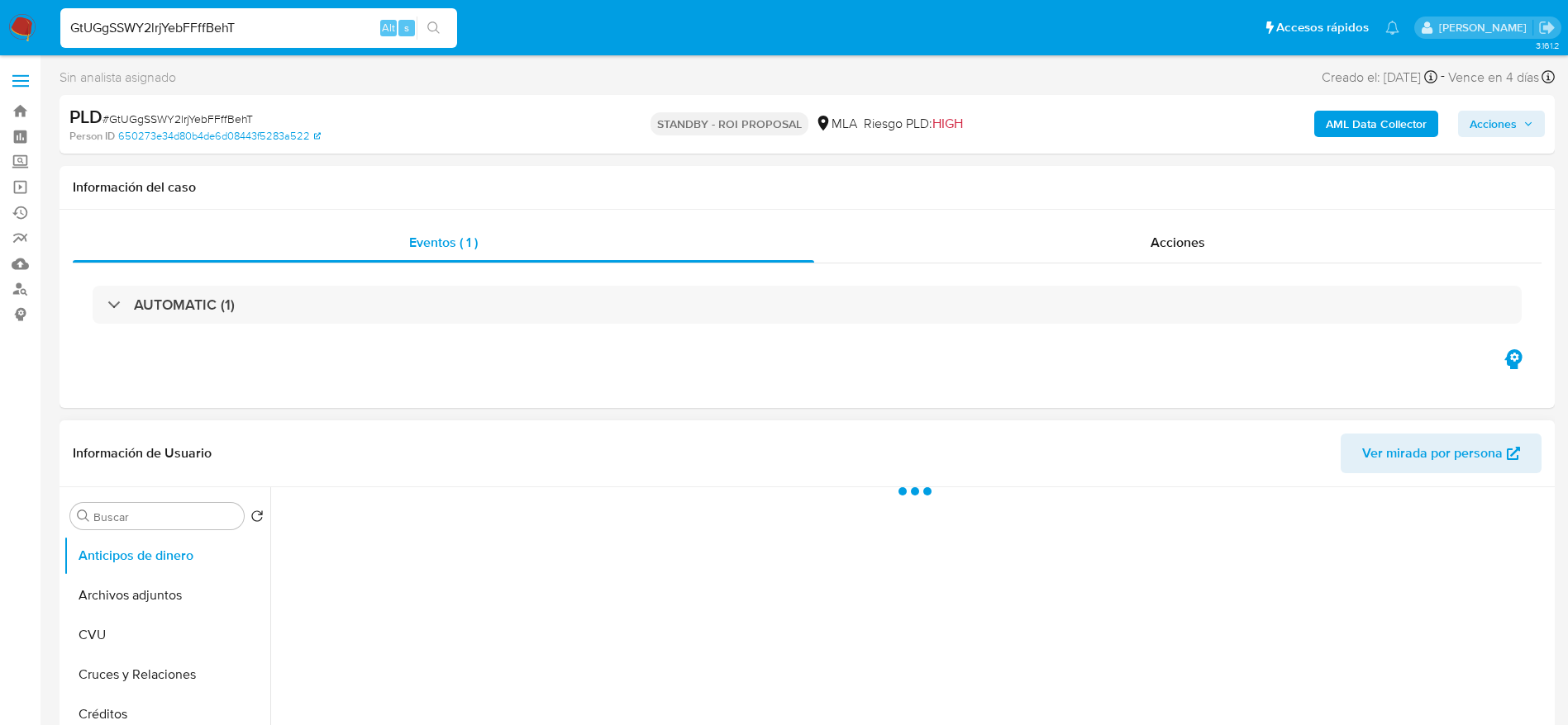
select select "10"
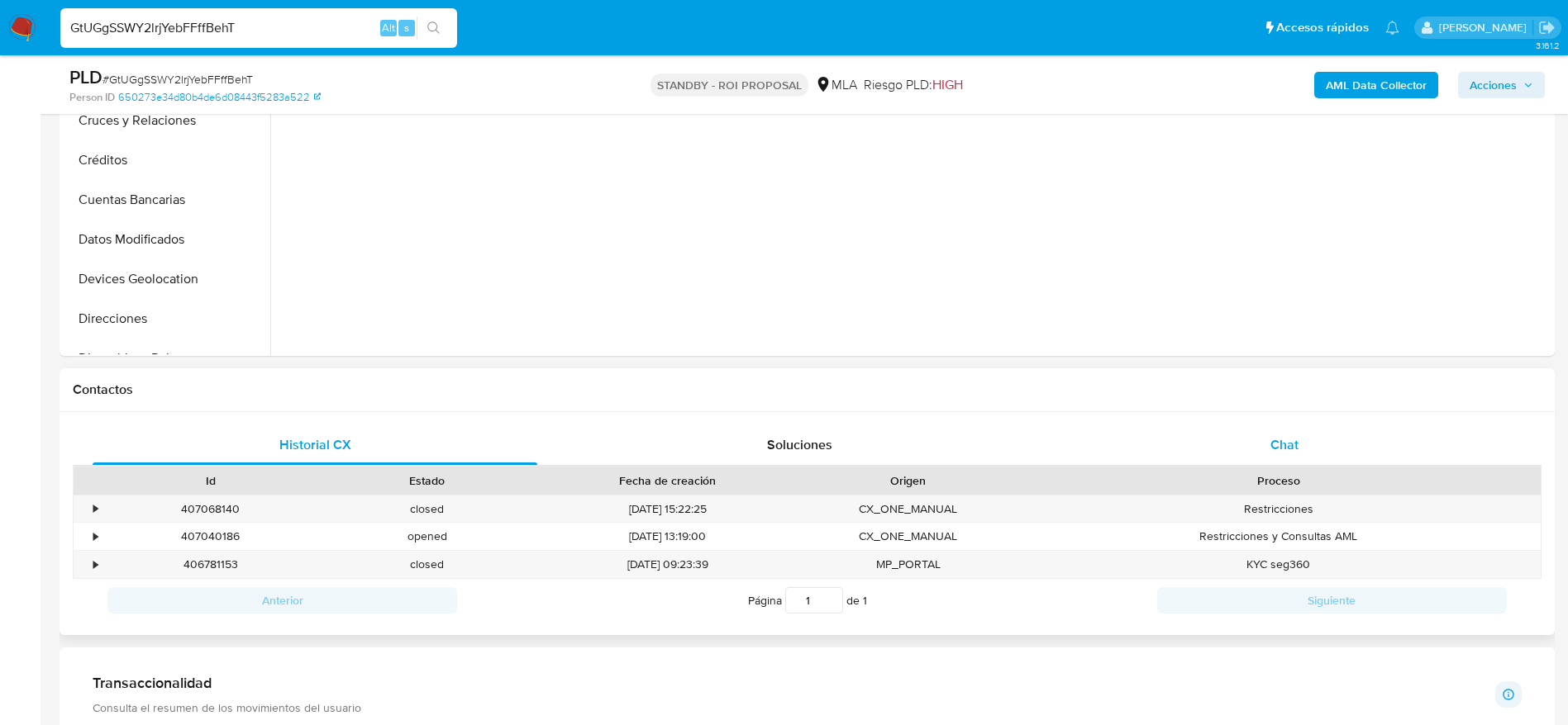
click at [1313, 445] on div "Chat" at bounding box center [1284, 446] width 445 height 40
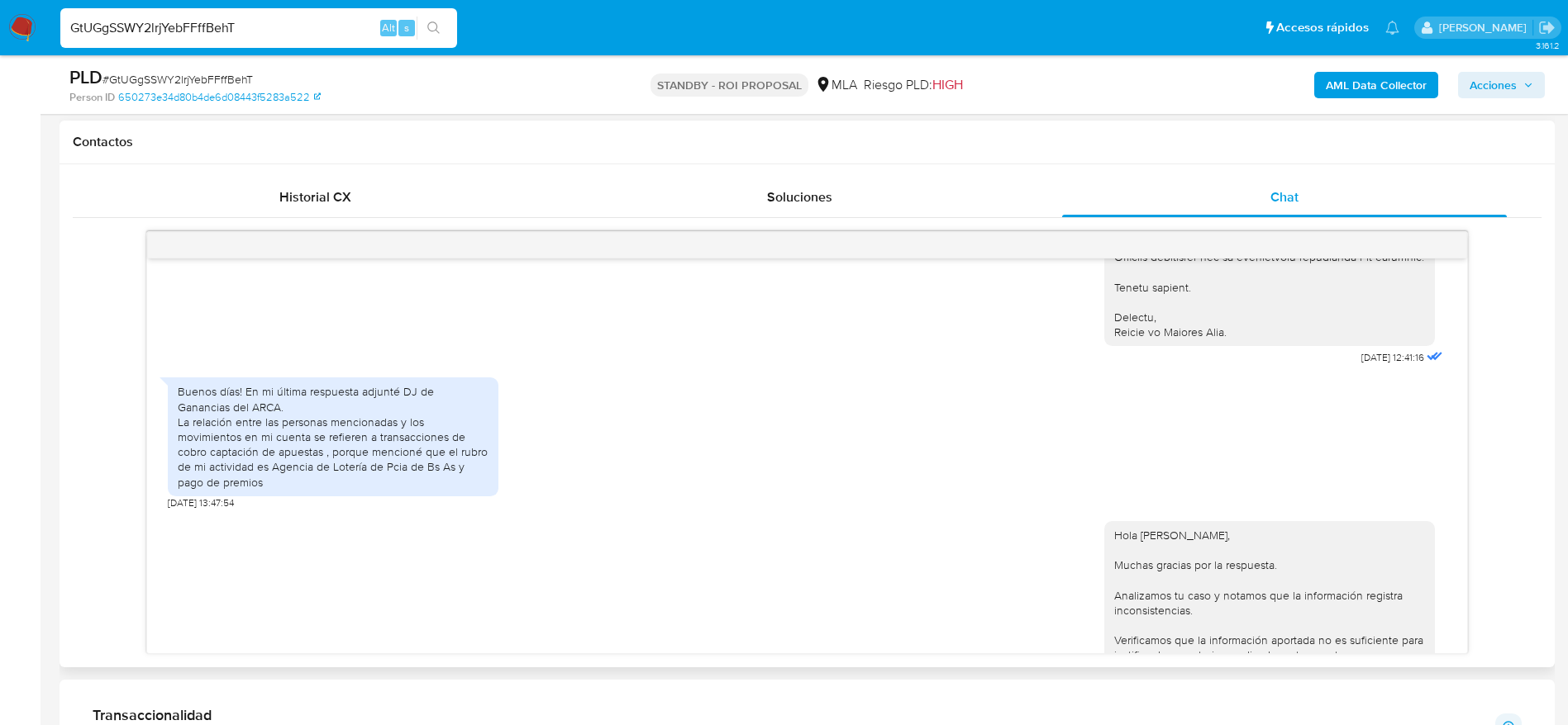
scroll to position [2815, 0]
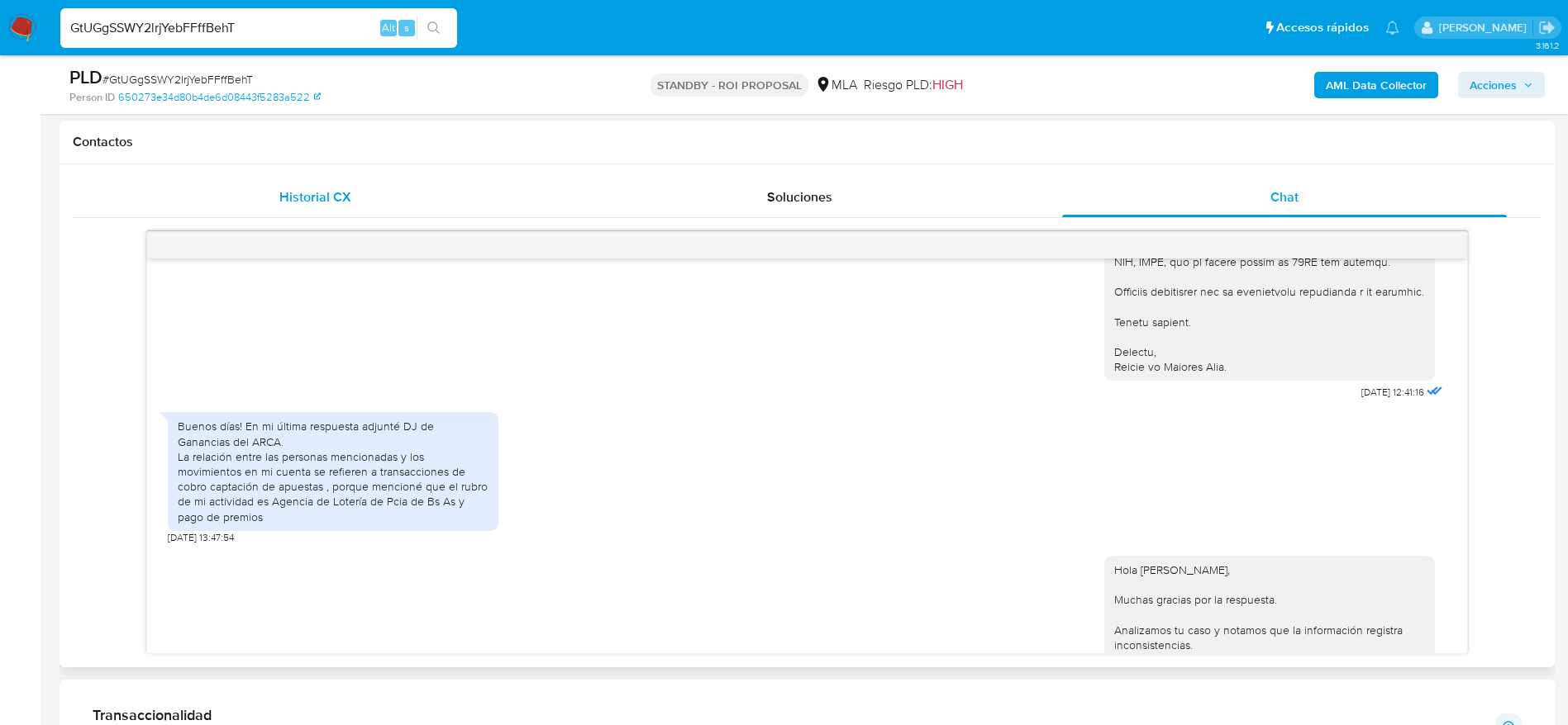
click at [272, 209] on div "Historial CX" at bounding box center [315, 197] width 445 height 40
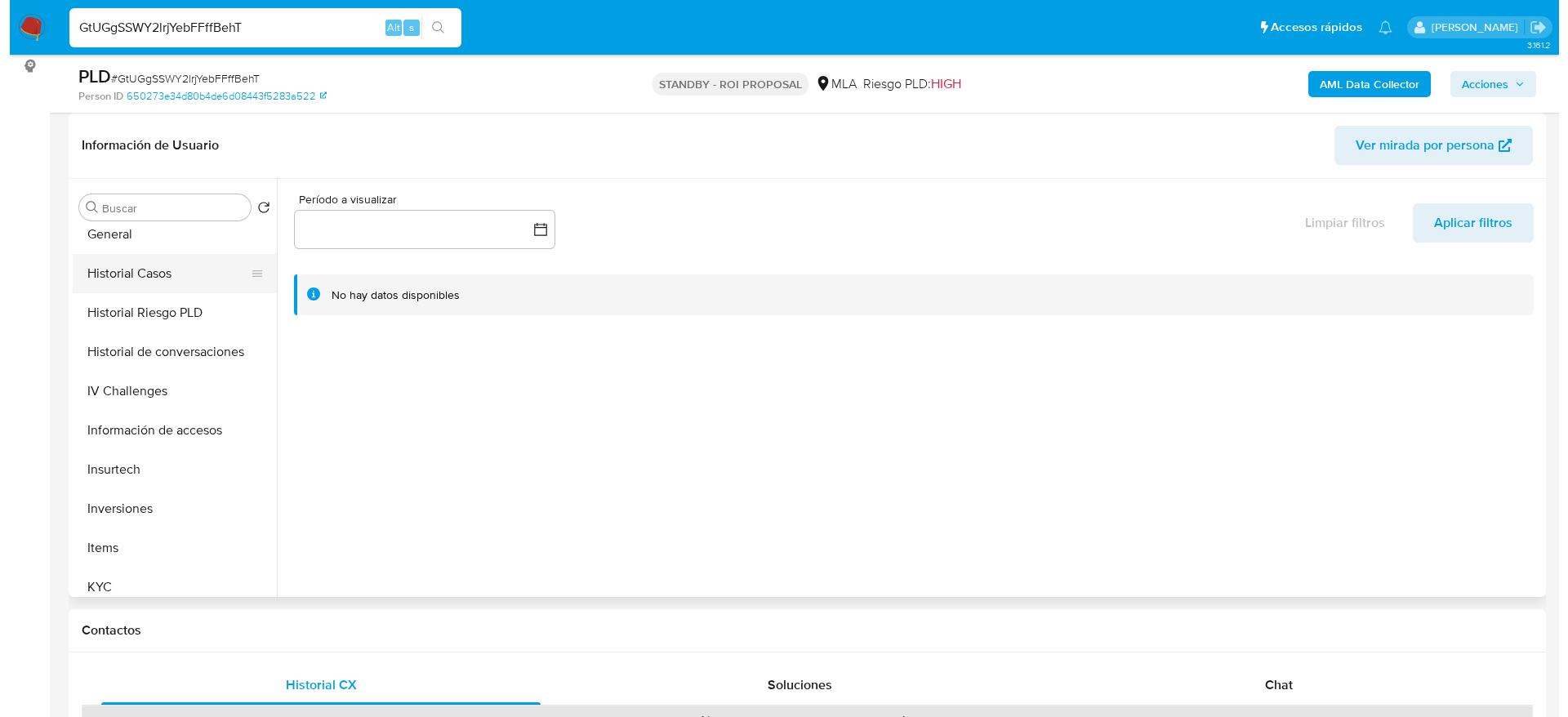
scroll to position [490, 0]
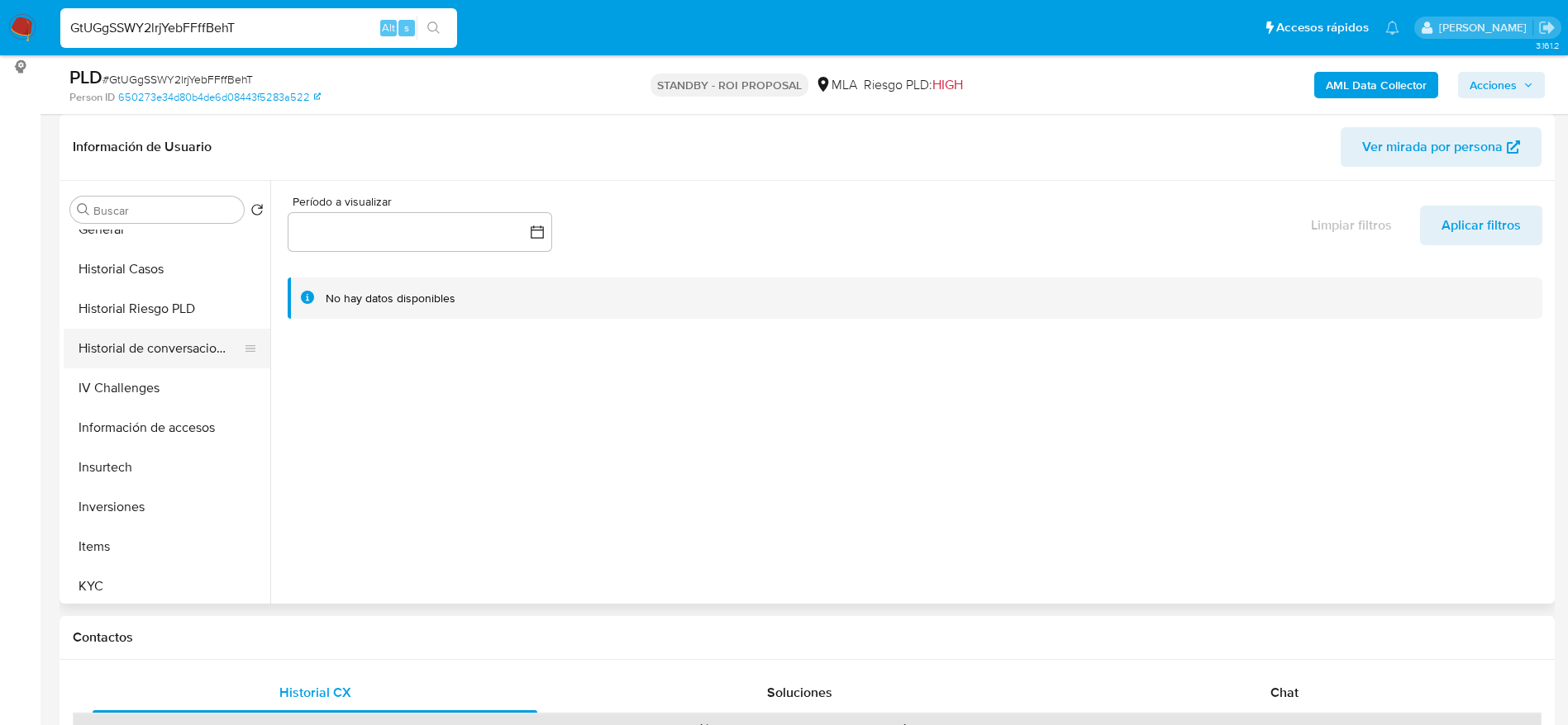
click at [174, 359] on button "Historial de conversaciones" at bounding box center [160, 348] width 194 height 40
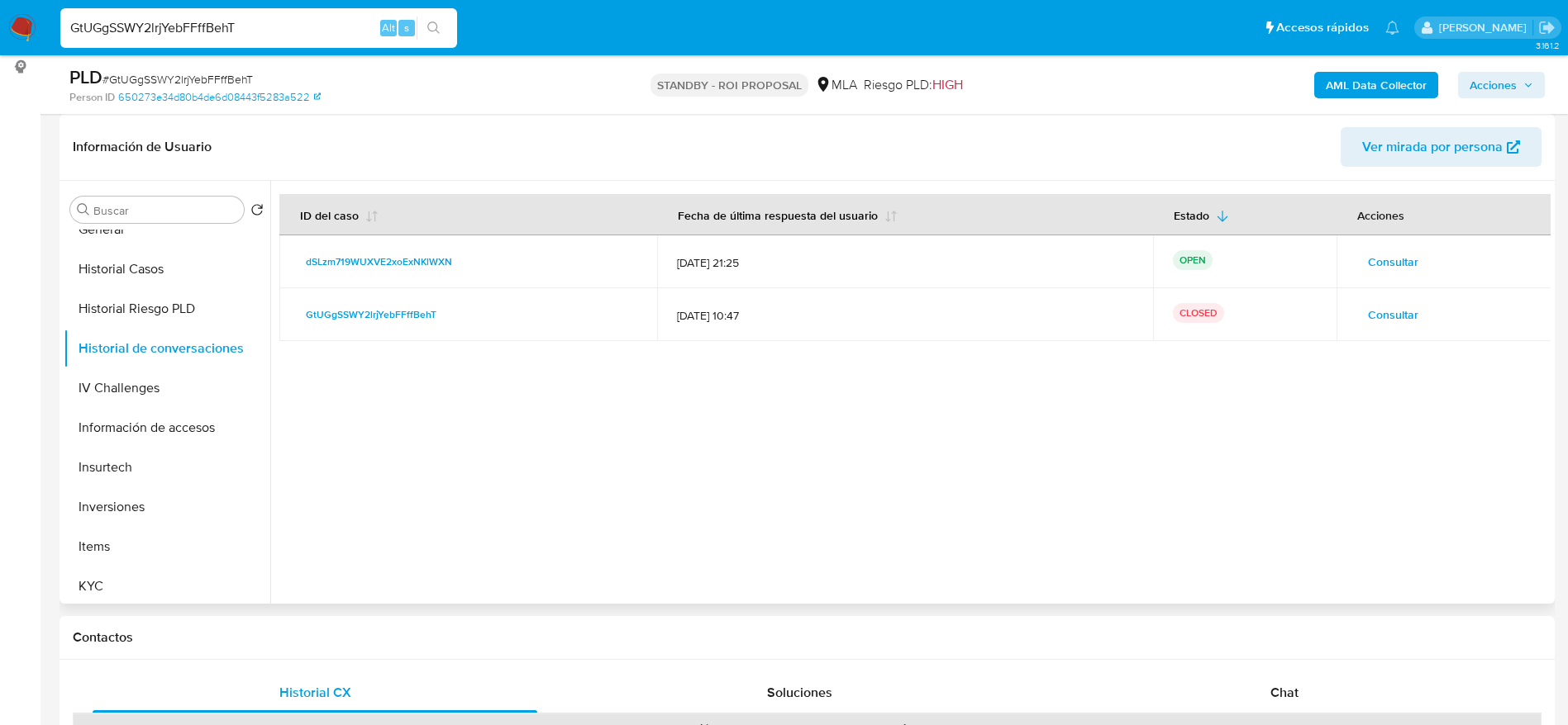
click at [1368, 268] on span "Consultar" at bounding box center [1392, 261] width 50 height 24
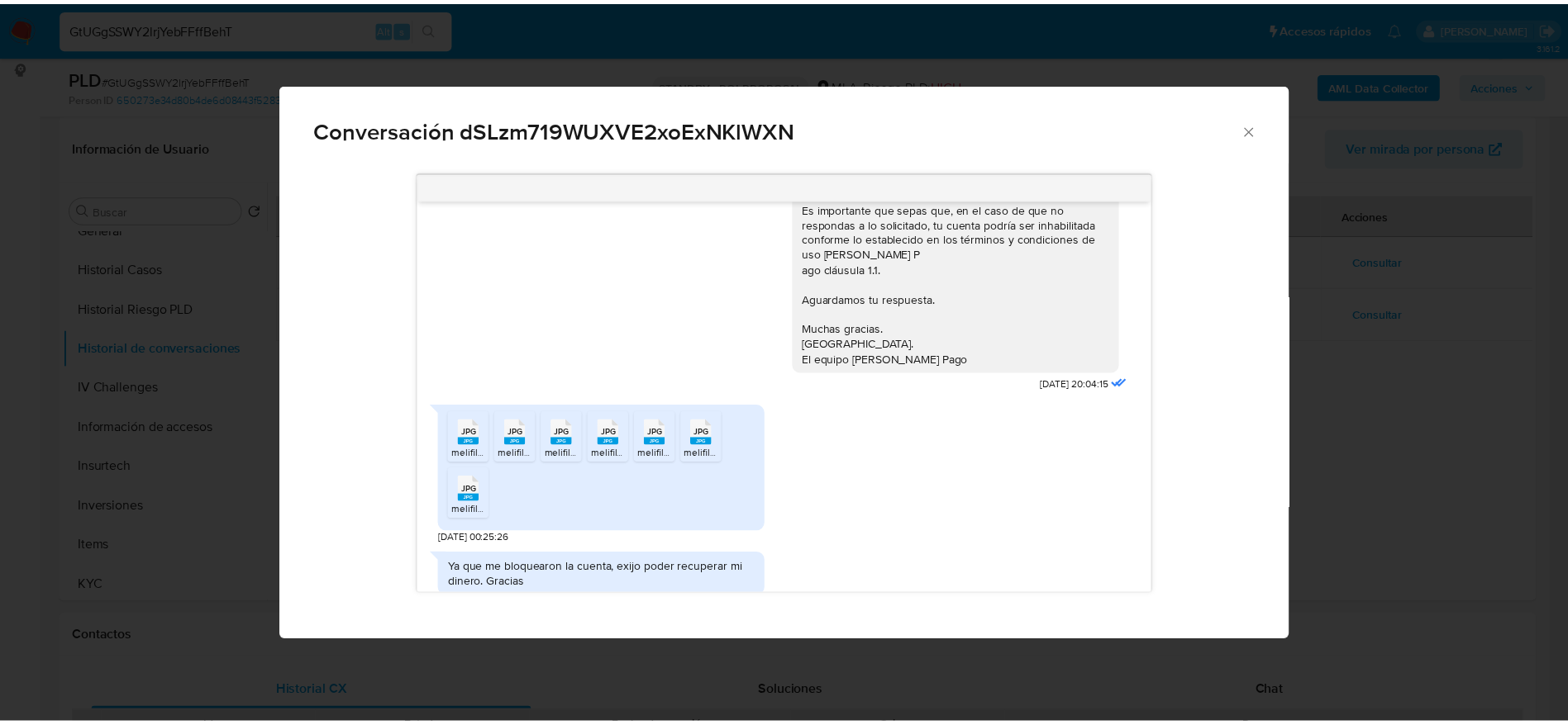
scroll to position [143, 0]
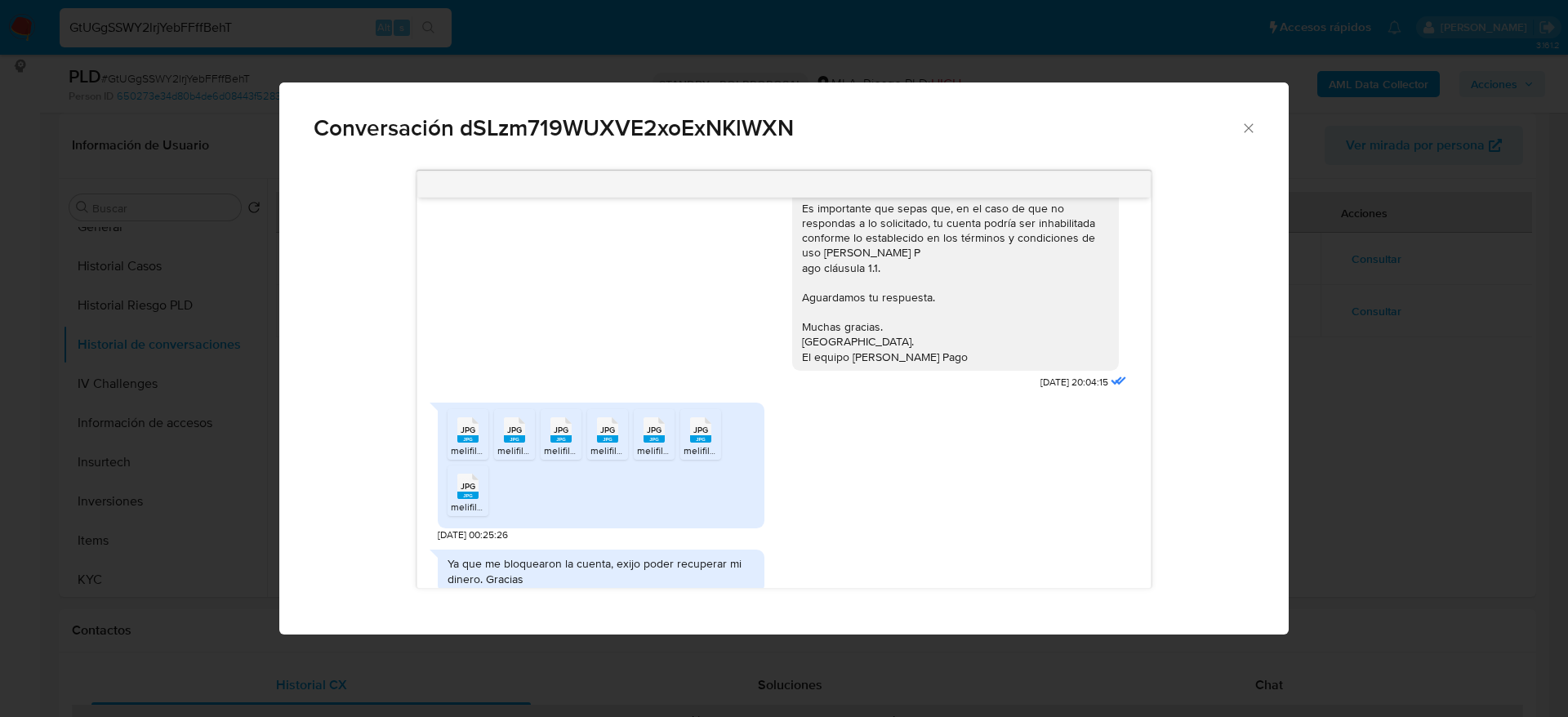
click at [1249, 129] on icon "Cerrar" at bounding box center [1249, 129] width 17 height 17
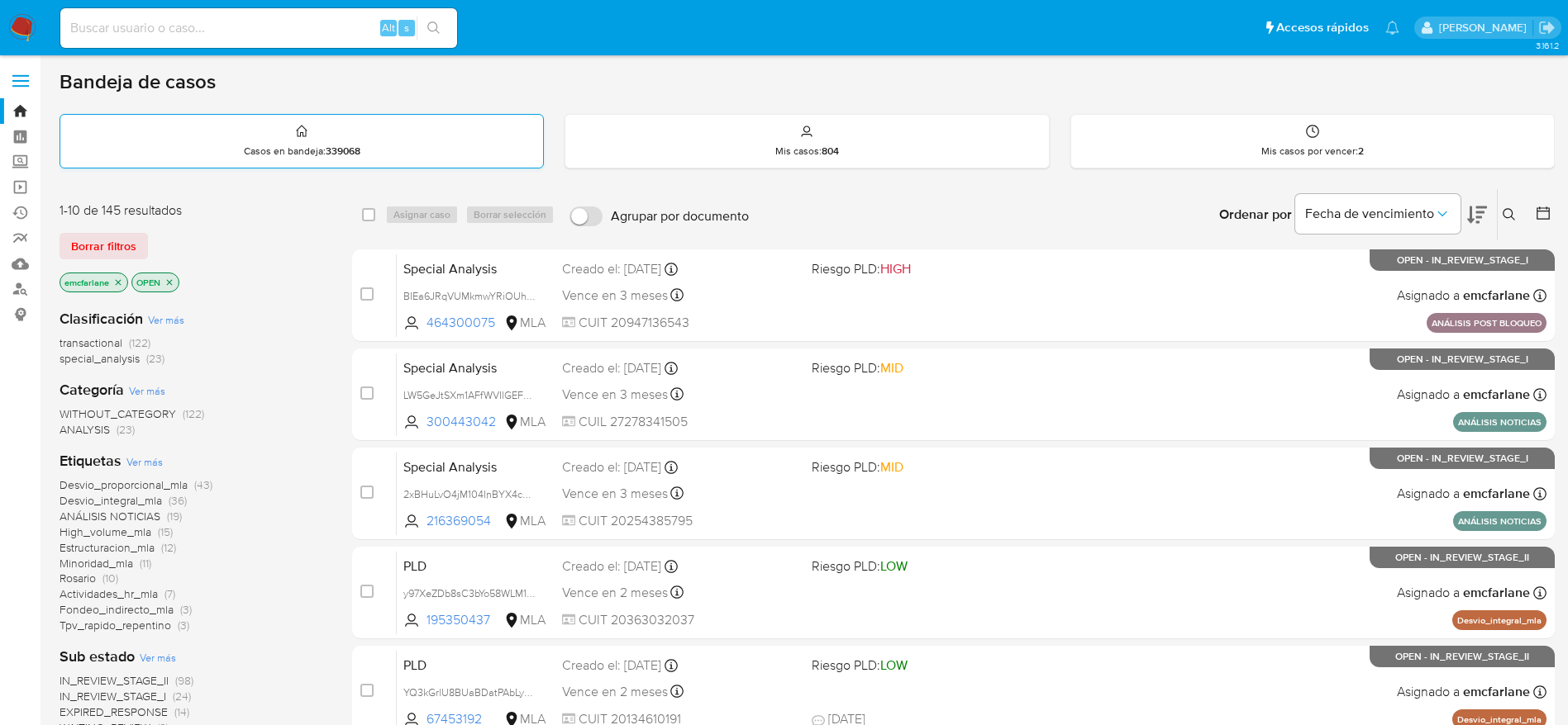
drag, startPoint x: 83, startPoint y: 242, endPoint x: 528, endPoint y: 135, distance: 457.7
click at [83, 242] on span "Borrar filtros" at bounding box center [103, 246] width 65 height 24
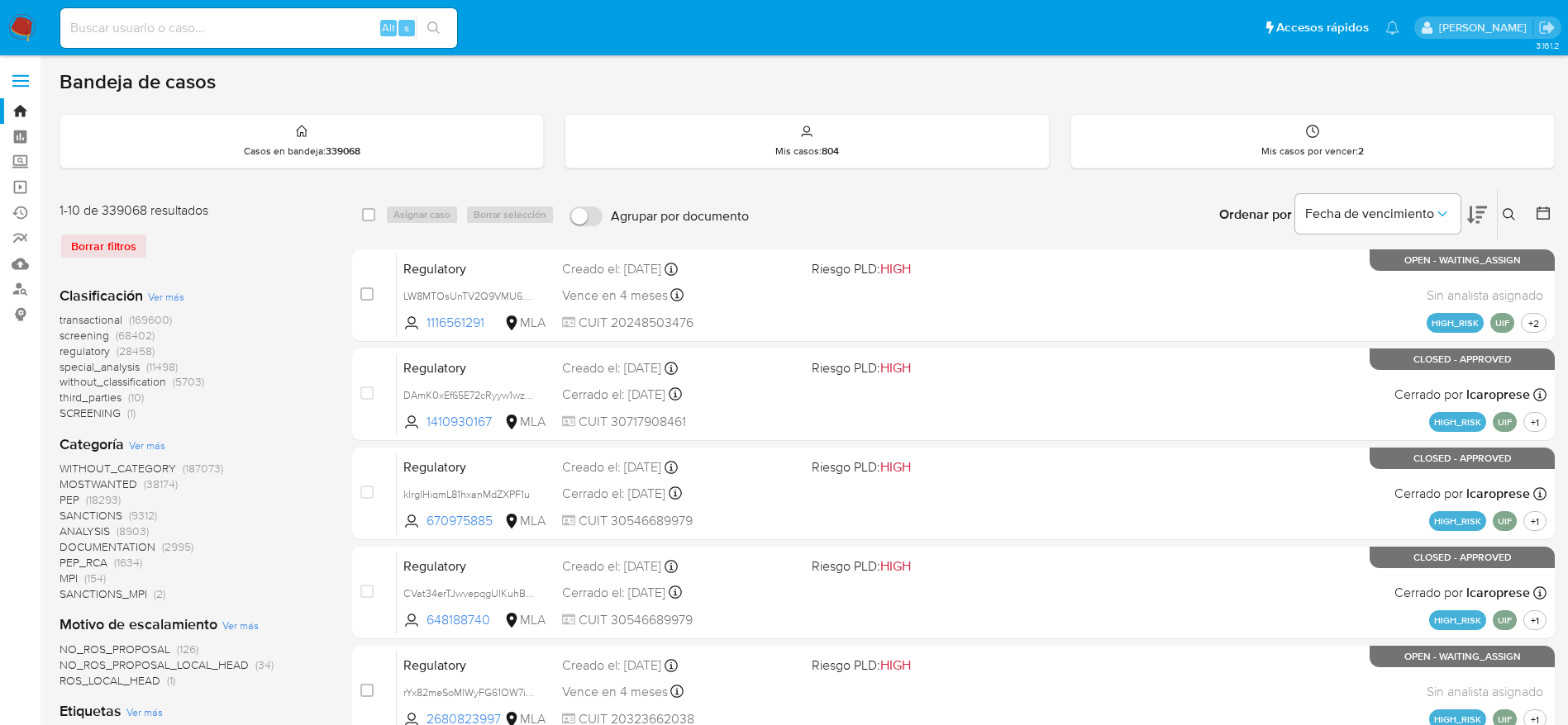
click at [1515, 215] on icon at bounding box center [1509, 215] width 13 height 13
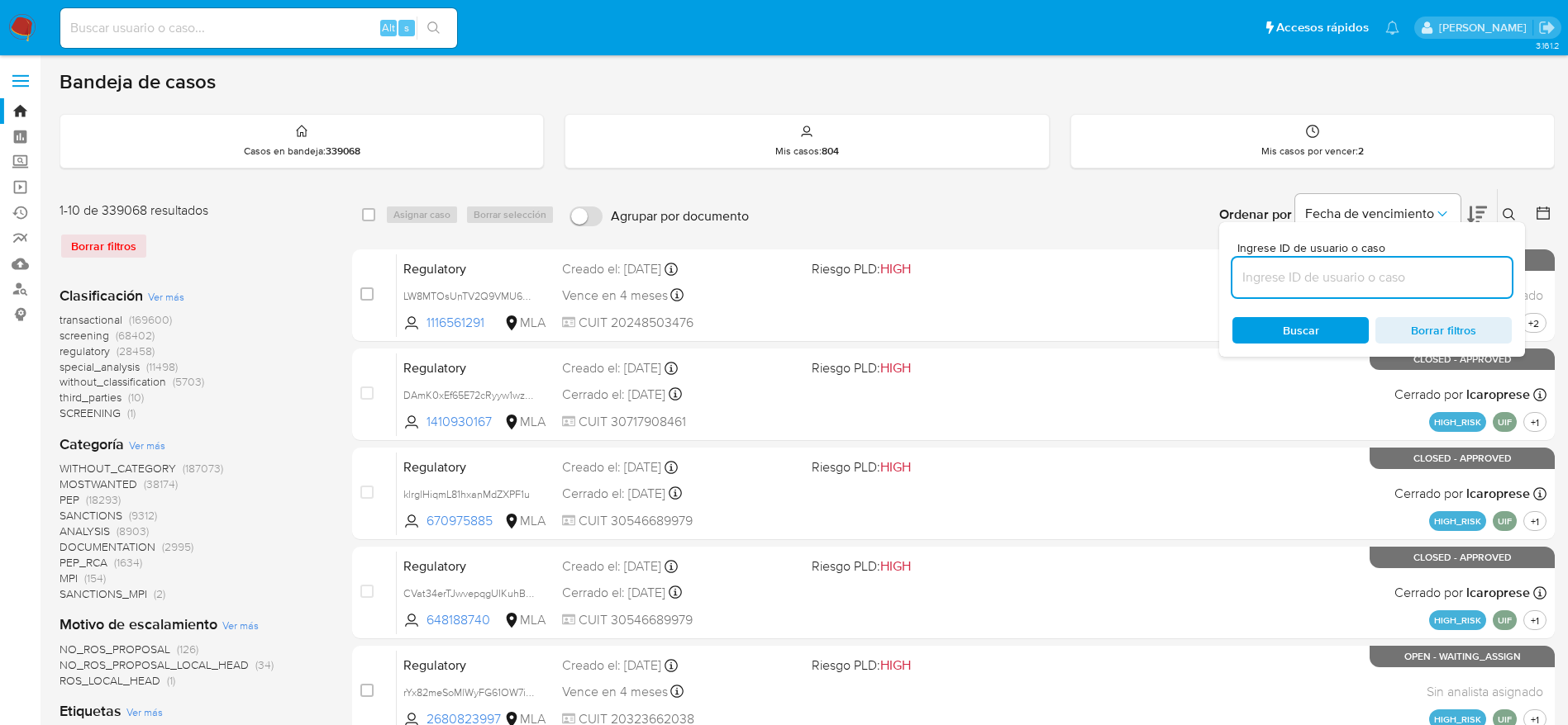
click at [1363, 278] on input at bounding box center [1372, 278] width 280 height 22
type input "9n20y6f2seL7aSKIqur9JKJG"
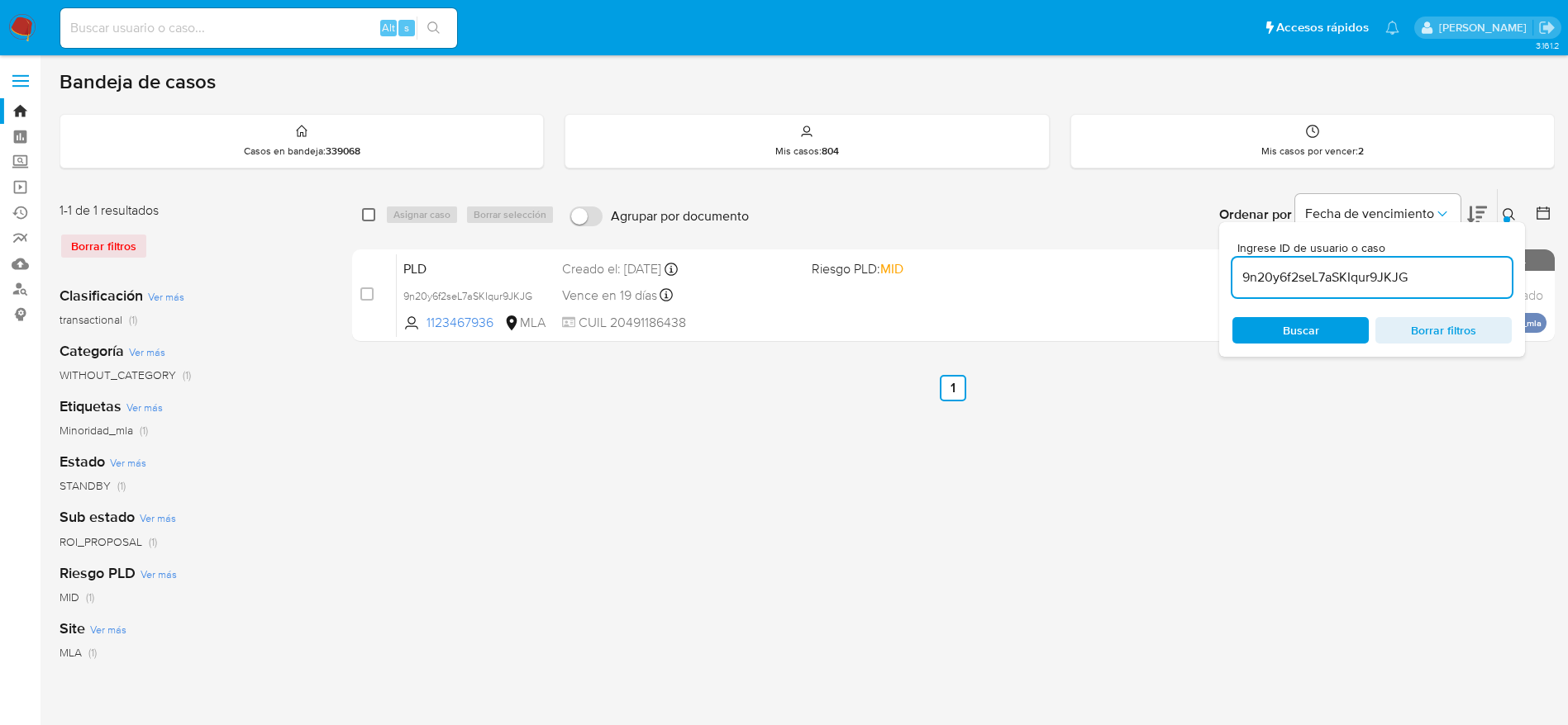
click at [366, 212] on input "checkbox" at bounding box center [368, 215] width 13 height 13
checkbox input "true"
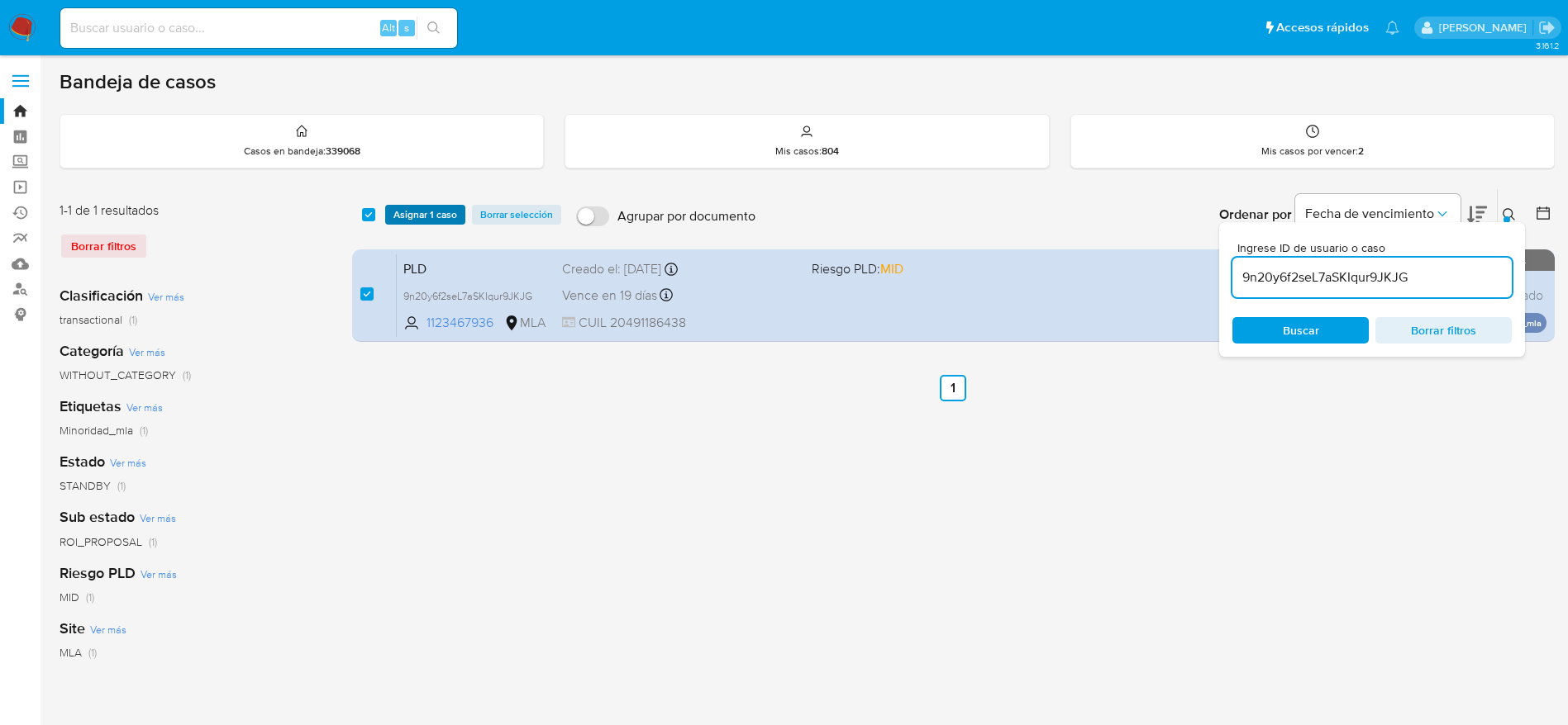
click at [423, 211] on span "Asignar 1 caso" at bounding box center [425, 215] width 63 height 17
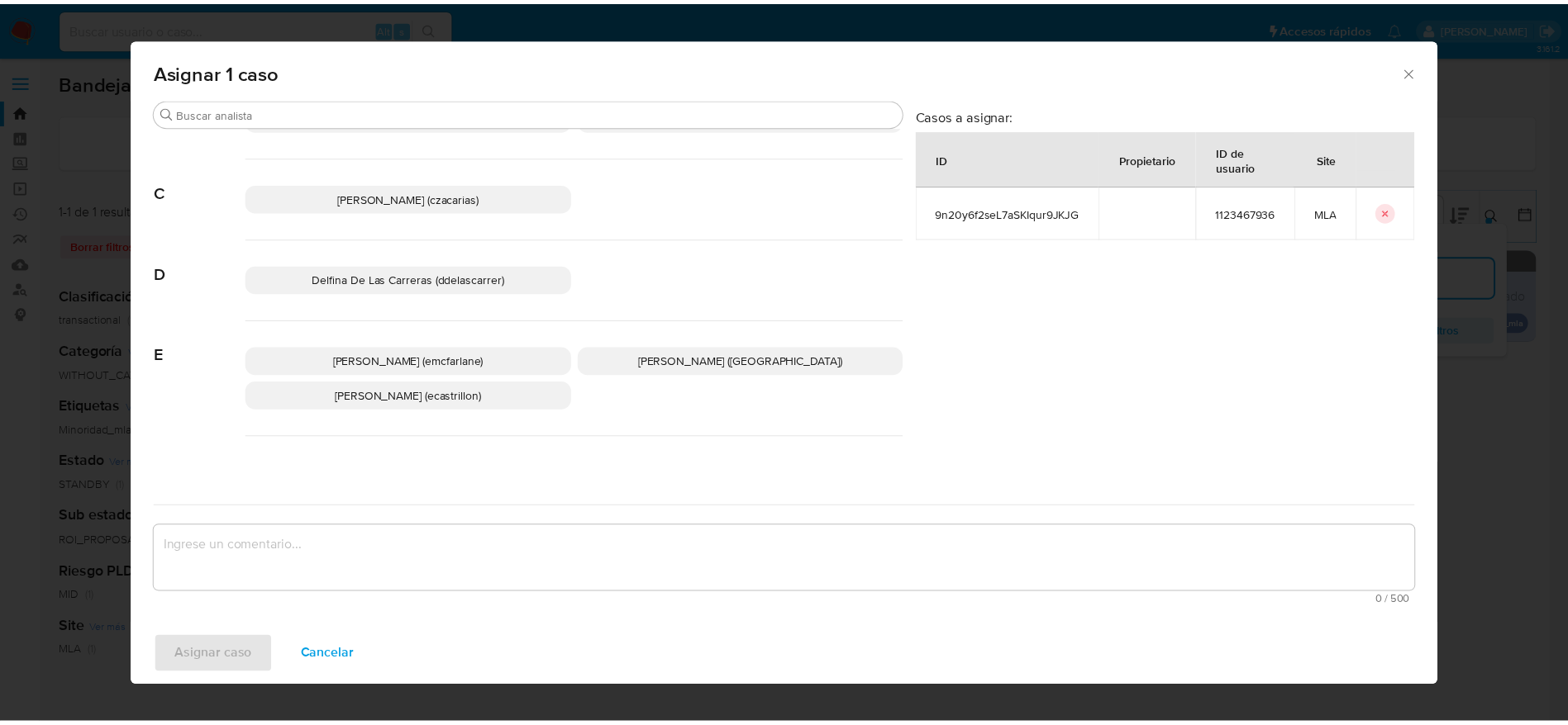
scroll to position [124, 0]
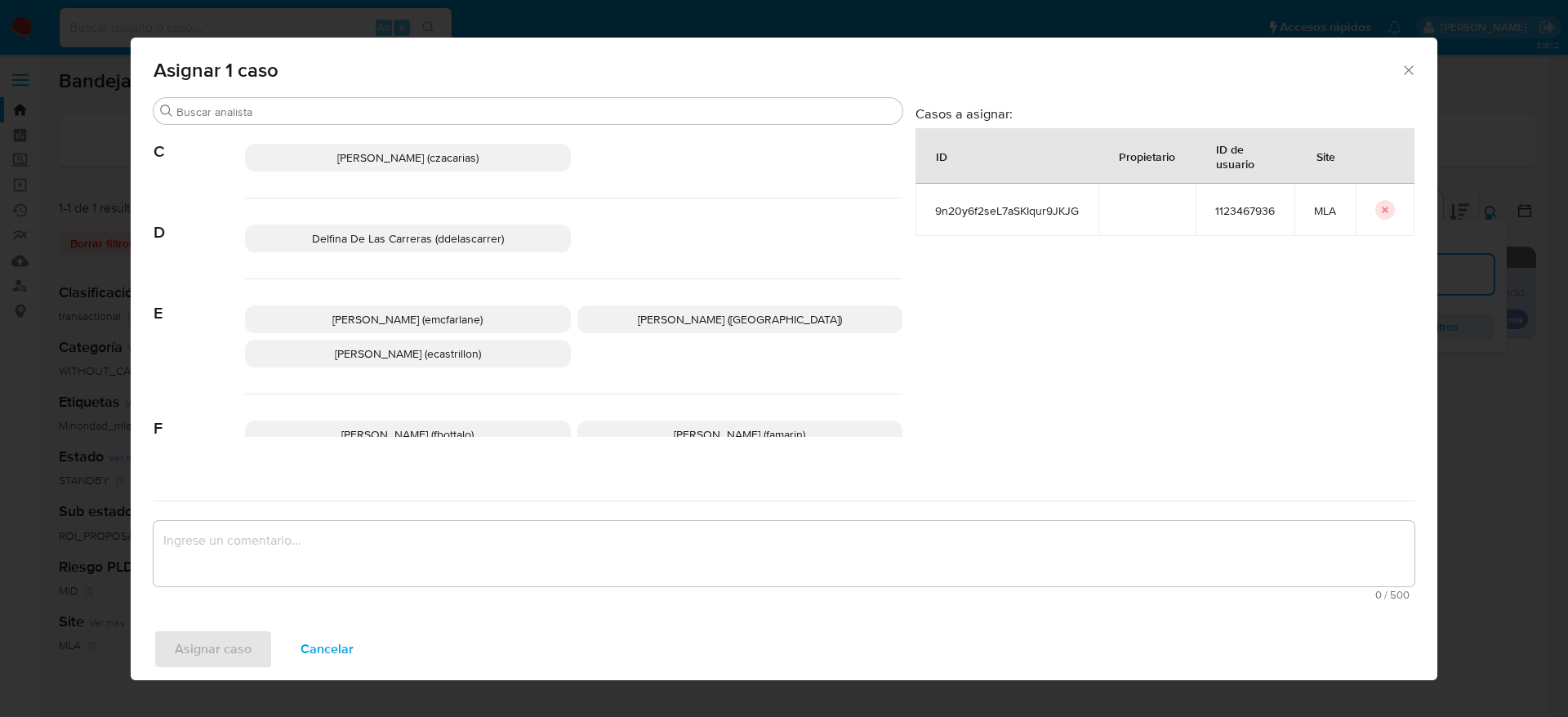
click at [463, 320] on span "Elaine Mc Farlane (emcfarlane)" at bounding box center [407, 319] width 150 height 17
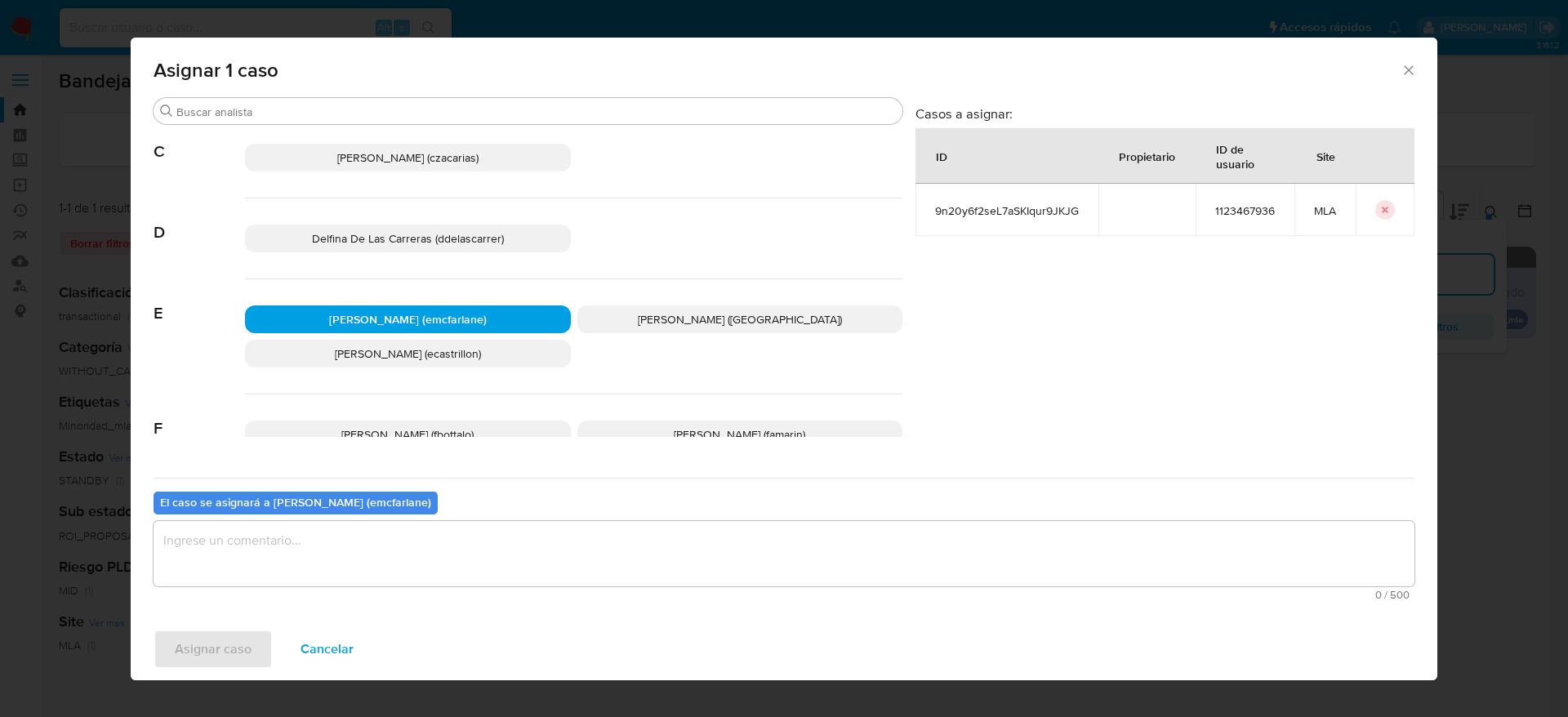
click at [347, 552] on textarea "assign-modal" at bounding box center [784, 554] width 1261 height 65
click at [252, 640] on button "Asignar caso" at bounding box center [214, 650] width 119 height 39
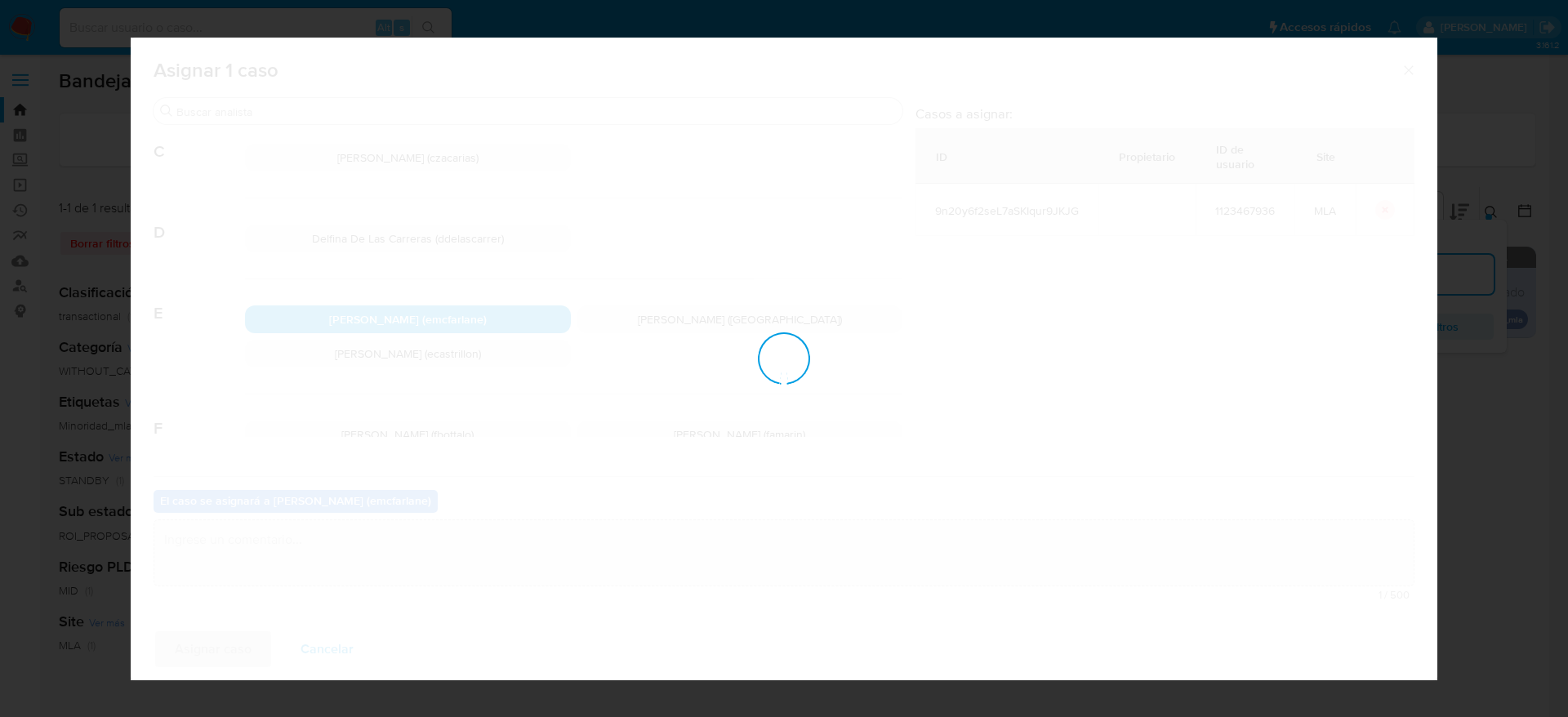
checkbox input "false"
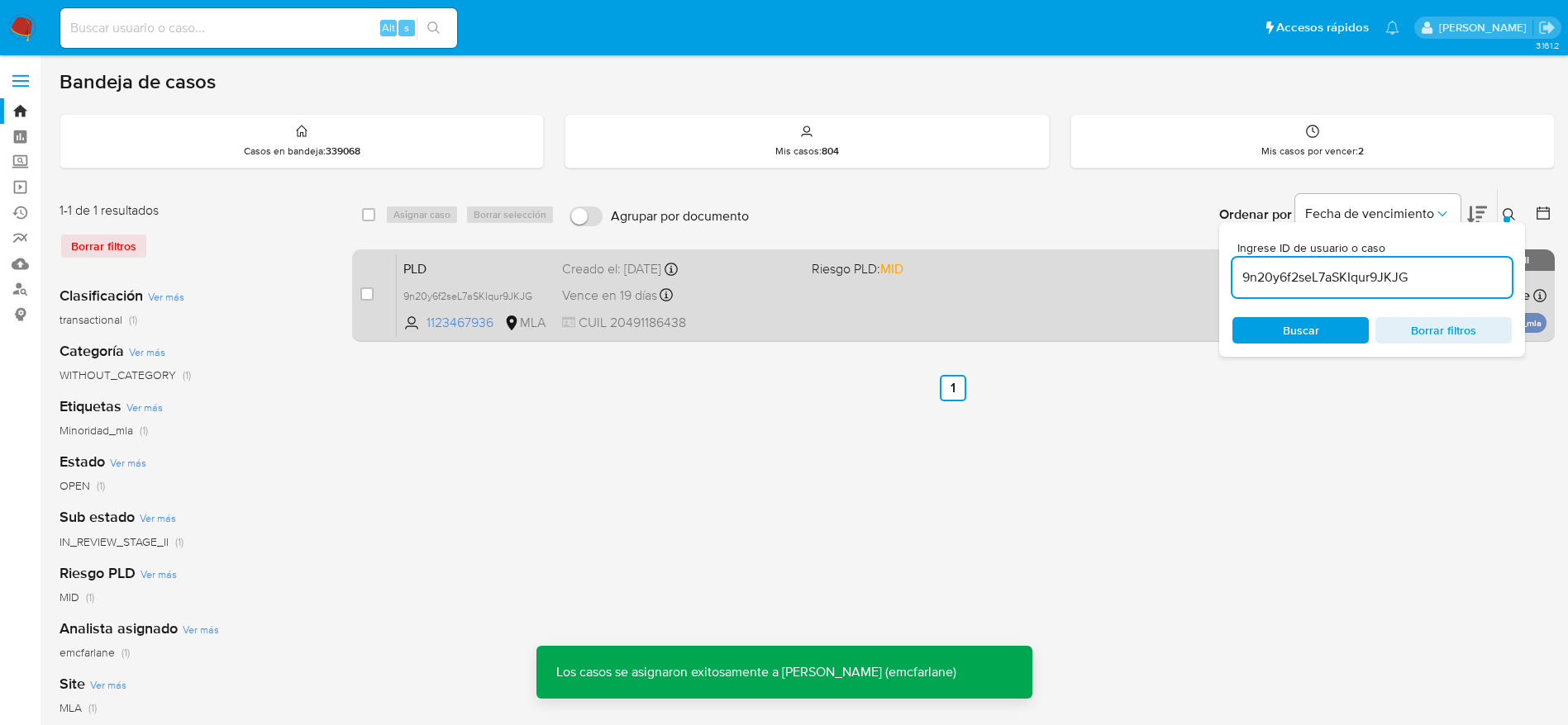
click at [799, 315] on div "PLD 9n20y6f2seL7aSKIqur9JKJG 1123467936 MLA Riesgo PLD: MID Creado el: 12/08/20…" at bounding box center [971, 295] width 1150 height 83
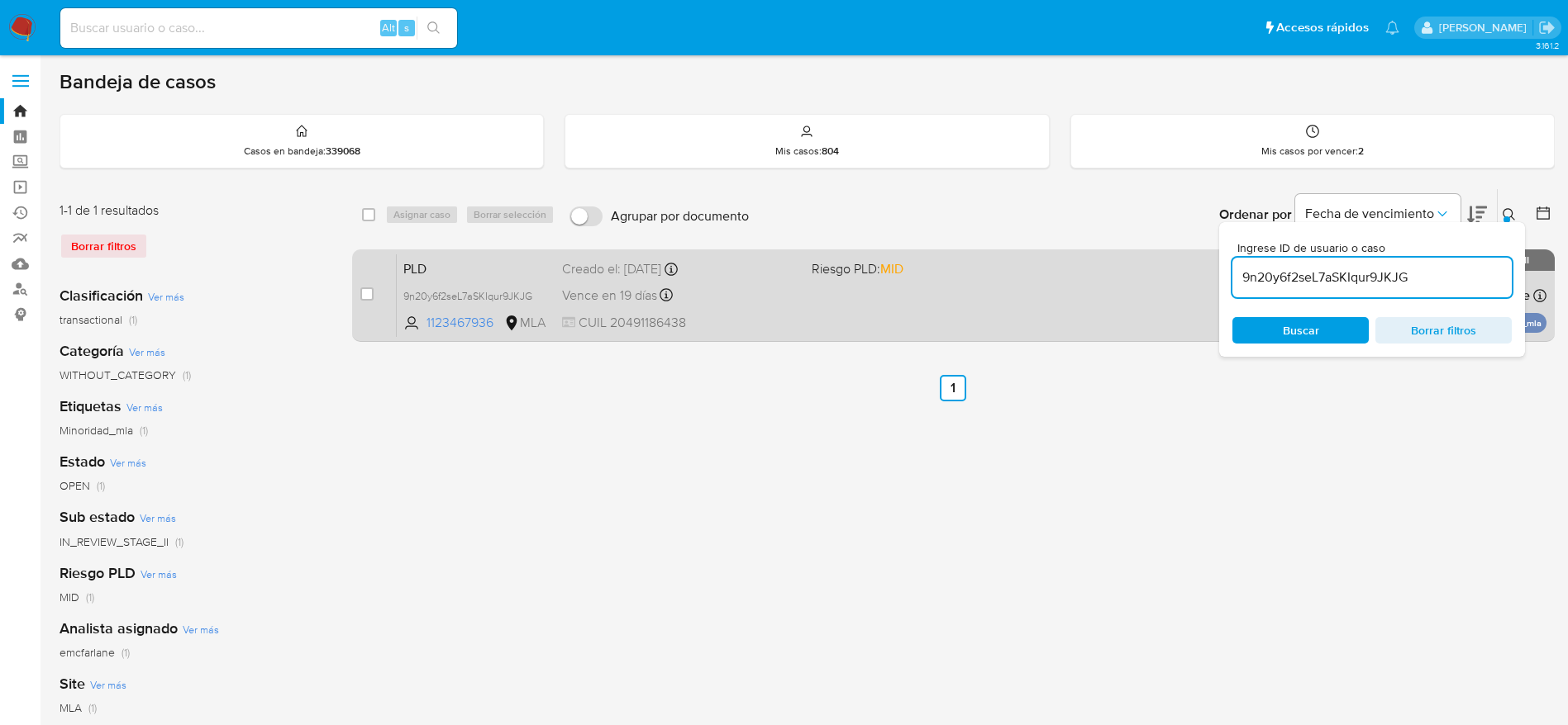
click at [744, 295] on div "Vence en 19 días Vence el 14/10/2025 12:20:16" at bounding box center [680, 295] width 236 height 23
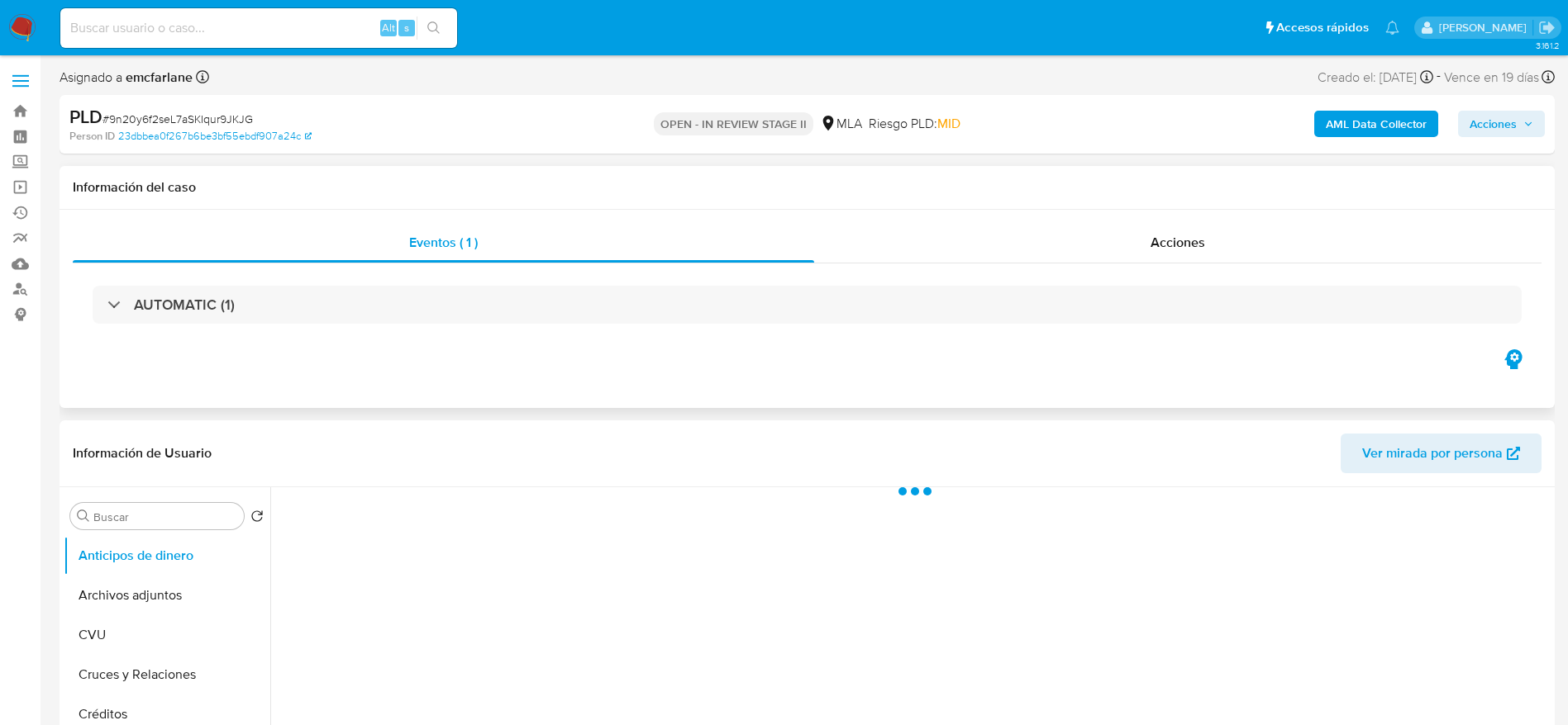
select select "10"
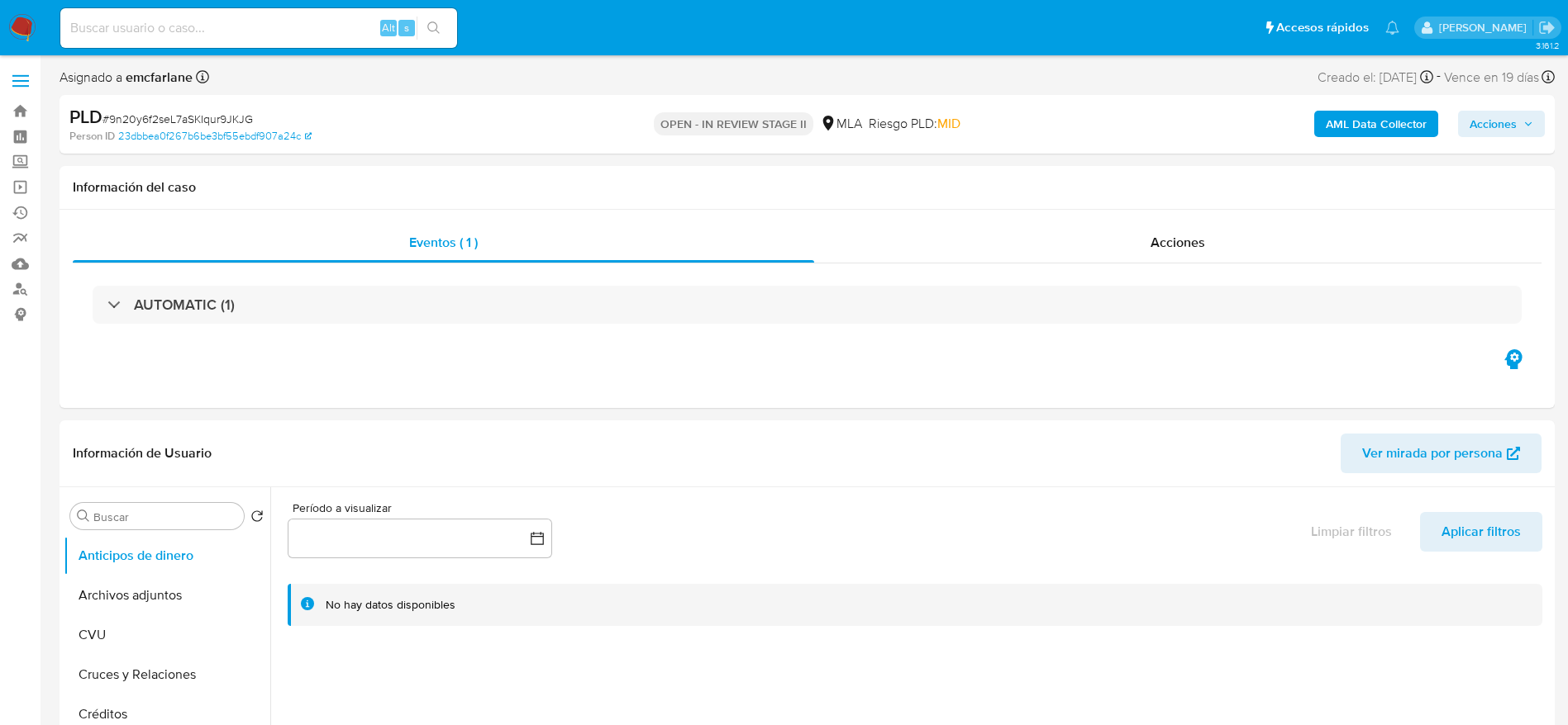
click at [1491, 106] on div "AML Data Collector Acciones" at bounding box center [1301, 124] width 487 height 39
click at [1491, 121] on span "Acciones" at bounding box center [1493, 124] width 47 height 26
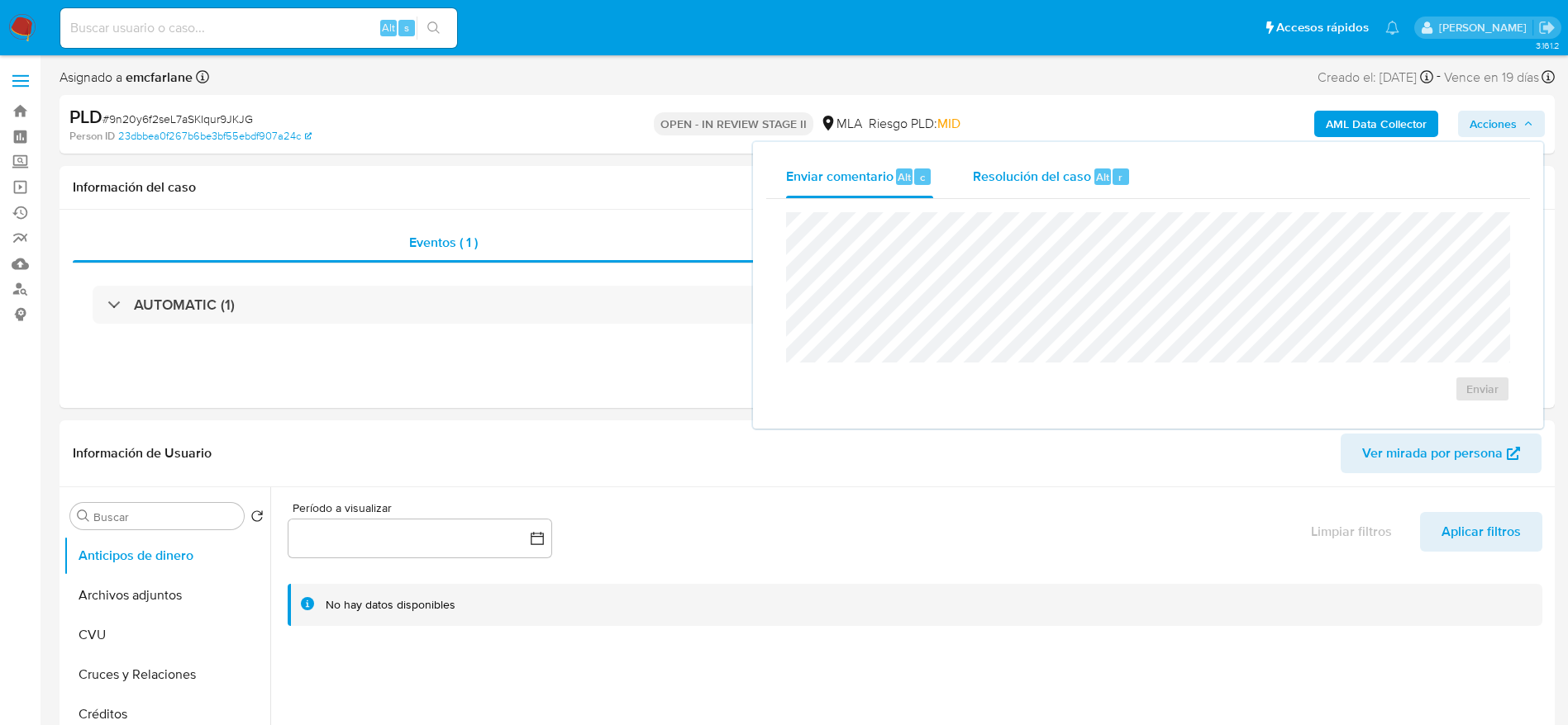
click at [1105, 182] on span "Alt" at bounding box center [1102, 177] width 13 height 16
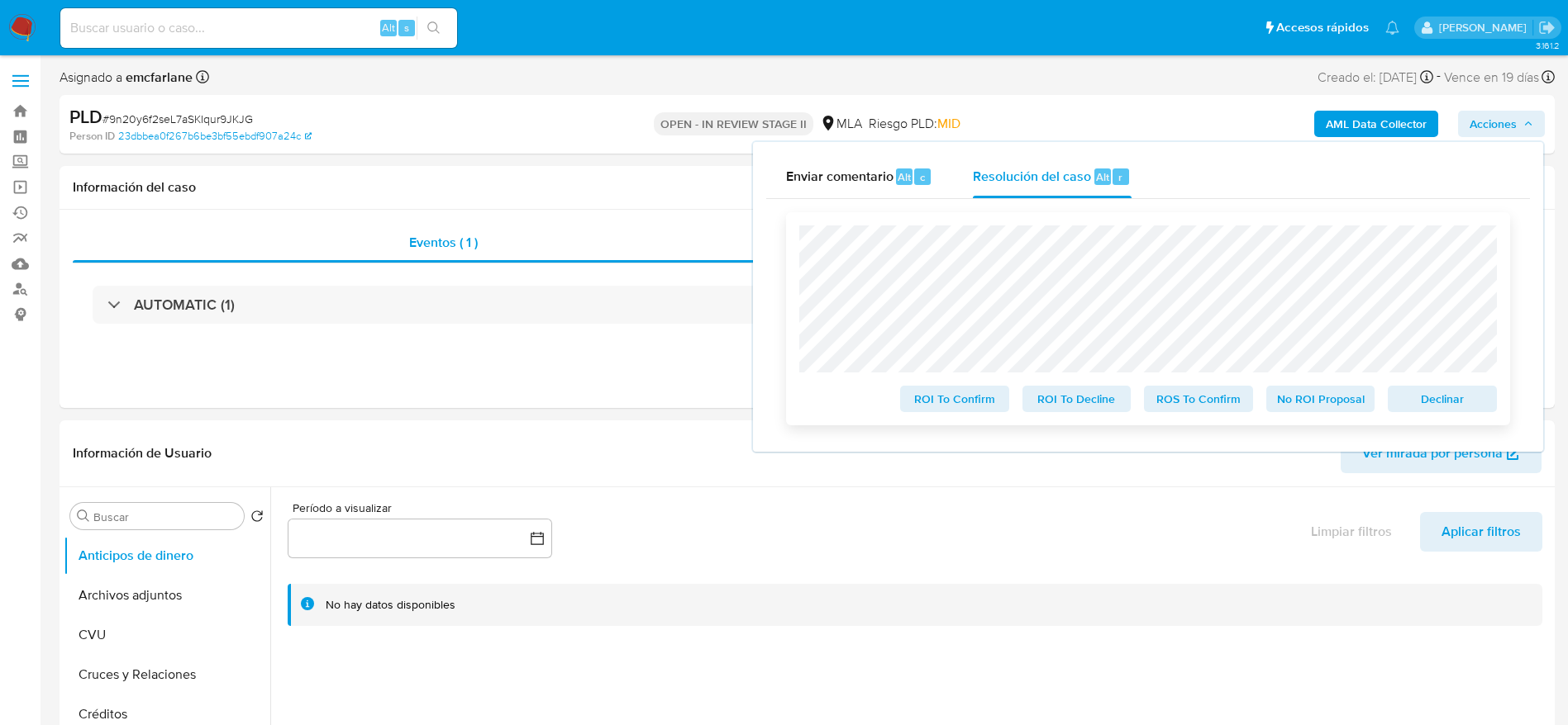
click at [1453, 405] on span "Declinar" at bounding box center [1441, 398] width 86 height 24
click at [1439, 396] on span "Declinar" at bounding box center [1441, 398] width 86 height 24
click at [1422, 396] on span "Declinar" at bounding box center [1441, 398] width 86 height 24
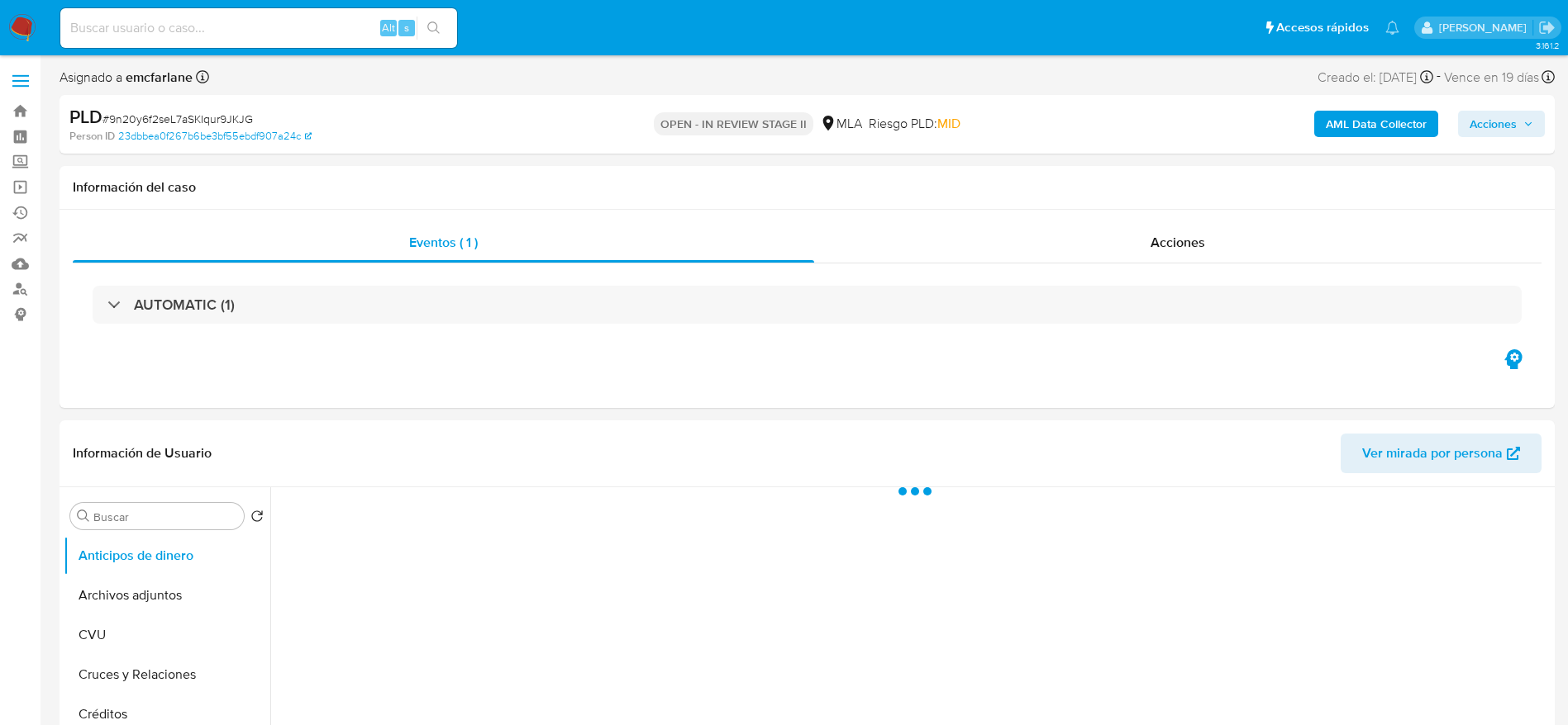
drag, startPoint x: 1501, startPoint y: 124, endPoint x: 1363, endPoint y: 139, distance: 138.8
click at [1500, 124] on span "Acciones" at bounding box center [1493, 124] width 47 height 26
select select "10"
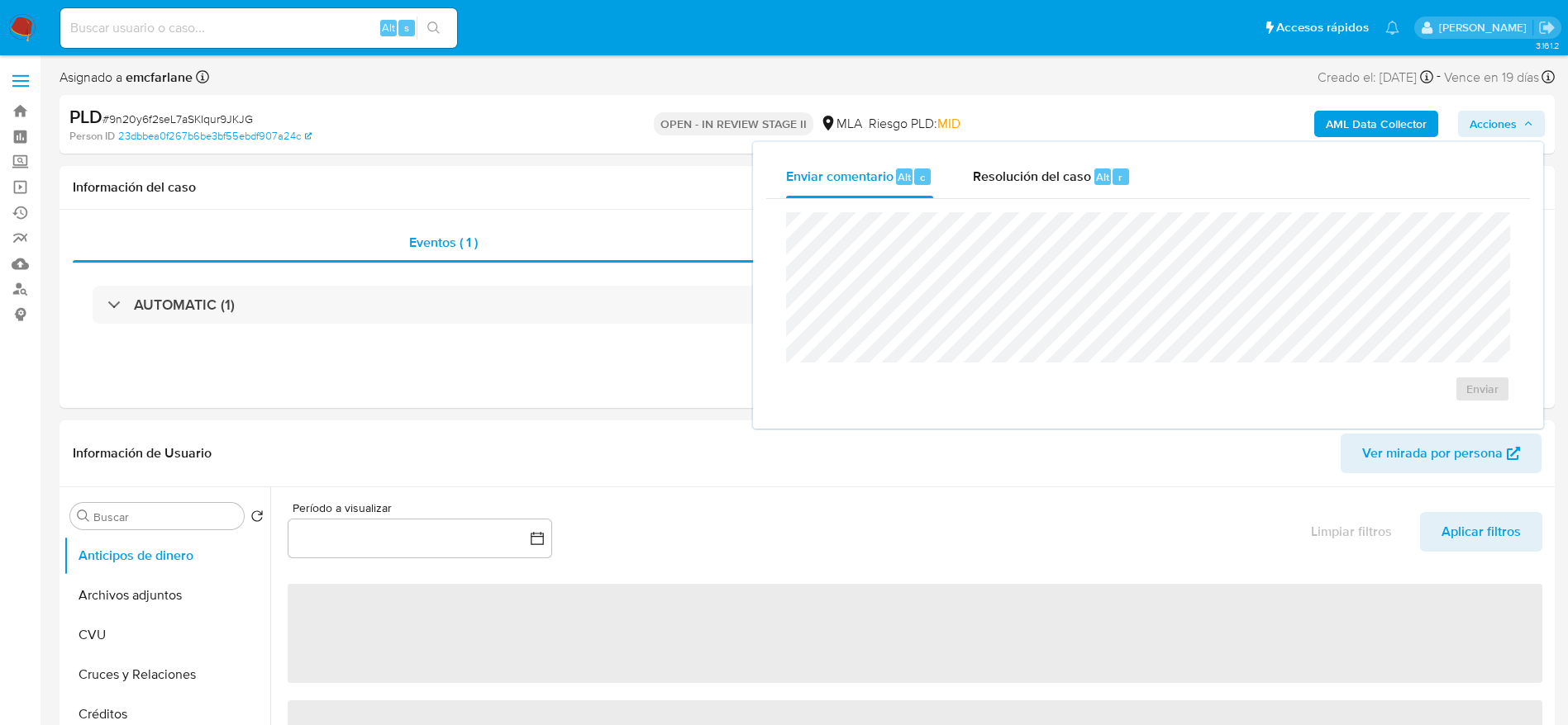
drag, startPoint x: 1101, startPoint y: 181, endPoint x: 1109, endPoint y: 202, distance: 22.5
click at [1101, 182] on span "Alt" at bounding box center [1102, 177] width 13 height 16
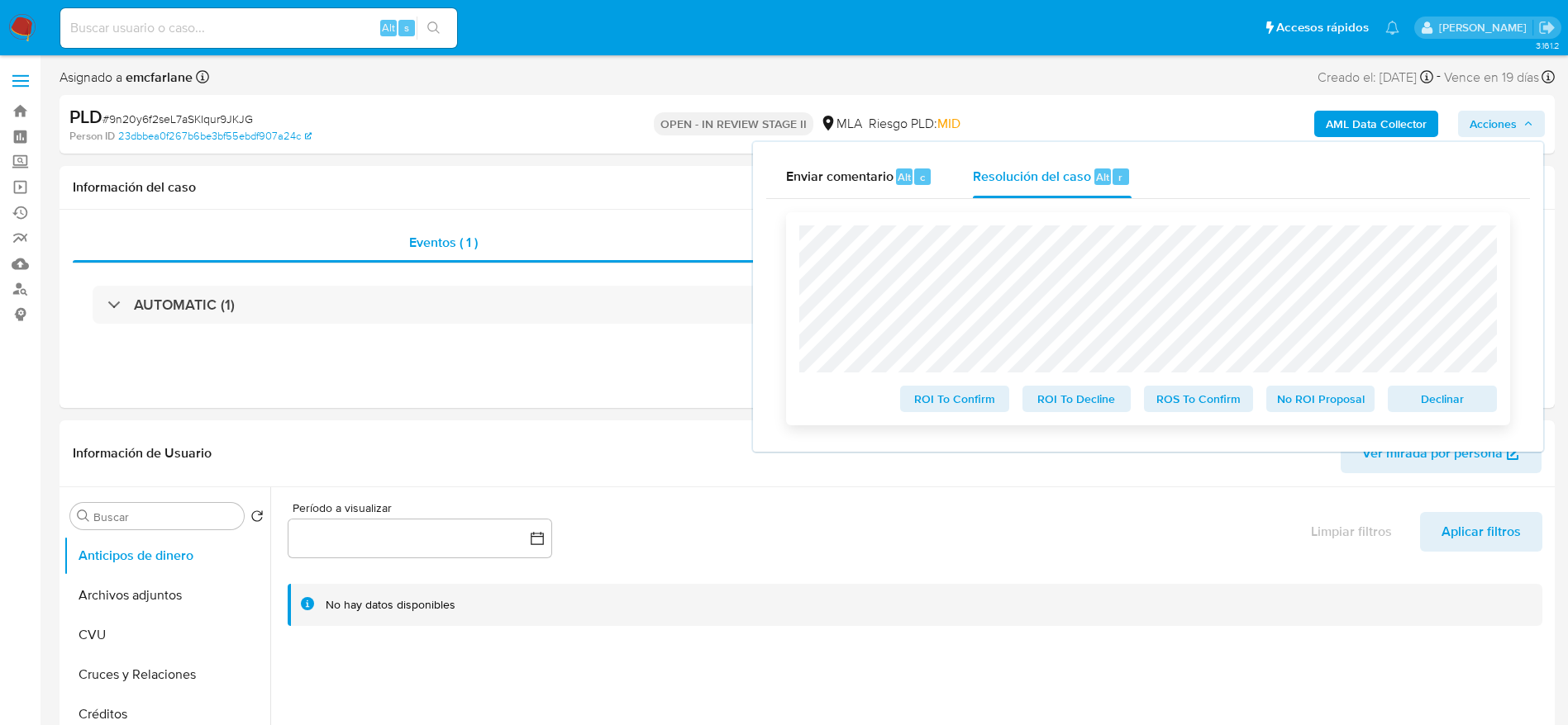
click at [1465, 403] on span "Declinar" at bounding box center [1441, 398] width 86 height 24
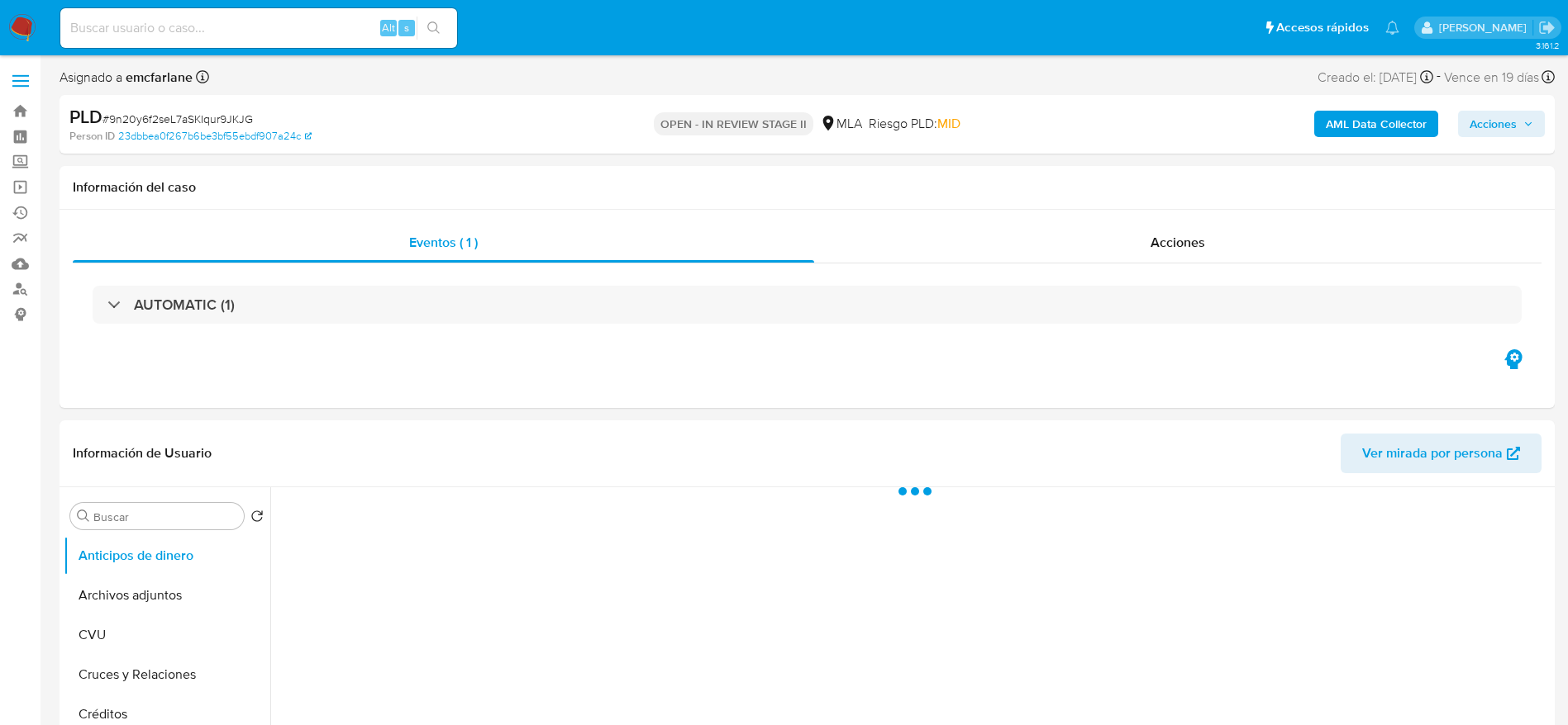
select select "10"
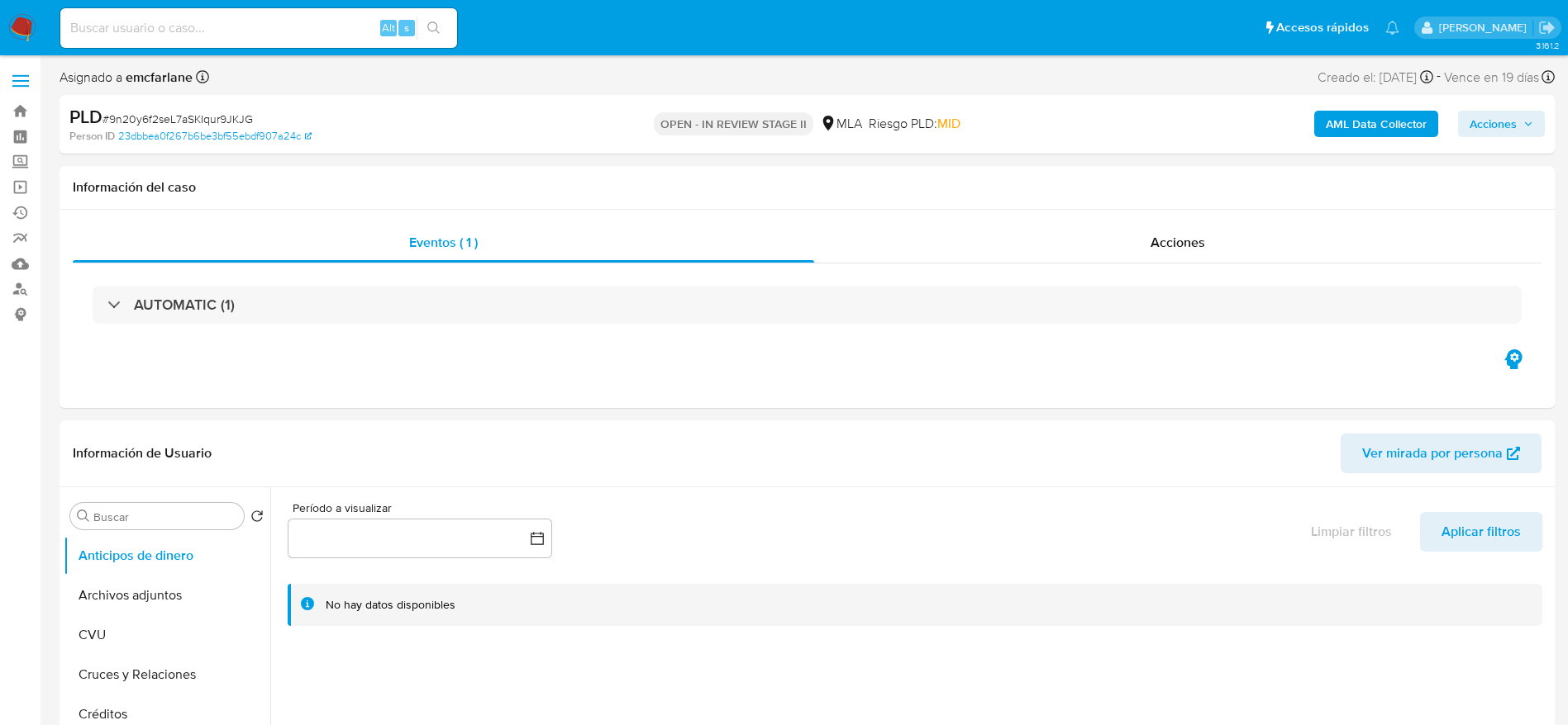
click at [1525, 117] on span "Acciones" at bounding box center [1501, 124] width 63 height 24
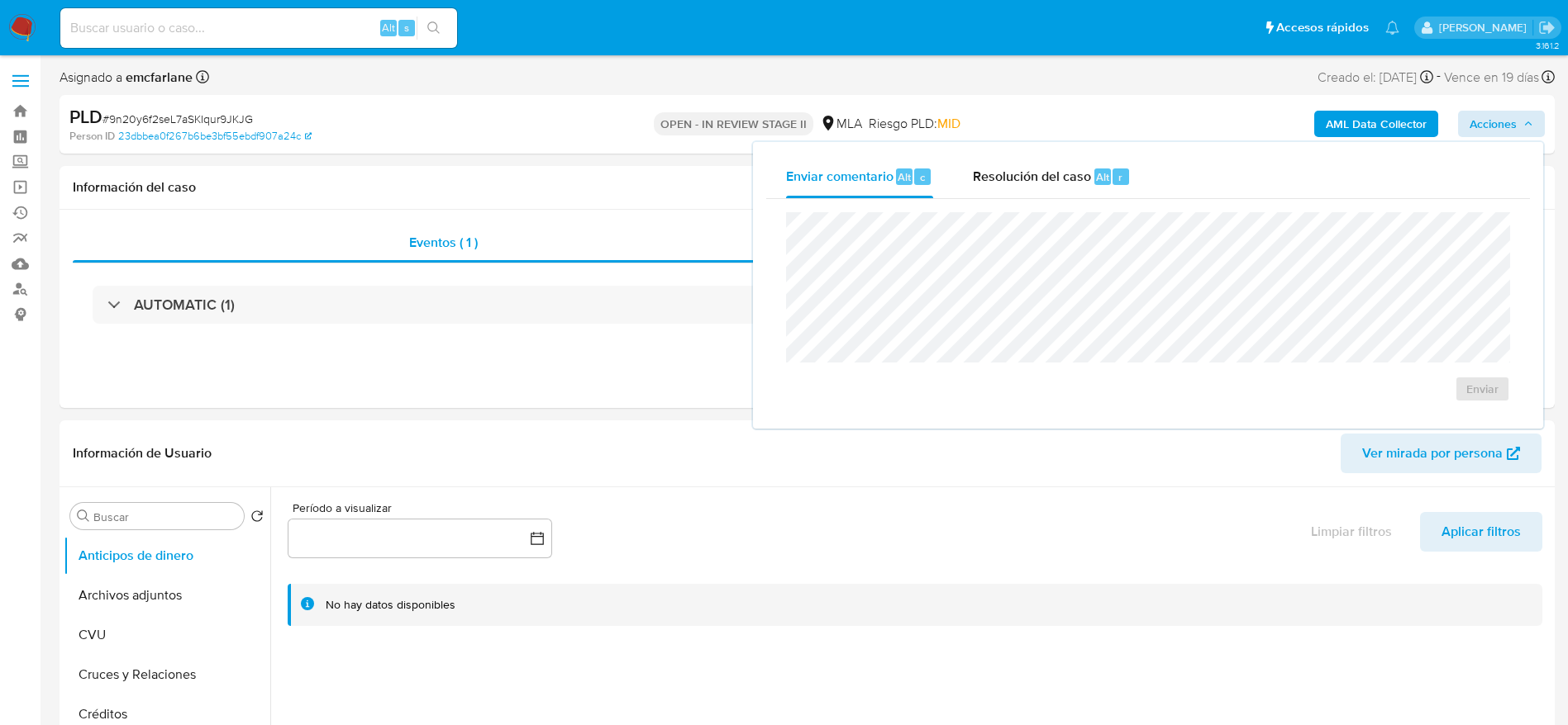
click at [1098, 189] on div "Resolución del caso Alt r" at bounding box center [1051, 177] width 158 height 43
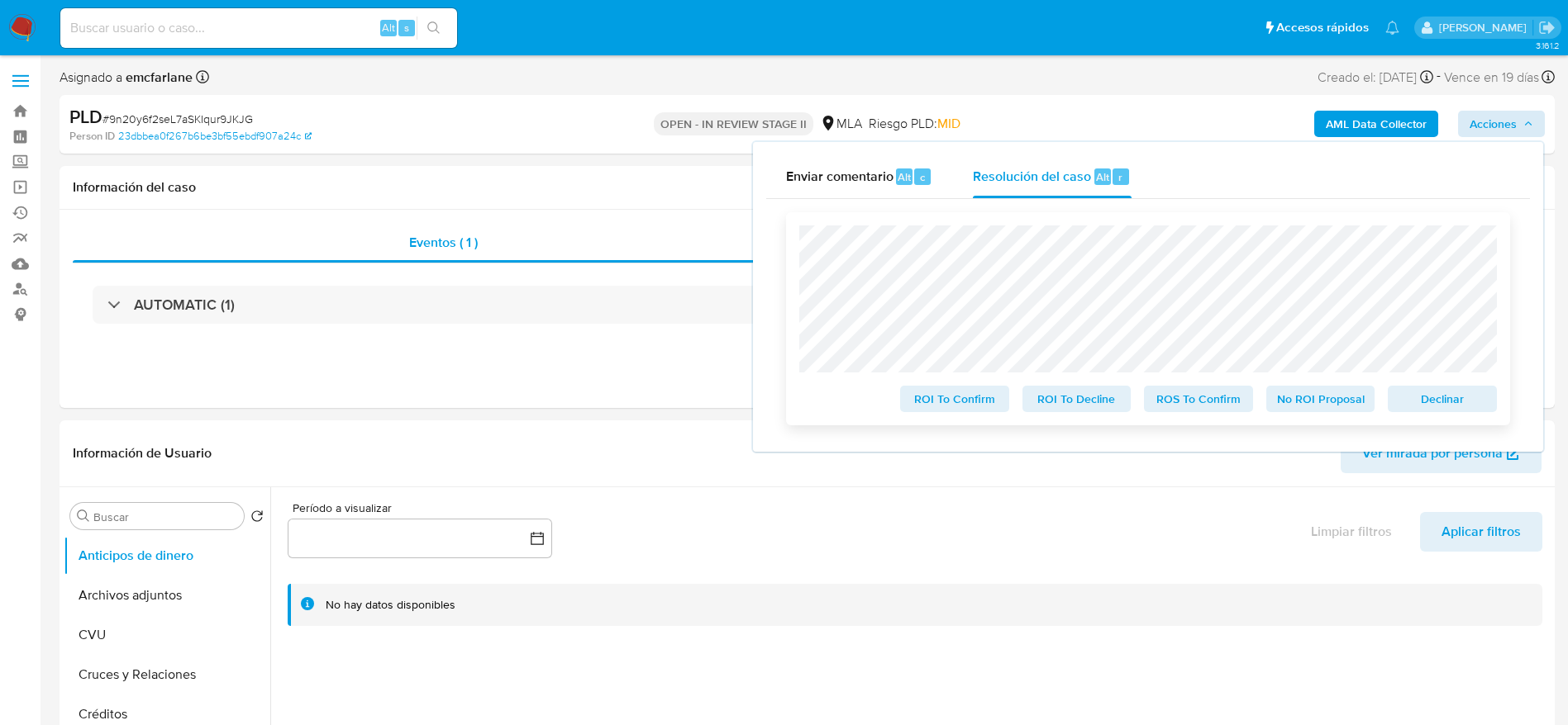
click at [1422, 396] on span "Declinar" at bounding box center [1441, 398] width 86 height 24
